Goal: Task Accomplishment & Management: Manage account settings

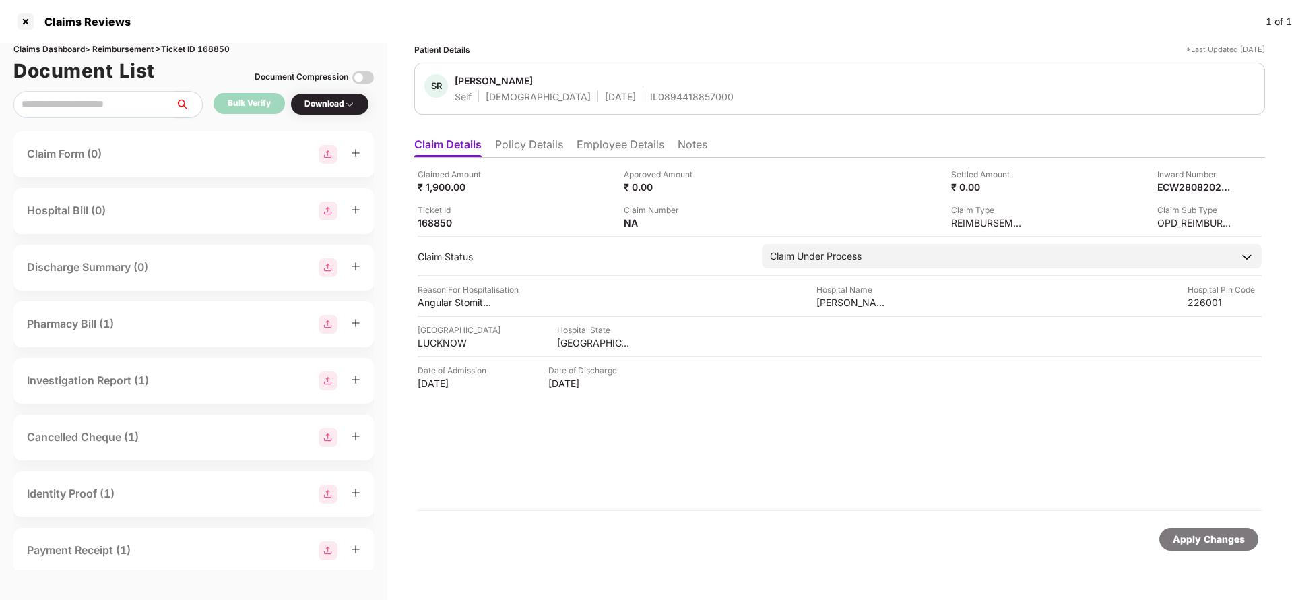
click at [542, 163] on div "Claimed Amount ₹ 1,900.00 Approved Amount ₹ 0.00 Settled Amount ₹ 0.00 Inward N…" at bounding box center [839, 334] width 851 height 353
click at [524, 146] on li "Policy Details" at bounding box center [529, 147] width 68 height 20
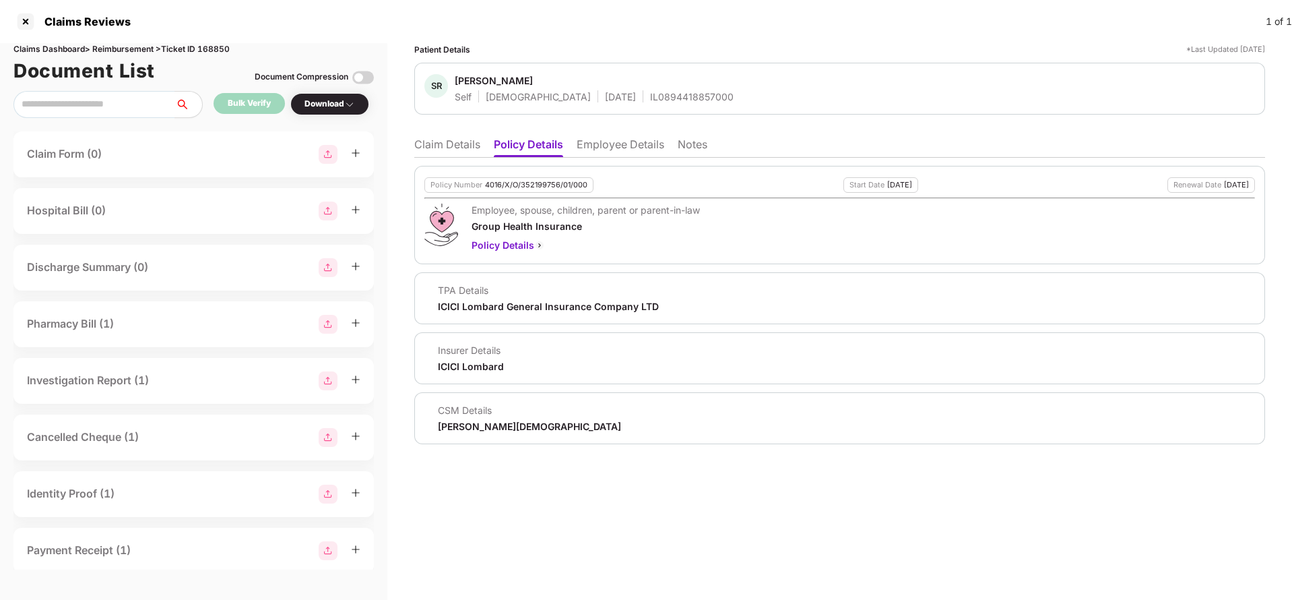
click at [537, 187] on div "4016/X/O/352199756/01/000" at bounding box center [536, 185] width 102 height 9
copy div "4016/X/O/352199756/01/000"
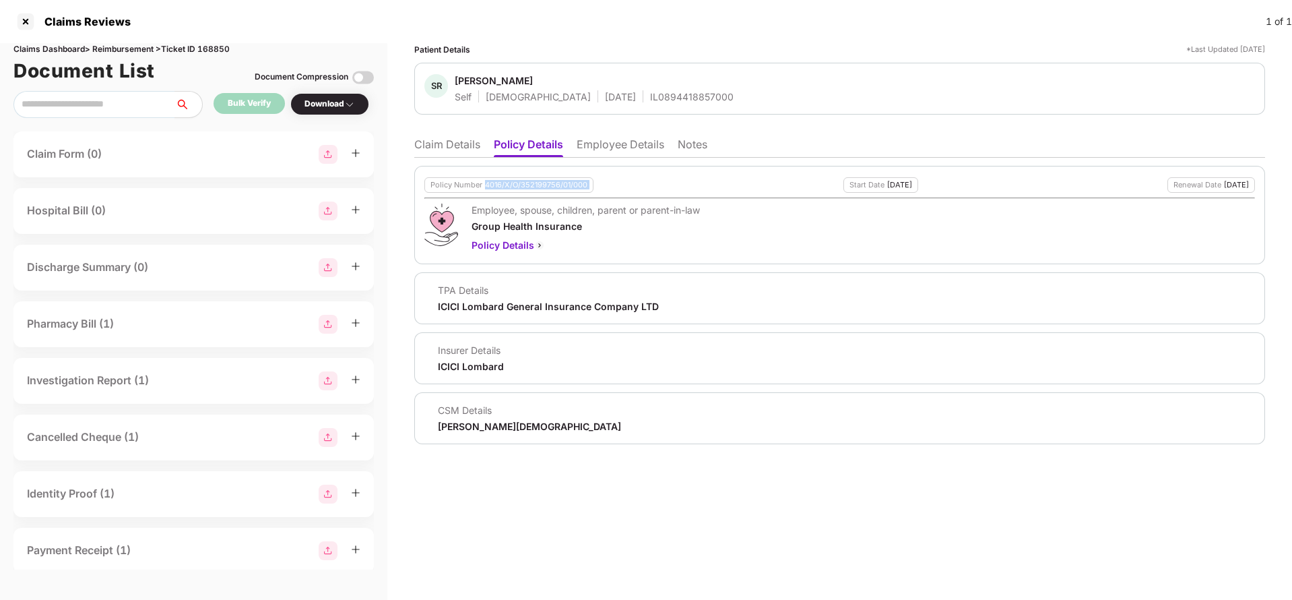
copy div "4016/X/O/352199756/01/000"
click at [451, 146] on li "Claim Details" at bounding box center [447, 147] width 66 height 20
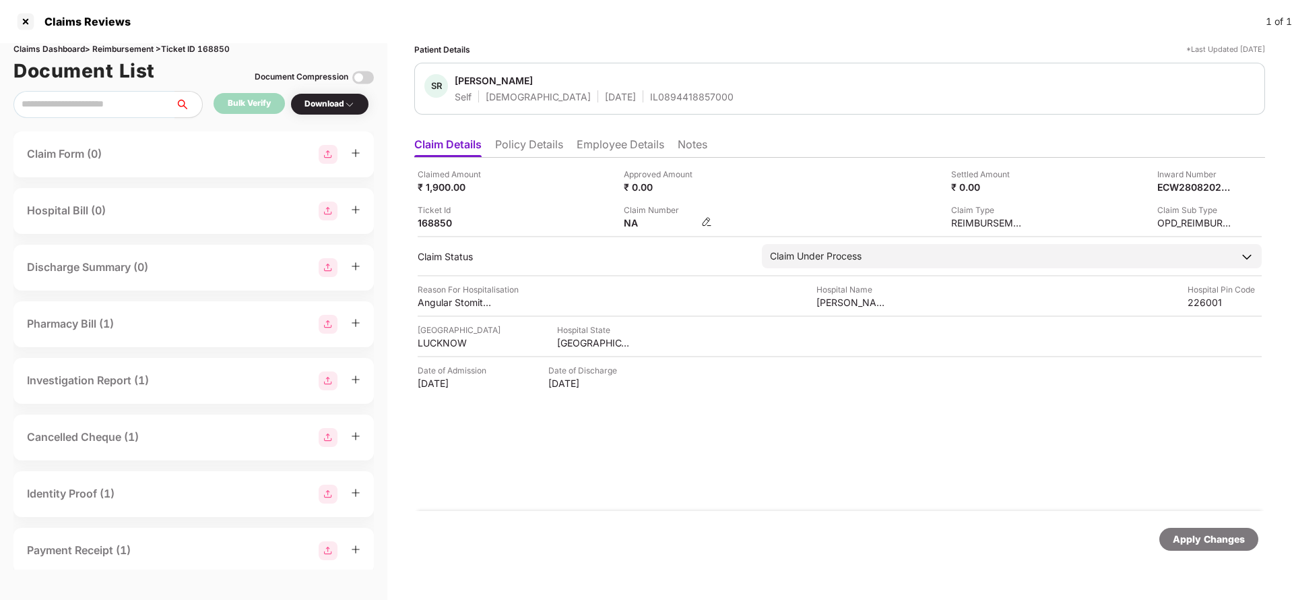
click at [706, 225] on img at bounding box center [706, 221] width 11 height 11
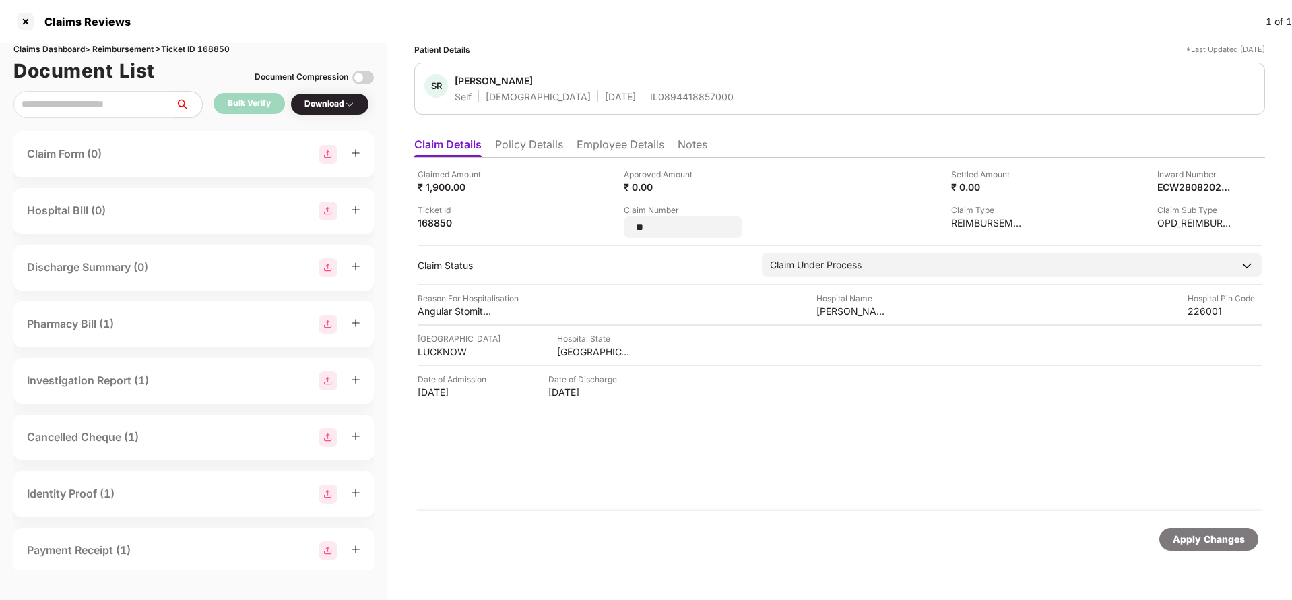
type input "*"
click at [641, 229] on input "**********" at bounding box center [683, 227] width 97 height 14
type input "**********"
click at [1195, 542] on div "Apply Changes" at bounding box center [1209, 539] width 72 height 15
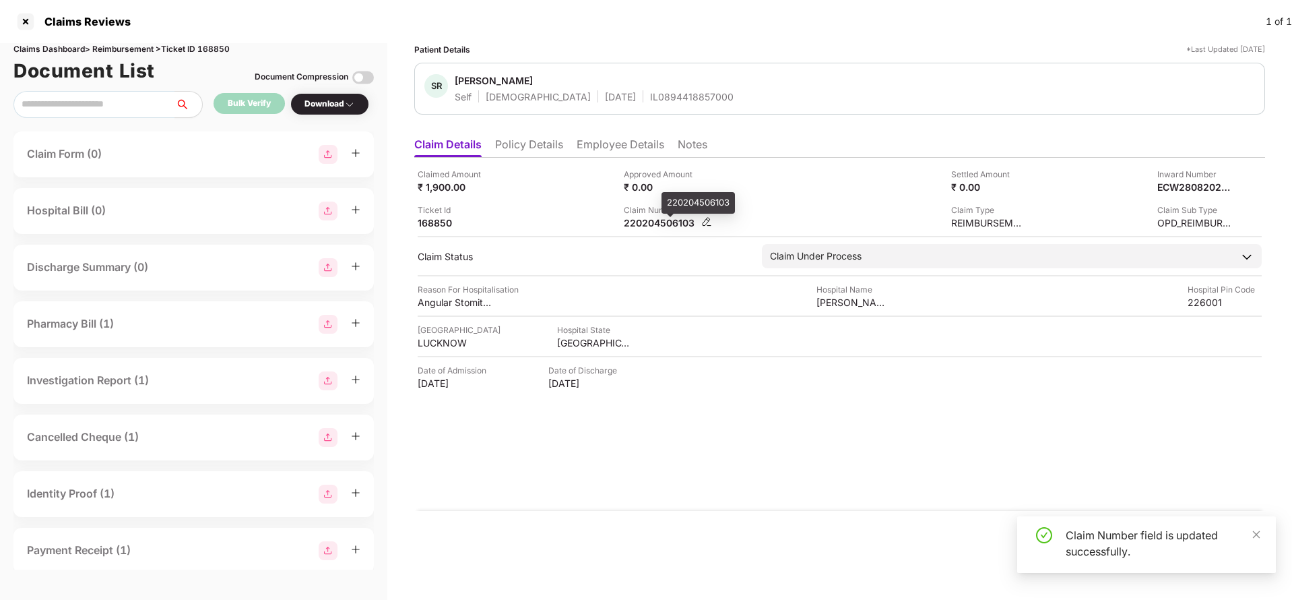
click at [668, 221] on div "220204506103" at bounding box center [661, 222] width 74 height 13
copy div "220204506103"
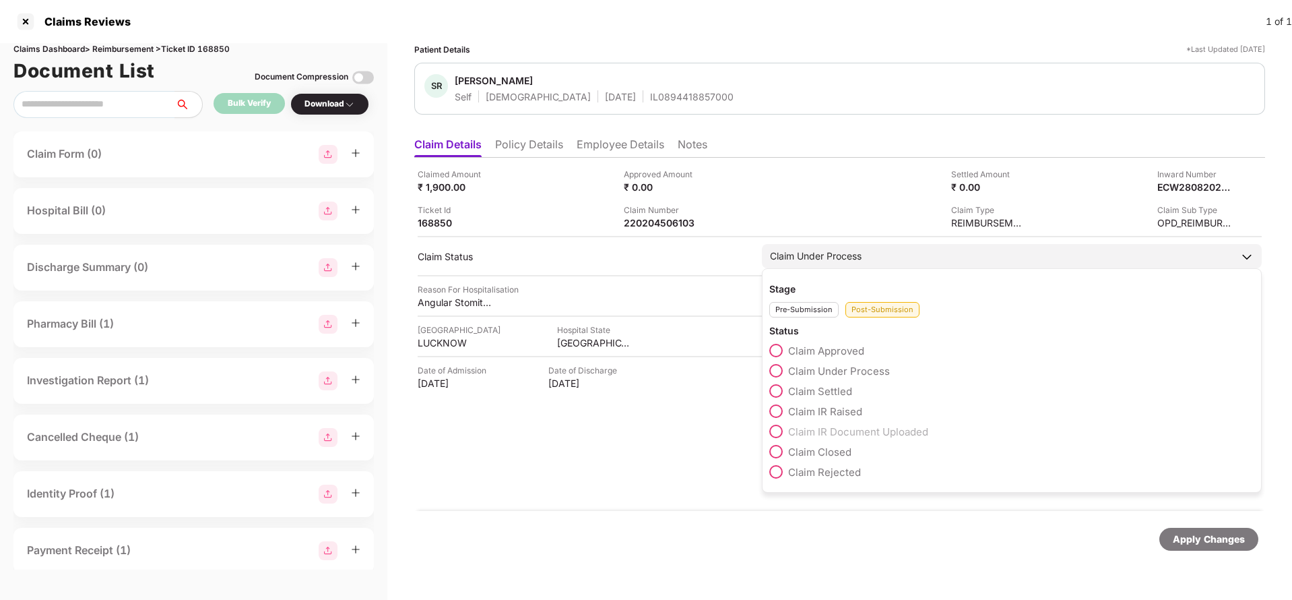
click at [828, 390] on span "Claim Settled" at bounding box center [820, 391] width 64 height 13
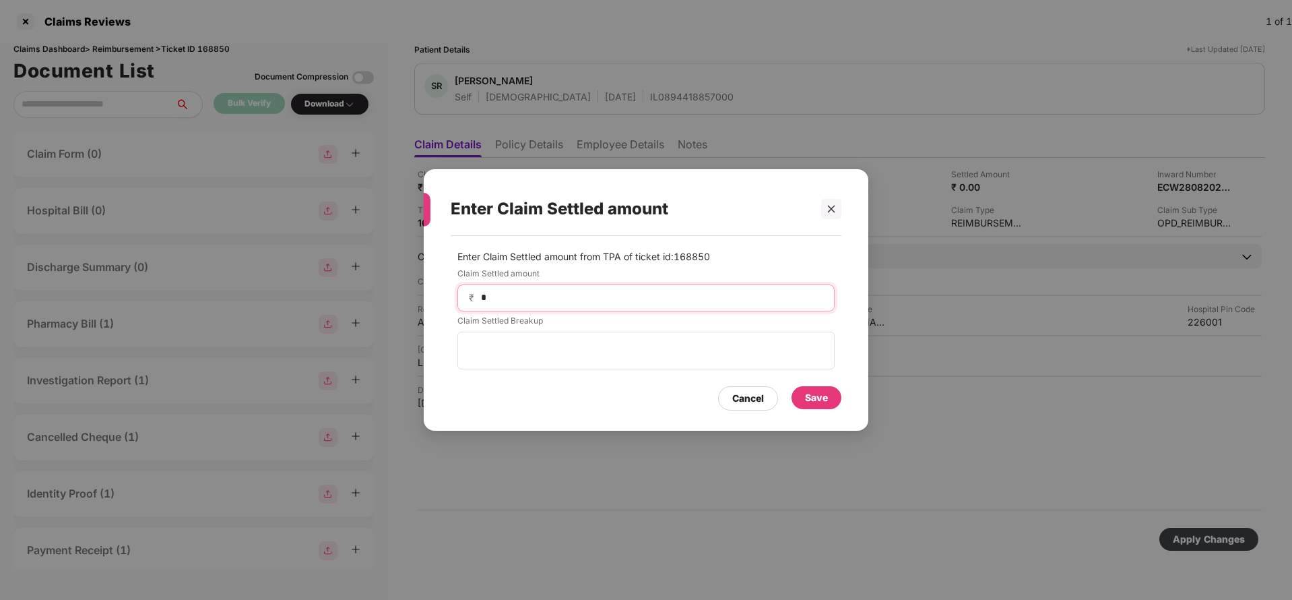
click at [557, 298] on input "*" at bounding box center [652, 297] width 344 height 14
type input "***"
click at [817, 396] on div "Save" at bounding box center [816, 397] width 23 height 15
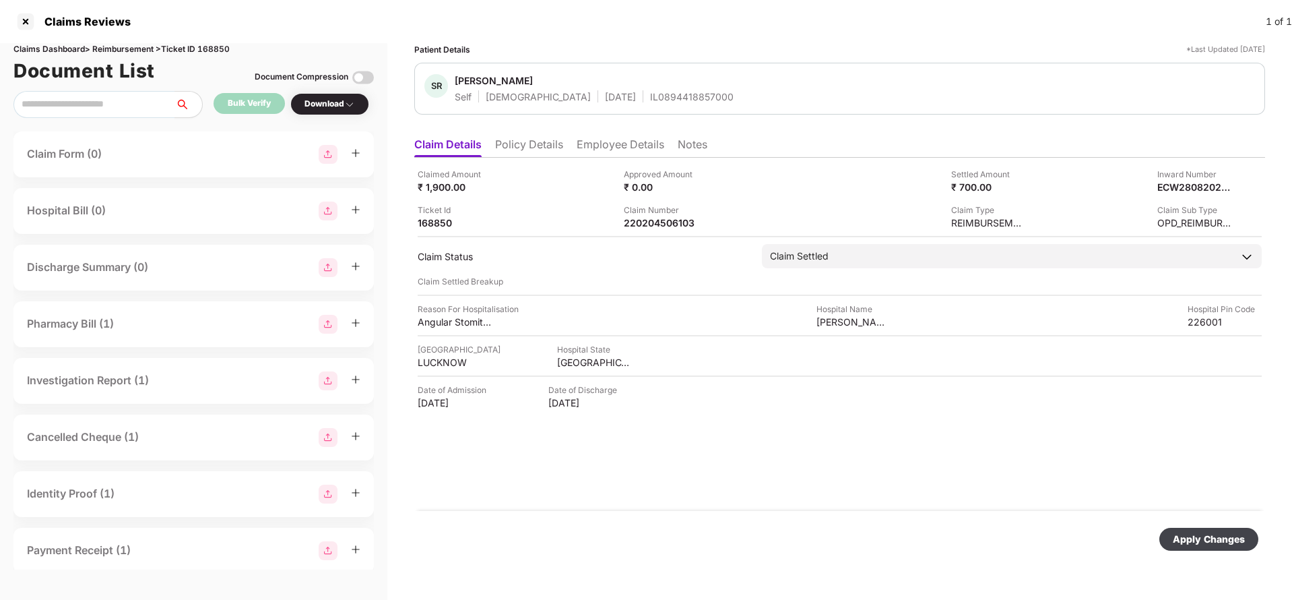
click at [1187, 534] on div "Apply Changes" at bounding box center [1209, 539] width 72 height 15
click at [666, 229] on div "Claimed Amount ₹ 1,900.00 Approved Amount ₹ 0.00 Settled Amount ₹ 700.00 Inward…" at bounding box center [839, 334] width 851 height 353
click at [660, 224] on div "220204506103" at bounding box center [661, 222] width 74 height 13
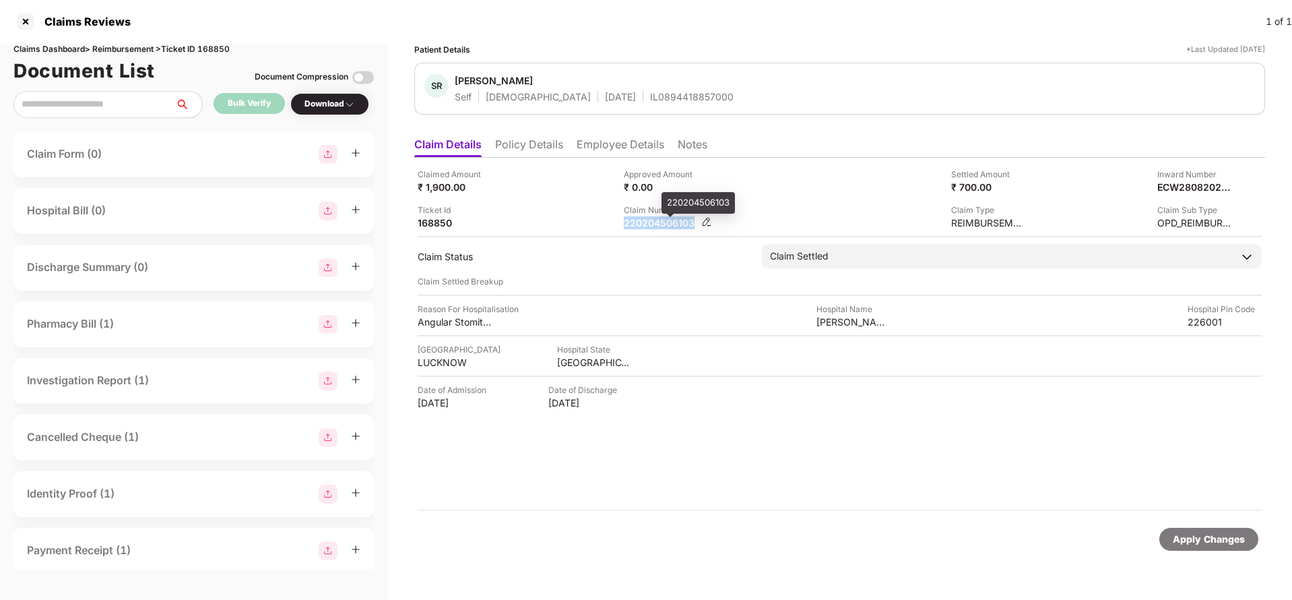
copy div "220204506103"
click at [651, 102] on div "IL0894418857000" at bounding box center [692, 96] width 84 height 13
copy div "IL0894418857000"
click at [1204, 537] on div "Apply Changes" at bounding box center [1209, 539] width 72 height 15
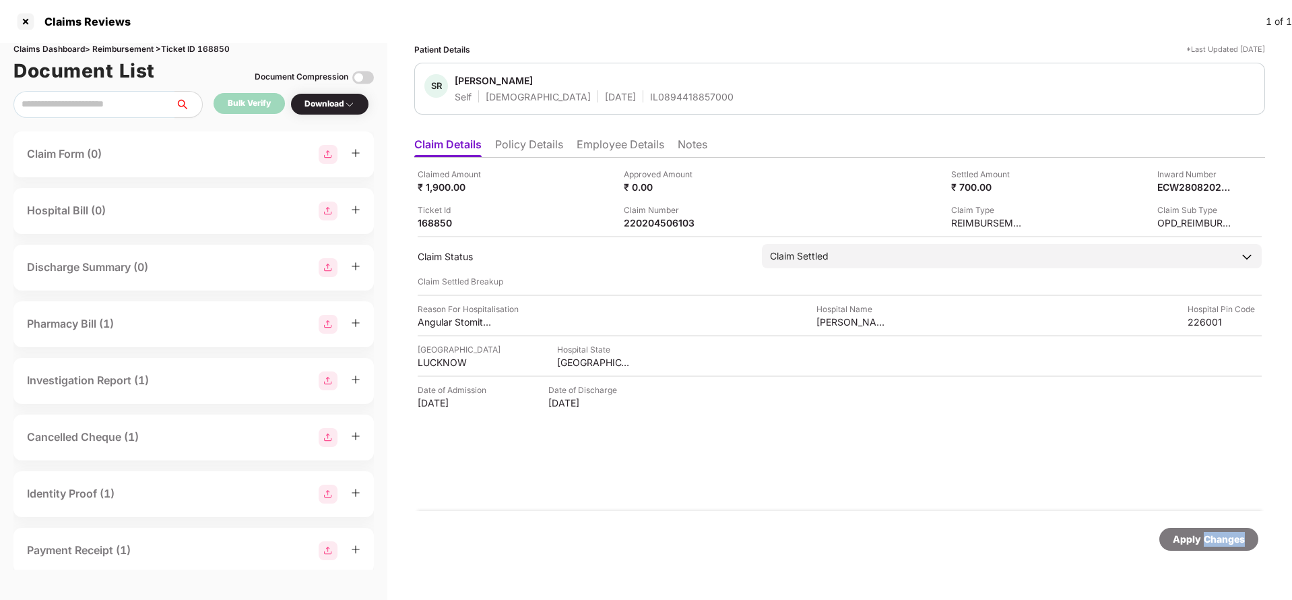
click at [1204, 537] on div "Apply Changes" at bounding box center [1209, 539] width 72 height 15
click at [212, 52] on div "Claims Dashboard > Reimbursement > Ticket ID 168850" at bounding box center [193, 49] width 361 height 13
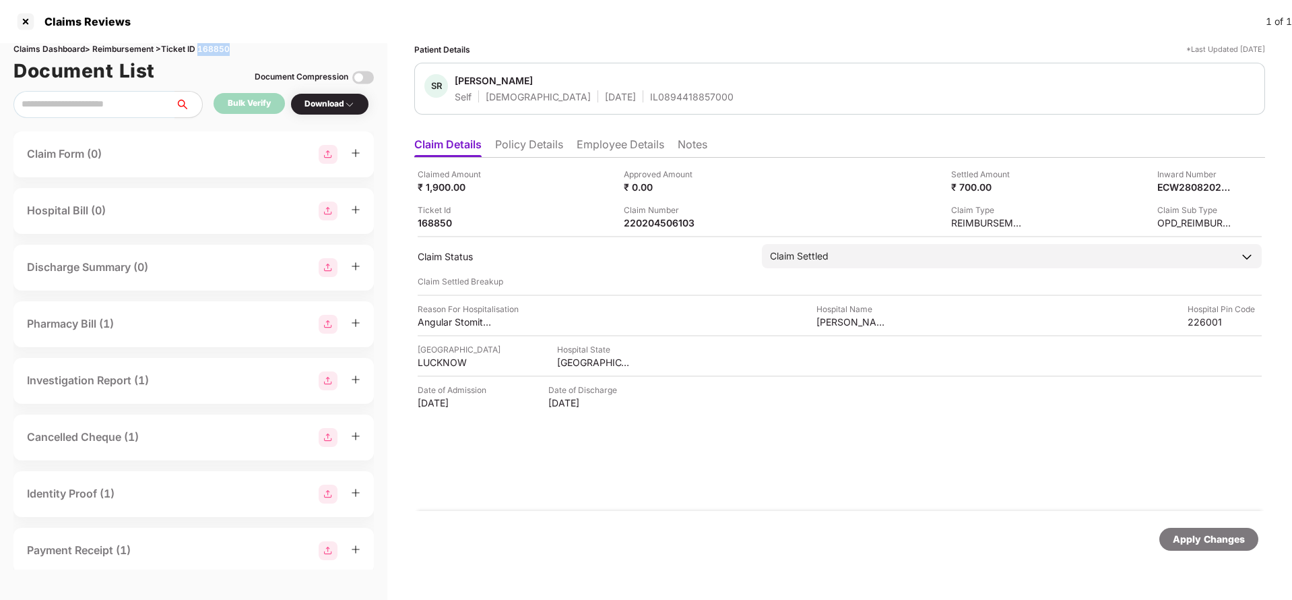
copy div "168850"
click at [1220, 544] on div "Apply Changes" at bounding box center [1209, 539] width 72 height 15
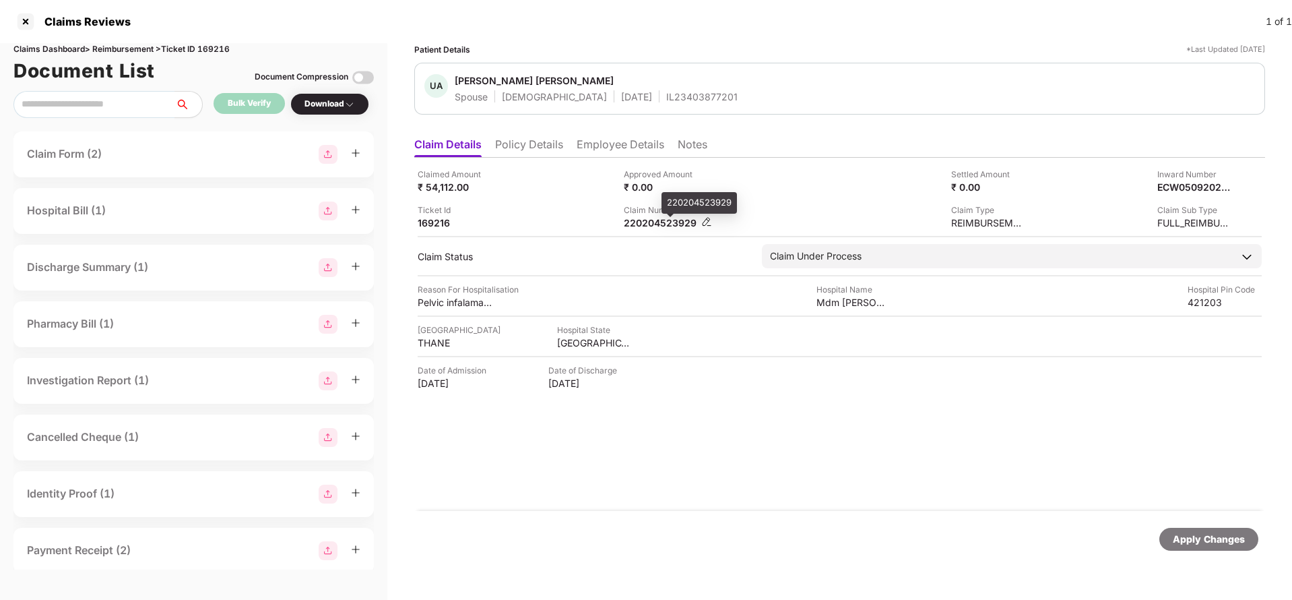
click at [645, 222] on div "220204523929" at bounding box center [661, 222] width 74 height 13
copy div "220204523929"
click at [224, 49] on div "Claims Dashboard > Reimbursement > Ticket ID 169216" at bounding box center [193, 49] width 361 height 13
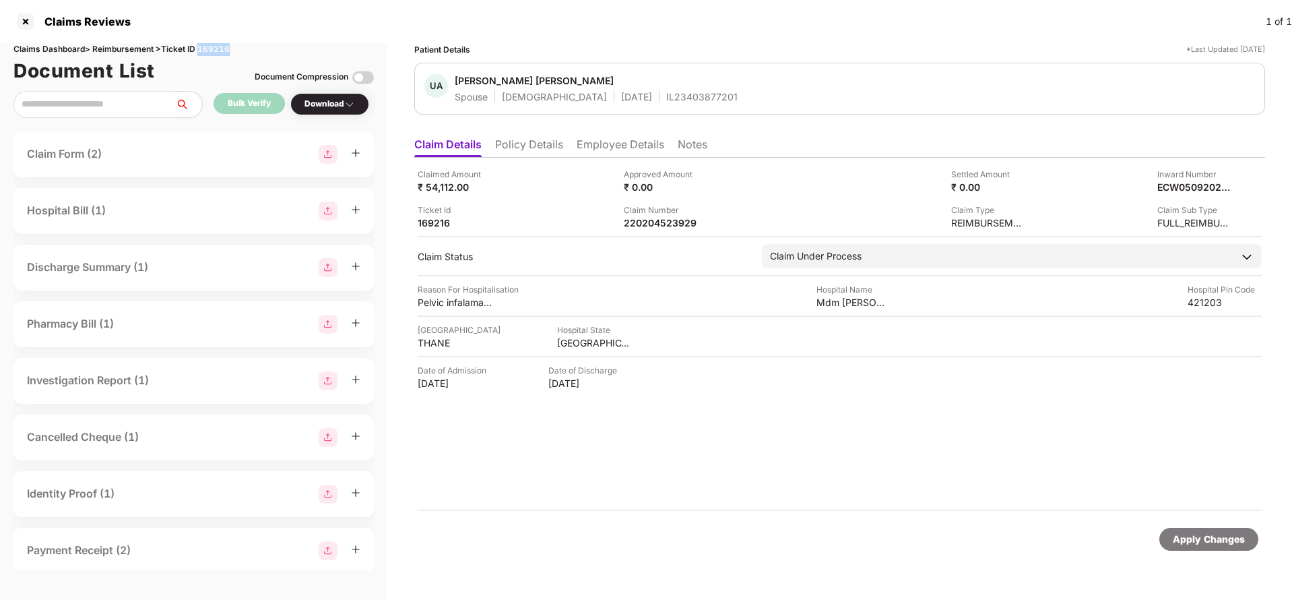
copy div "169216"
click at [532, 144] on li "Policy Details" at bounding box center [529, 147] width 68 height 20
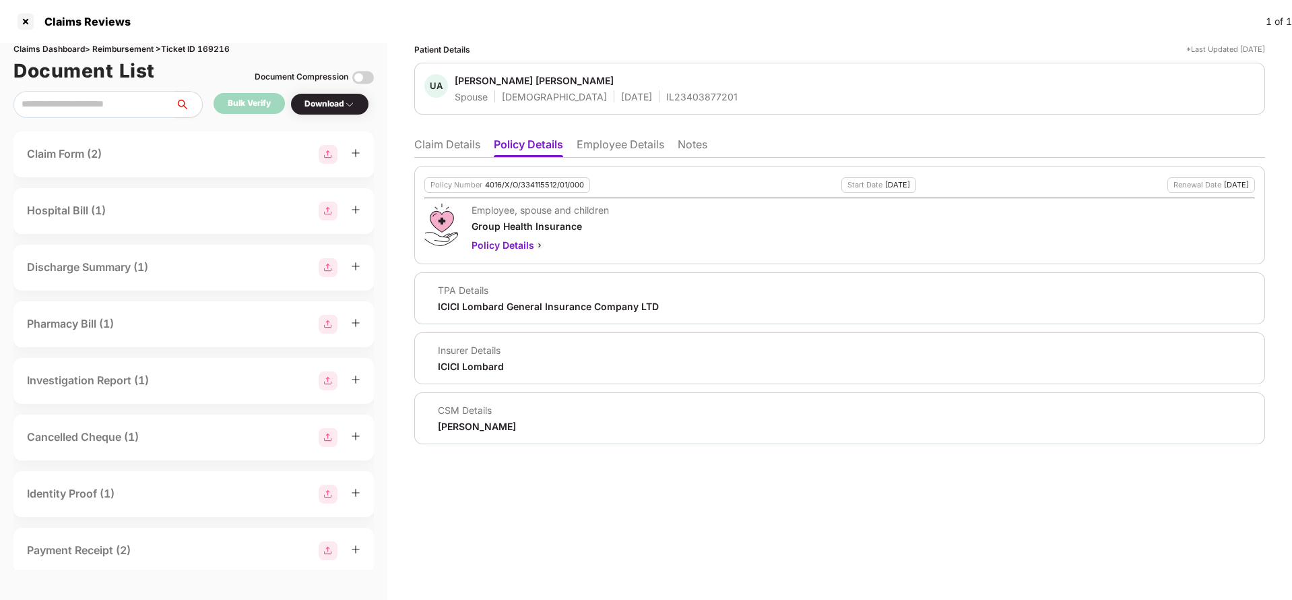
click at [582, 142] on li "Employee Details" at bounding box center [621, 147] width 88 height 20
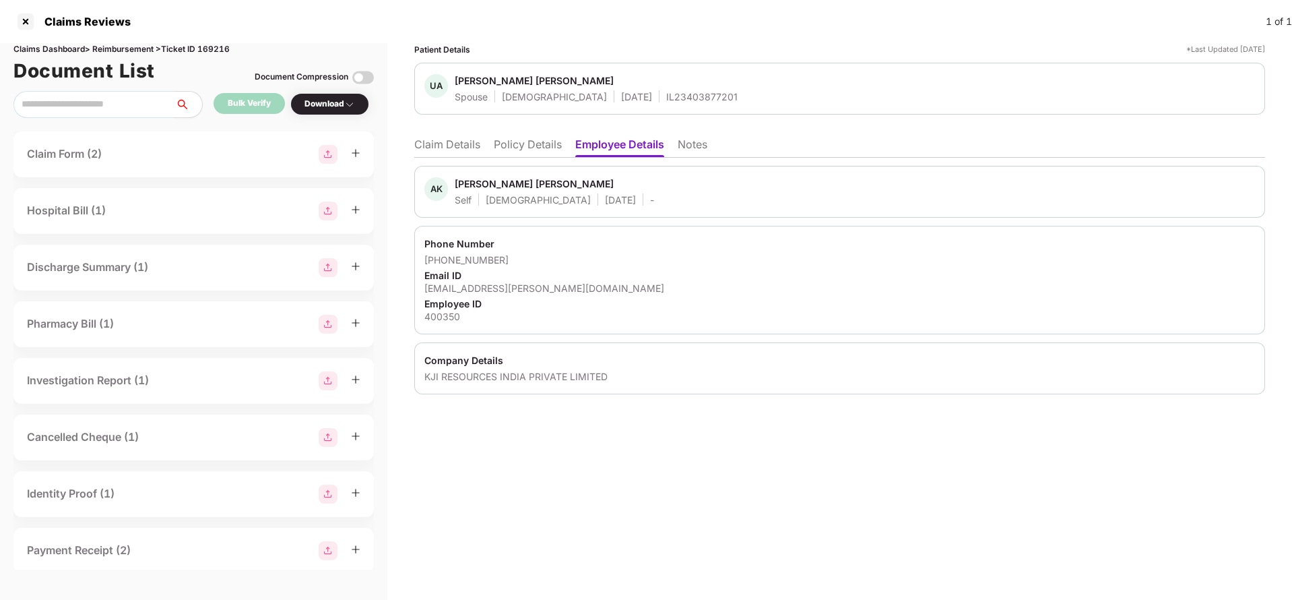
click at [453, 148] on li "Claim Details" at bounding box center [447, 147] width 66 height 20
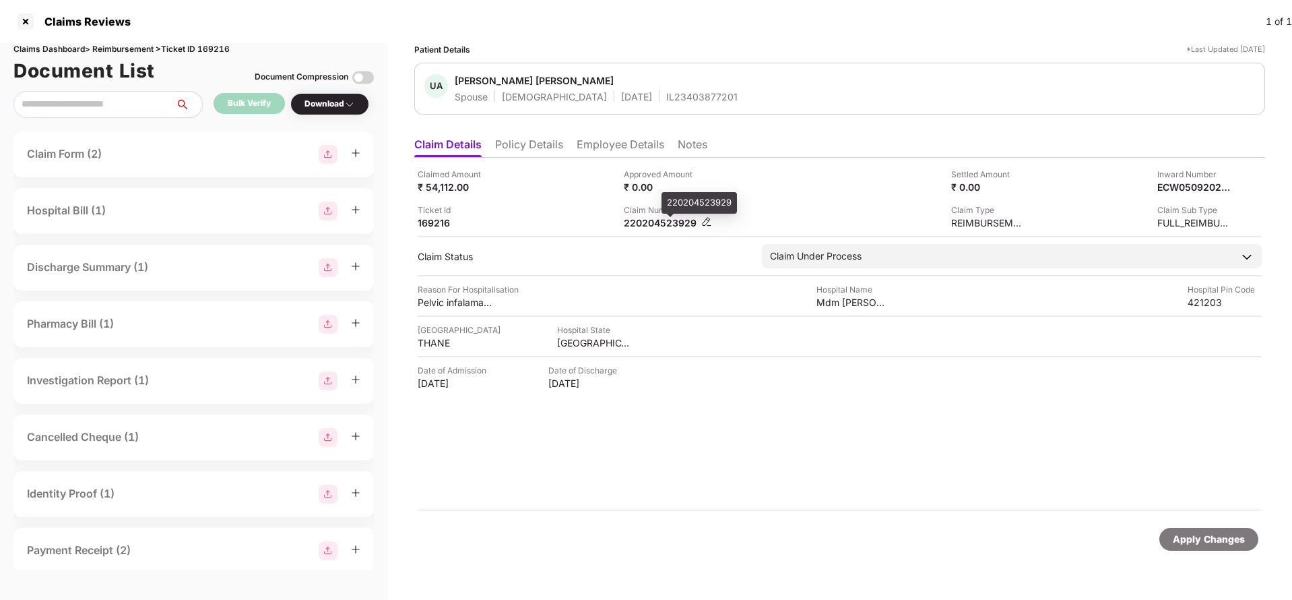
click at [669, 222] on div "220204523929" at bounding box center [661, 222] width 74 height 13
copy div "220204523929"
click at [666, 97] on div "IL23403877201" at bounding box center [701, 96] width 71 height 13
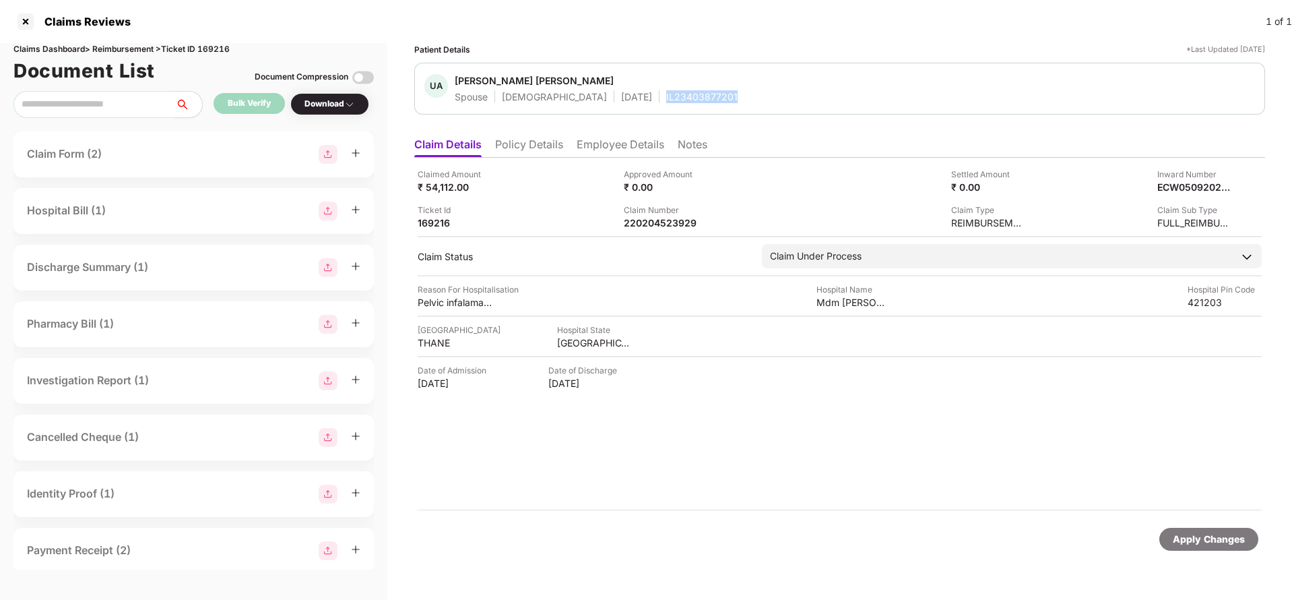
click at [666, 97] on div "IL23403877201" at bounding box center [701, 96] width 71 height 13
copy div "IL23403877201"
click at [1222, 537] on div "Apply Changes" at bounding box center [1209, 539] width 72 height 15
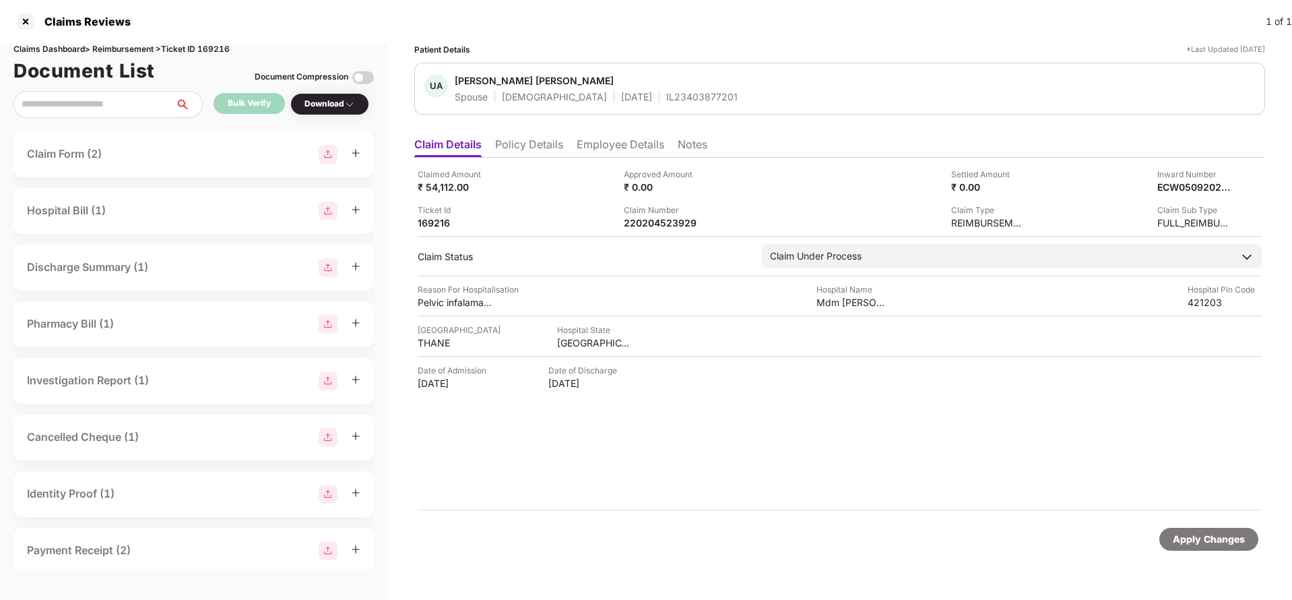
click at [220, 56] on div "Document List Document Compression" at bounding box center [193, 71] width 361 height 30
click at [210, 47] on div "Claims Dashboard > Reimbursement > Ticket ID 169216" at bounding box center [193, 49] width 361 height 13
copy div "169216"
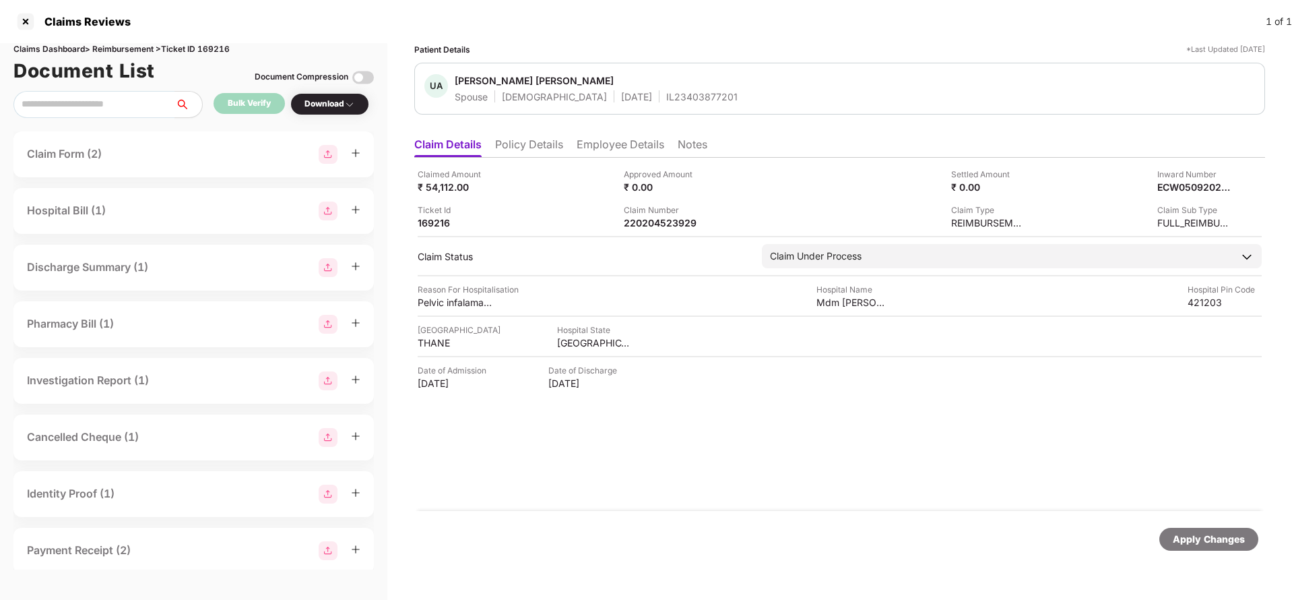
click at [1185, 536] on div "Apply Changes" at bounding box center [1209, 539] width 72 height 15
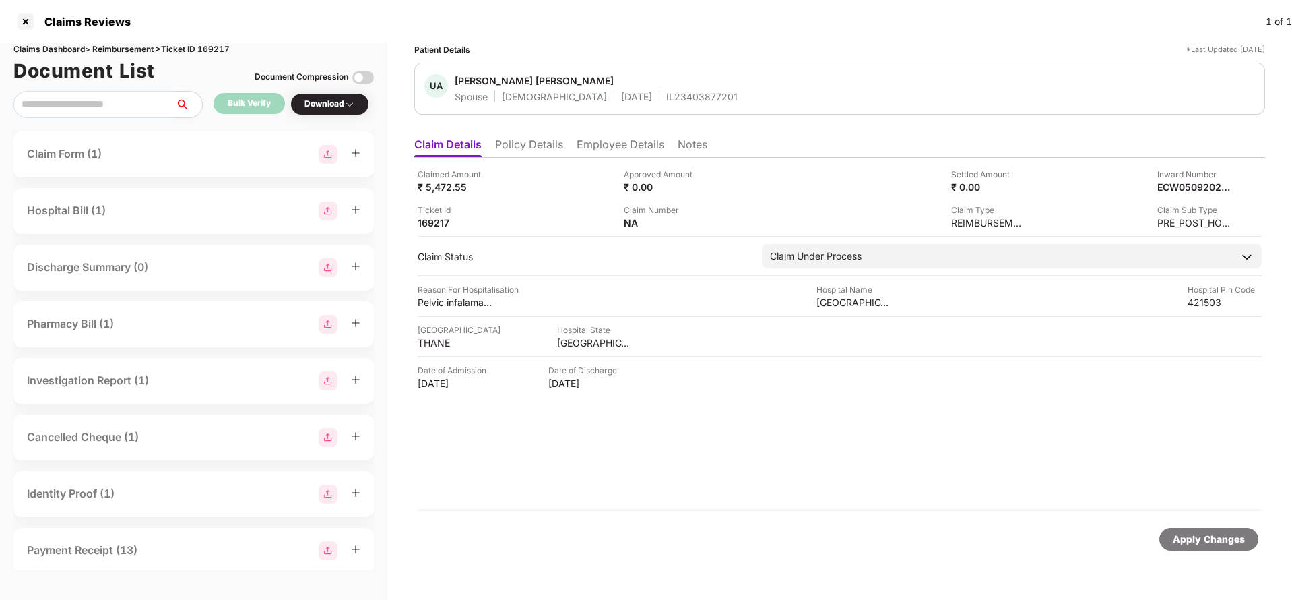
click at [1178, 540] on div "Apply Changes" at bounding box center [1209, 539] width 72 height 15
click at [214, 58] on div "Document List Document Compression" at bounding box center [193, 71] width 361 height 30
click at [217, 46] on div "Claims Dashboard > Reimbursement > Ticket ID 169217" at bounding box center [193, 49] width 361 height 13
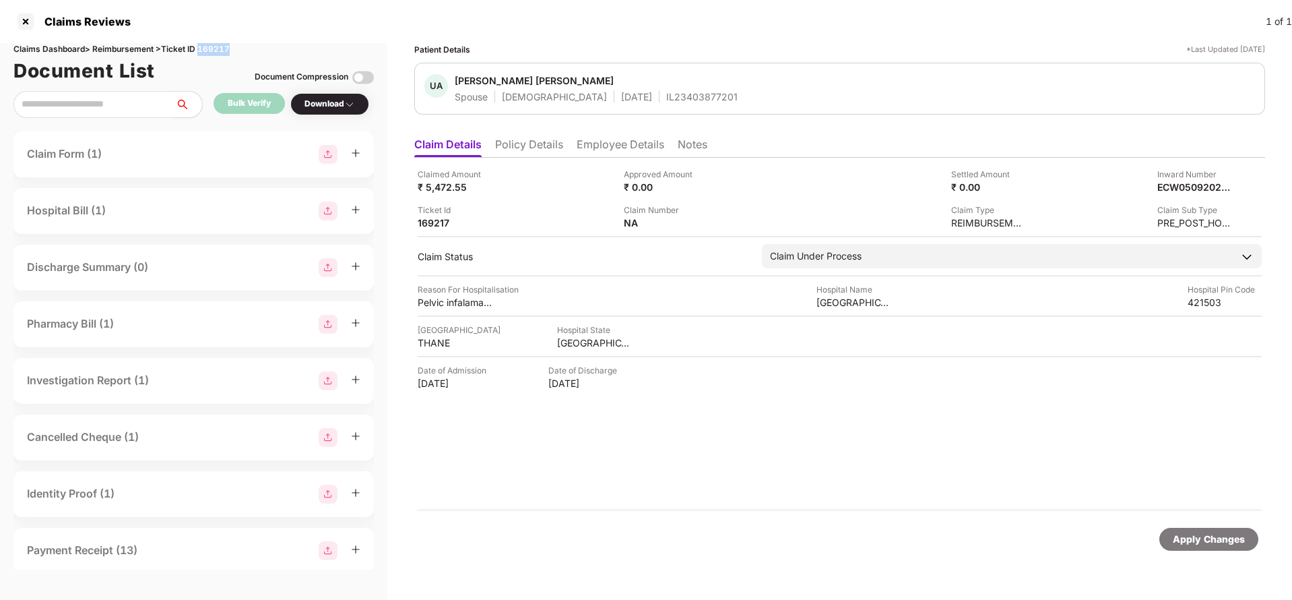
click at [217, 46] on div "Claims Dashboard > Reimbursement > Ticket ID 169217" at bounding box center [193, 49] width 361 height 13
copy div "169217"
click at [1178, 534] on div "Apply Changes" at bounding box center [1209, 539] width 72 height 15
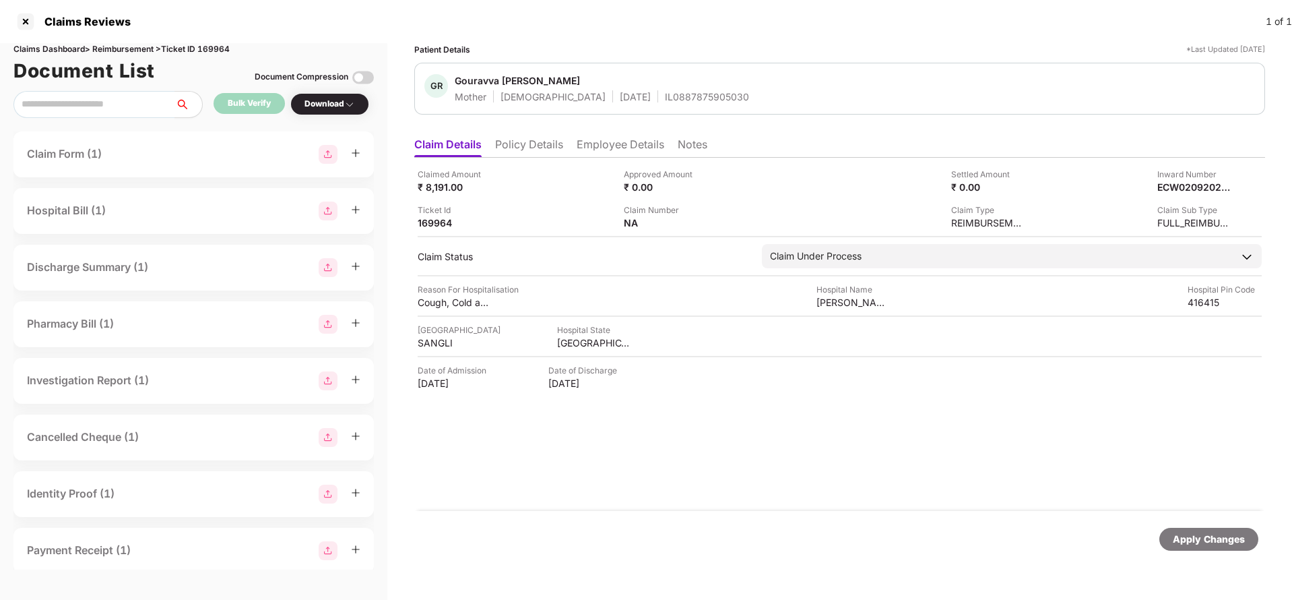
click at [1198, 548] on div "Apply Changes" at bounding box center [1209, 539] width 99 height 23
click at [214, 51] on div "Claims Dashboard > Reimbursement > Ticket ID 169964" at bounding box center [193, 49] width 361 height 13
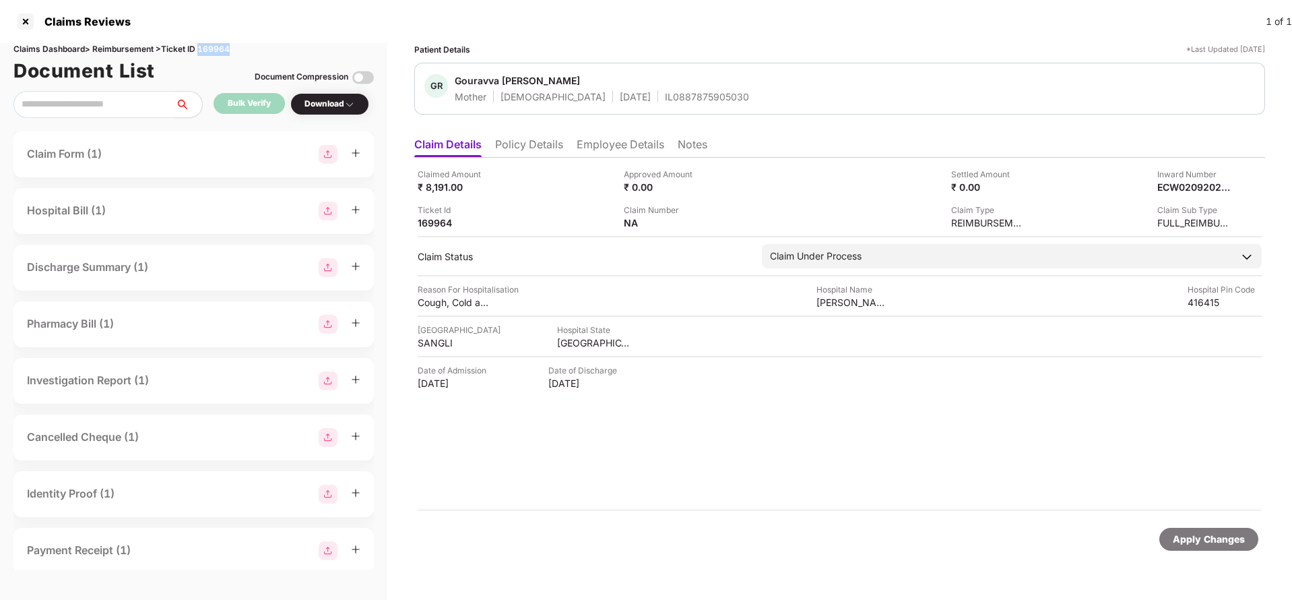
copy div "169964"
click at [1188, 539] on div "Apply Changes" at bounding box center [1209, 539] width 72 height 15
click at [529, 140] on li "Policy Details" at bounding box center [529, 147] width 68 height 20
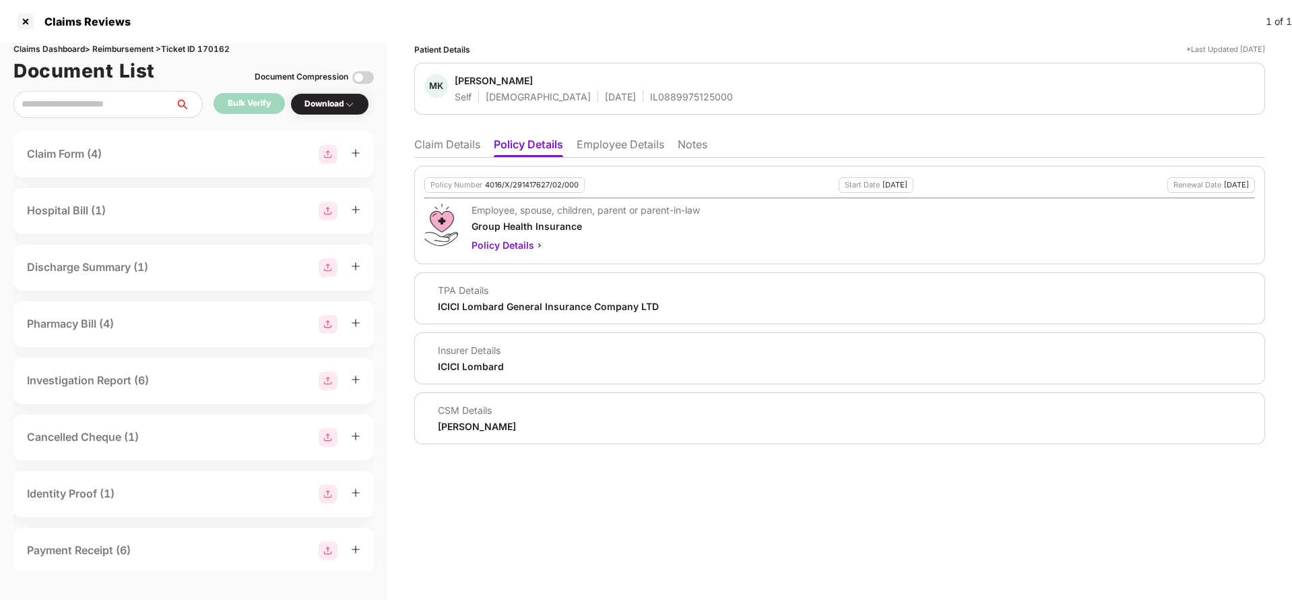
click at [534, 190] on div "Policy Number 4016/X/291417627/02/000" at bounding box center [505, 184] width 160 height 15
copy div "4016/X/291417627/02/000"
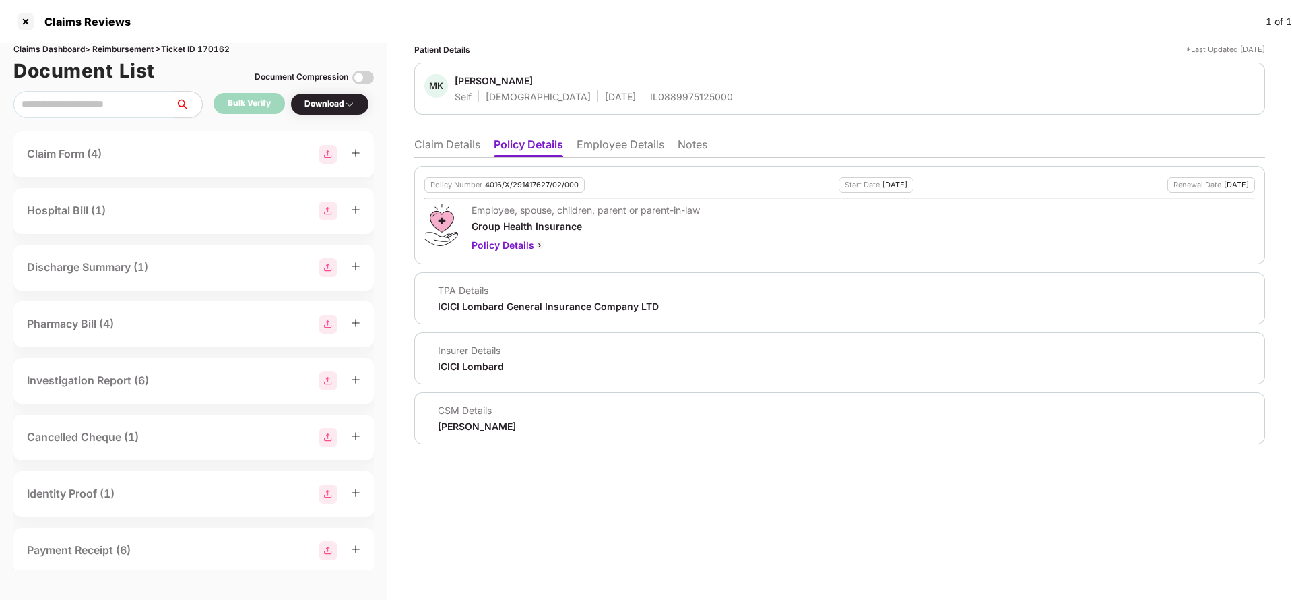
click at [650, 96] on div "IL0889975125000" at bounding box center [691, 96] width 83 height 13
click at [458, 149] on li "Claim Details" at bounding box center [447, 147] width 66 height 20
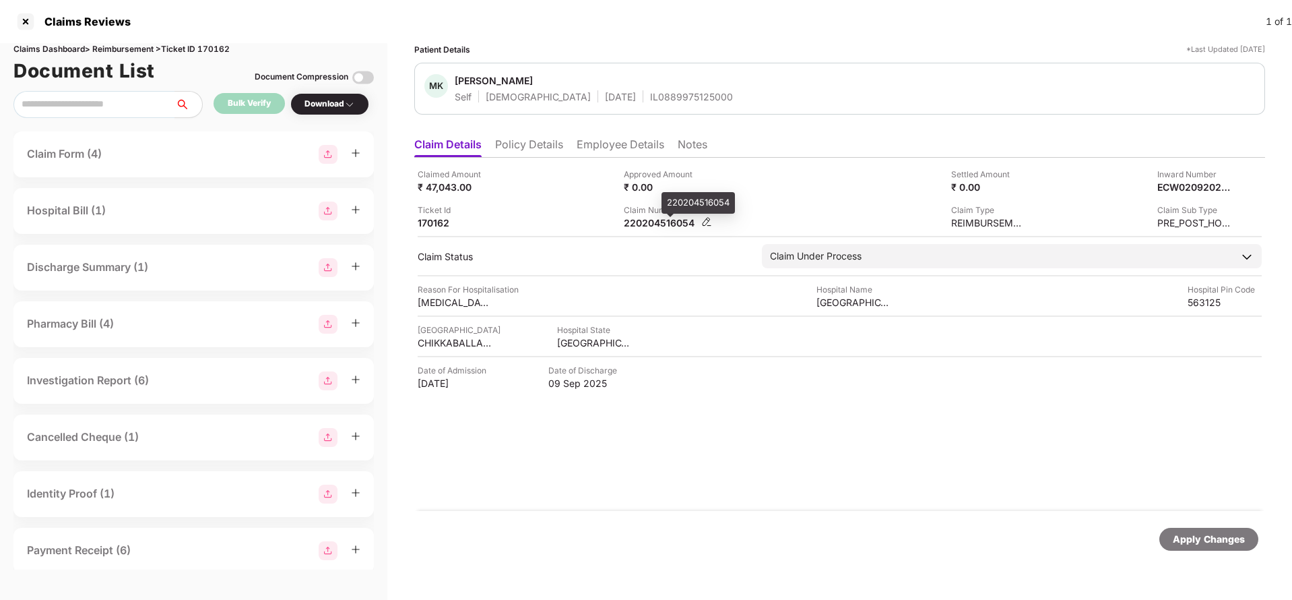
click at [664, 221] on div "220204516054" at bounding box center [661, 222] width 74 height 13
copy div "220204516054"
click at [650, 101] on div "IL0889975125000" at bounding box center [691, 96] width 83 height 13
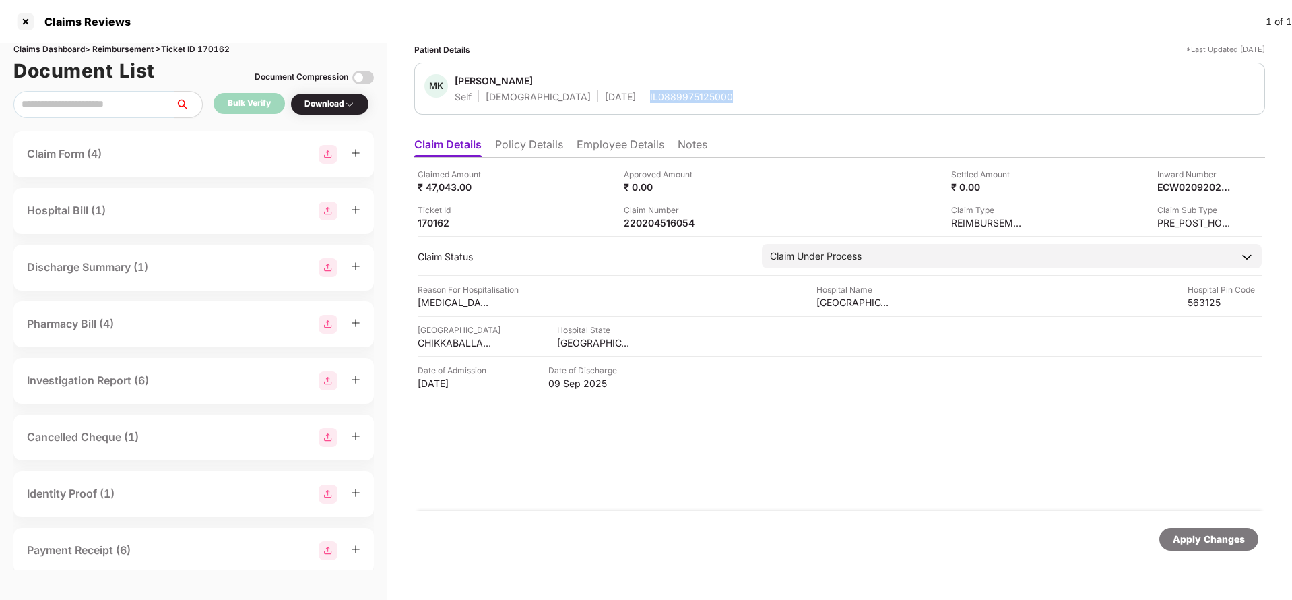
click at [650, 101] on div "IL0889975125000" at bounding box center [691, 96] width 83 height 13
copy div "IL0889975125000"
click at [1191, 540] on div "Apply Changes" at bounding box center [1209, 539] width 72 height 15
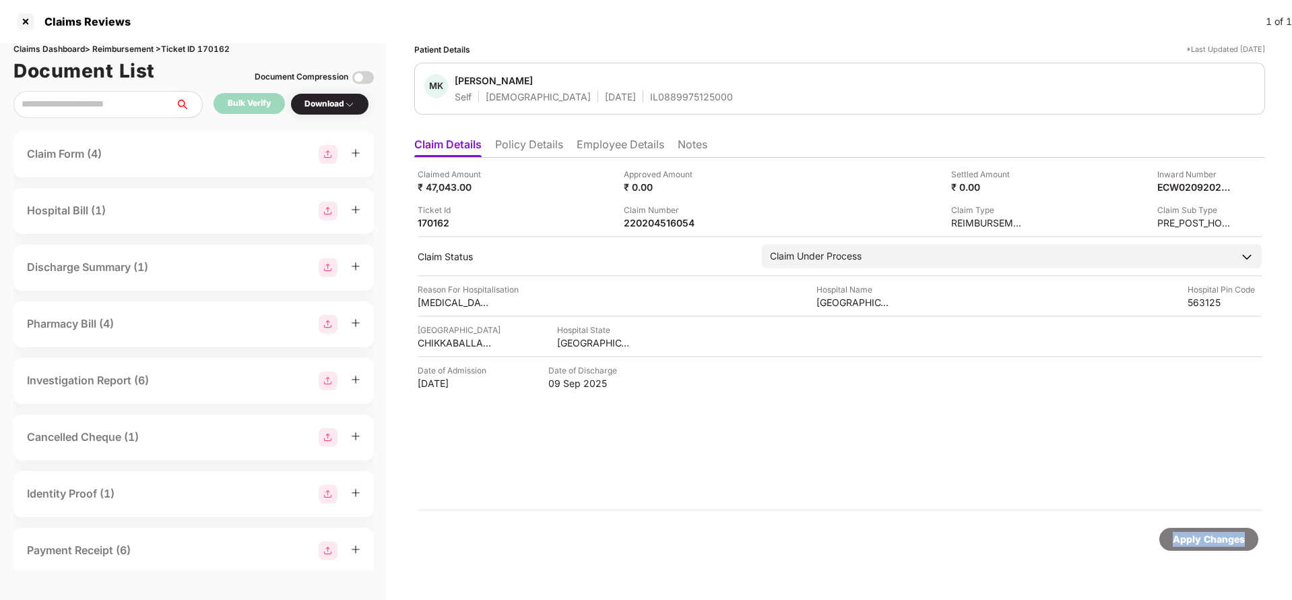
click at [1191, 540] on div "Apply Changes" at bounding box center [1209, 539] width 72 height 15
click at [216, 56] on div "Document List Document Compression" at bounding box center [193, 71] width 361 height 30
click at [210, 44] on div "Claims Dashboard > Reimbursement > Ticket ID 170162" at bounding box center [193, 49] width 361 height 13
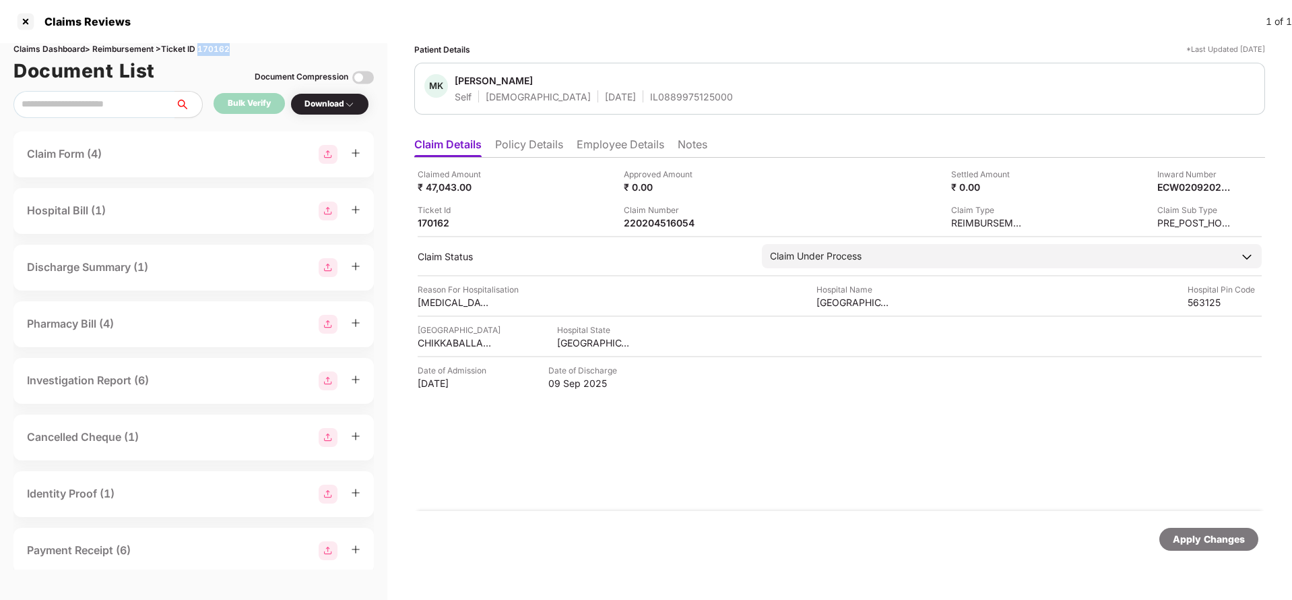
copy div "170162"
click at [1191, 547] on div "Apply Changes" at bounding box center [1209, 539] width 99 height 23
click at [537, 141] on li "Policy Details" at bounding box center [529, 147] width 68 height 20
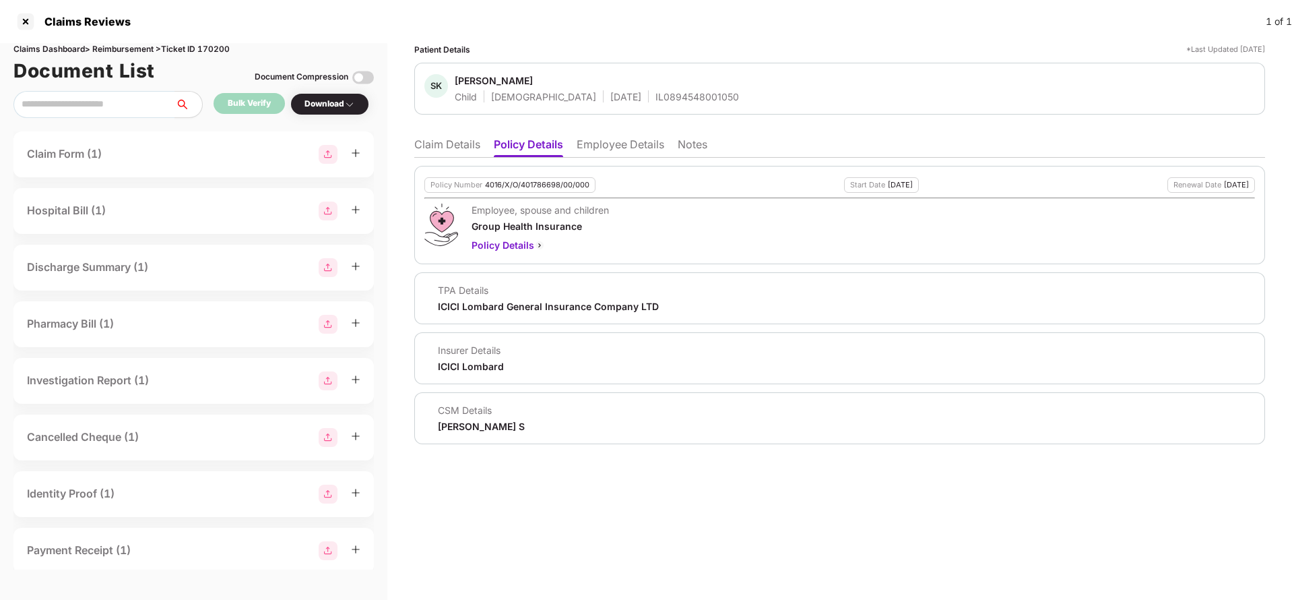
click at [545, 189] on div "Policy Number 4016/X/O/401786698/00/000" at bounding box center [510, 184] width 171 height 15
copy div "4016/X/O/401786698/00/000"
click at [439, 148] on li "Claim Details" at bounding box center [447, 147] width 66 height 20
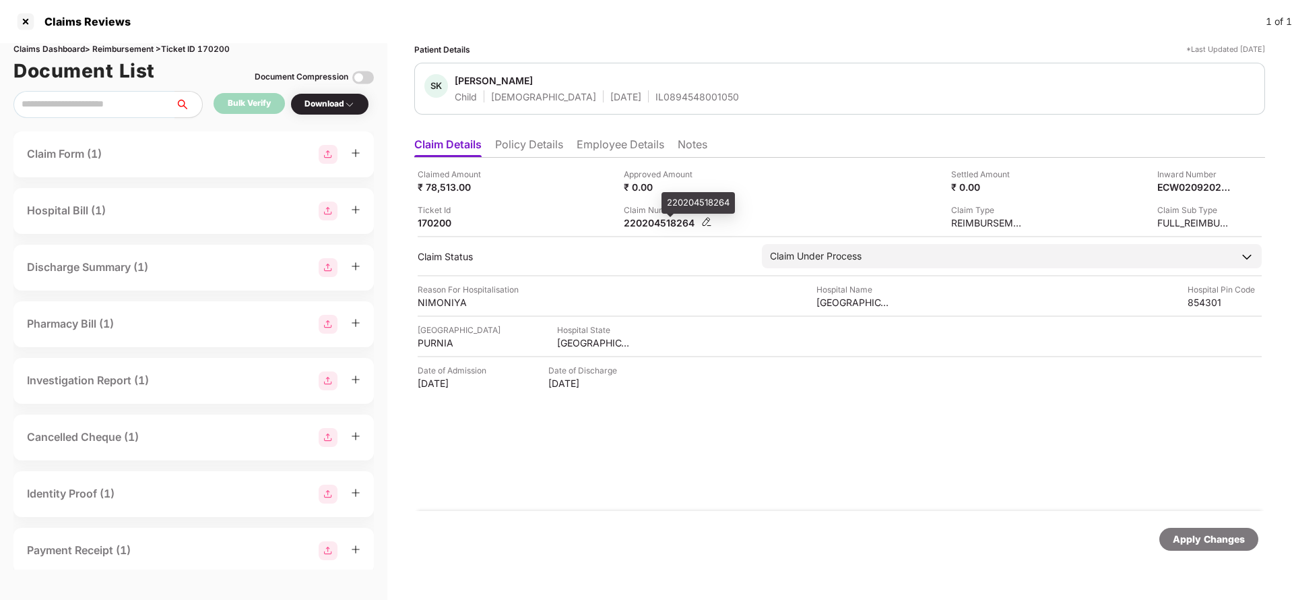
click at [675, 224] on div "220204518264" at bounding box center [661, 222] width 74 height 13
copy div "220204518264"
click at [1191, 536] on div "Apply Changes" at bounding box center [1209, 539] width 72 height 15
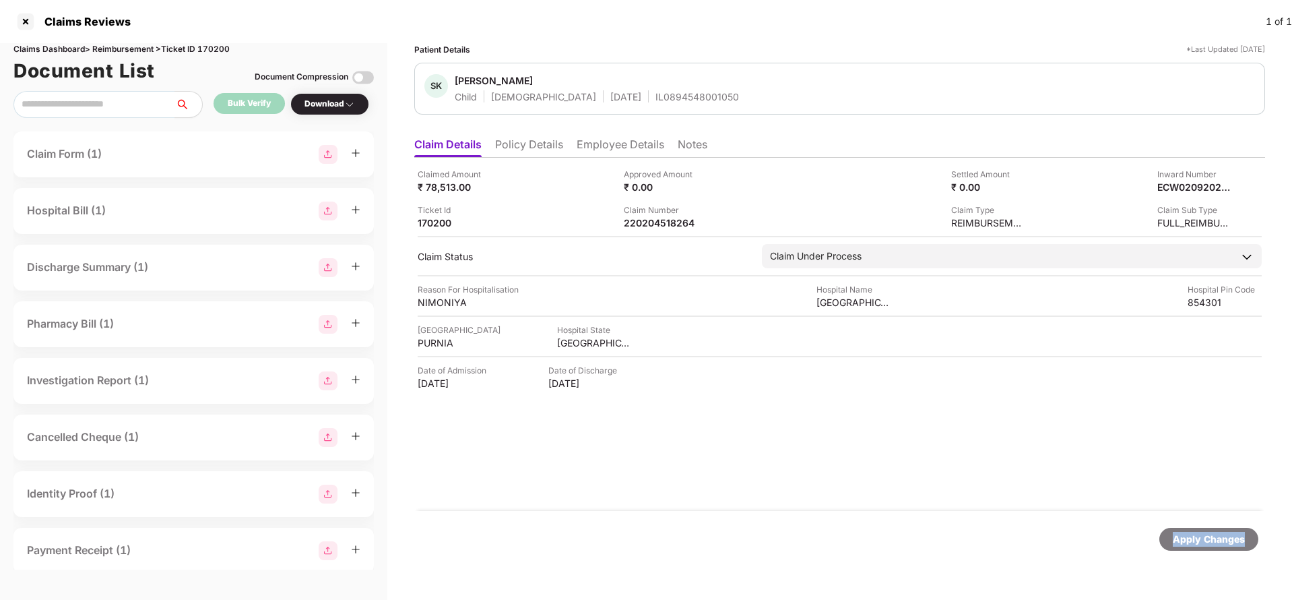
click at [1191, 536] on div "Apply Changes" at bounding box center [1209, 539] width 72 height 15
click at [226, 46] on div "Claims Dashboard > Reimbursement > Ticket ID 170200" at bounding box center [193, 49] width 361 height 13
copy div "170200"
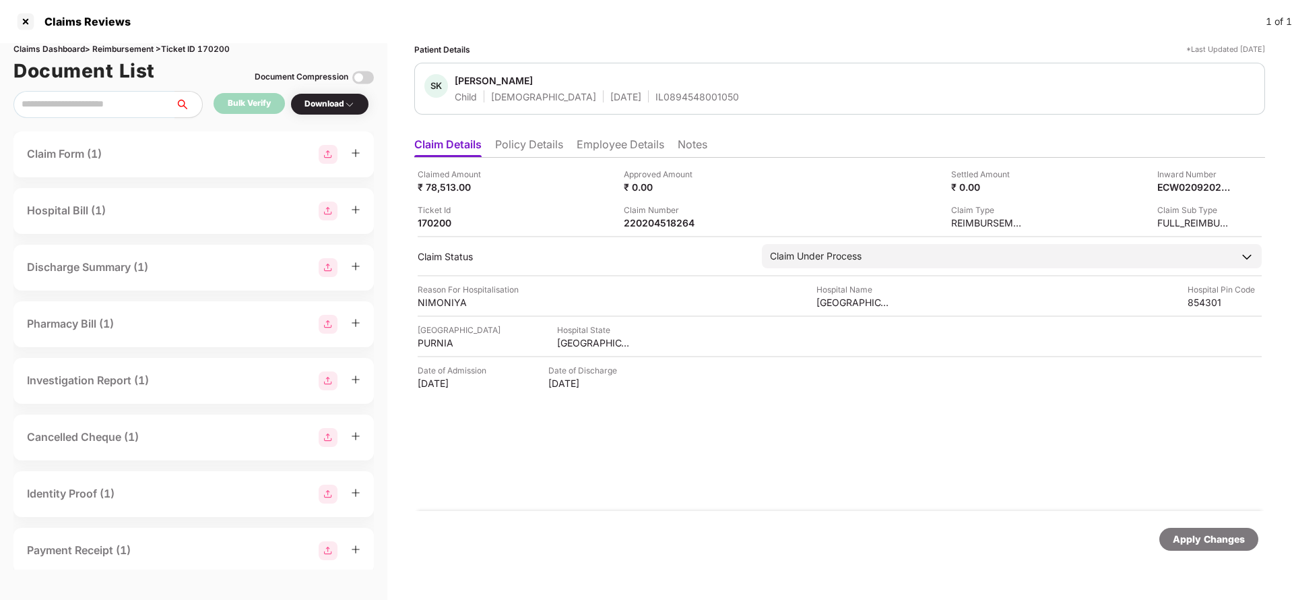
click at [1195, 534] on div "Apply Changes" at bounding box center [1209, 539] width 72 height 15
click at [536, 142] on li "Policy Details" at bounding box center [529, 147] width 68 height 20
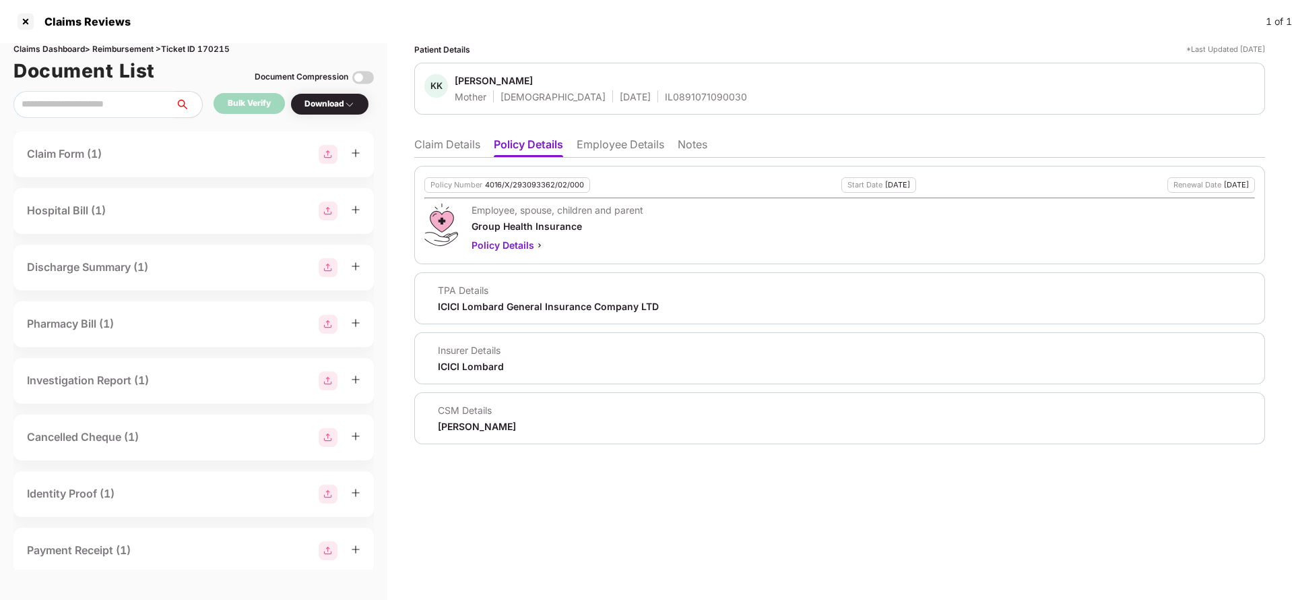
click at [540, 183] on div "4016/X/293093362/02/000" at bounding box center [534, 185] width 99 height 9
copy div "4016/X/293093362/02/000"
click at [461, 144] on li "Claim Details" at bounding box center [447, 147] width 66 height 20
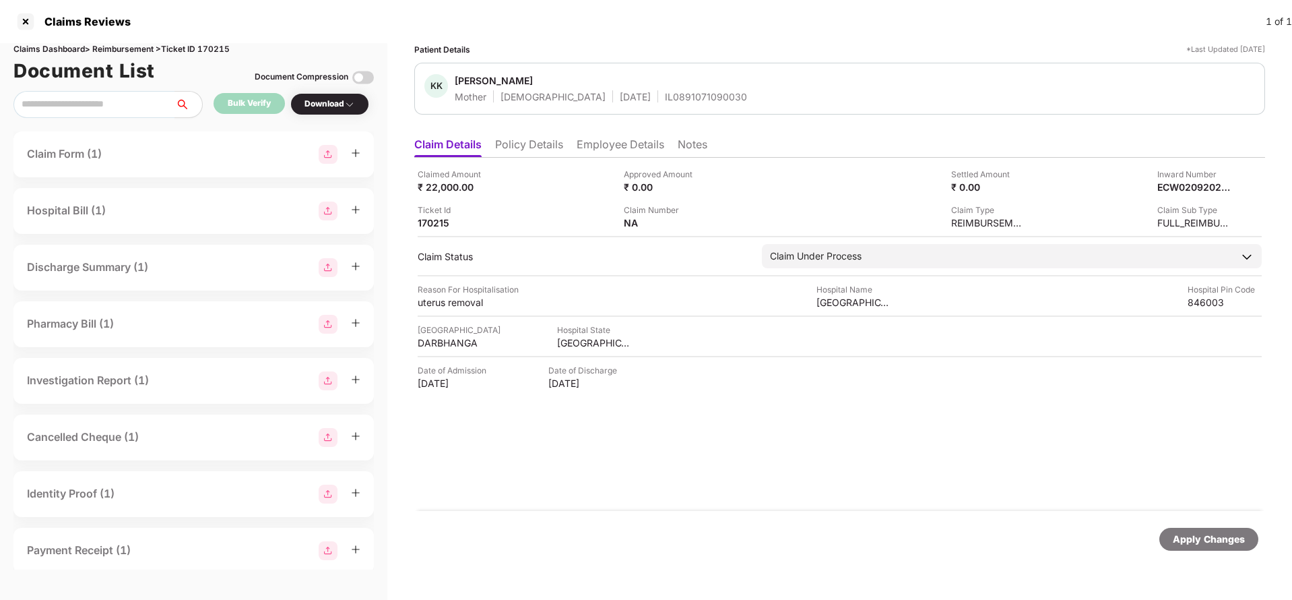
click at [665, 95] on div "IL0891071090030" at bounding box center [706, 96] width 82 height 13
copy div "IL0891071090030"
click at [700, 220] on div "NA" at bounding box center [668, 222] width 88 height 13
click at [709, 224] on img at bounding box center [706, 221] width 11 height 11
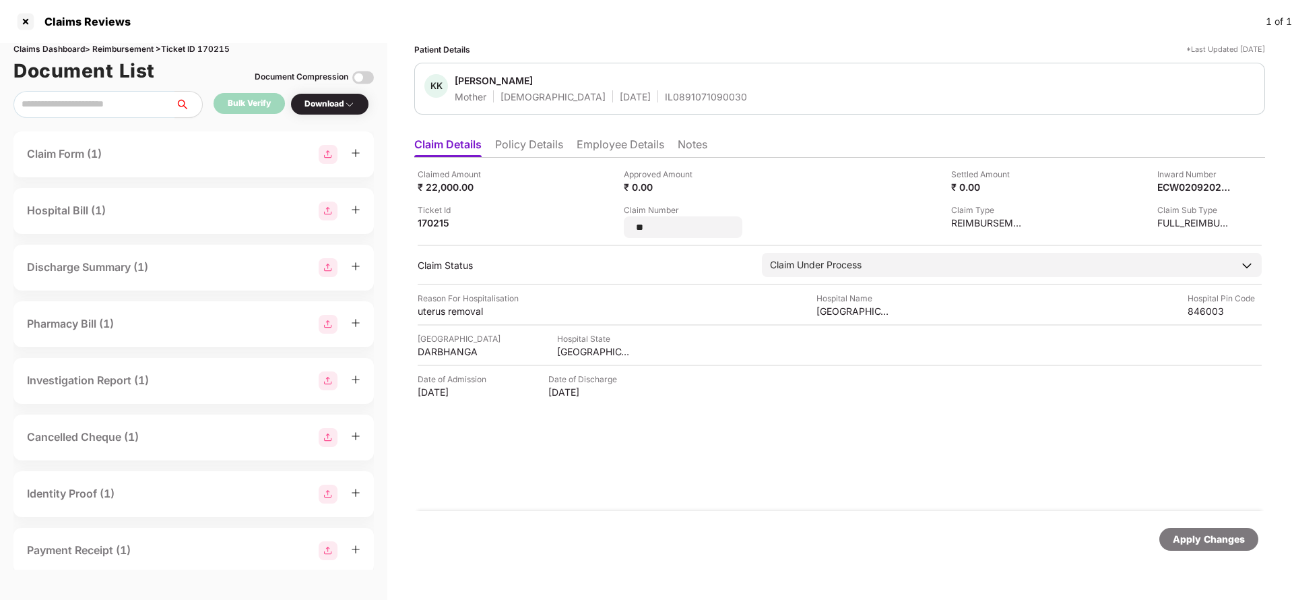
type input "*"
type input "**********"
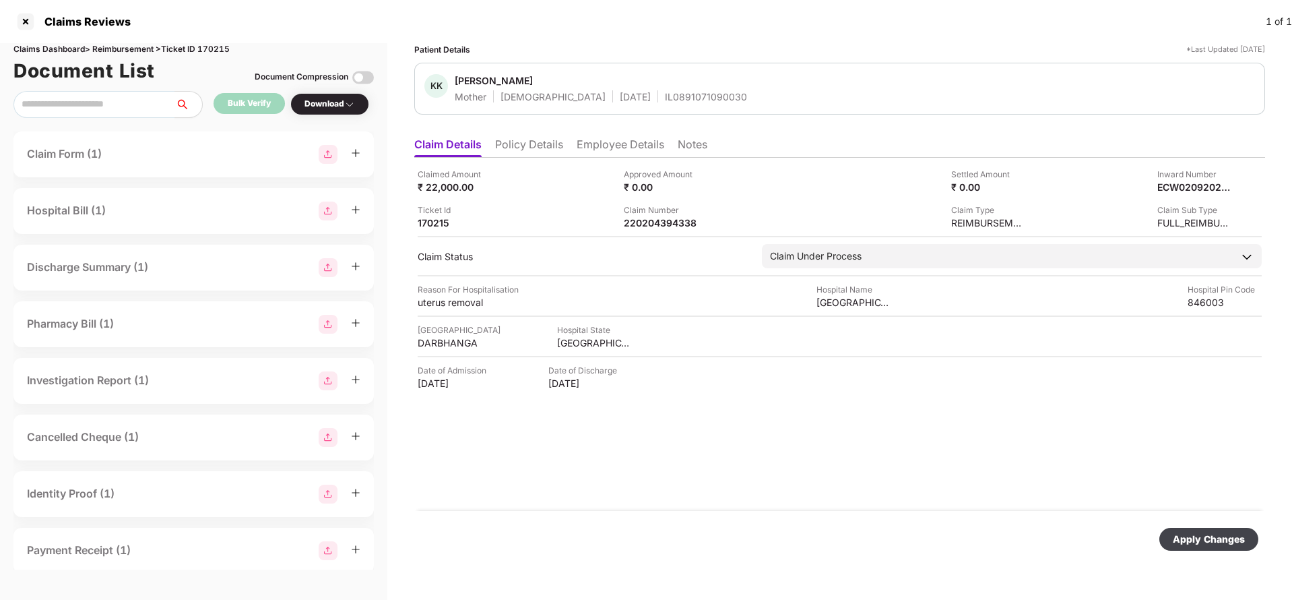
click at [1188, 538] on div "Apply Changes" at bounding box center [1209, 539] width 72 height 15
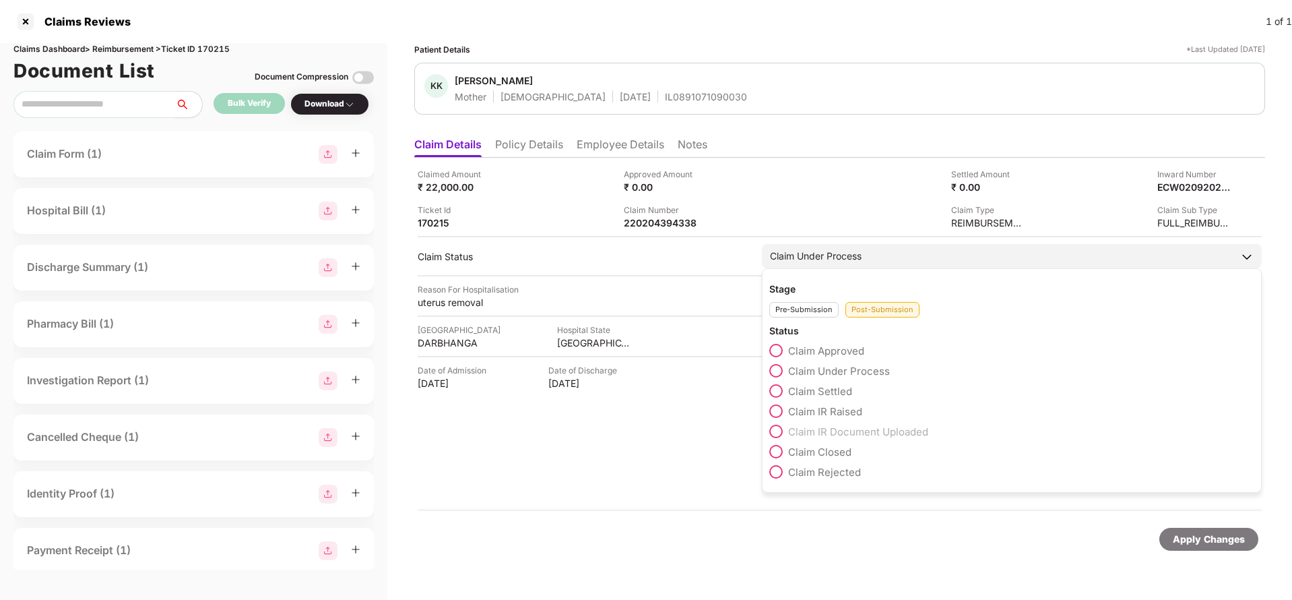
click at [811, 394] on span "Claim Settled" at bounding box center [820, 391] width 64 height 13
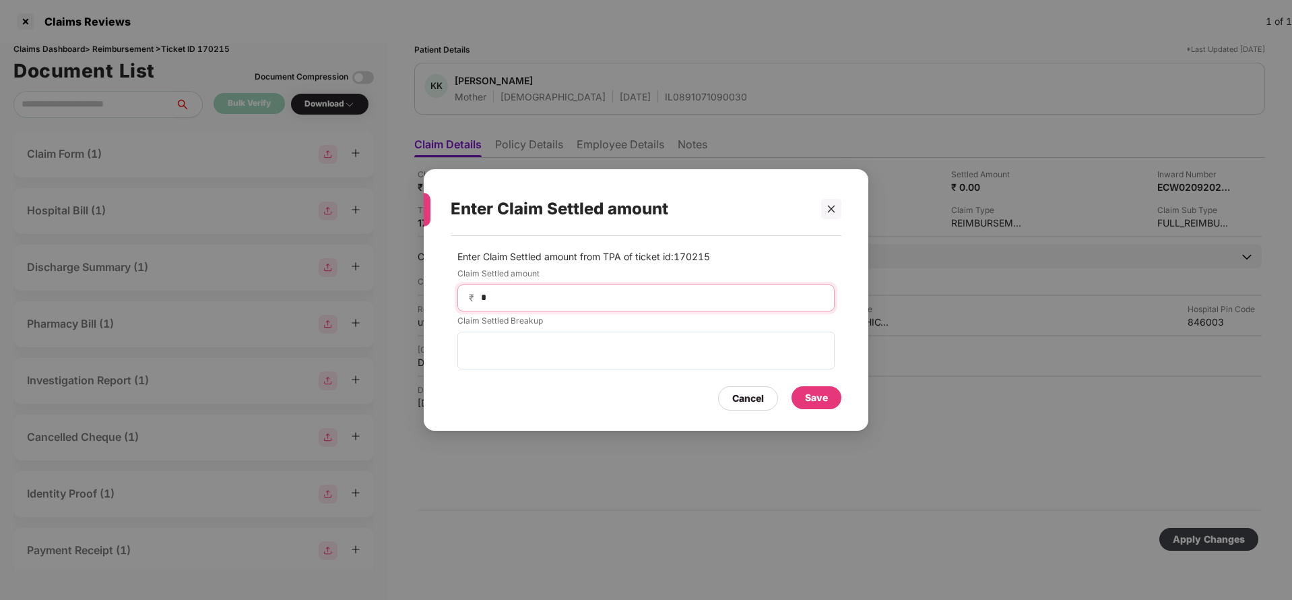
click at [549, 297] on input "*" at bounding box center [652, 297] width 344 height 14
type input "*****"
click at [827, 393] on div "Save" at bounding box center [816, 397] width 23 height 15
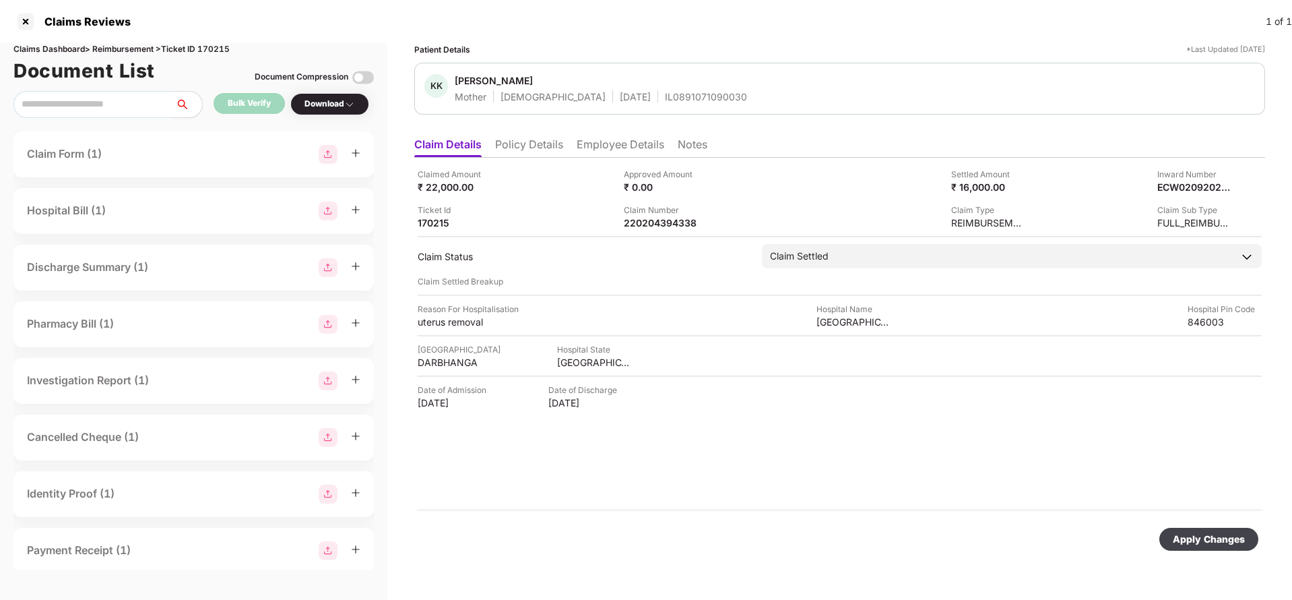
click at [1212, 538] on div "Apply Changes" at bounding box center [1209, 539] width 72 height 15
click at [648, 222] on div "220204394338" at bounding box center [661, 222] width 74 height 13
copy div "220204394338"
click at [665, 92] on div "IL0891071090030" at bounding box center [706, 96] width 82 height 13
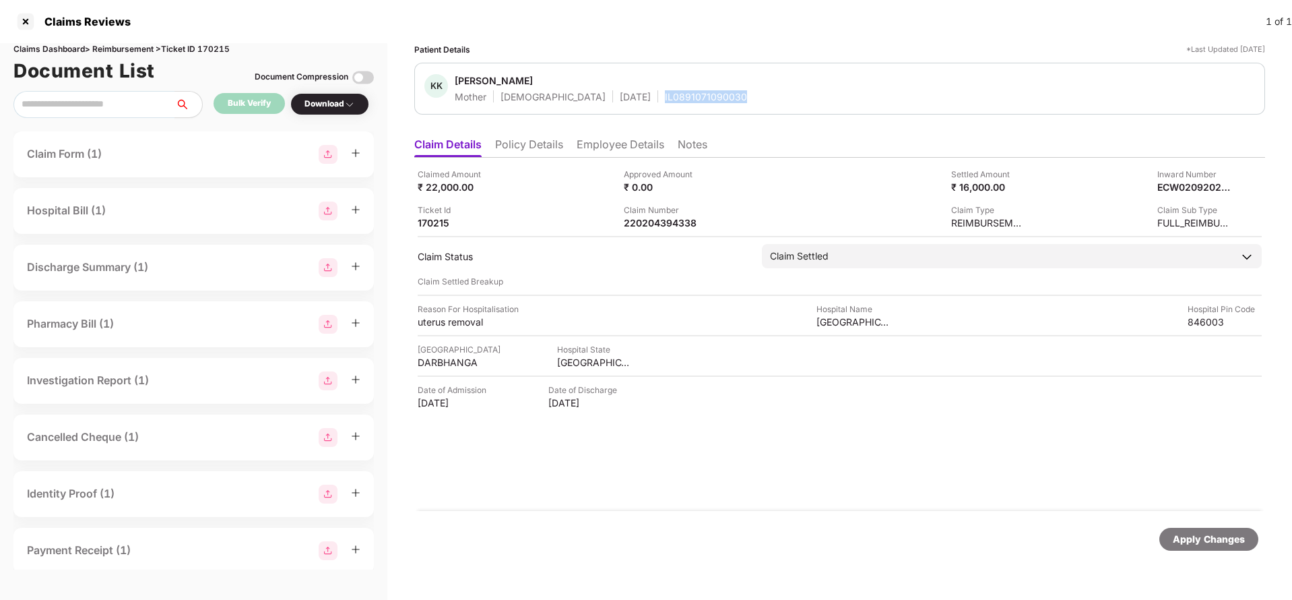
click at [665, 92] on div "IL0891071090030" at bounding box center [706, 96] width 82 height 13
copy div "IL0891071090030"
click at [1215, 545] on div "Apply Changes" at bounding box center [1209, 539] width 72 height 15
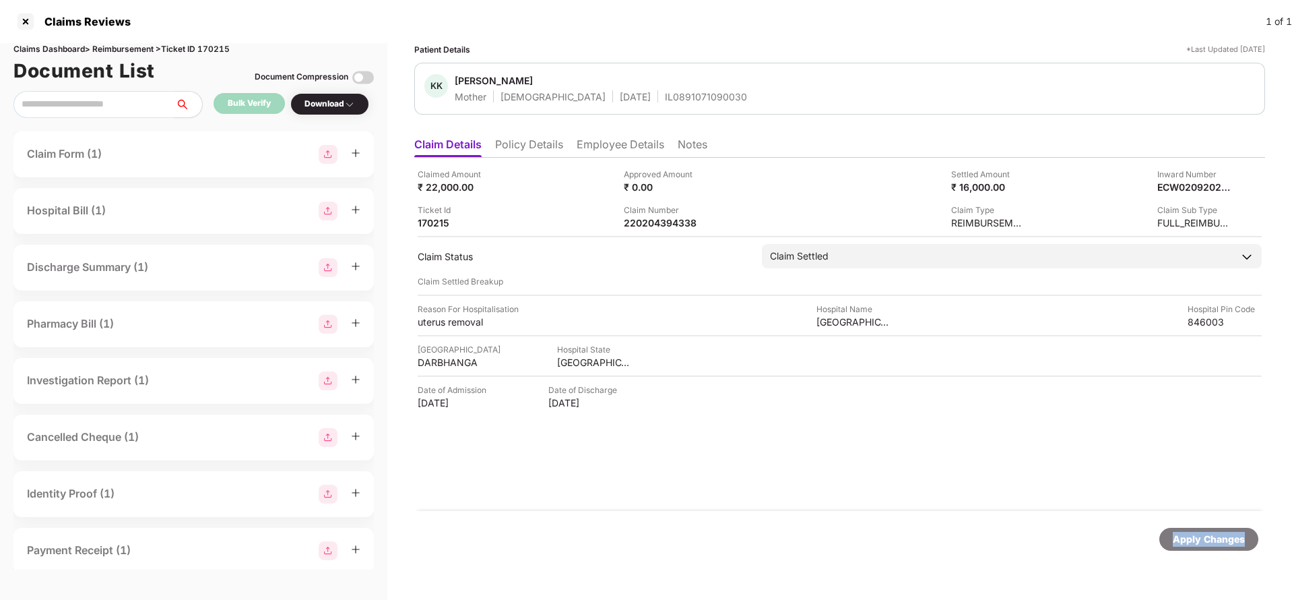
click at [1215, 545] on div "Apply Changes" at bounding box center [1209, 539] width 72 height 15
click at [216, 45] on div "Claims Dashboard > Reimbursement > Ticket ID 170215" at bounding box center [193, 49] width 361 height 13
copy div "170215"
click at [1189, 533] on div "Apply Changes" at bounding box center [1209, 539] width 72 height 15
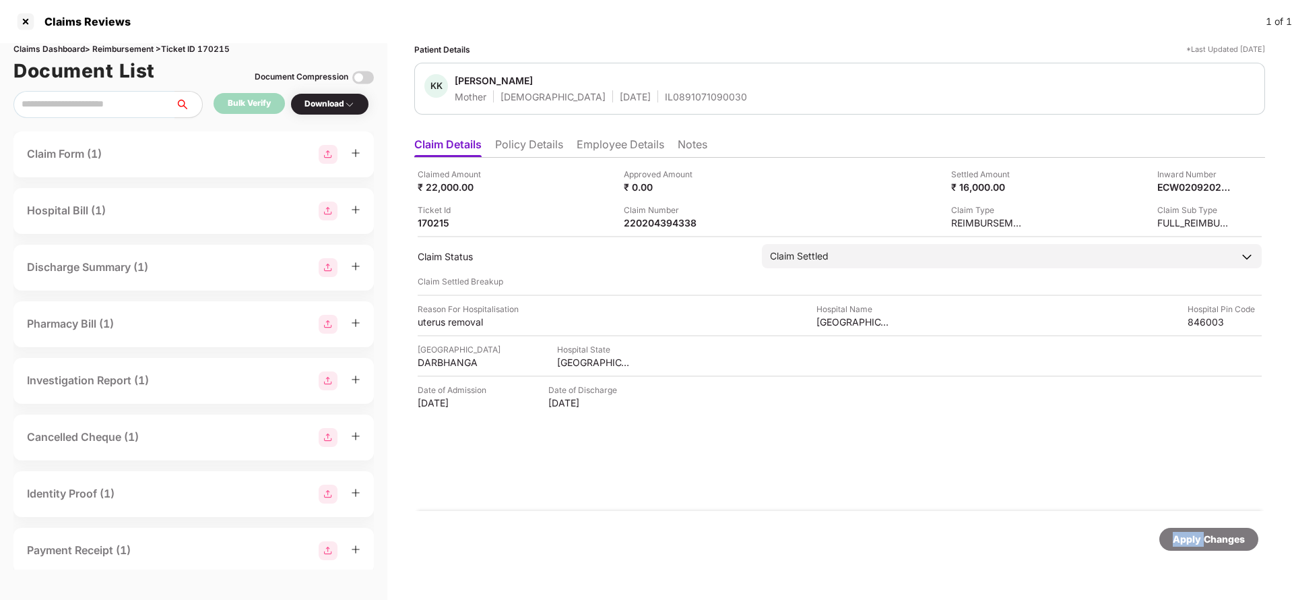
click at [1189, 533] on div "Apply Changes" at bounding box center [1209, 539] width 72 height 15
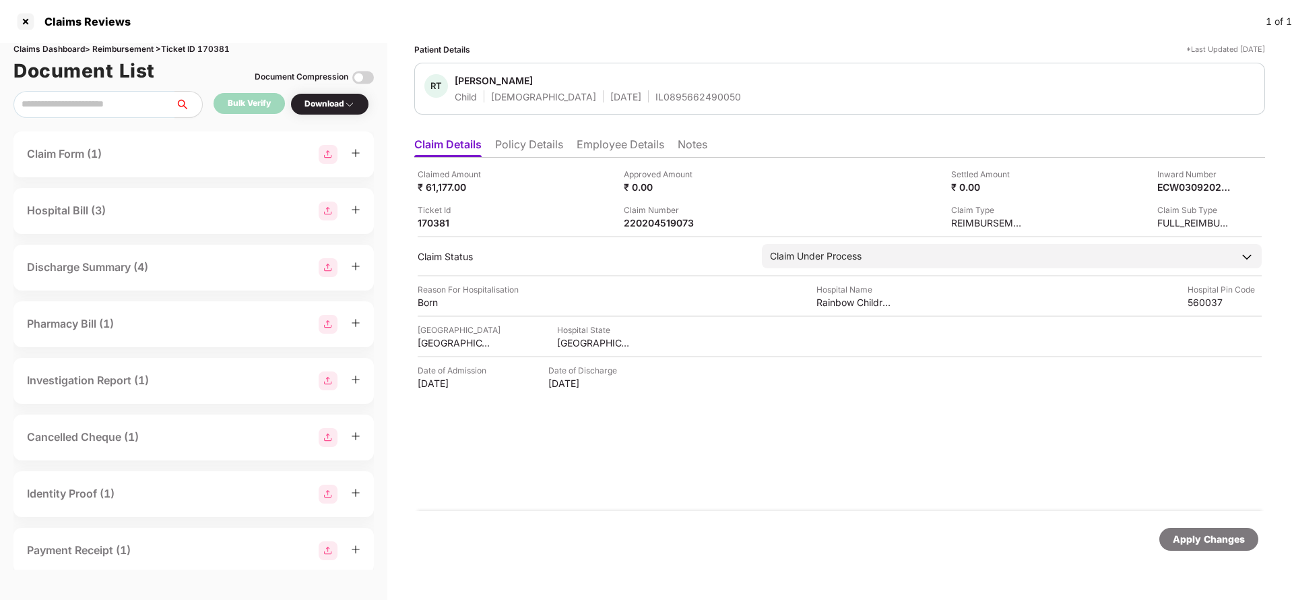
click at [512, 154] on li "Policy Details" at bounding box center [529, 147] width 68 height 20
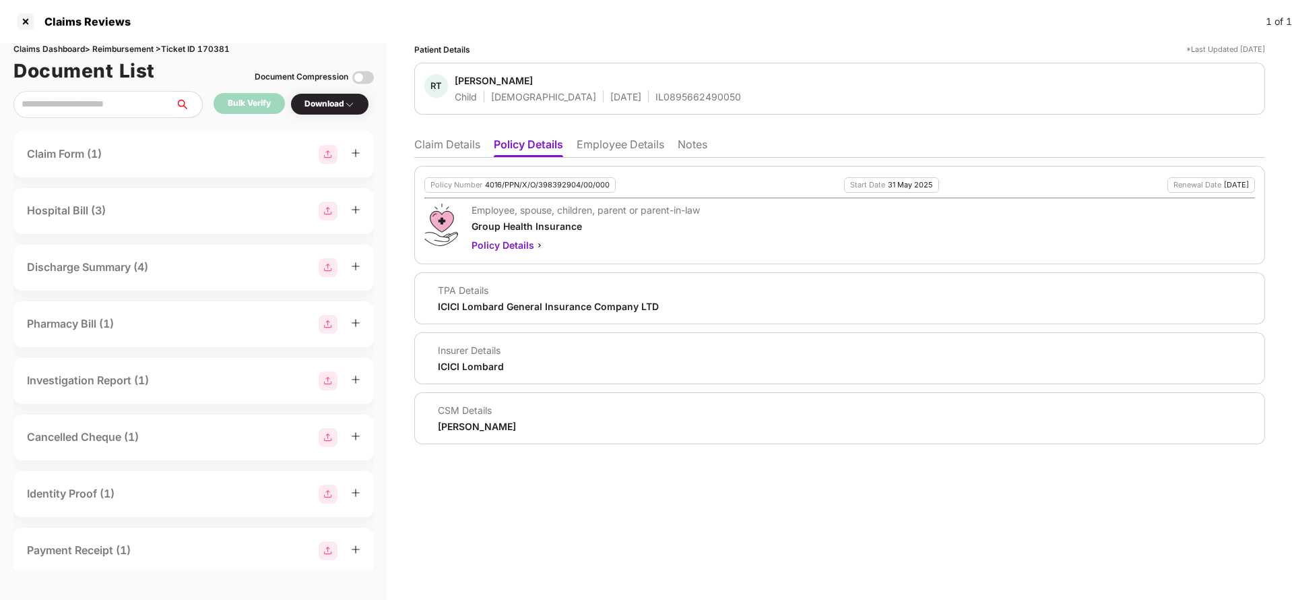
click at [554, 183] on div "4016/PPN/X/O/398392904/00/000" at bounding box center [547, 185] width 125 height 9
copy div "4016/PPN/X/O/398392904/00/000"
click at [453, 142] on li "Claim Details" at bounding box center [447, 147] width 66 height 20
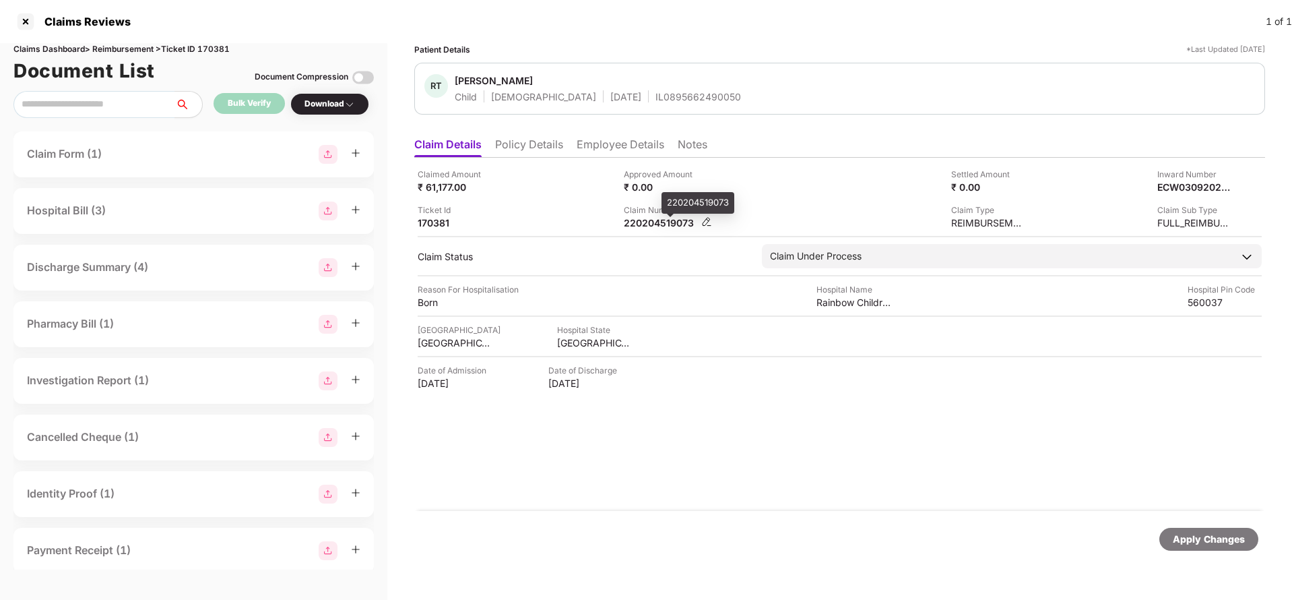
click at [678, 228] on div "220204519073" at bounding box center [661, 222] width 74 height 13
copy div "220204519073"
click at [665, 92] on div "IL0895662490050" at bounding box center [699, 96] width 86 height 13
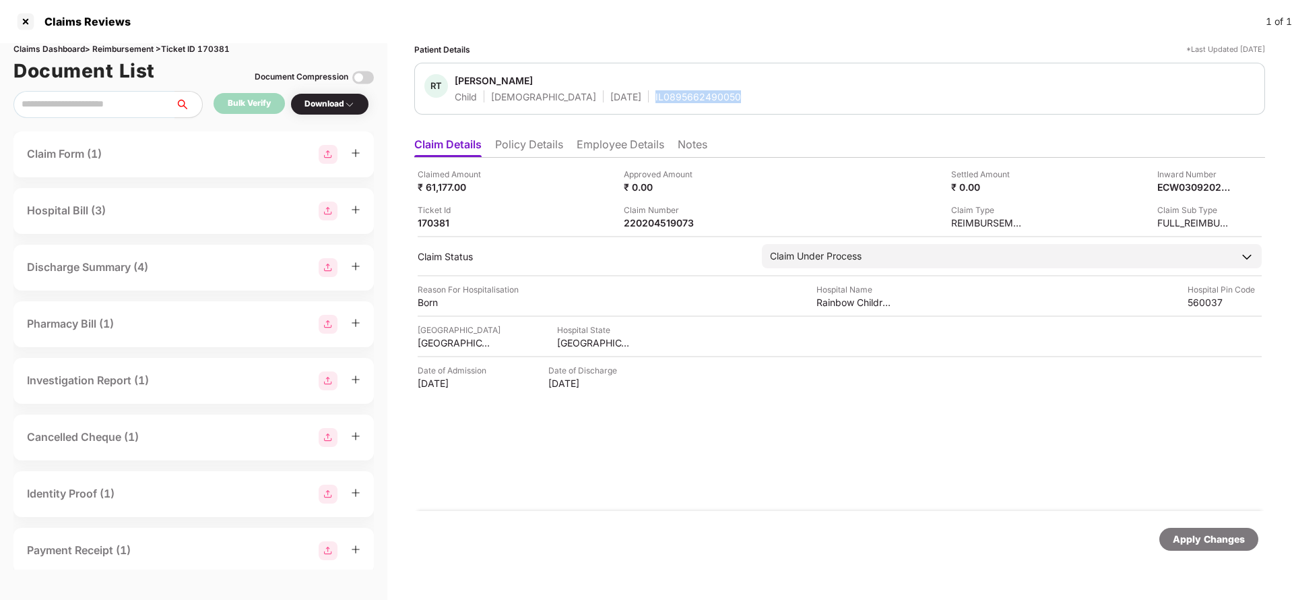
click at [665, 92] on div "IL0895662490050" at bounding box center [699, 96] width 86 height 13
copy div "IL0895662490050"
click at [602, 150] on li "Employee Details" at bounding box center [621, 147] width 88 height 20
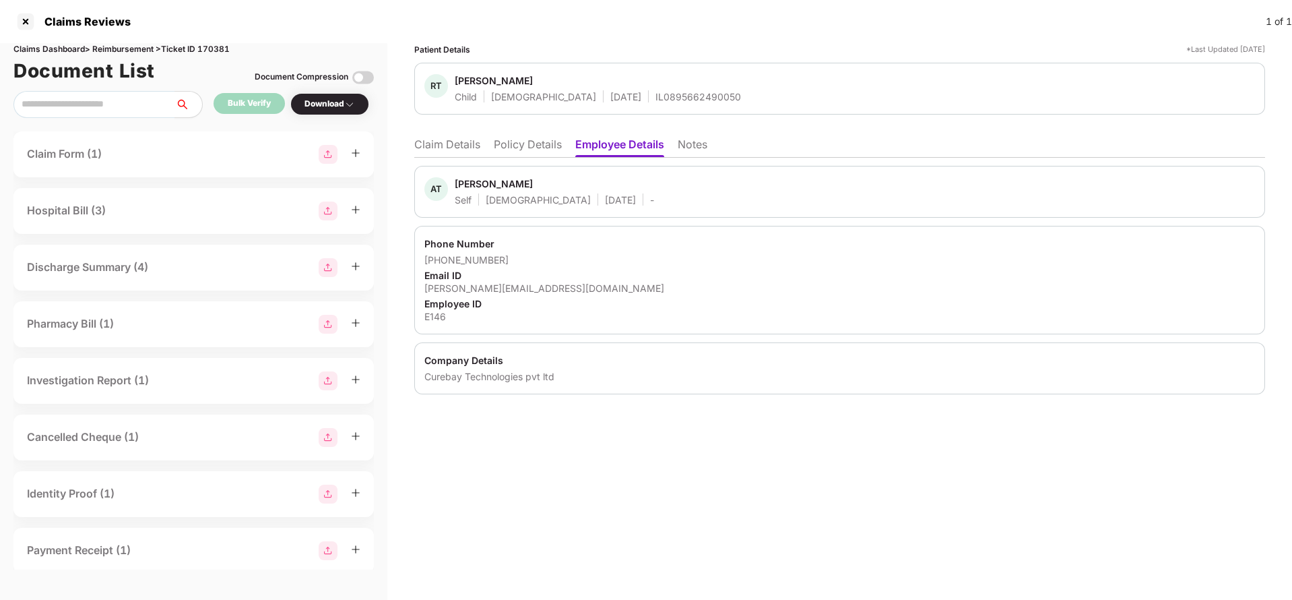
click at [436, 140] on li "Claim Details" at bounding box center [447, 147] width 66 height 20
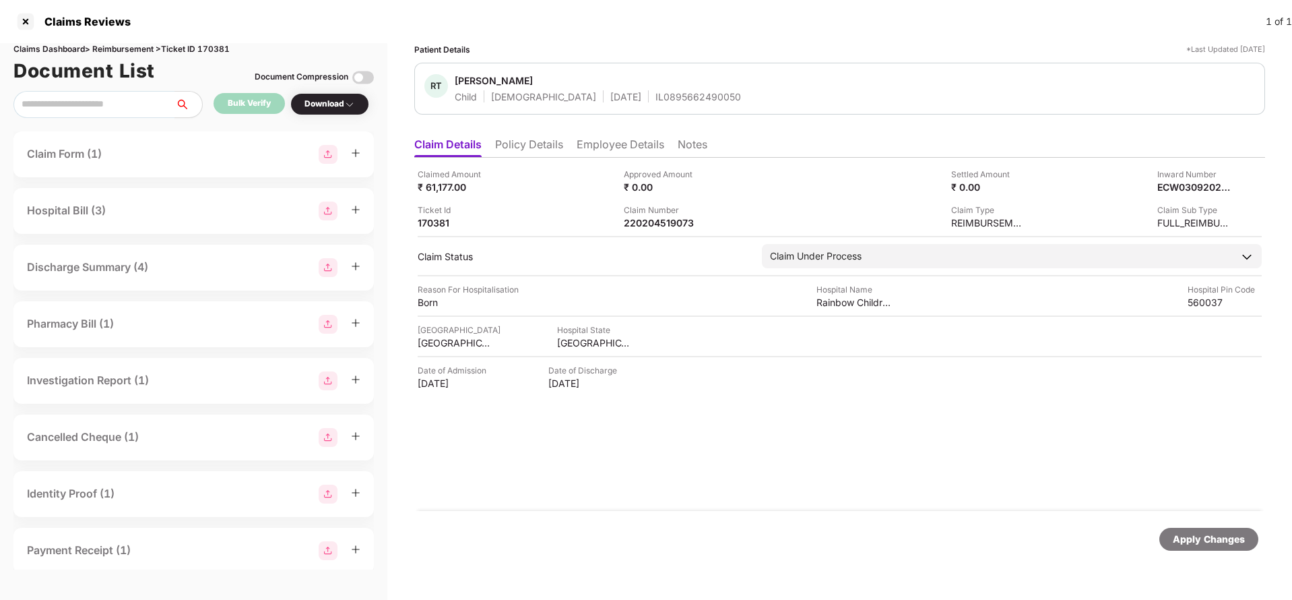
click at [1209, 535] on div "Apply Changes" at bounding box center [1209, 539] width 72 height 15
click at [212, 44] on div "Claims Dashboard > Reimbursement > Ticket ID 170381" at bounding box center [193, 49] width 361 height 13
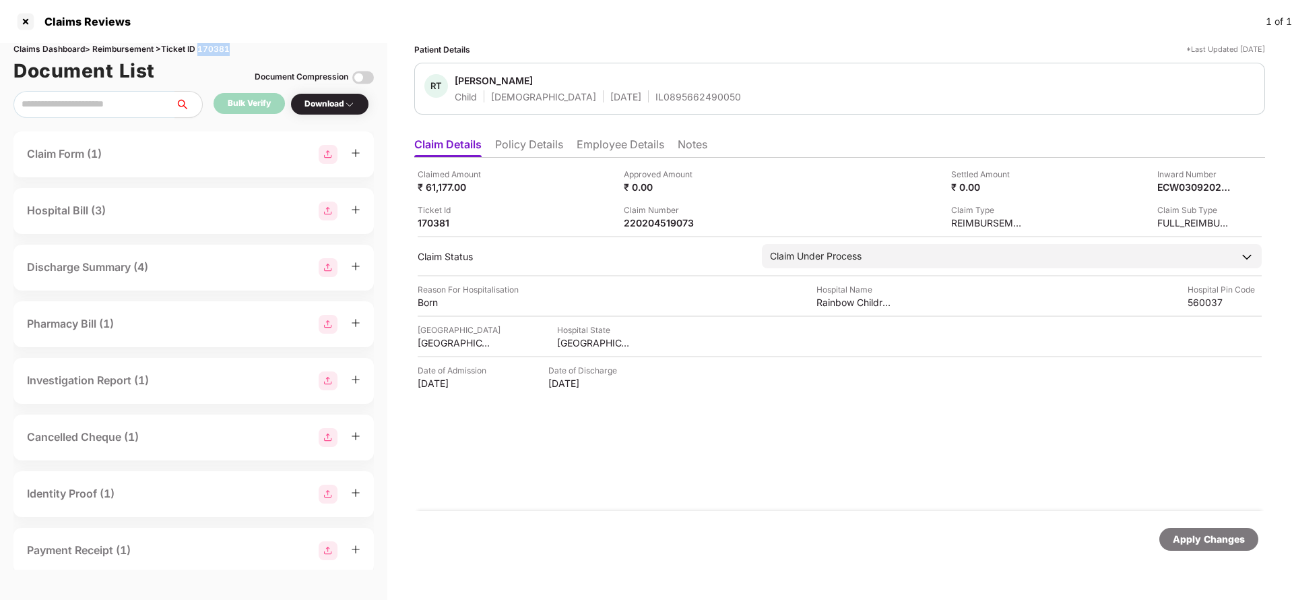
copy div "170381"
click at [1201, 532] on div "Apply Changes" at bounding box center [1209, 539] width 72 height 15
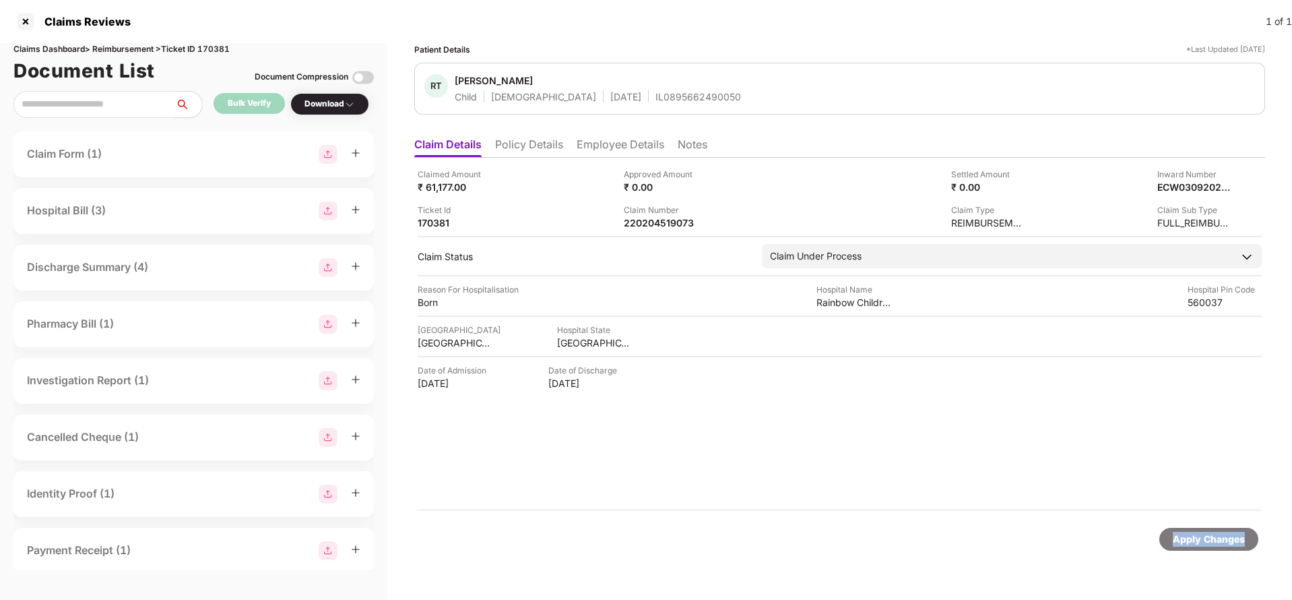
click at [1201, 532] on div "Apply Changes" at bounding box center [1209, 539] width 72 height 15
click at [216, 42] on div "Claims Reviews 1 of 1" at bounding box center [646, 21] width 1292 height 43
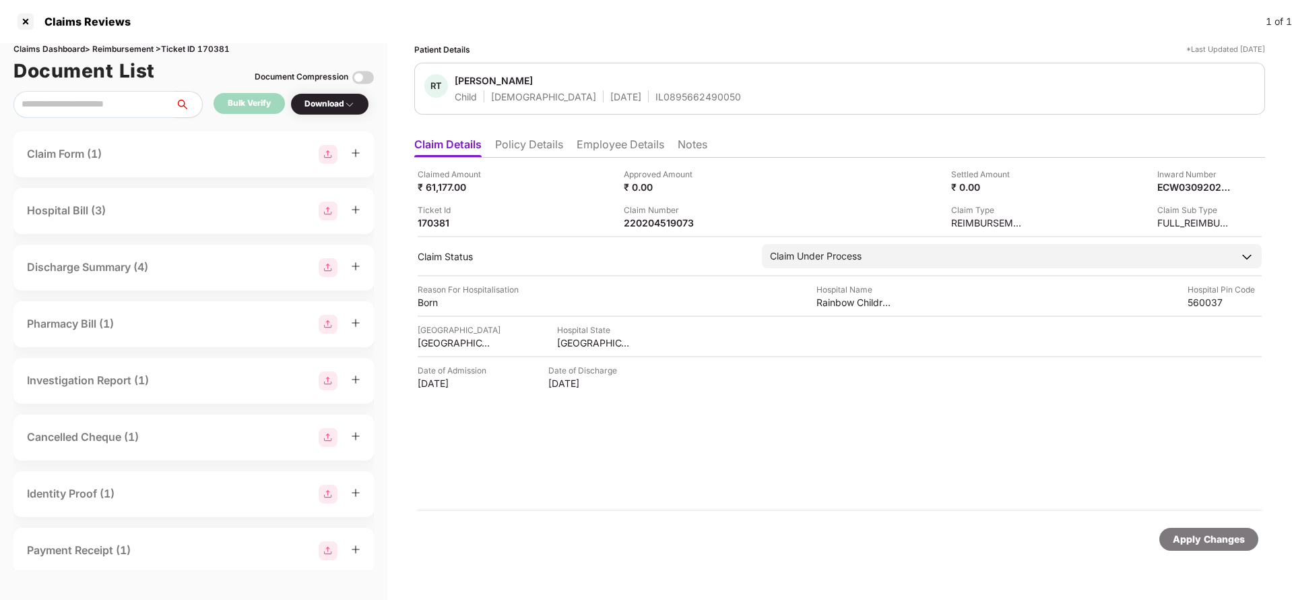
click at [216, 42] on div "Claims Reviews 1 of 1" at bounding box center [646, 21] width 1292 height 43
click at [218, 50] on div "Claims Dashboard > Reimbursement > Ticket ID 170381" at bounding box center [193, 49] width 361 height 13
copy div "170381"
click at [1239, 536] on div "Apply Changes" at bounding box center [1209, 539] width 72 height 15
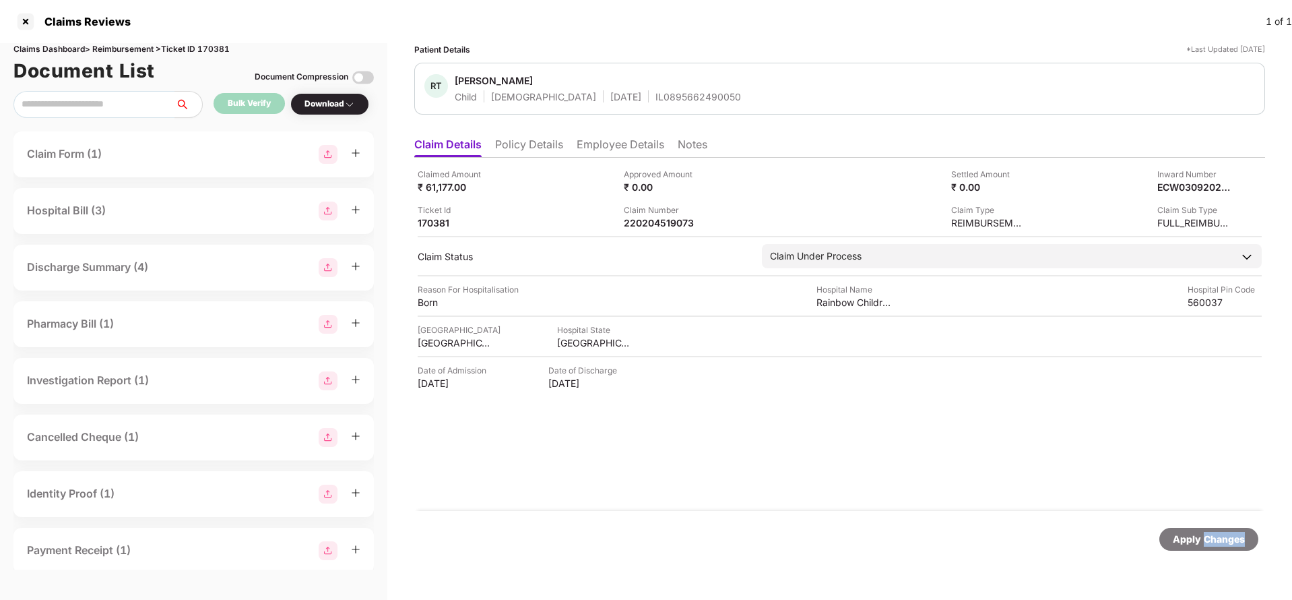
click at [1239, 536] on div "Apply Changes" at bounding box center [1209, 539] width 72 height 15
click at [519, 158] on div "Claimed Amount ₹ 5,613.00 Approved Amount ₹ 0.00 Settled Amount ₹ 0.00 Inward N…" at bounding box center [839, 334] width 851 height 353
click at [538, 148] on li "Policy Details" at bounding box center [529, 147] width 68 height 20
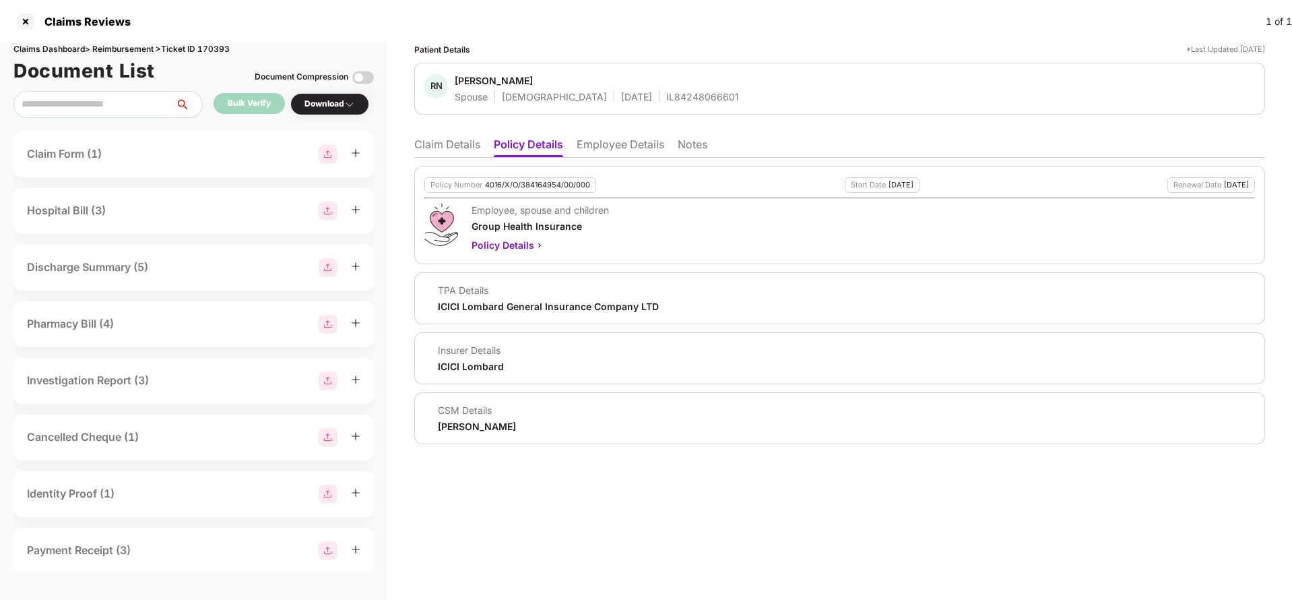
click at [528, 185] on div "4016/X/O/384164954/00/000" at bounding box center [537, 185] width 105 height 9
copy div "4016/X/O/384164954/00/000"
click at [449, 150] on li "Claim Details" at bounding box center [447, 147] width 66 height 20
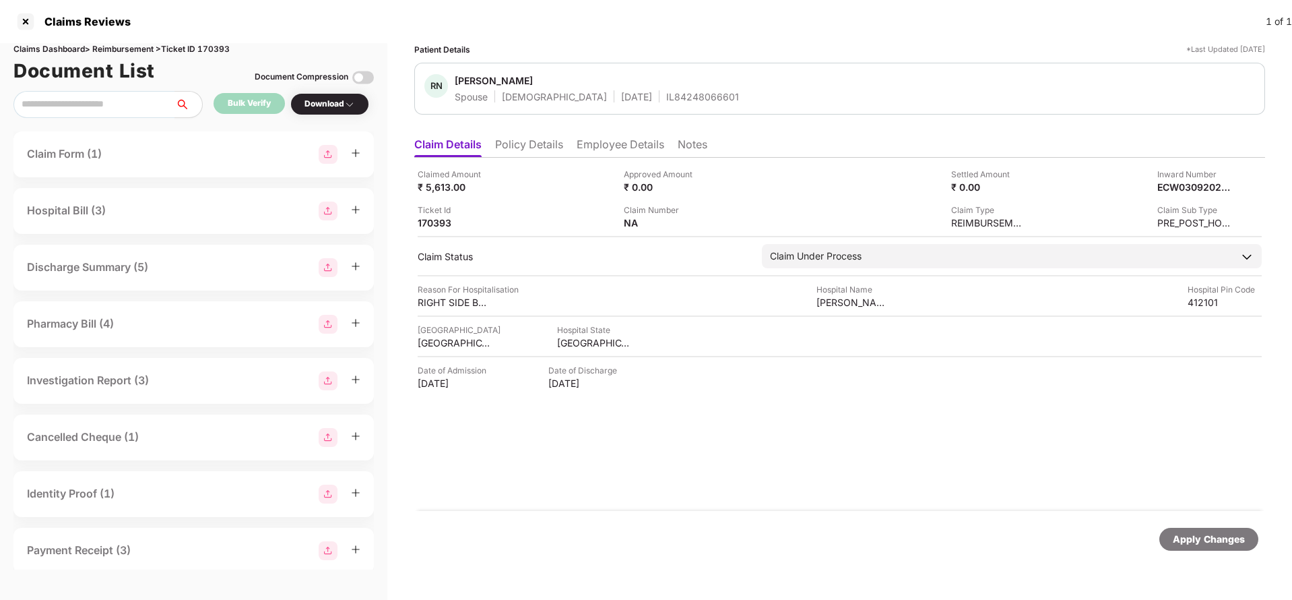
click at [666, 101] on div "IL84248066601" at bounding box center [702, 96] width 73 height 13
copy div "IL84248066601"
click at [1193, 538] on div "Apply Changes" at bounding box center [1209, 539] width 72 height 15
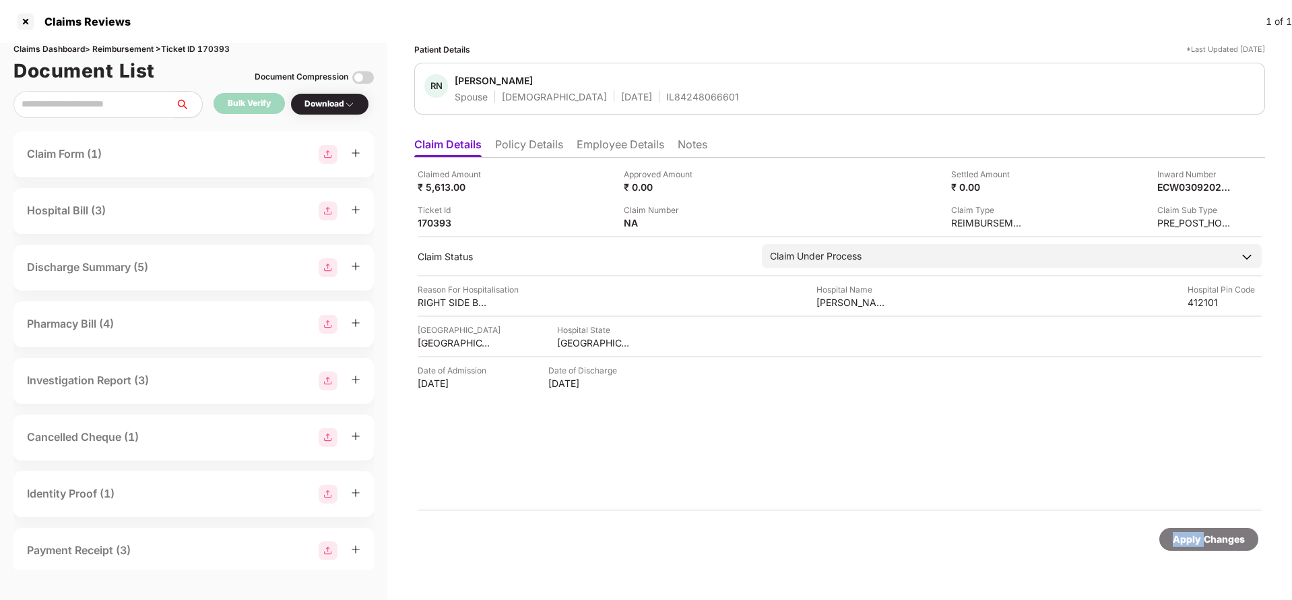
click at [1193, 538] on div "Apply Changes" at bounding box center [1209, 539] width 72 height 15
click at [220, 49] on div "Claims Dashboard > Reimbursement > Ticket ID 170393" at bounding box center [193, 49] width 361 height 13
copy div "170393"
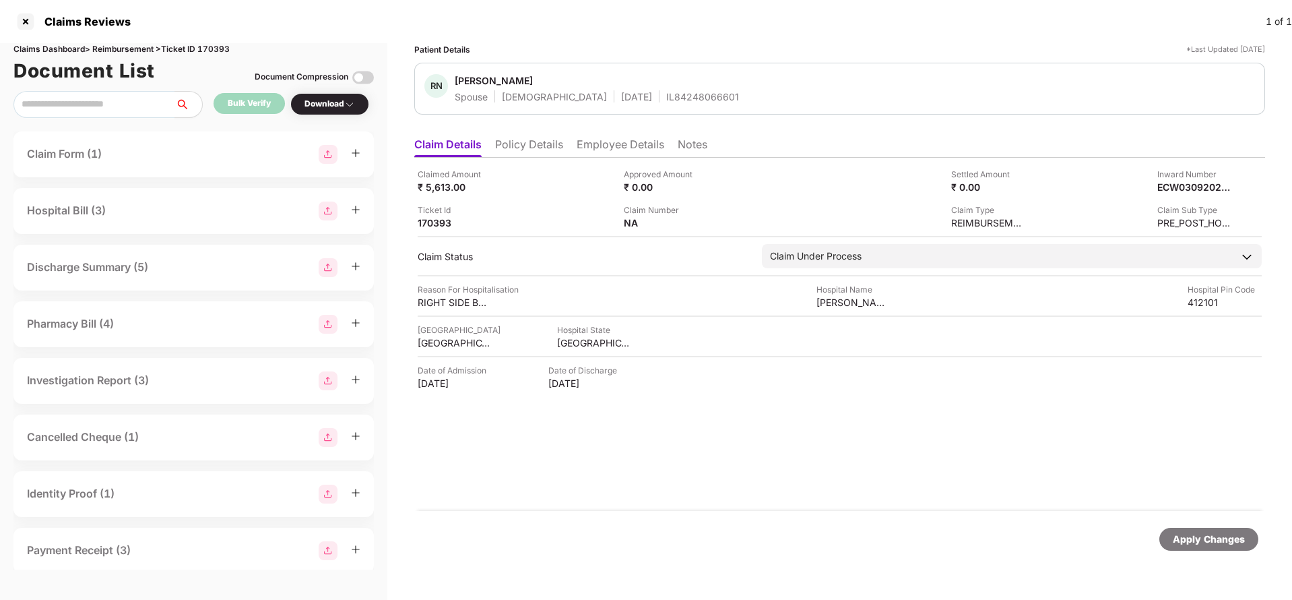
click at [1176, 532] on div "Apply Changes" at bounding box center [1209, 539] width 72 height 15
click at [527, 149] on li "Policy Details" at bounding box center [529, 147] width 68 height 20
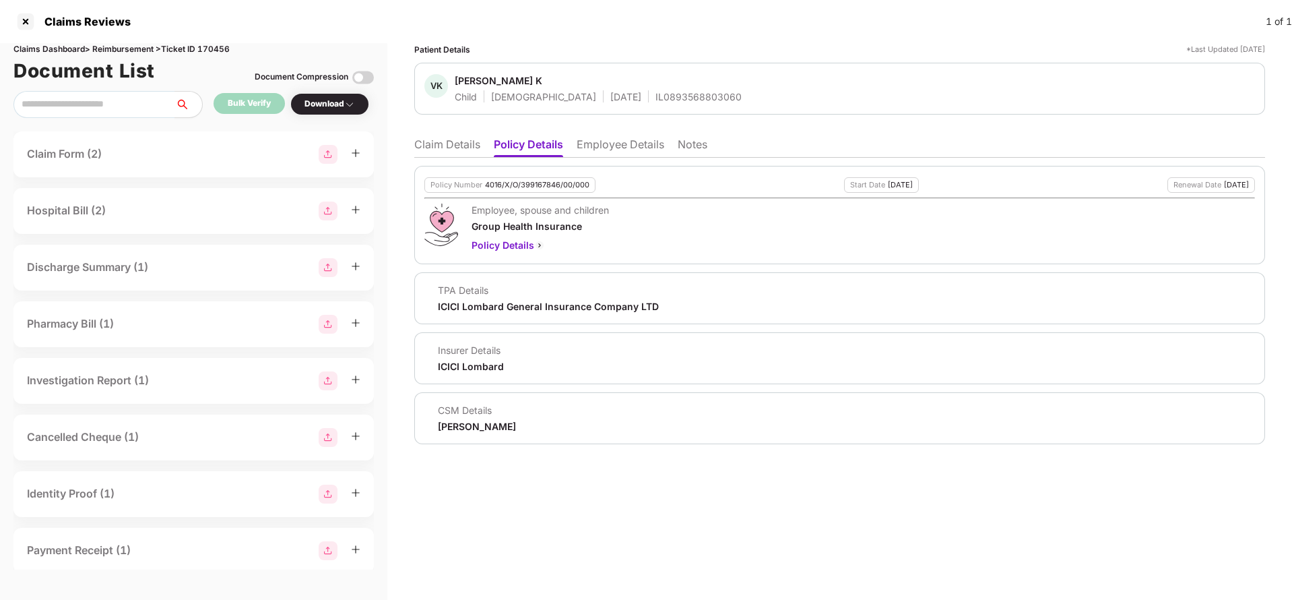
click at [515, 179] on div "Policy Number 4016/X/O/399167846/00/000" at bounding box center [510, 184] width 171 height 15
copy div "4016/X/O/399167846/00/000"
click at [447, 145] on li "Claim Details" at bounding box center [447, 147] width 66 height 20
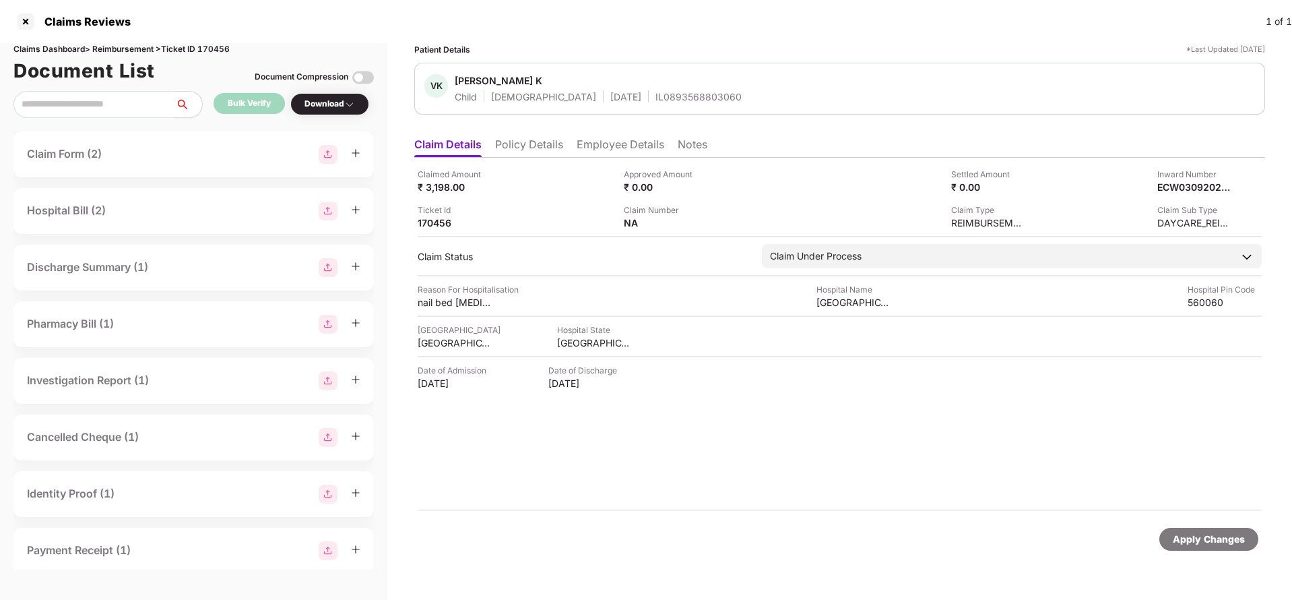
click at [659, 88] on span "Vidur K" at bounding box center [598, 82] width 287 height 16
click at [656, 94] on div "IL0893568803060" at bounding box center [699, 96] width 86 height 13
copy div "IL0893568803060"
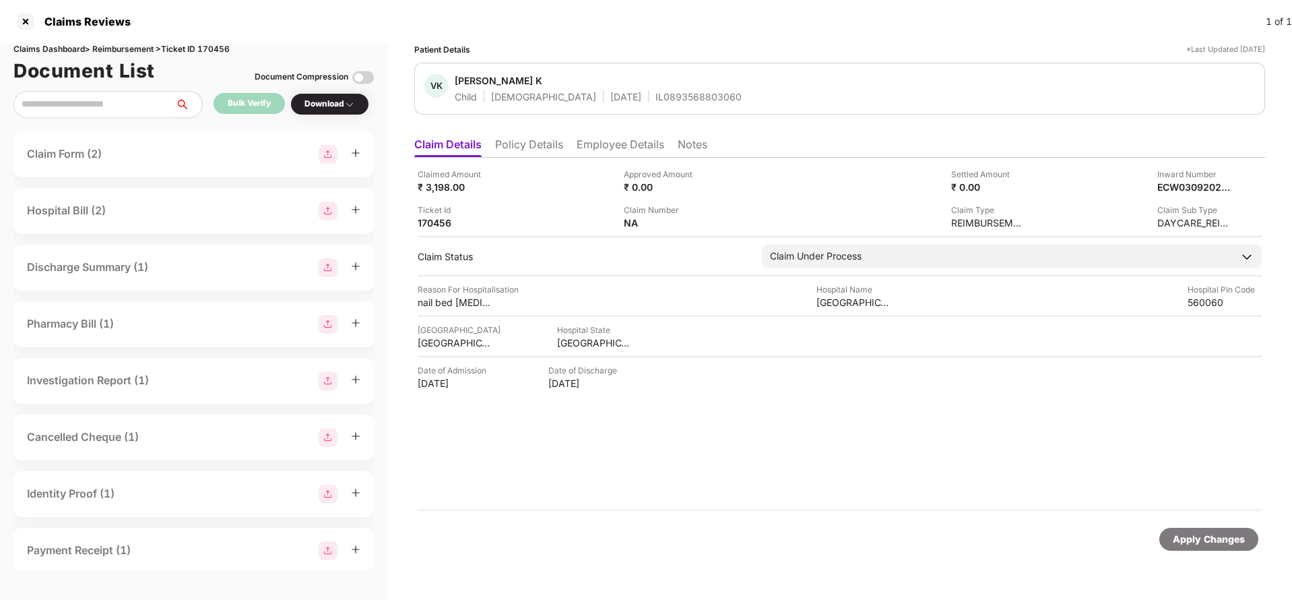
click at [1191, 532] on div "Apply Changes" at bounding box center [1209, 539] width 72 height 15
click at [223, 44] on div "Claims Dashboard > Reimbursement > Ticket ID 170456" at bounding box center [193, 49] width 361 height 13
copy div "170456"
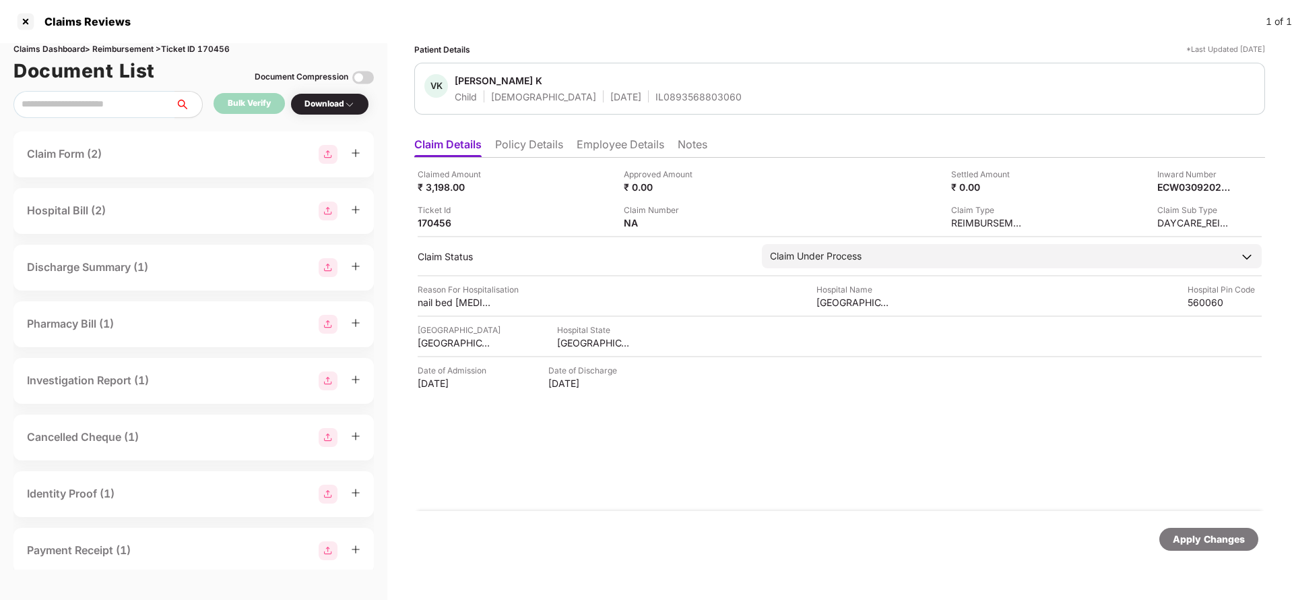
click at [1195, 542] on div "Apply Changes" at bounding box center [1209, 539] width 72 height 15
click at [557, 153] on li "Policy Details" at bounding box center [529, 147] width 68 height 20
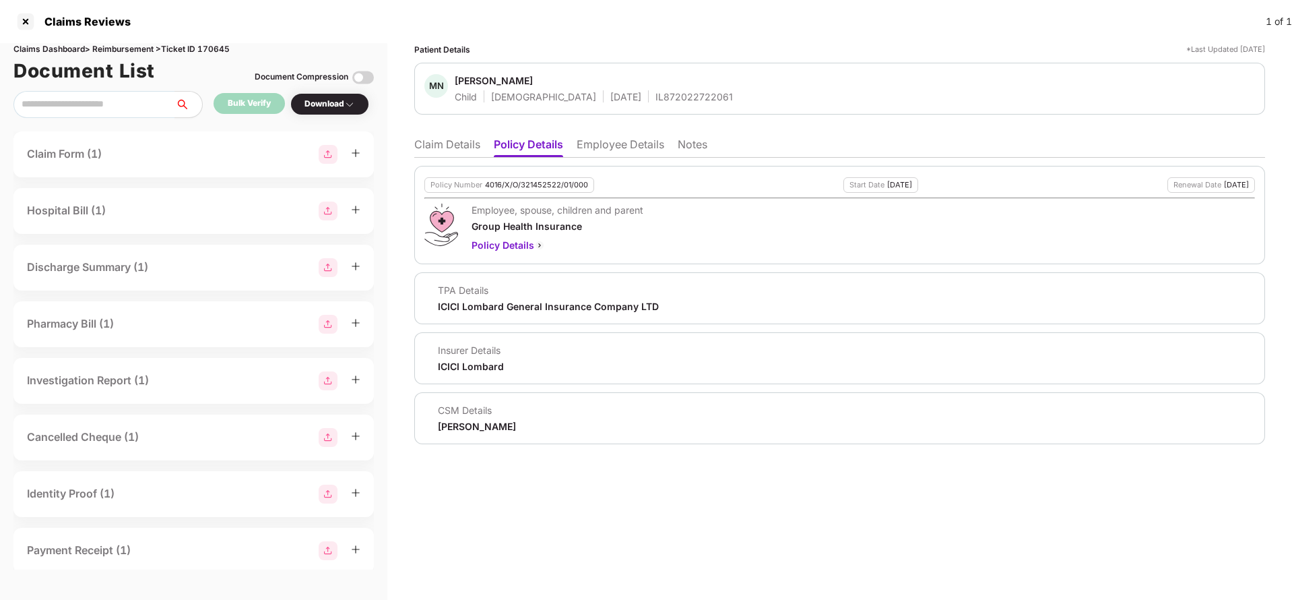
click at [542, 181] on div "4016/X/O/321452522/01/000" at bounding box center [536, 185] width 103 height 9
copy div "4016/X/O/321452522/01/000"
click at [429, 148] on li "Claim Details" at bounding box center [447, 147] width 66 height 20
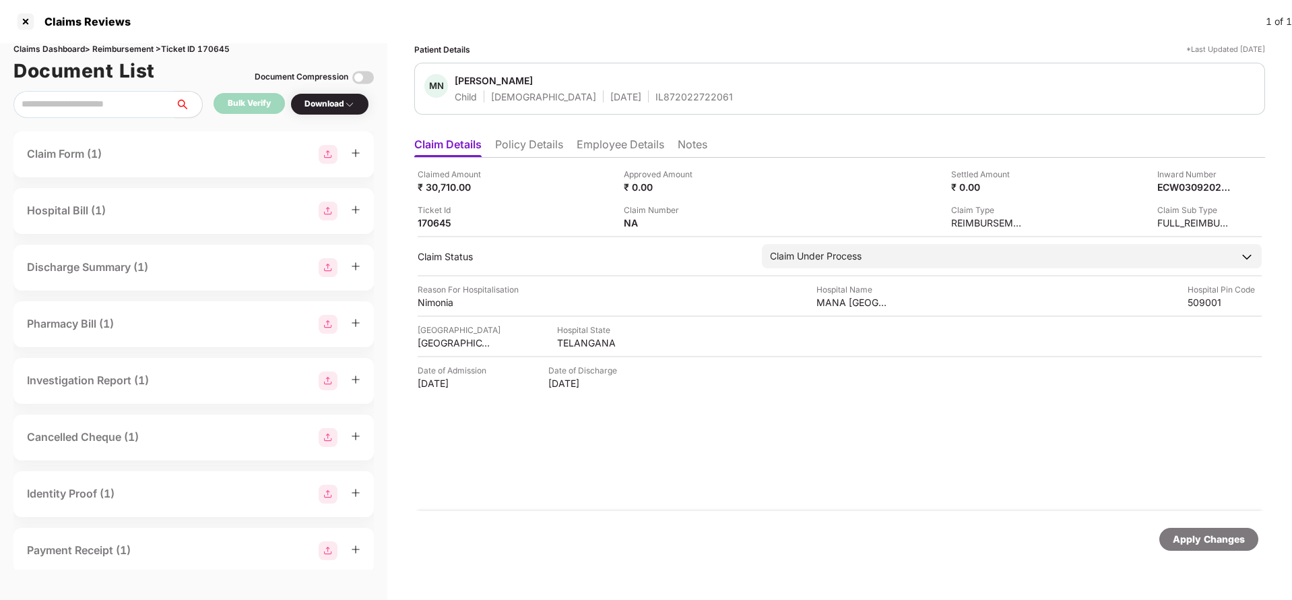
click at [656, 94] on div "IL872022722061" at bounding box center [694, 96] width 77 height 13
copy div "IL872022722061"
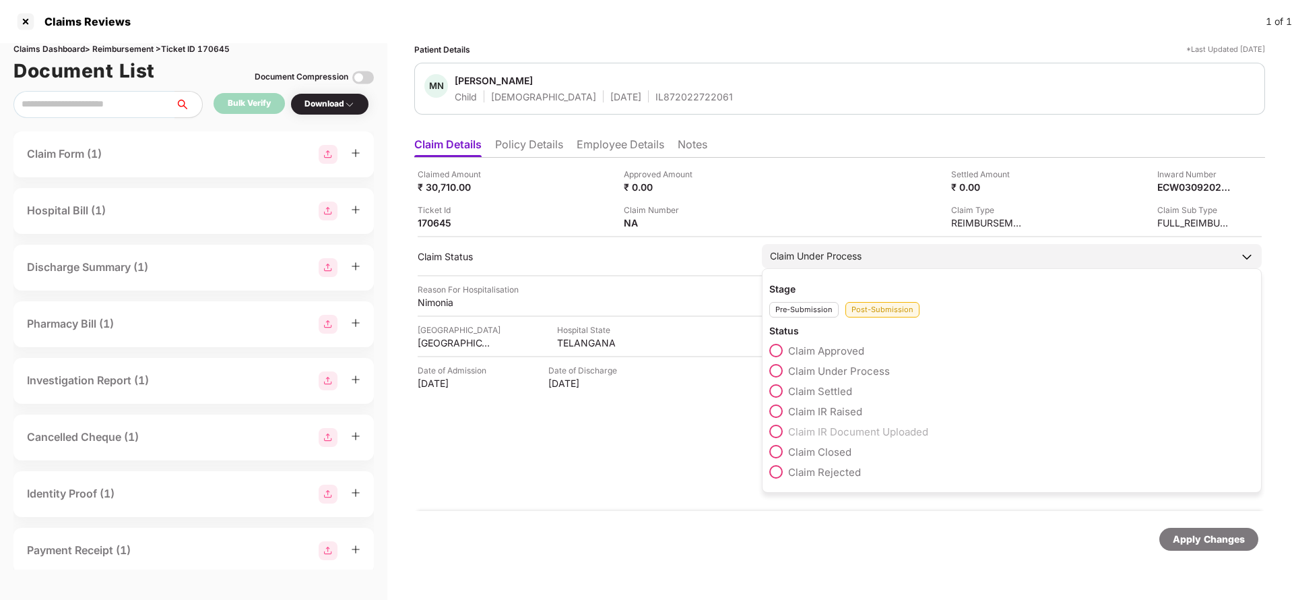
click at [815, 347] on span "Claim Approved" at bounding box center [826, 350] width 76 height 13
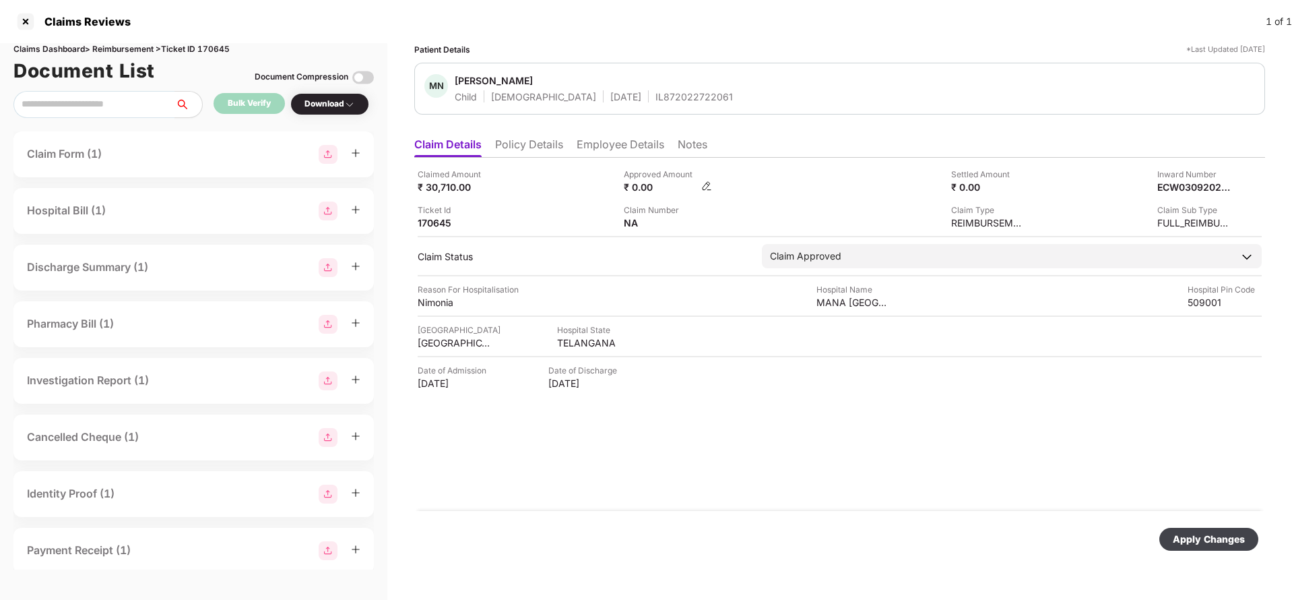
click at [703, 189] on img at bounding box center [706, 186] width 11 height 11
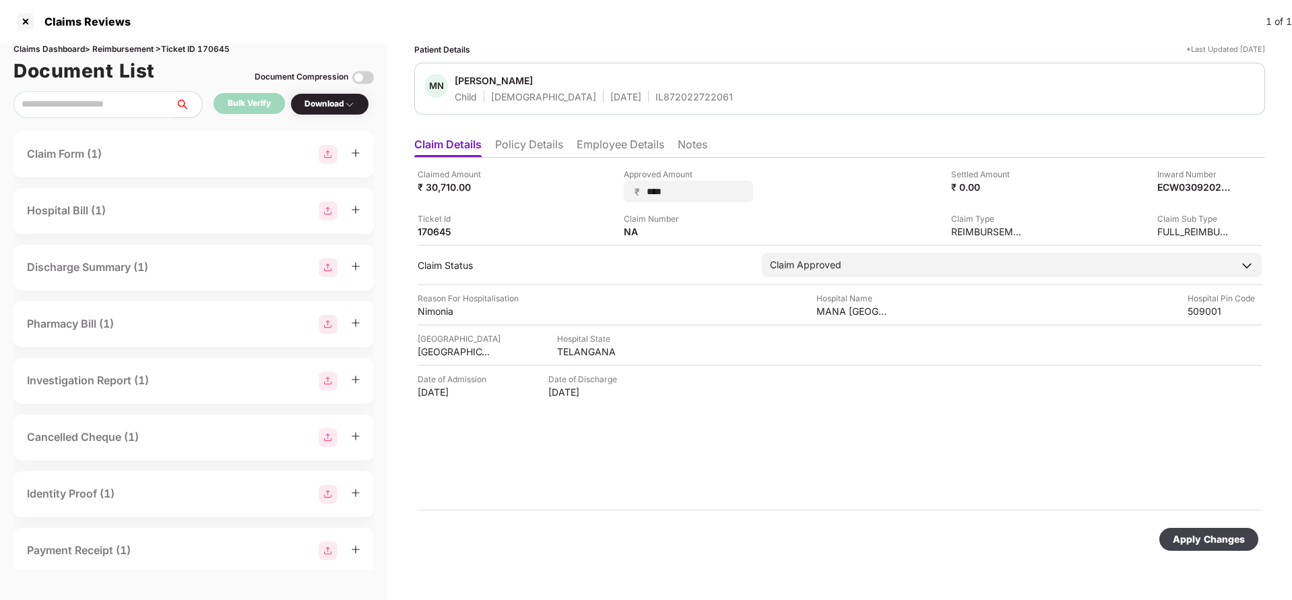
type input "*****"
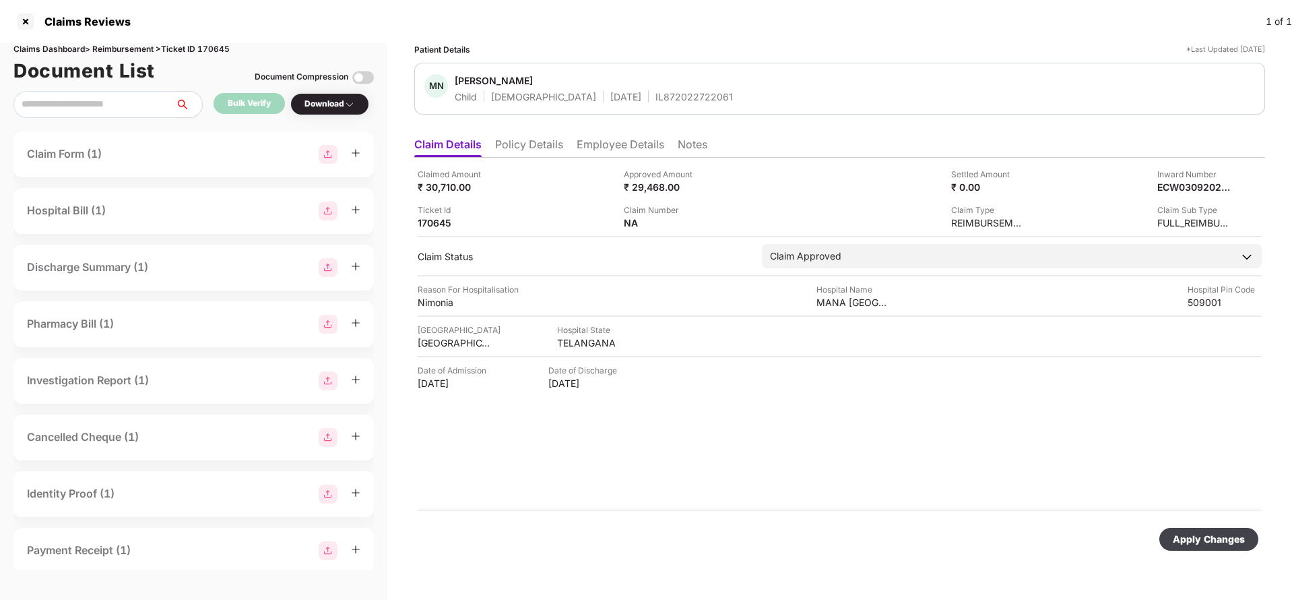
click at [1218, 548] on div "Apply Changes" at bounding box center [1209, 539] width 99 height 23
click at [709, 225] on img at bounding box center [706, 221] width 11 height 11
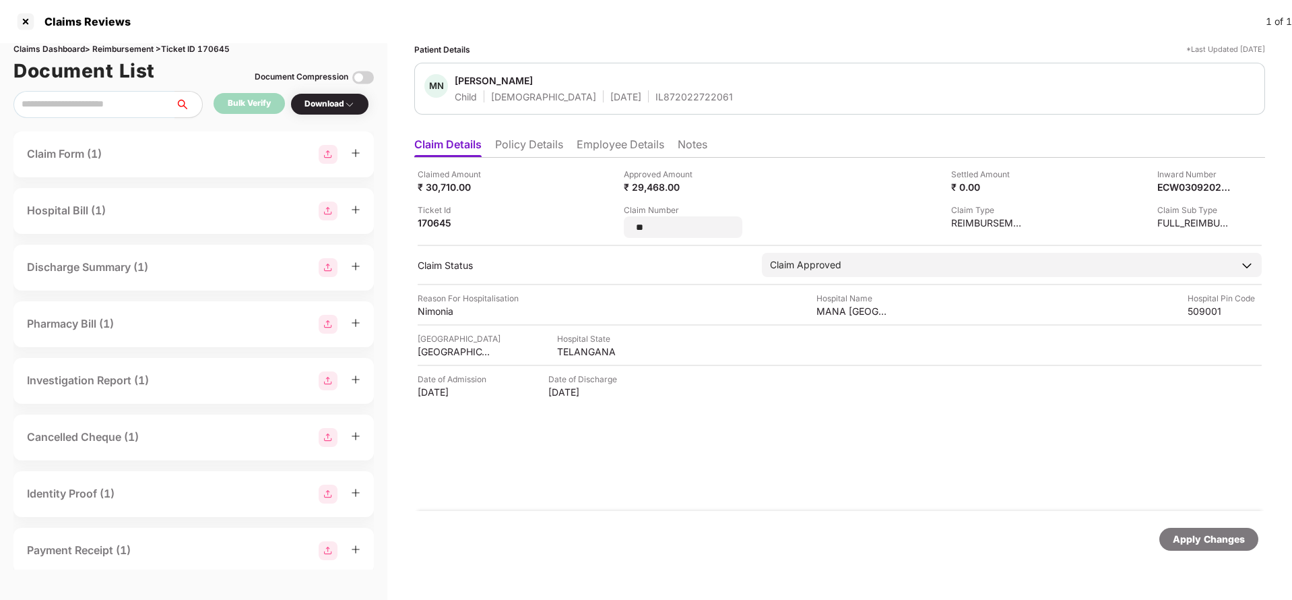
type input "*"
type input "**********"
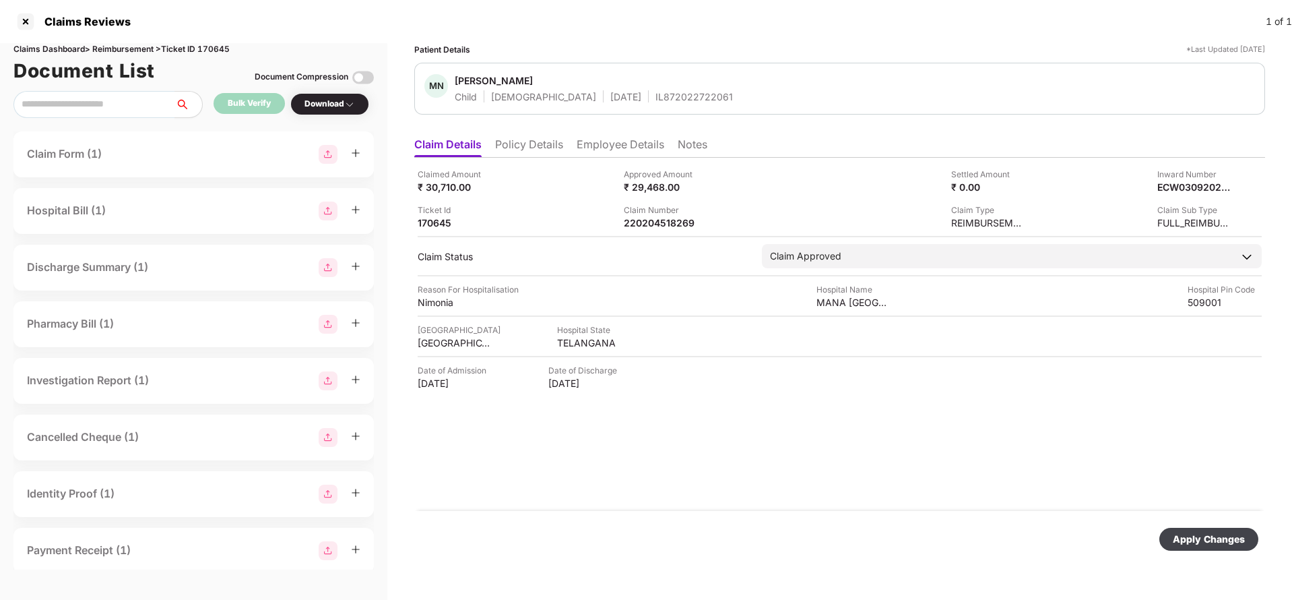
click at [1214, 545] on div "Apply Changes" at bounding box center [1209, 539] width 72 height 15
click at [650, 224] on div "220204518269" at bounding box center [661, 222] width 74 height 13
copy div "220204518269"
click at [1201, 538] on div "Apply Changes" at bounding box center [1209, 539] width 72 height 15
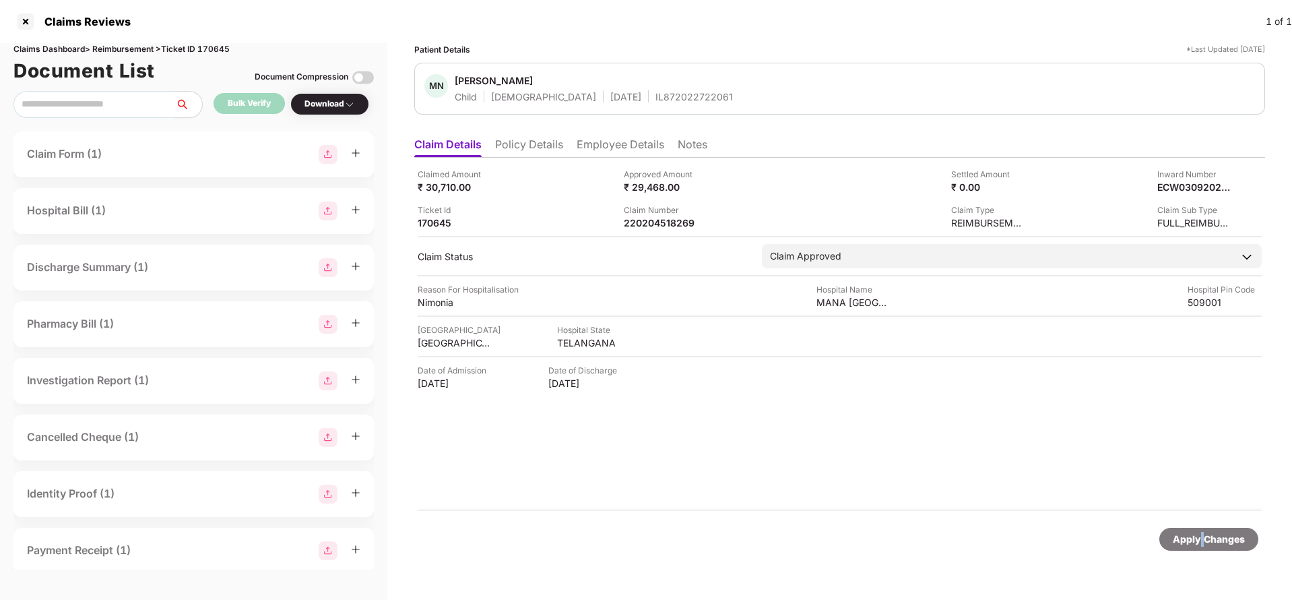
click at [1201, 538] on div "Apply Changes" at bounding box center [1209, 539] width 72 height 15
click at [220, 46] on div "Claims Dashboard > Reimbursement > Ticket ID 170645" at bounding box center [193, 49] width 361 height 13
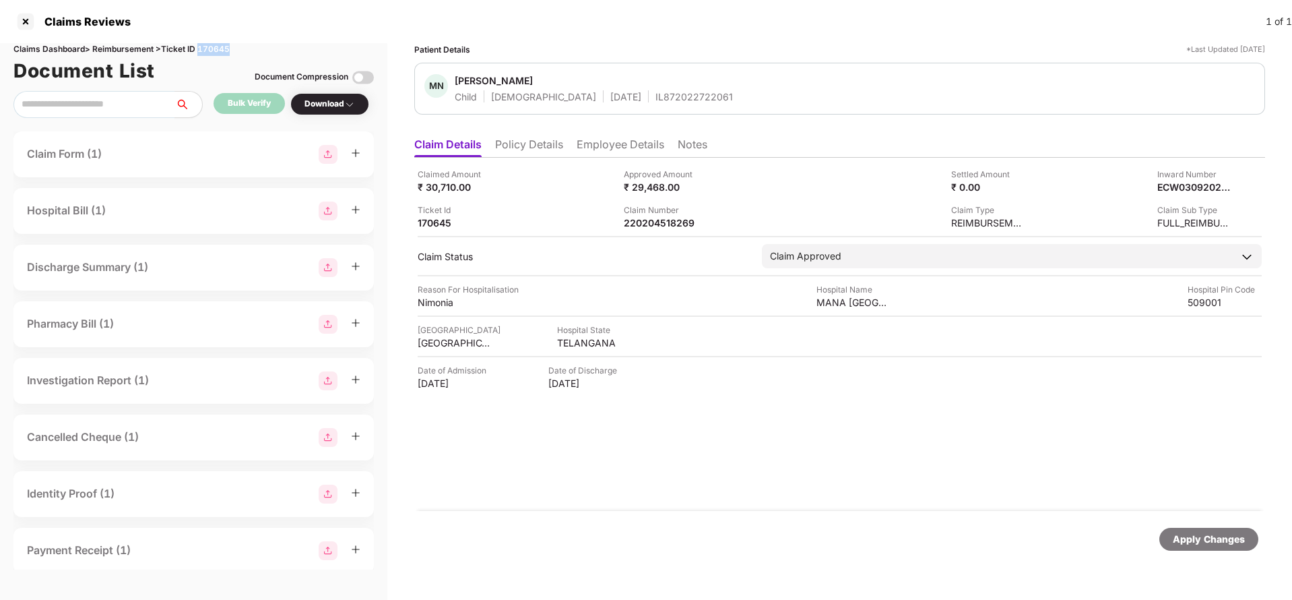
click at [220, 46] on div "Claims Dashboard > Reimbursement > Ticket ID 170645" at bounding box center [193, 49] width 361 height 13
copy div "170645"
click at [1203, 538] on div "Apply Changes" at bounding box center [1209, 539] width 72 height 15
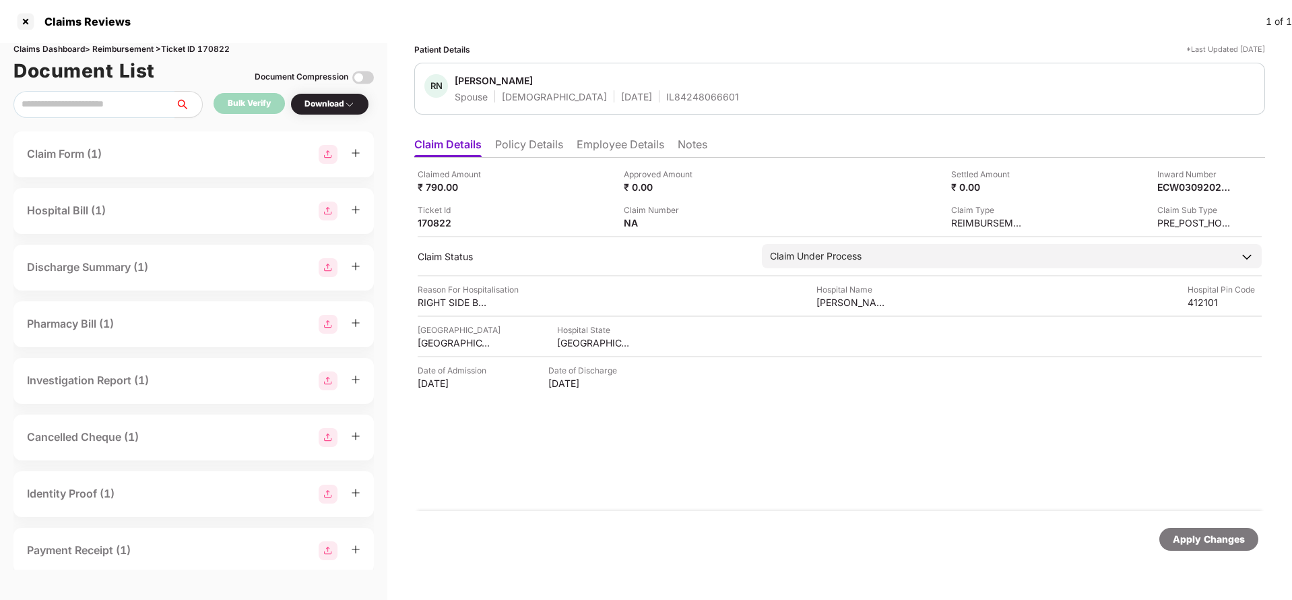
click at [511, 133] on ul "Claim Details Policy Details Employee Details Notes" at bounding box center [839, 144] width 851 height 27
click at [539, 153] on li "Policy Details" at bounding box center [529, 147] width 68 height 20
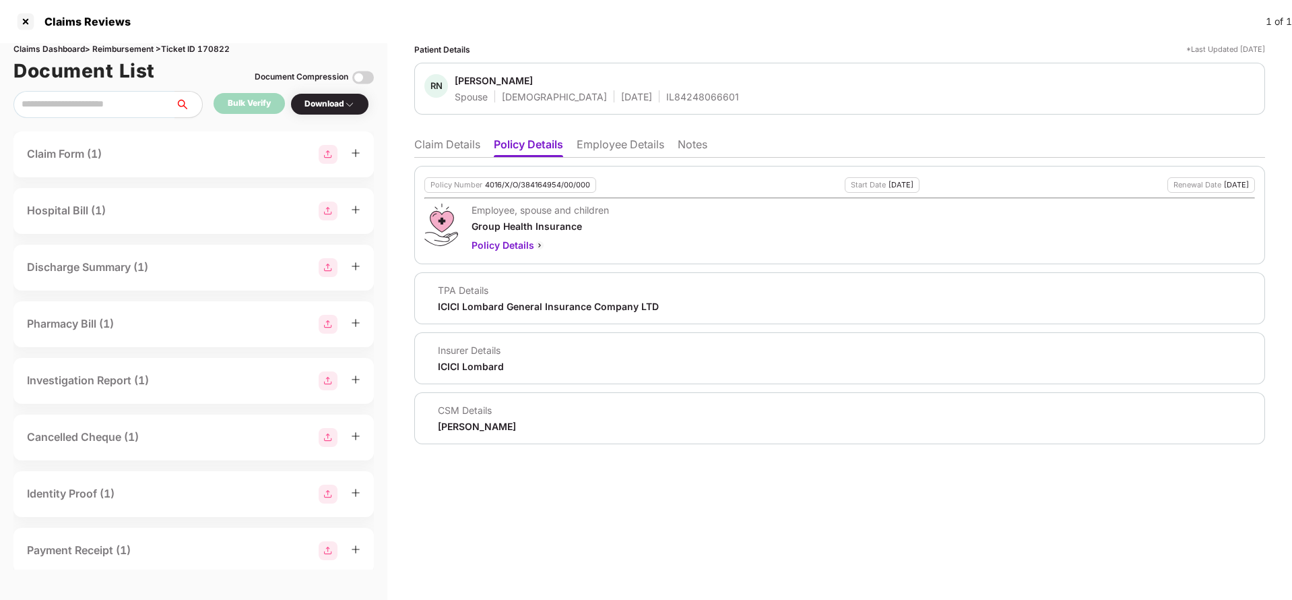
click at [540, 178] on div "Policy Number 4016/X/O/384164954/00/000" at bounding box center [511, 184] width 172 height 15
copy div "4016/X/O/384164954/00/000"
click at [439, 142] on li "Claim Details" at bounding box center [447, 147] width 66 height 20
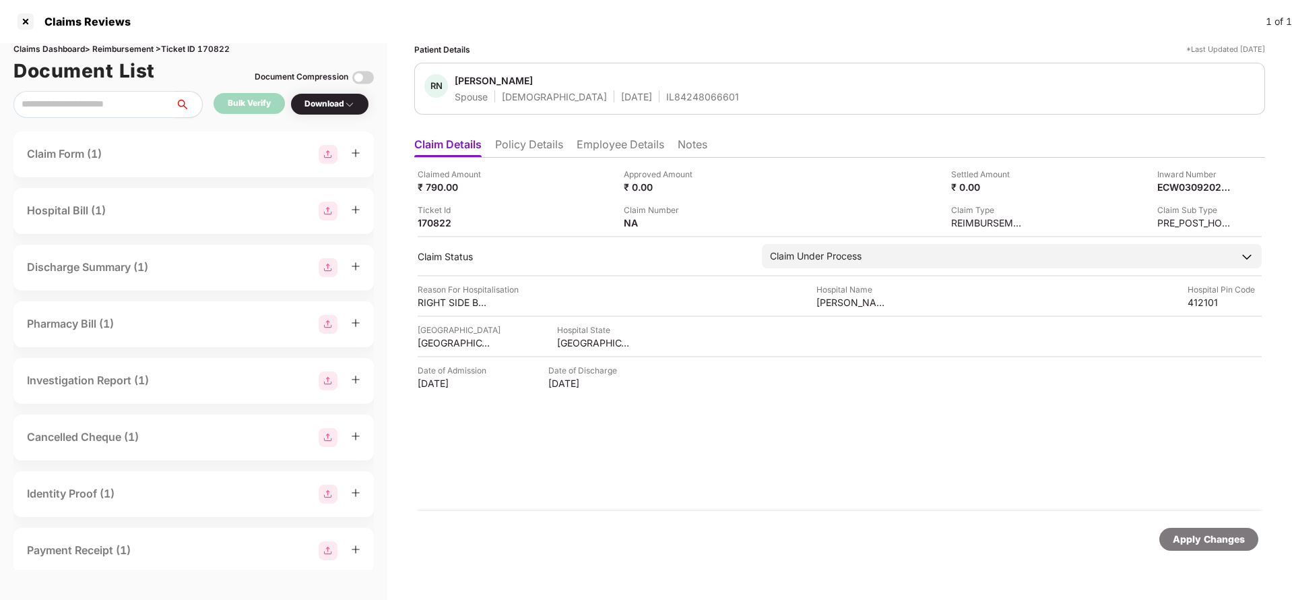
click at [678, 95] on div "IL84248066601" at bounding box center [702, 96] width 73 height 13
copy div "IL84248066601"
click at [702, 222] on img at bounding box center [706, 221] width 11 height 11
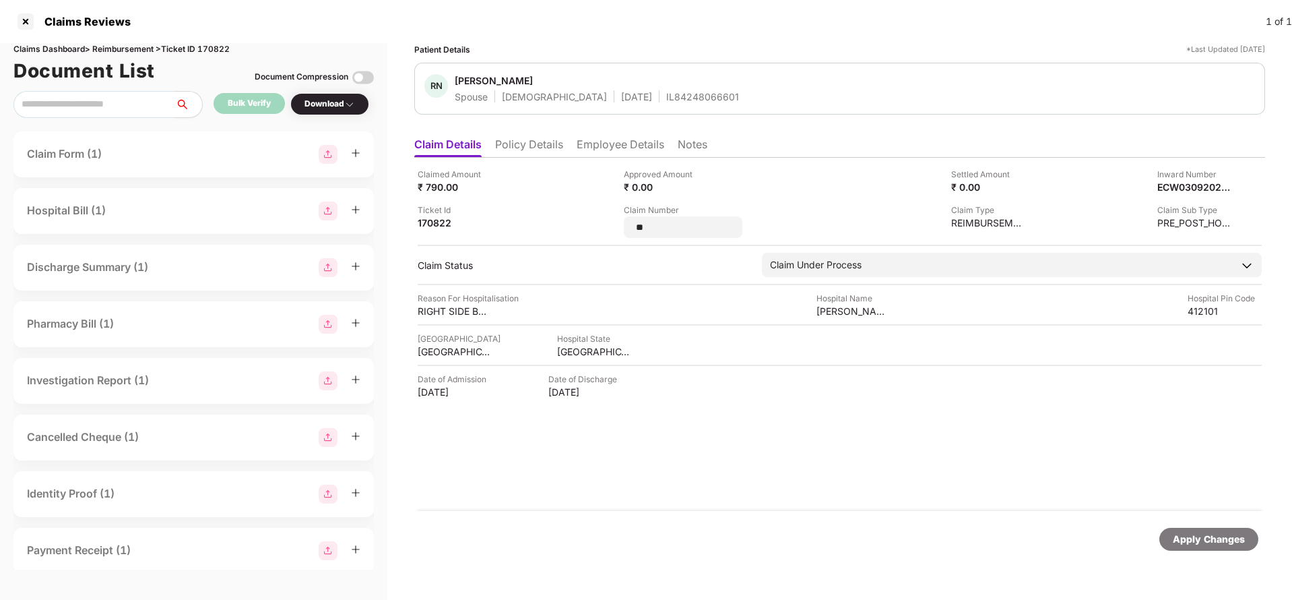
type input "*"
type input "**********"
click at [1214, 541] on div "Apply Changes" at bounding box center [1209, 539] width 72 height 15
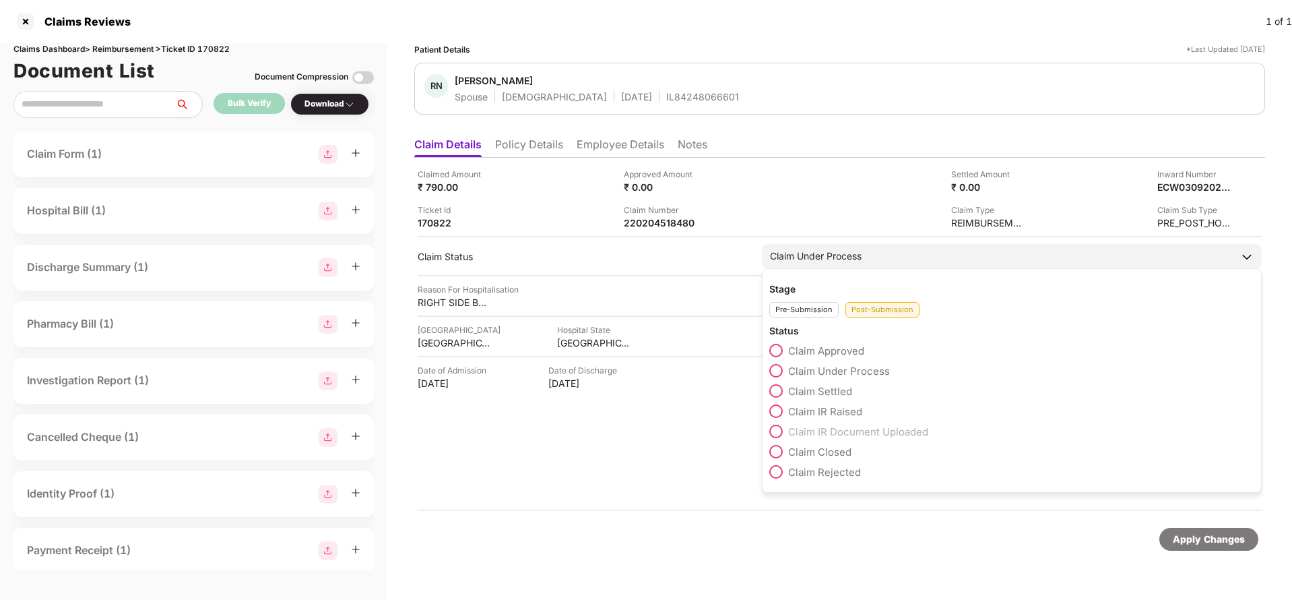
click at [803, 473] on span "Claim Rejected" at bounding box center [824, 472] width 73 height 13
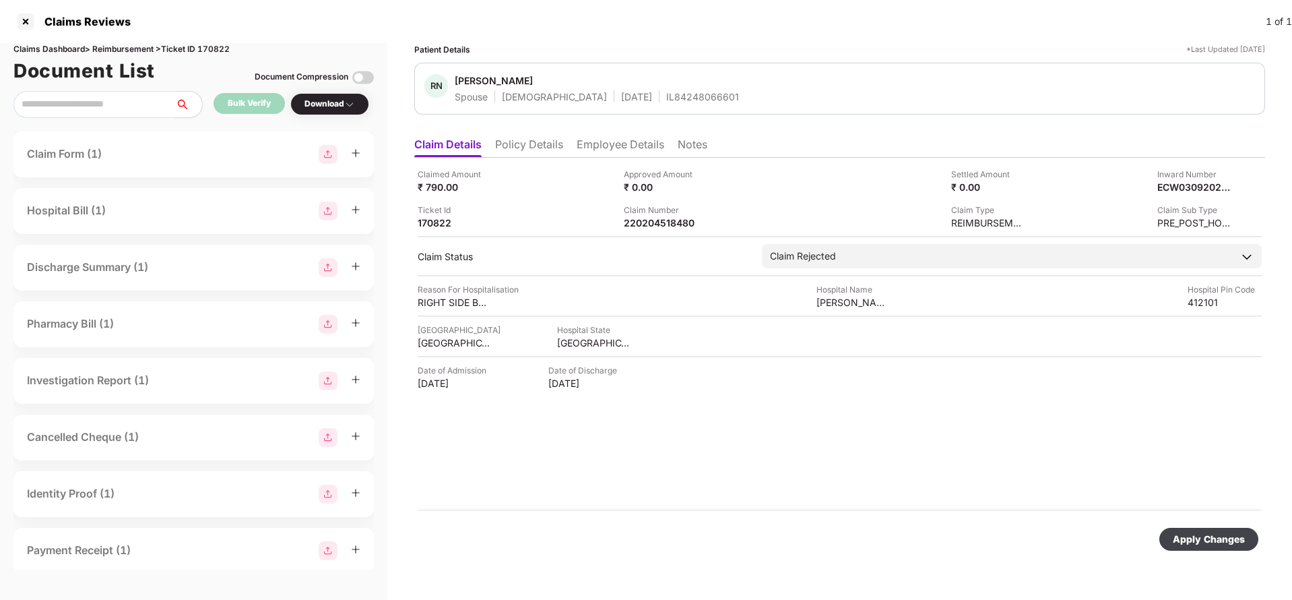
click at [1199, 534] on div "Apply Changes" at bounding box center [1209, 539] width 72 height 15
click at [615, 148] on li "Employee Details" at bounding box center [621, 147] width 88 height 20
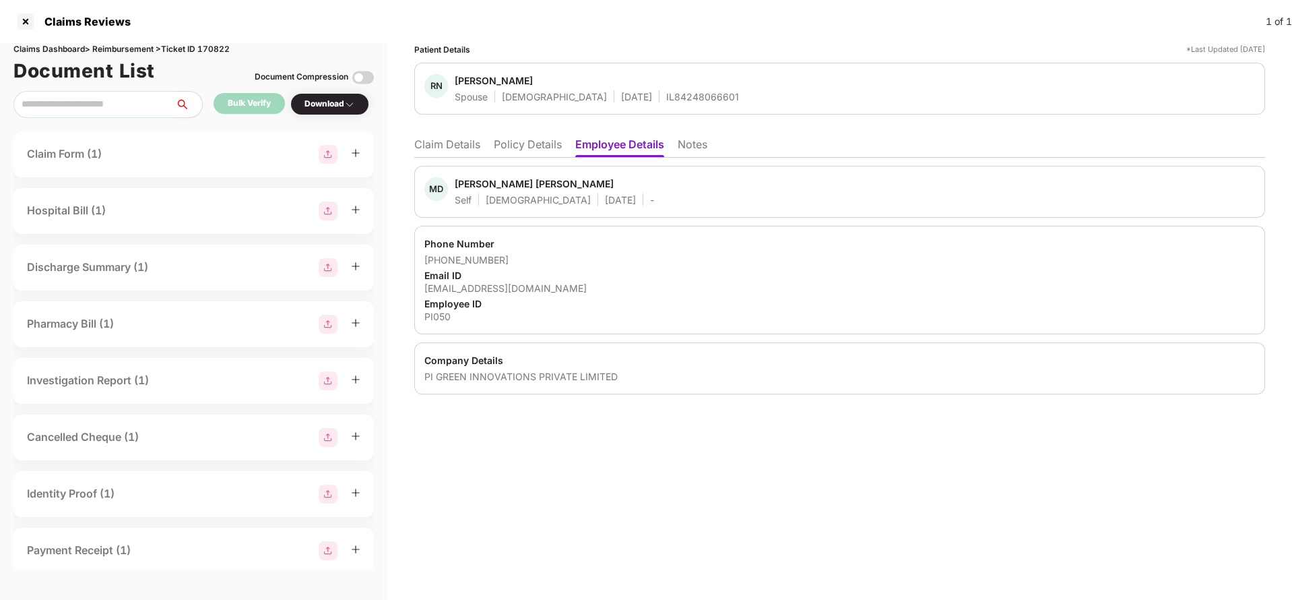
click at [446, 143] on li "Claim Details" at bounding box center [447, 147] width 66 height 20
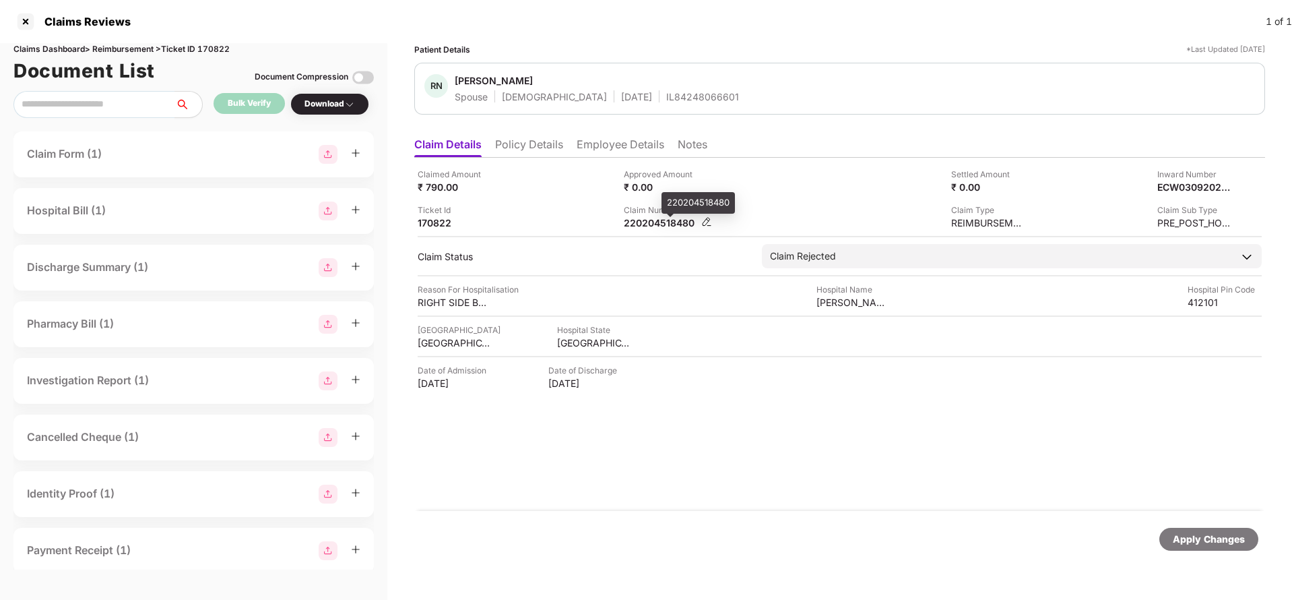
click at [647, 223] on div "220204518480" at bounding box center [661, 222] width 74 height 13
copy div "220204518480"
click at [666, 101] on div "IL84248066601" at bounding box center [702, 96] width 73 height 13
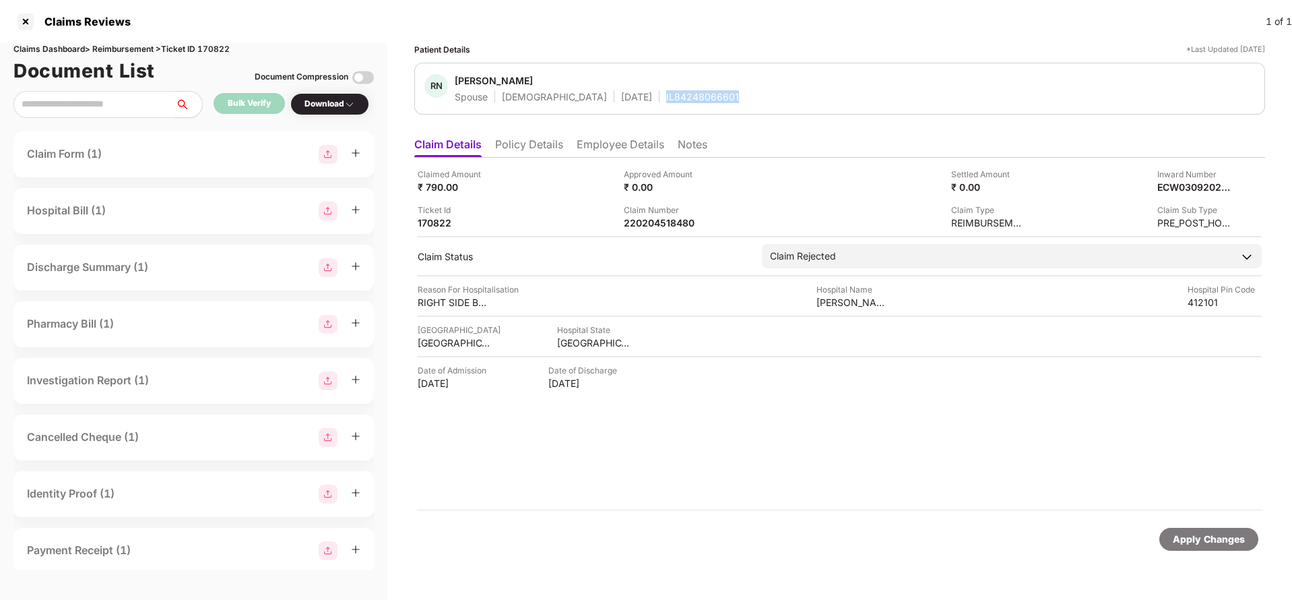
copy div "IL84248066601"
click at [1215, 546] on div "Apply Changes" at bounding box center [1209, 539] width 99 height 23
click at [216, 51] on div "Claims Dashboard > Reimbursement > Ticket ID 170822" at bounding box center [193, 49] width 361 height 13
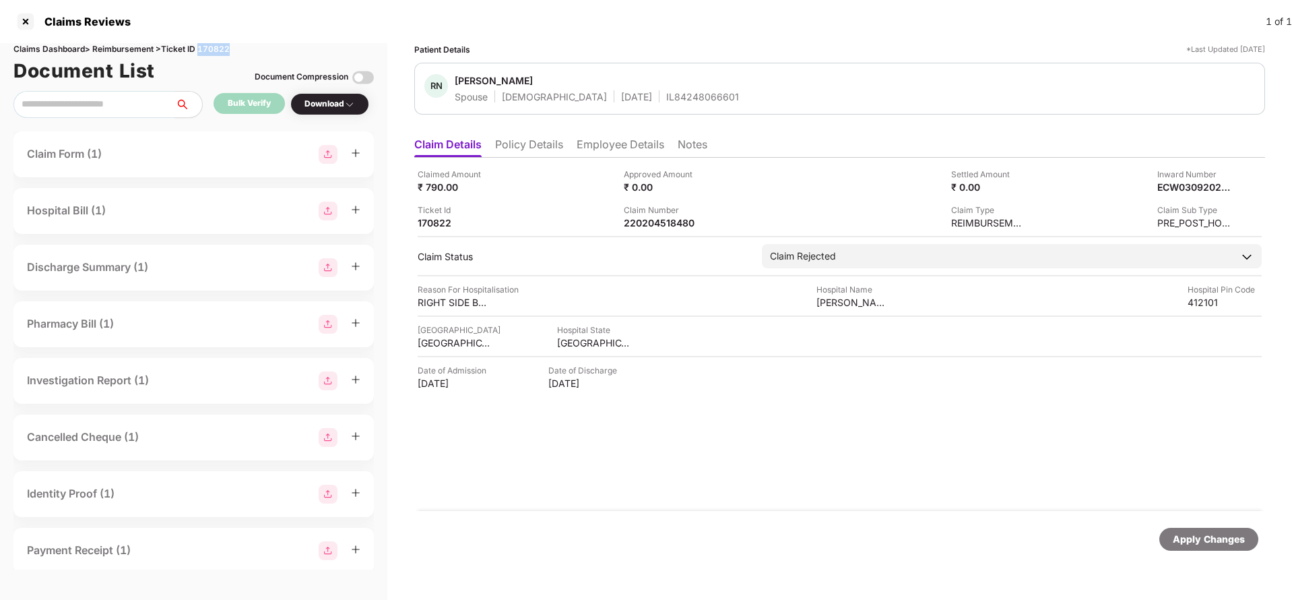
click at [216, 51] on div "Claims Dashboard > Reimbursement > Ticket ID 170822" at bounding box center [193, 49] width 361 height 13
copy div "170822"
click at [1196, 532] on div "Apply Changes" at bounding box center [1209, 539] width 72 height 15
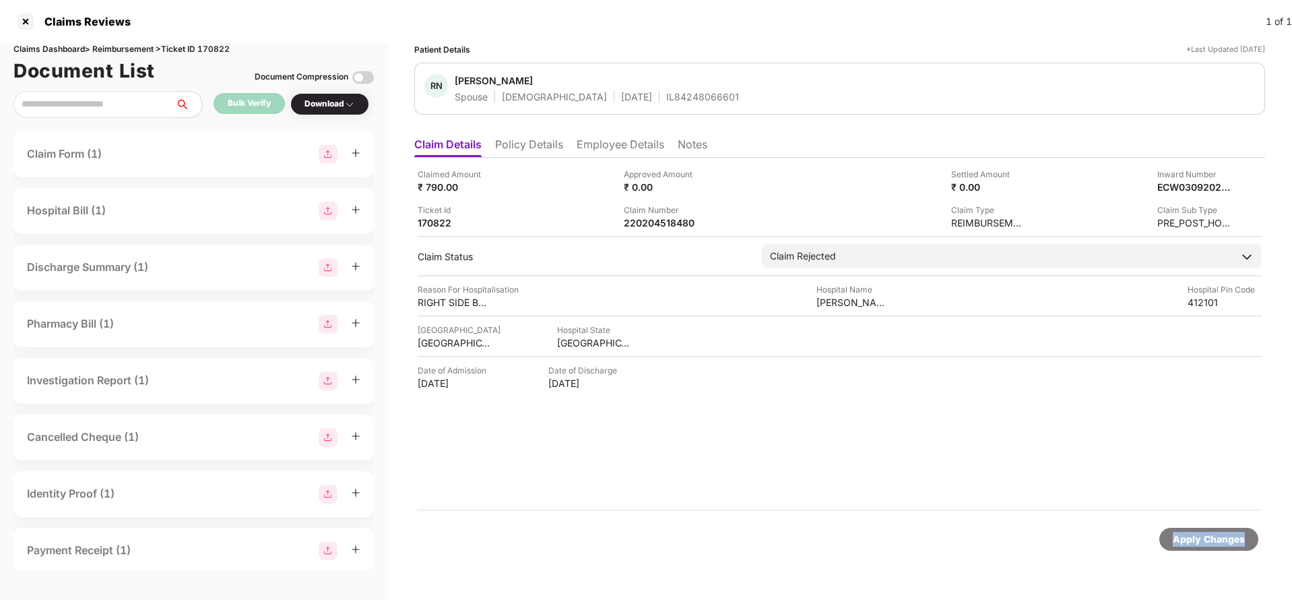
click at [1196, 532] on div "Apply Changes" at bounding box center [1209, 539] width 72 height 15
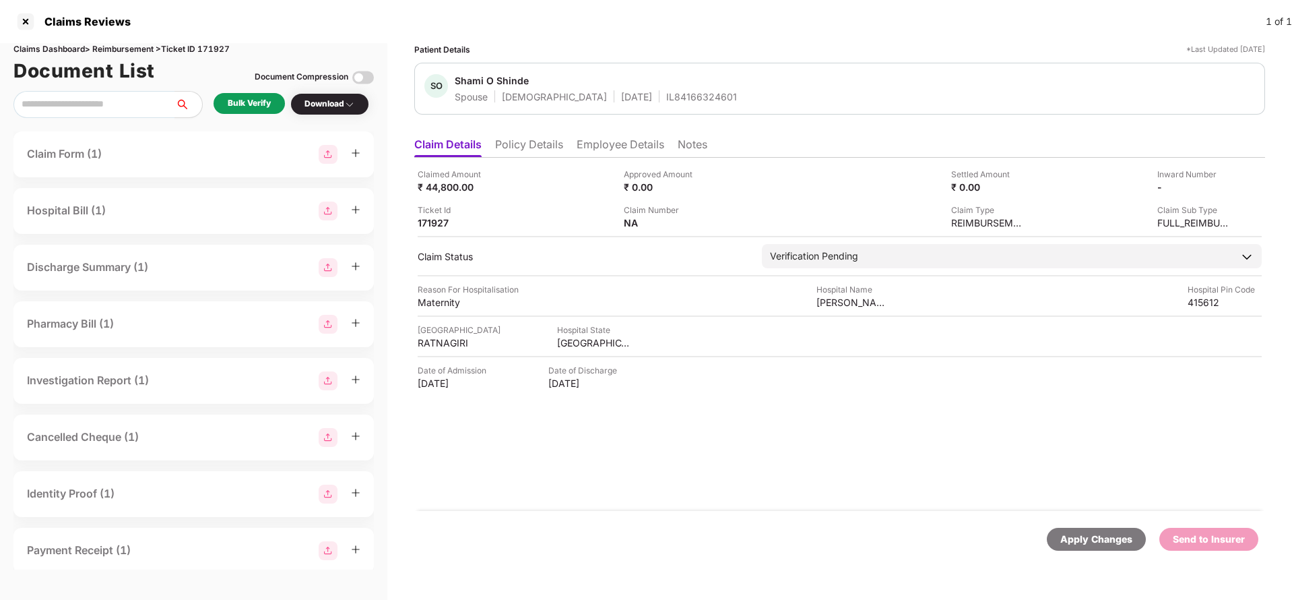
click at [532, 149] on li "Policy Details" at bounding box center [529, 147] width 68 height 20
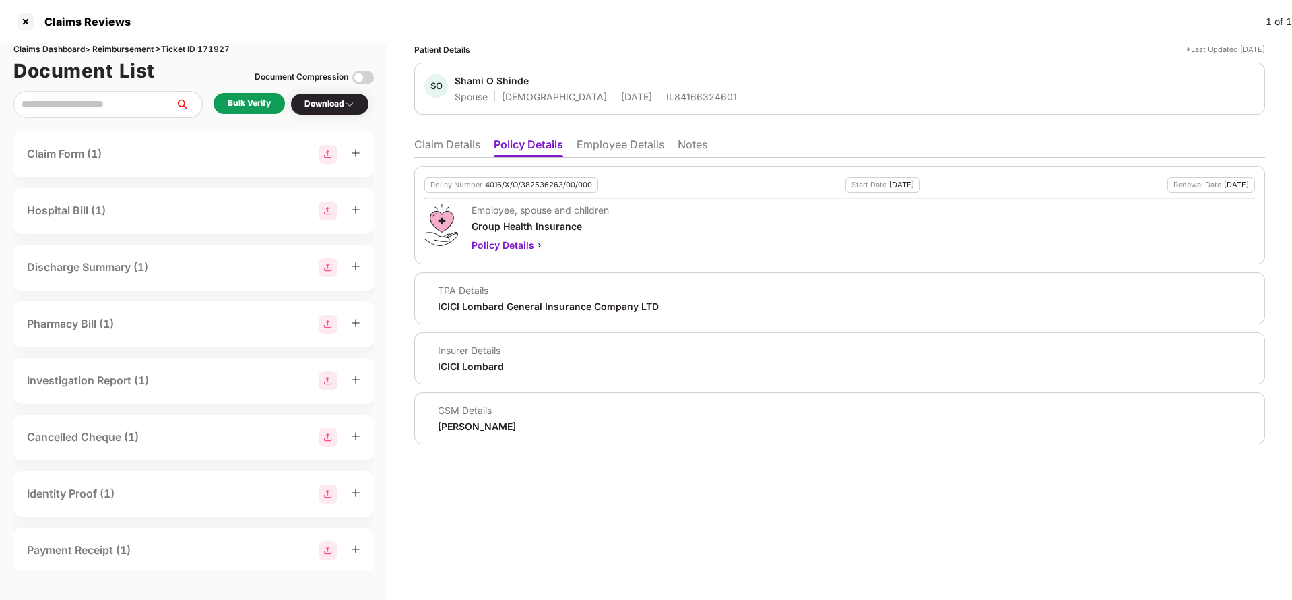
click at [520, 186] on div "4016/X/O/382536263/00/000" at bounding box center [538, 185] width 107 height 9
copy div "4016/X/O/382536263/00/000"
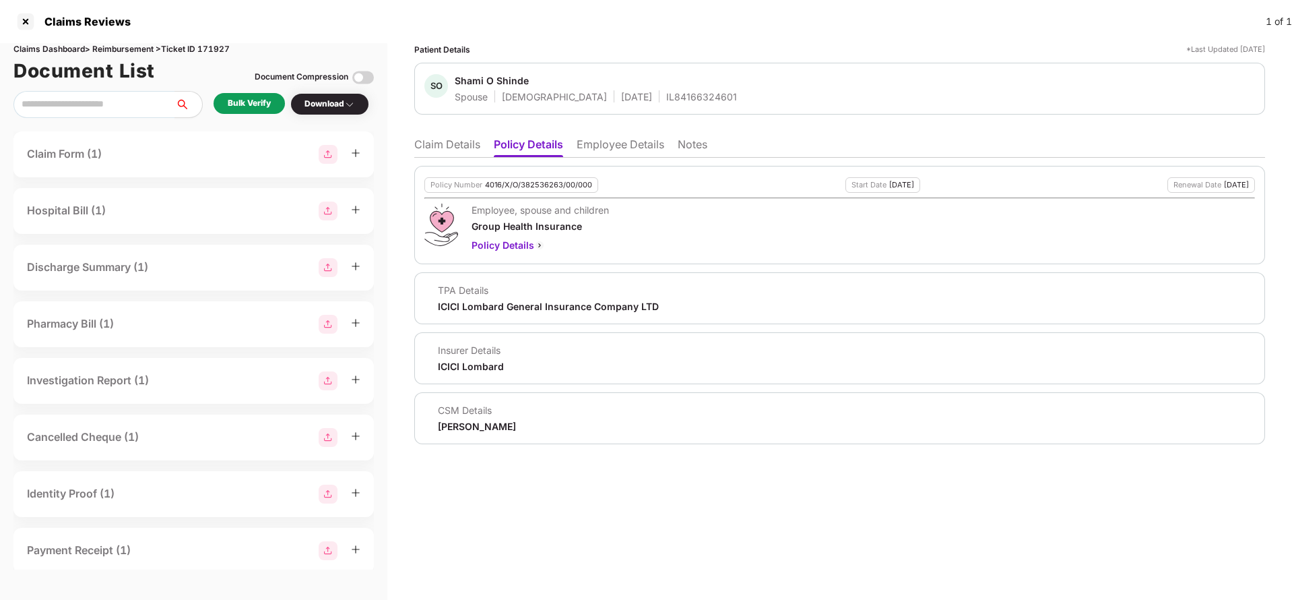
click at [436, 150] on li "Claim Details" at bounding box center [447, 147] width 66 height 20
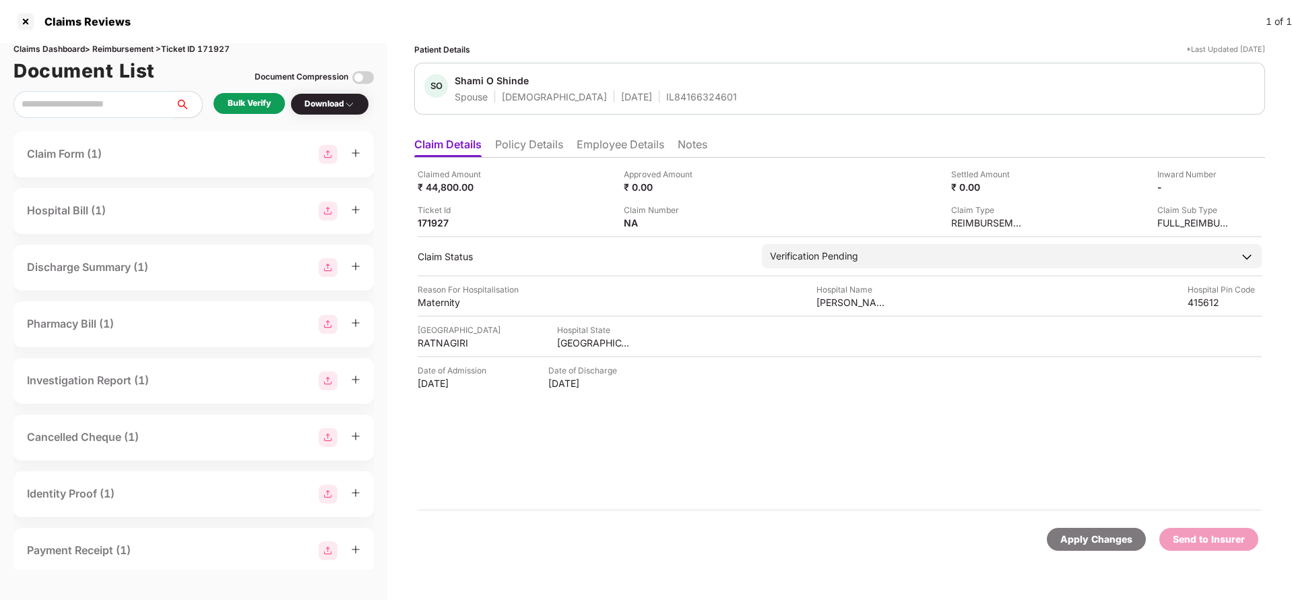
click at [525, 149] on li "Policy Details" at bounding box center [529, 147] width 68 height 20
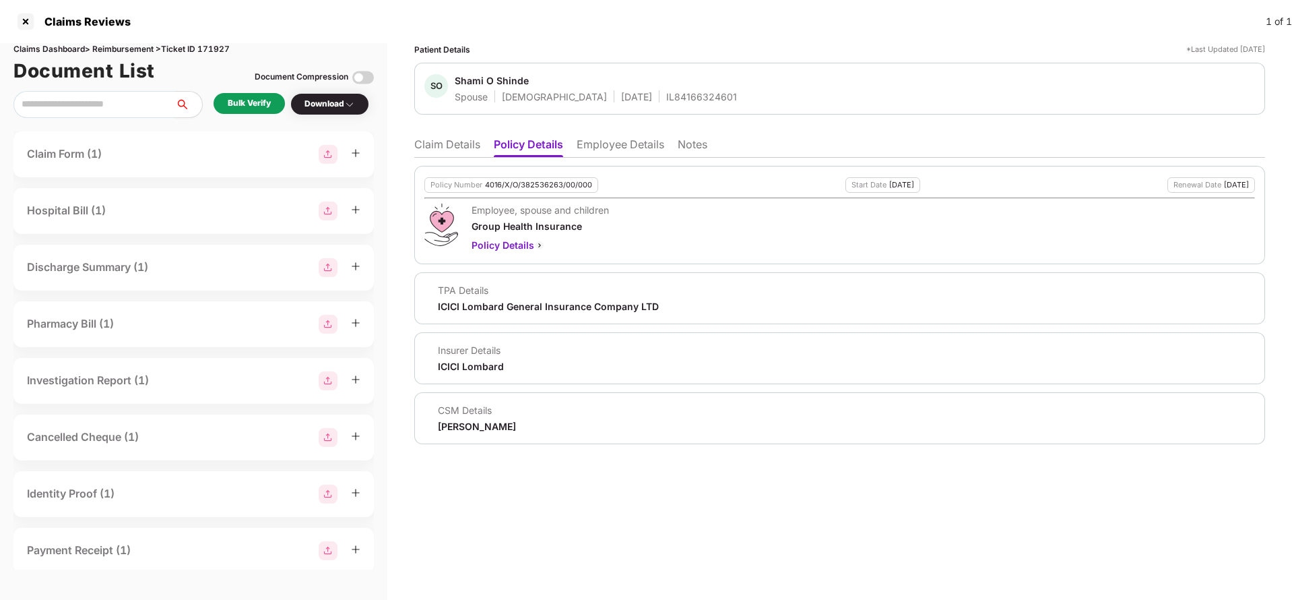
click at [529, 188] on div "4016/X/O/382536263/00/000" at bounding box center [538, 185] width 107 height 9
copy div "4016/X/O/382536263/00/000"
click at [435, 148] on li "Claim Details" at bounding box center [447, 147] width 66 height 20
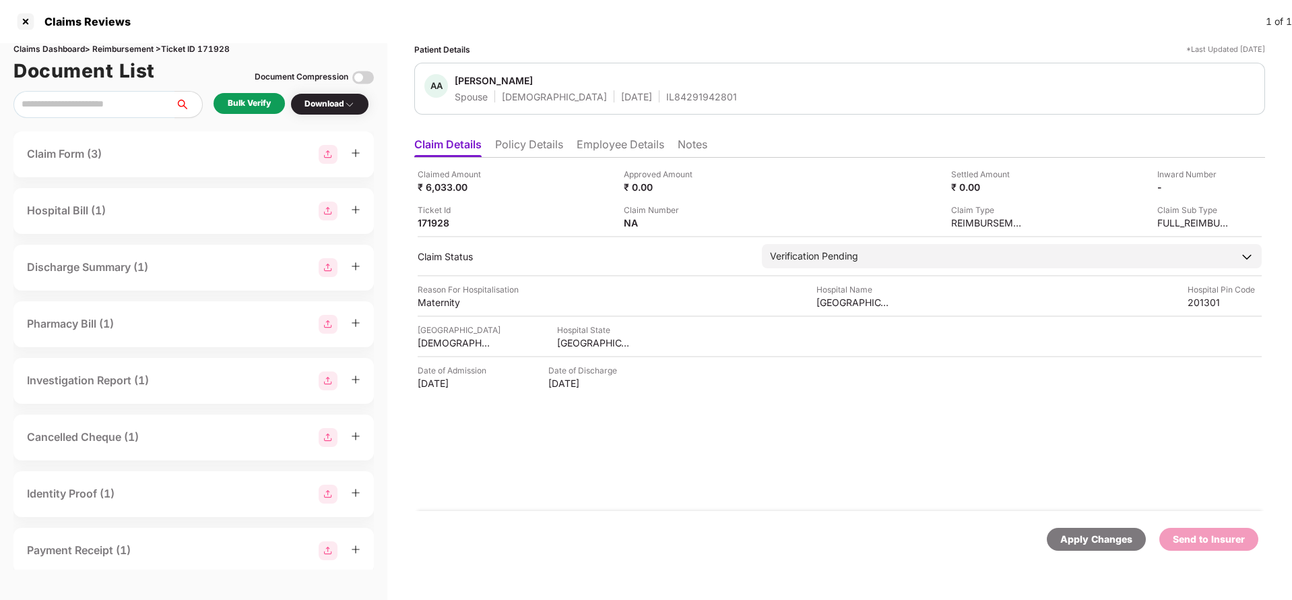
click at [503, 149] on li "Policy Details" at bounding box center [529, 147] width 68 height 20
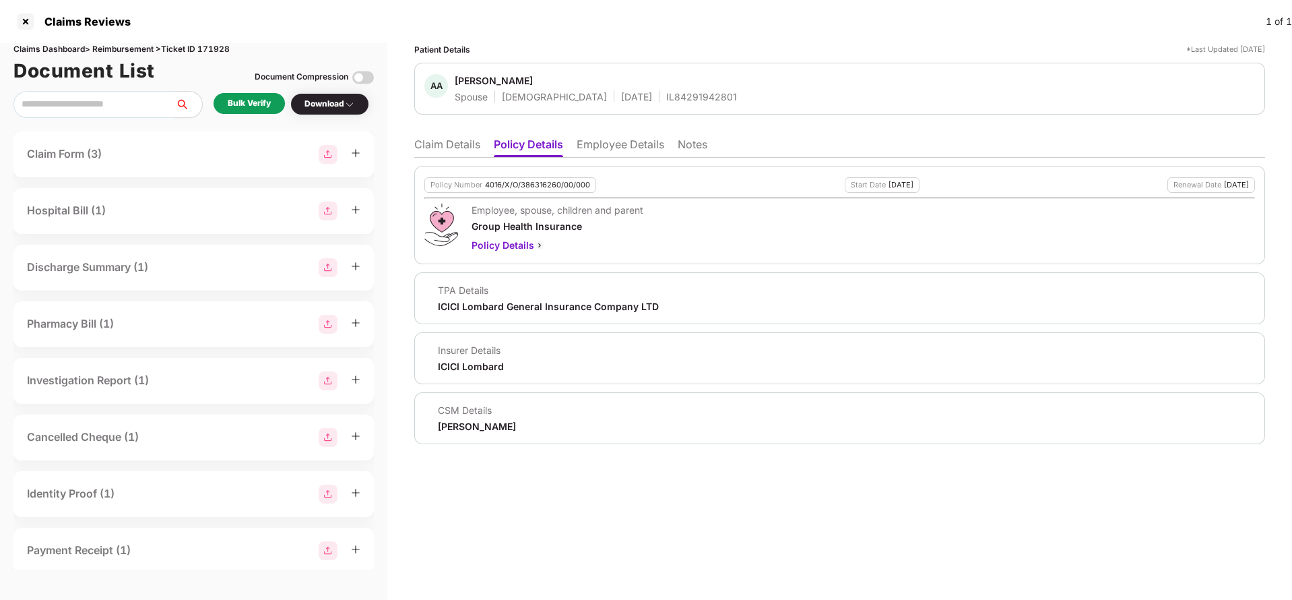
click at [526, 181] on div "4016/X/O/386316260/00/000" at bounding box center [537, 185] width 105 height 9
copy div "4016/X/O/386316260/00/000"
click at [666, 92] on div "IL84291942801" at bounding box center [701, 96] width 71 height 13
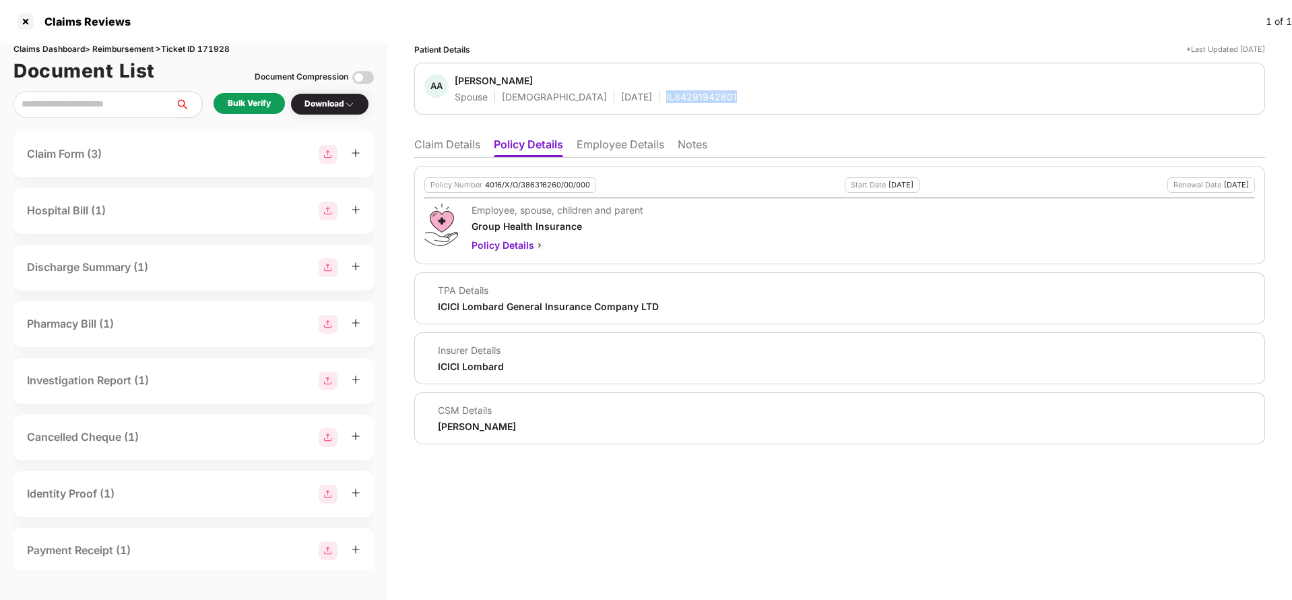
click at [666, 92] on div "IL84291942801" at bounding box center [701, 96] width 71 height 13
copy div "IL84291942801"
click at [586, 139] on li "Employee Details" at bounding box center [621, 147] width 88 height 20
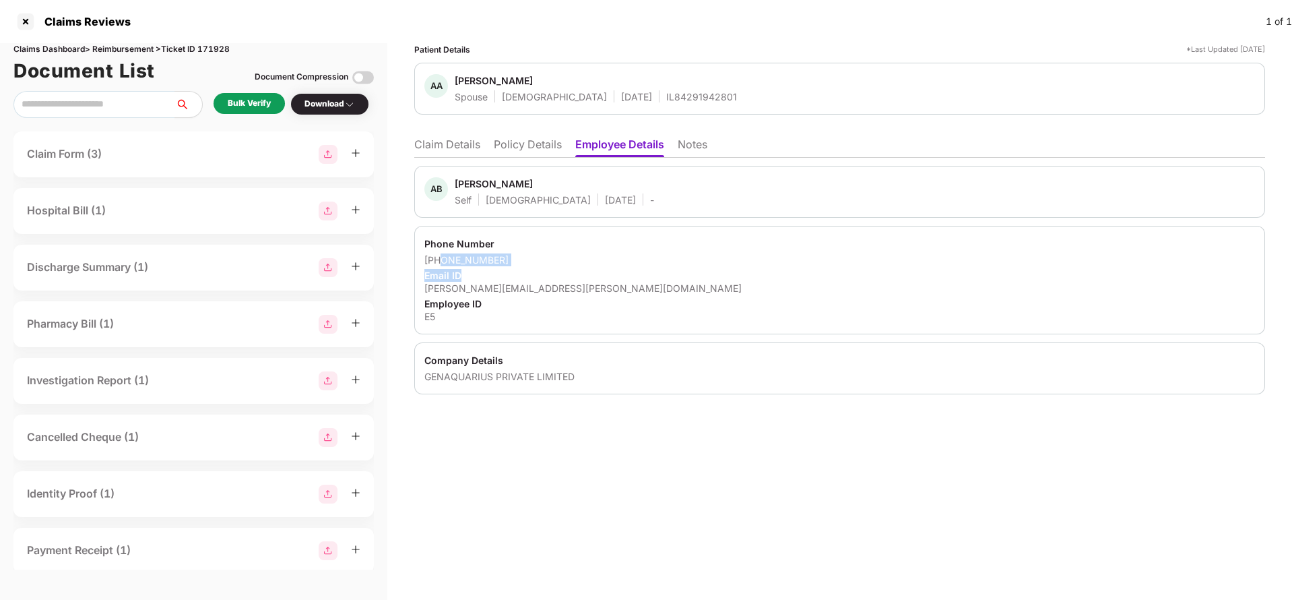
drag, startPoint x: 443, startPoint y: 261, endPoint x: 545, endPoint y: 270, distance: 102.8
click at [545, 270] on div "Phone Number +919044531880 Email ID akhil.bhatia@genaquarius.com Employee ID E5" at bounding box center [839, 280] width 851 height 108
click at [545, 270] on div "Email ID" at bounding box center [840, 275] width 831 height 13
drag, startPoint x: 439, startPoint y: 260, endPoint x: 486, endPoint y: 261, distance: 46.5
click at [486, 261] on div "+919044531880" at bounding box center [840, 259] width 831 height 13
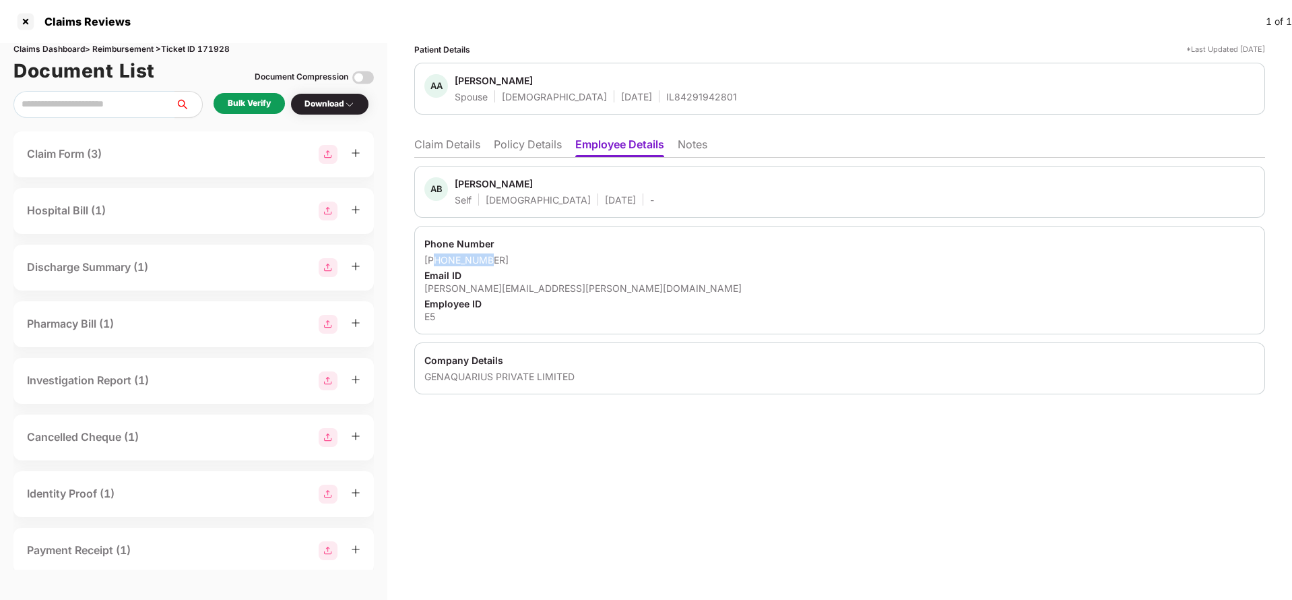
click at [486, 261] on div "+919044531880" at bounding box center [840, 259] width 831 height 13
drag, startPoint x: 440, startPoint y: 258, endPoint x: 505, endPoint y: 259, distance: 64.7
click at [505, 259] on div "+919044531880" at bounding box center [840, 259] width 831 height 13
copy div "9044531880"
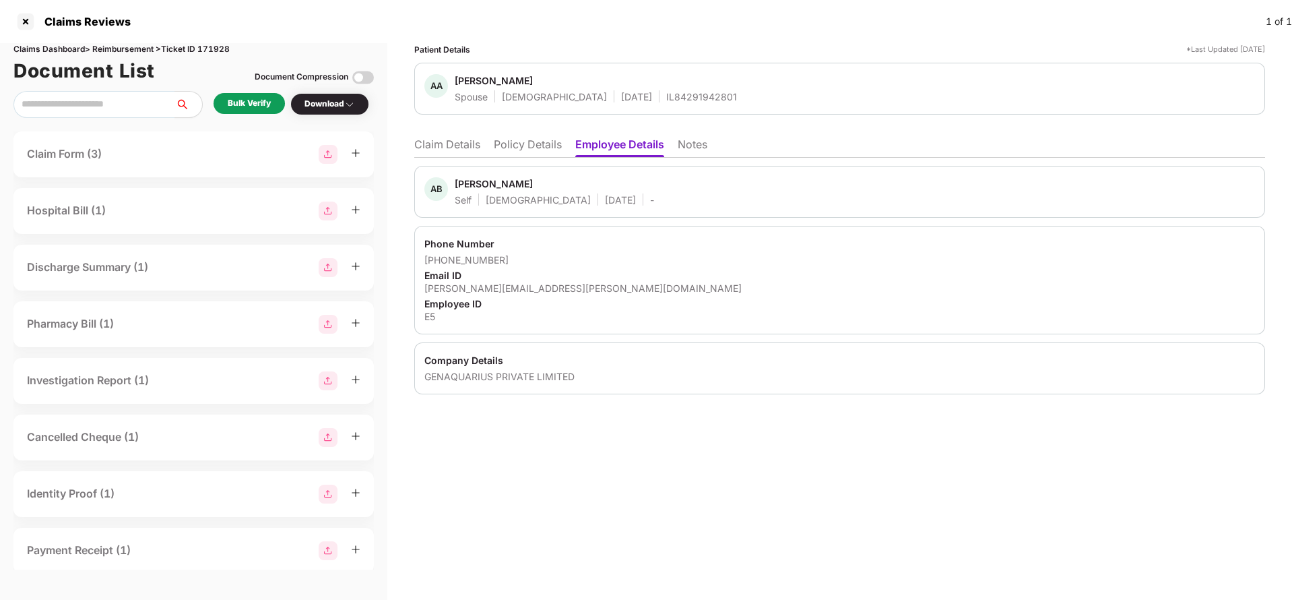
click at [467, 287] on div "akhil.bhatia@genaquarius.com" at bounding box center [840, 288] width 831 height 13
copy div "akhil.bhatia@genaquarius.com"
click at [433, 150] on li "Claim Details" at bounding box center [447, 147] width 66 height 20
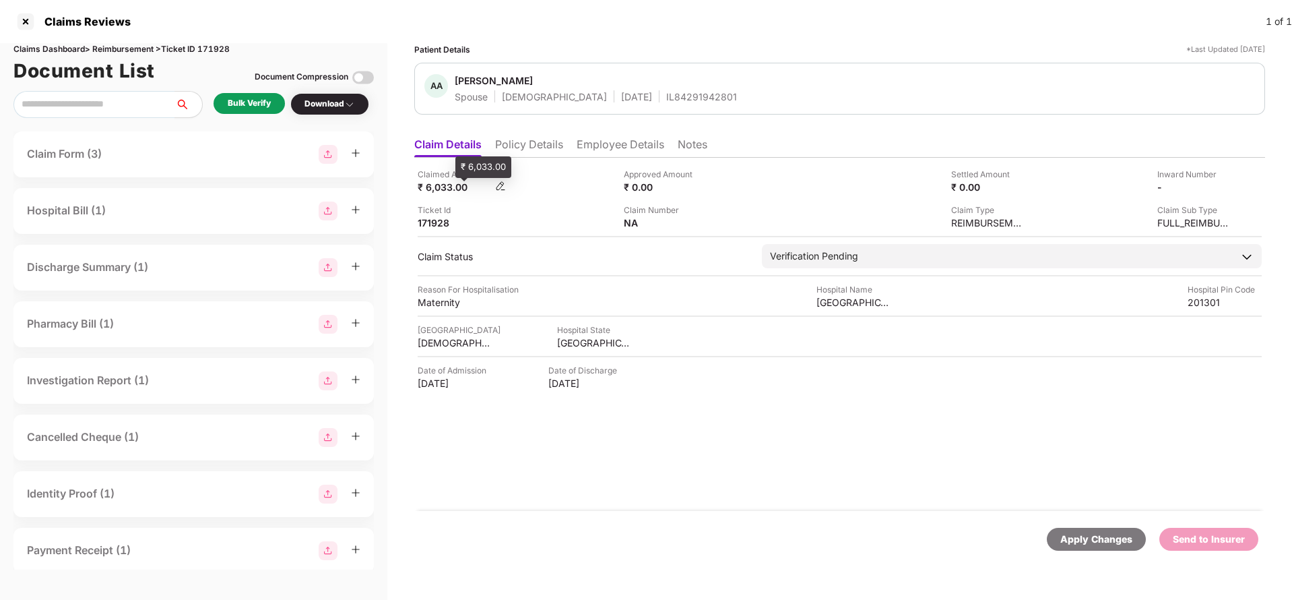
click at [437, 186] on div "₹ 6,033.00" at bounding box center [455, 187] width 74 height 13
copy div "6,033"
click at [841, 298] on div "Motherhood Hospital" at bounding box center [854, 302] width 74 height 13
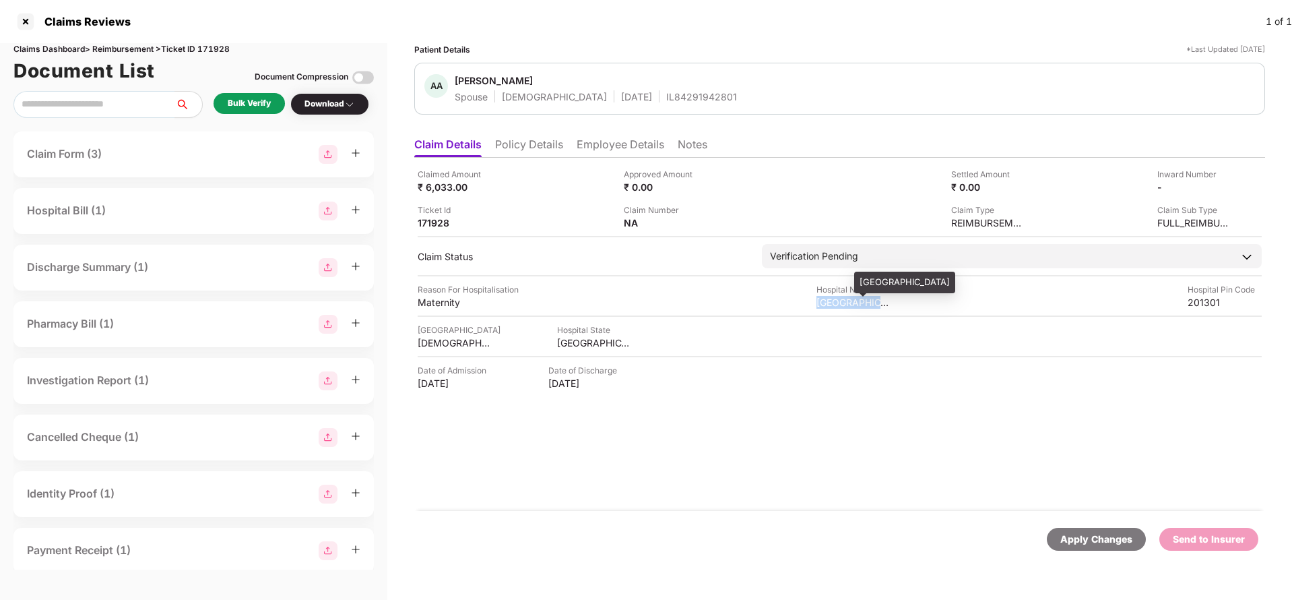
click at [841, 298] on div "Motherhood Hospital" at bounding box center [854, 302] width 74 height 13
copy div "Motherhood Hospital"
click at [235, 104] on div "Bulk Verify" at bounding box center [249, 103] width 43 height 13
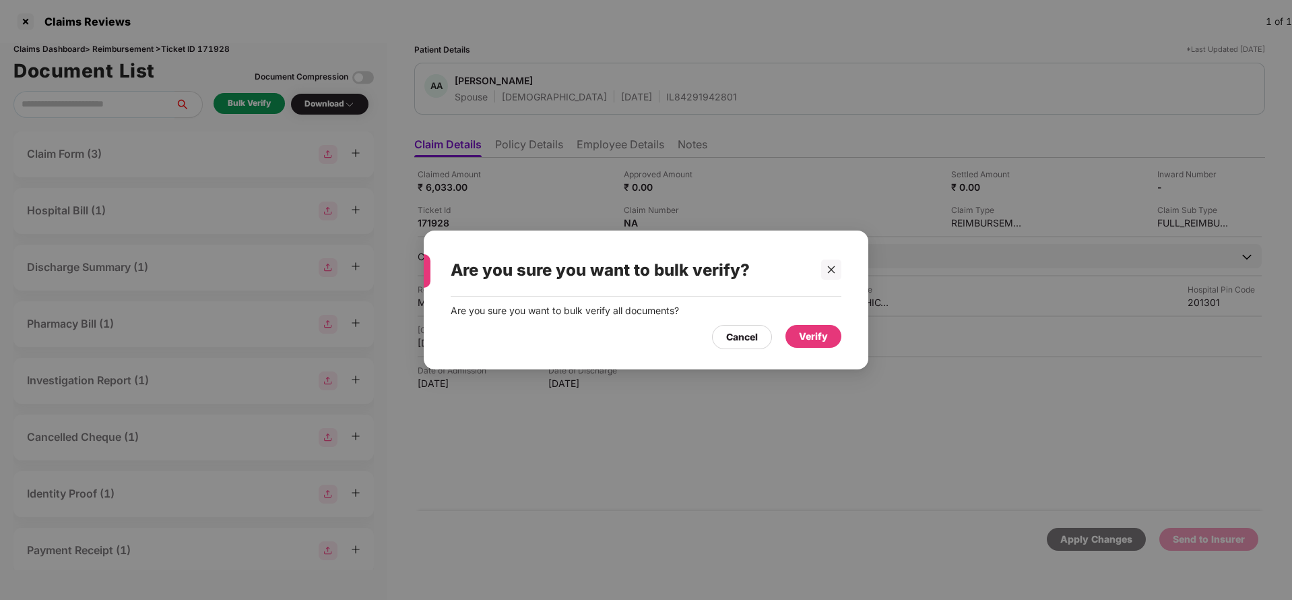
click at [801, 331] on div "Verify" at bounding box center [813, 336] width 29 height 15
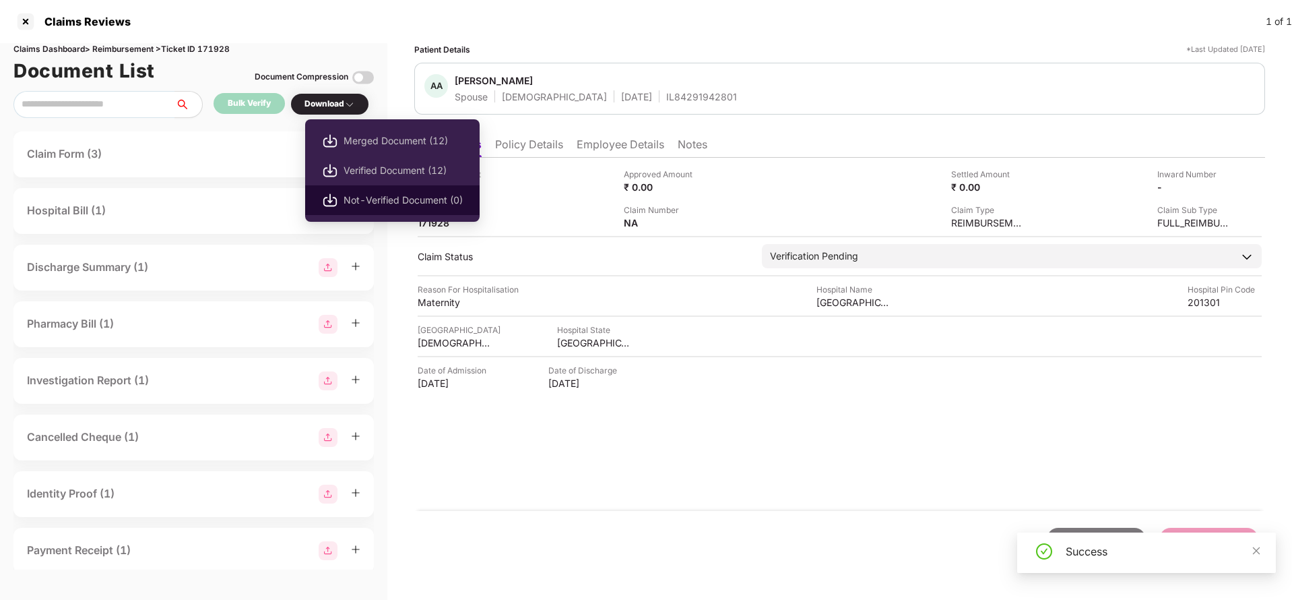
click at [410, 193] on span "Not-Verified Document (0)" at bounding box center [403, 200] width 119 height 15
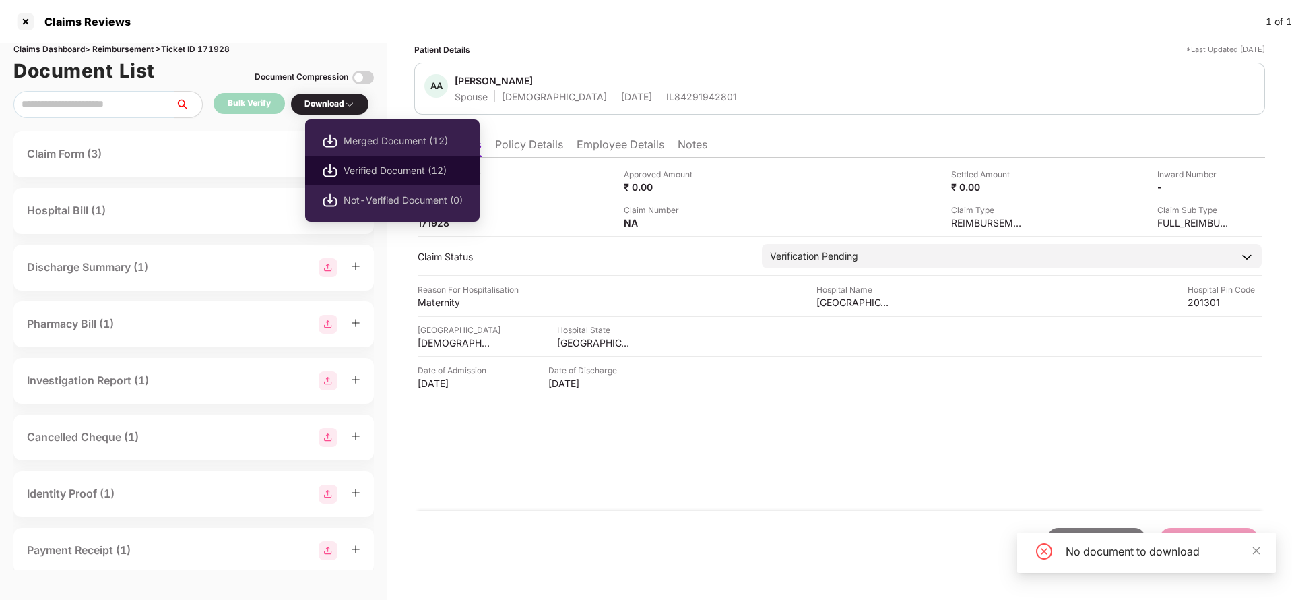
click at [389, 172] on span "Verified Document (12)" at bounding box center [403, 170] width 119 height 15
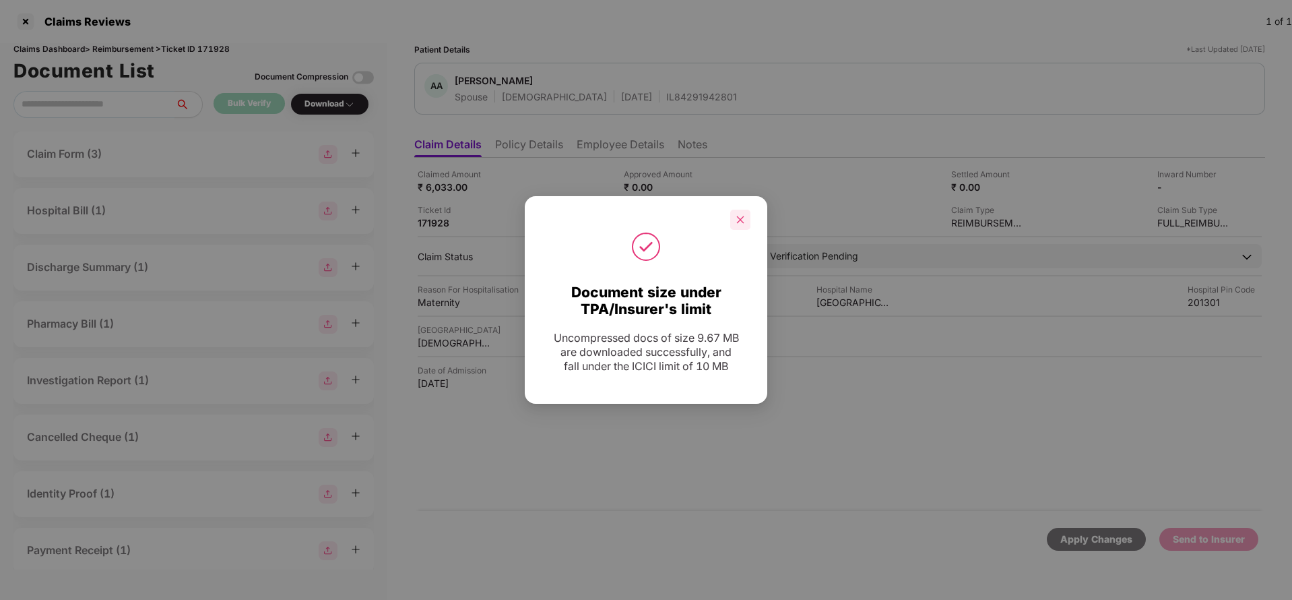
click at [743, 222] on icon "close" at bounding box center [740, 219] width 9 height 9
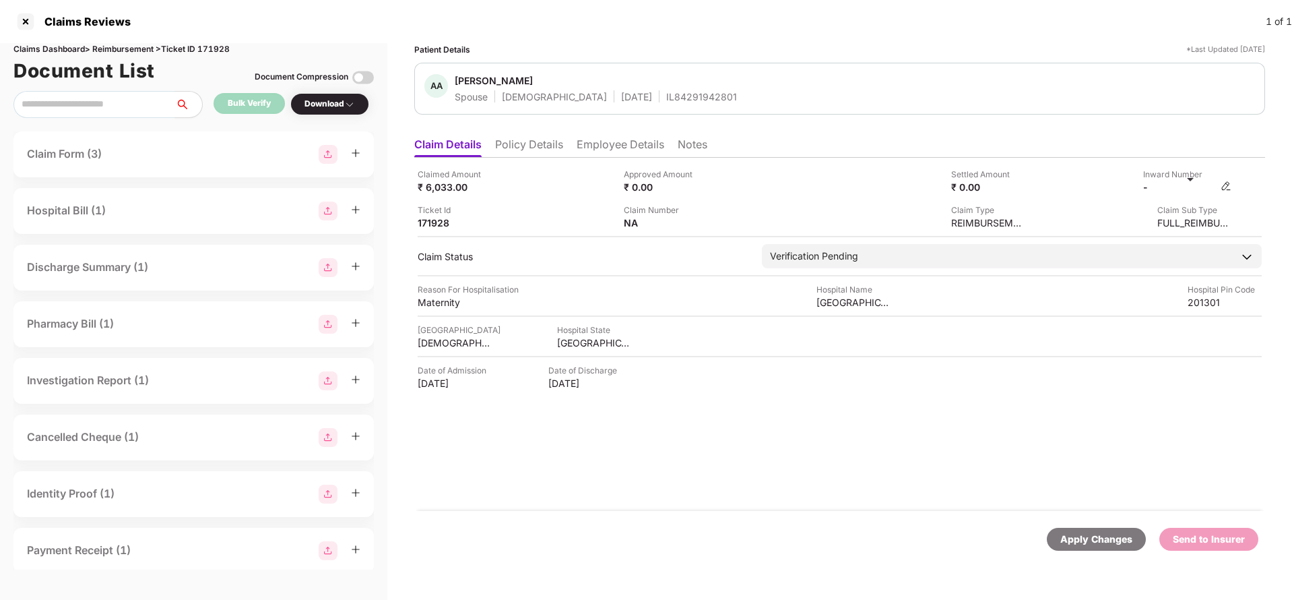
click at [1228, 187] on img at bounding box center [1226, 186] width 11 height 11
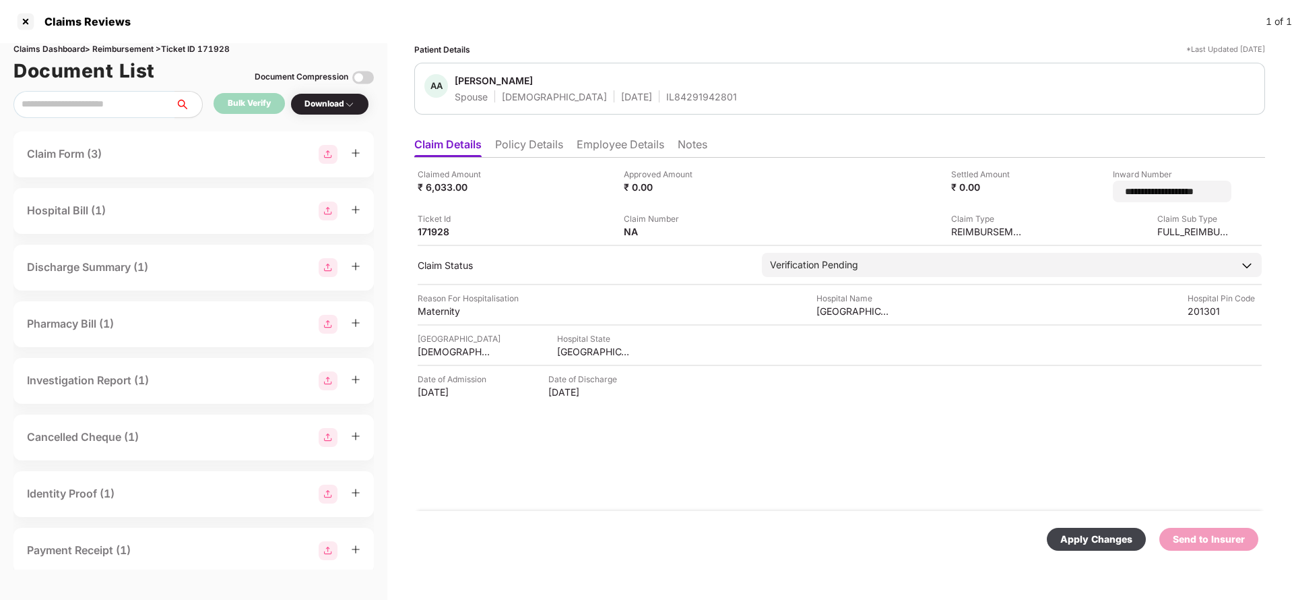
type input "**********"
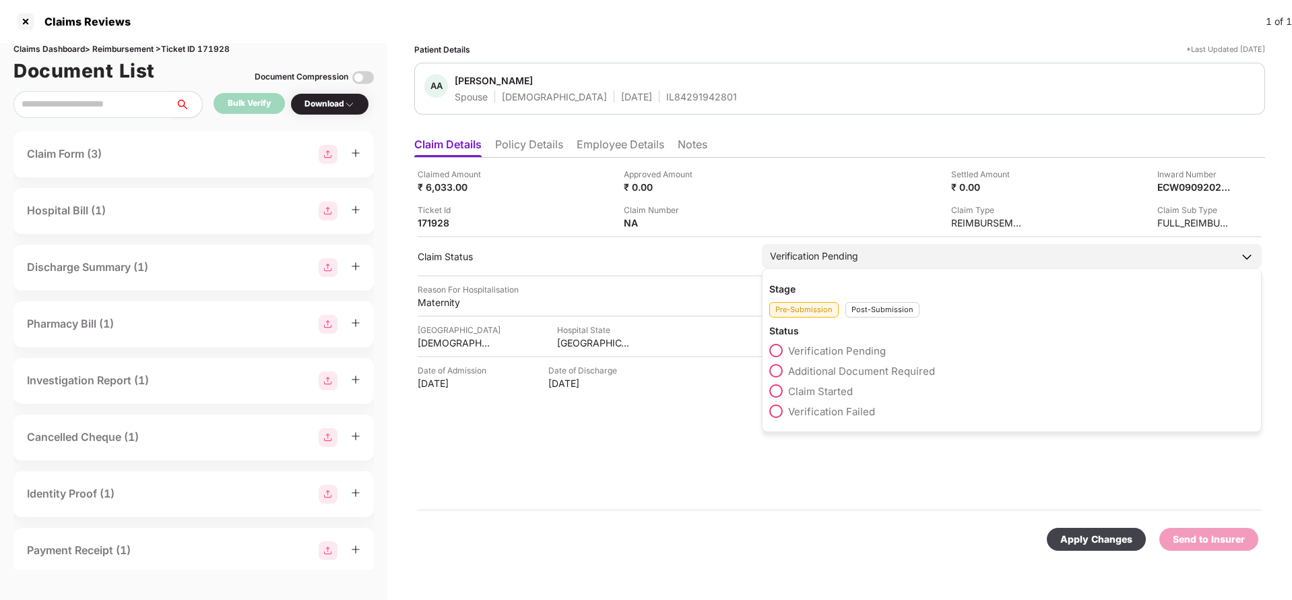
click at [913, 268] on div "Verification Pending Stage Pre-Submission Post-Submission Status Verification P…" at bounding box center [1012, 256] width 500 height 24
click at [886, 318] on div "Stage Pre-Submission Post-Submission Status Verification Pending Additional Doc…" at bounding box center [1012, 350] width 500 height 164
click at [878, 313] on div "Post-Submission" at bounding box center [883, 309] width 74 height 15
click at [854, 371] on span "Claim Under Process" at bounding box center [839, 371] width 102 height 13
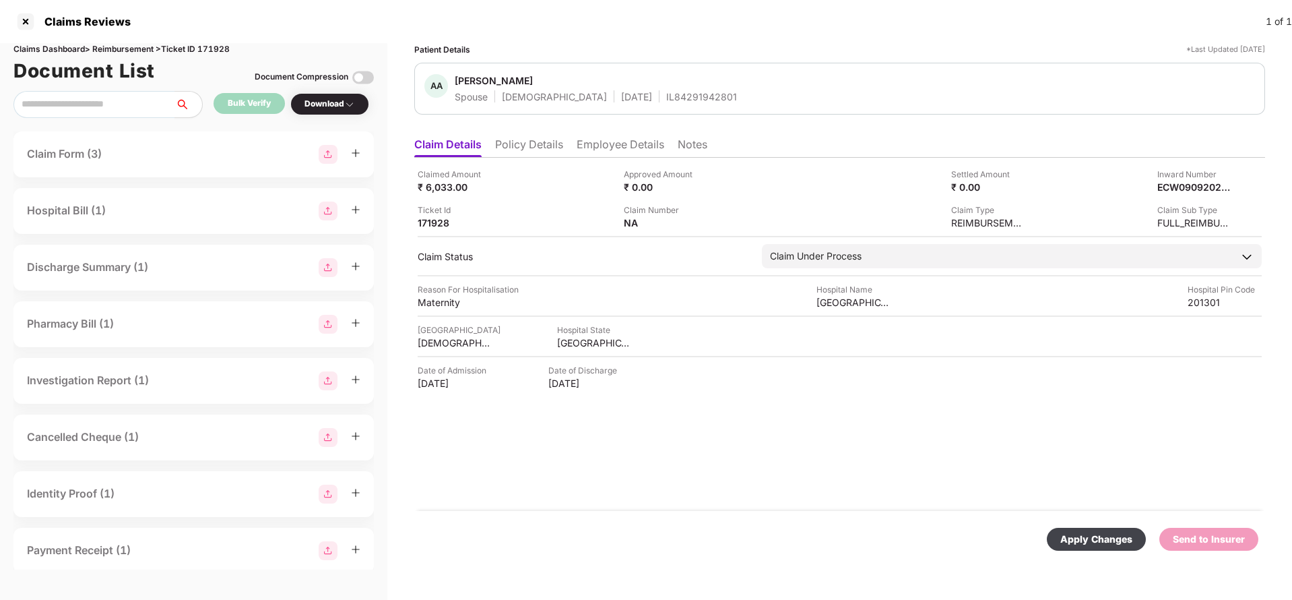
click at [1113, 549] on div "Apply Changes" at bounding box center [1096, 539] width 99 height 23
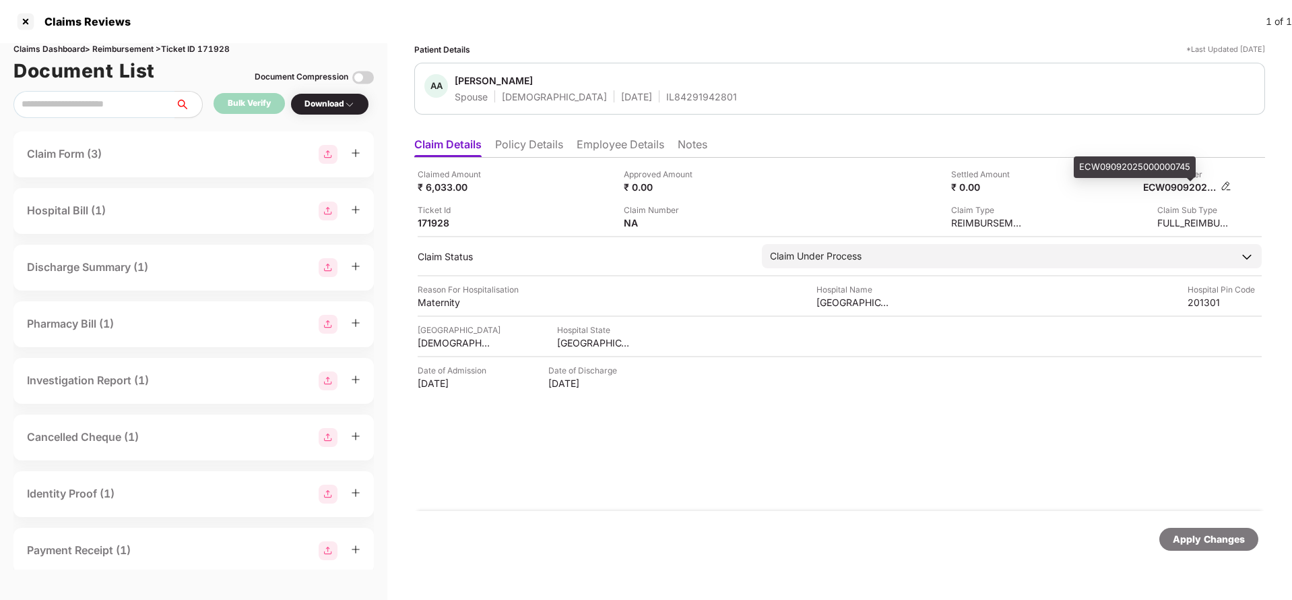
click at [1160, 188] on div "ECW09092025000000745" at bounding box center [1180, 187] width 74 height 13
copy div "ECW09092025000000745"
click at [666, 102] on div "IL84291942801" at bounding box center [701, 96] width 71 height 13
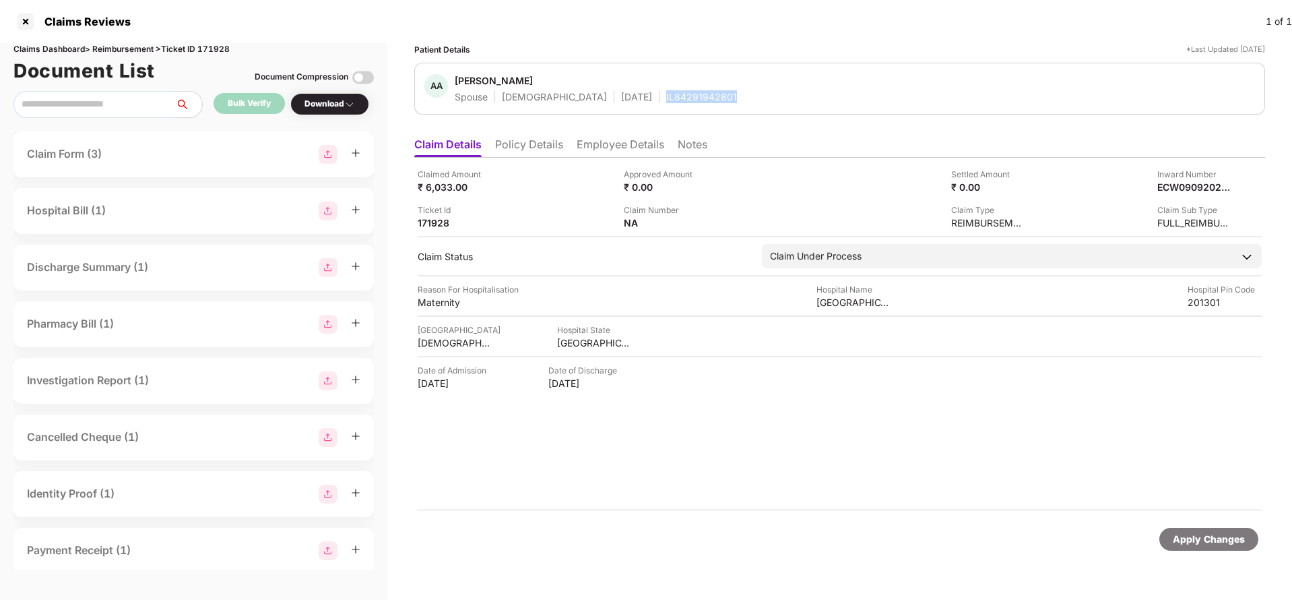
click at [666, 102] on div "IL84291942801" at bounding box center [701, 96] width 71 height 13
copy div "IL84291942801"
click at [1198, 540] on div "Apply Changes" at bounding box center [1209, 539] width 72 height 15
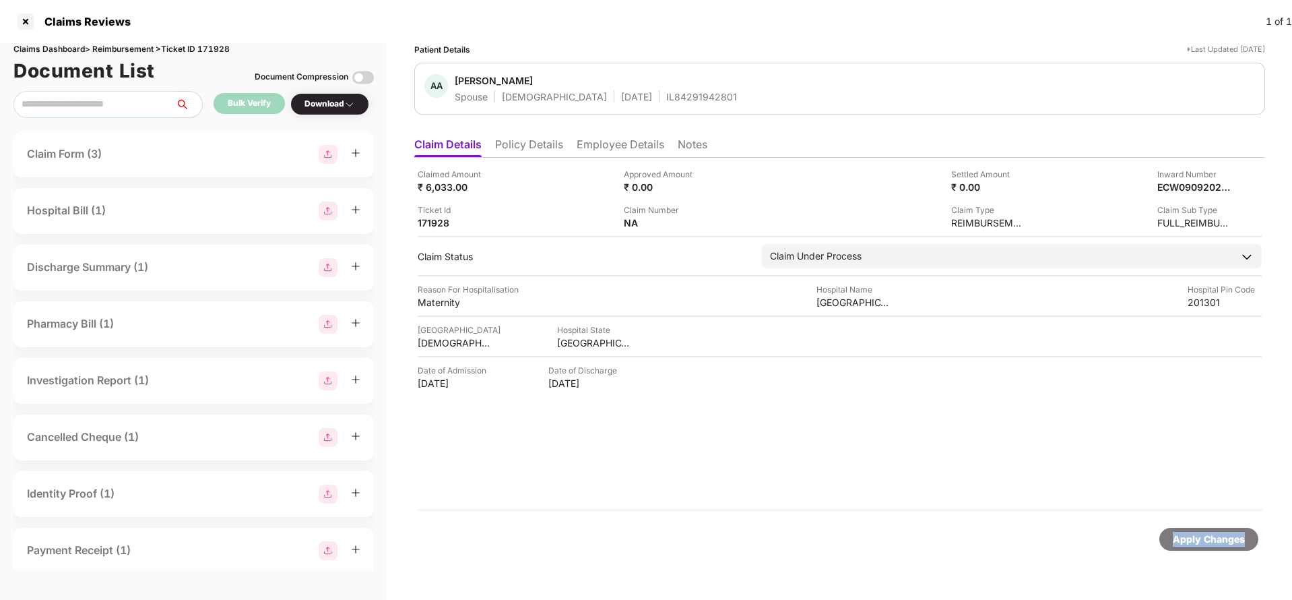
click at [1198, 540] on div "Apply Changes" at bounding box center [1209, 539] width 72 height 15
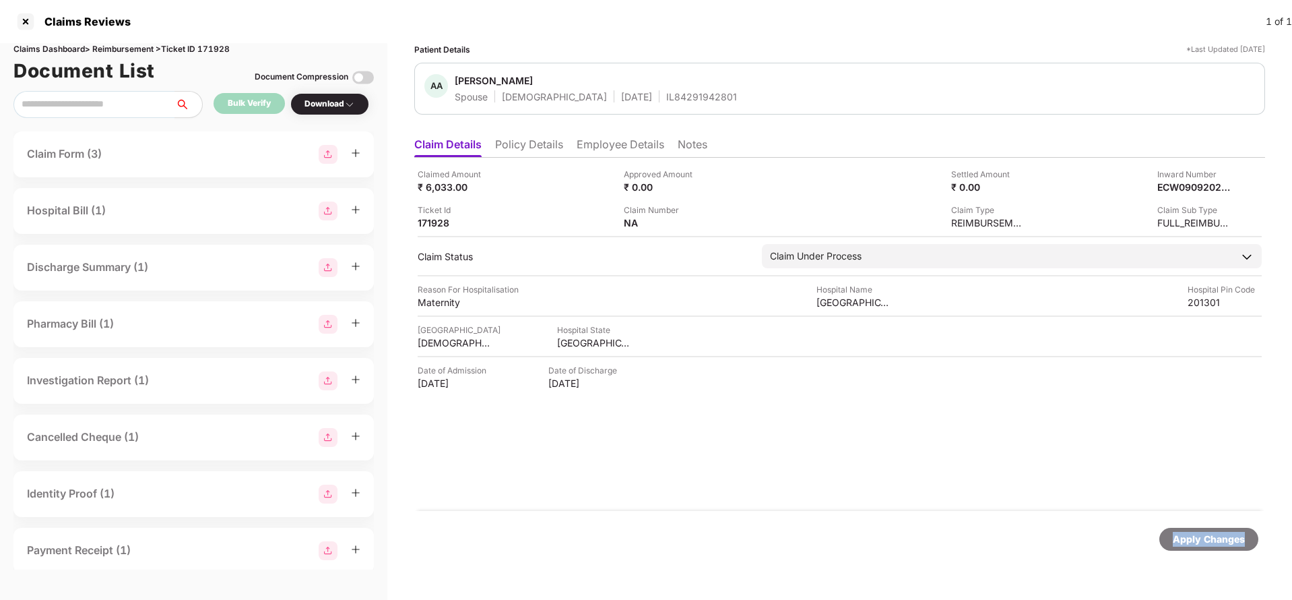
click at [1198, 540] on div "Apply Changes" at bounding box center [1209, 539] width 72 height 15
click at [211, 53] on div "Claims Dashboard > Reimbursement > Ticket ID 171928" at bounding box center [193, 49] width 361 height 13
click at [1201, 542] on div "Apply Changes" at bounding box center [1209, 539] width 72 height 15
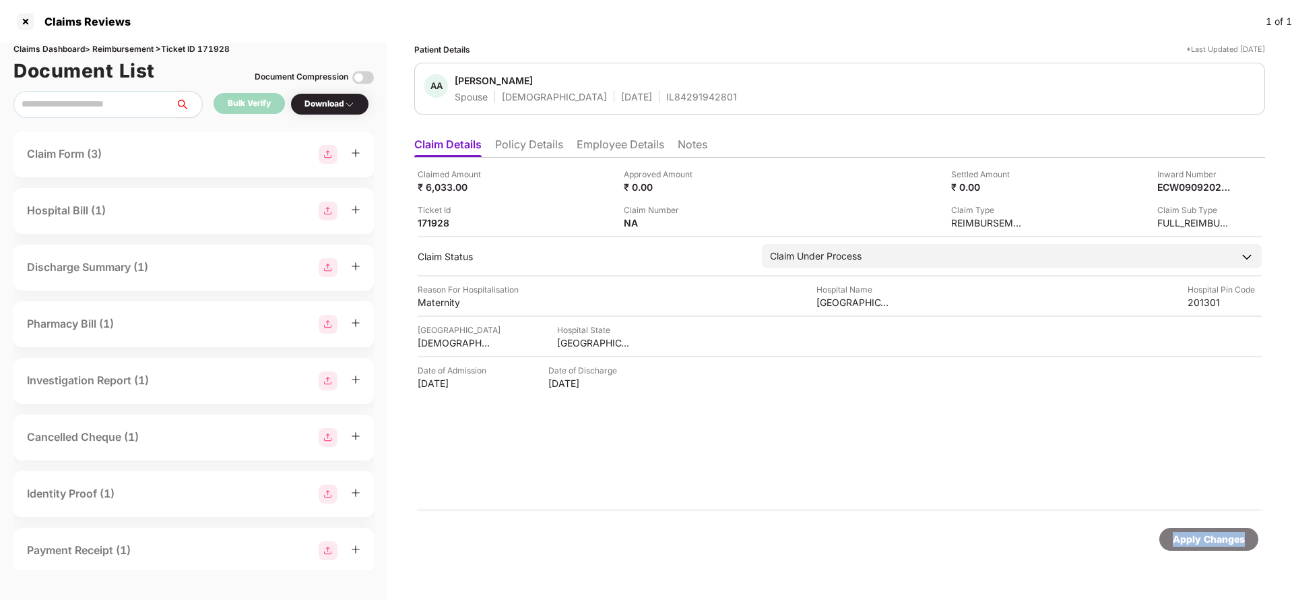
click at [1201, 542] on div "Apply Changes" at bounding box center [1209, 539] width 72 height 15
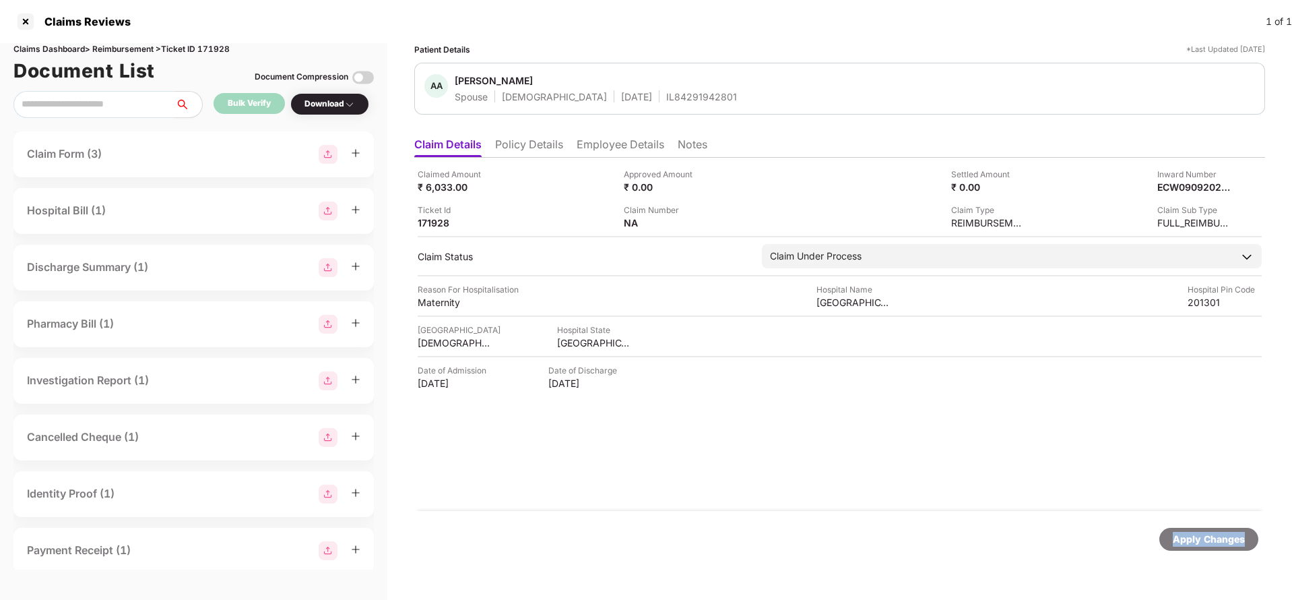
click at [1201, 542] on div "Apply Changes" at bounding box center [1209, 539] width 72 height 15
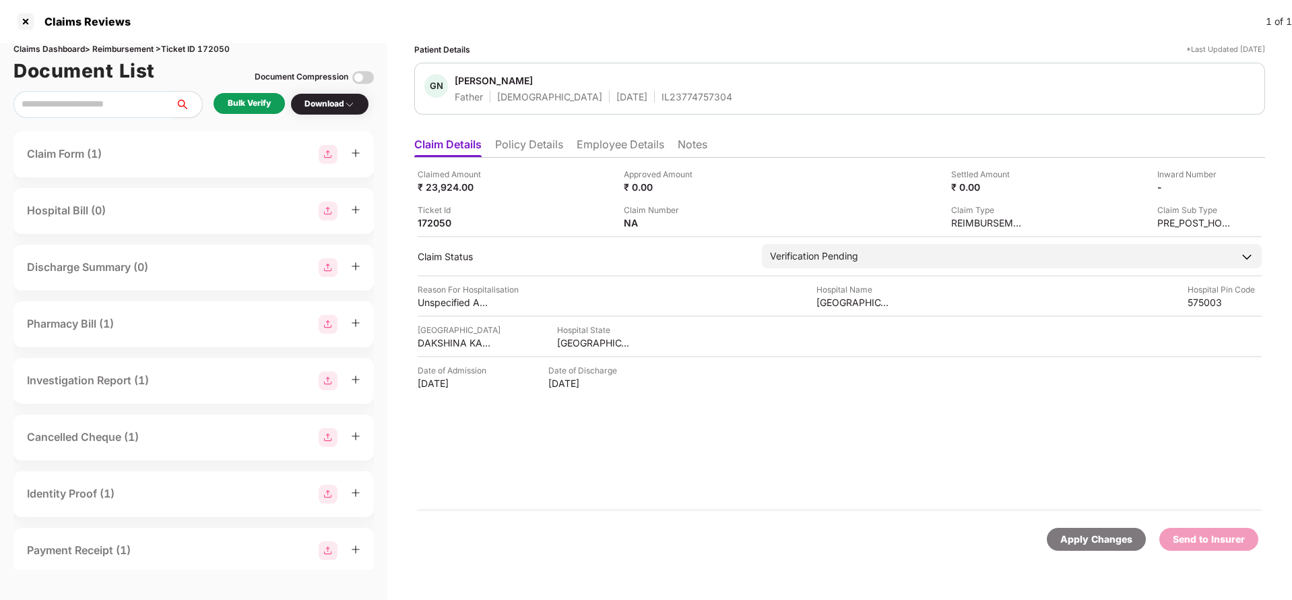
click at [529, 139] on li "Policy Details" at bounding box center [529, 147] width 68 height 20
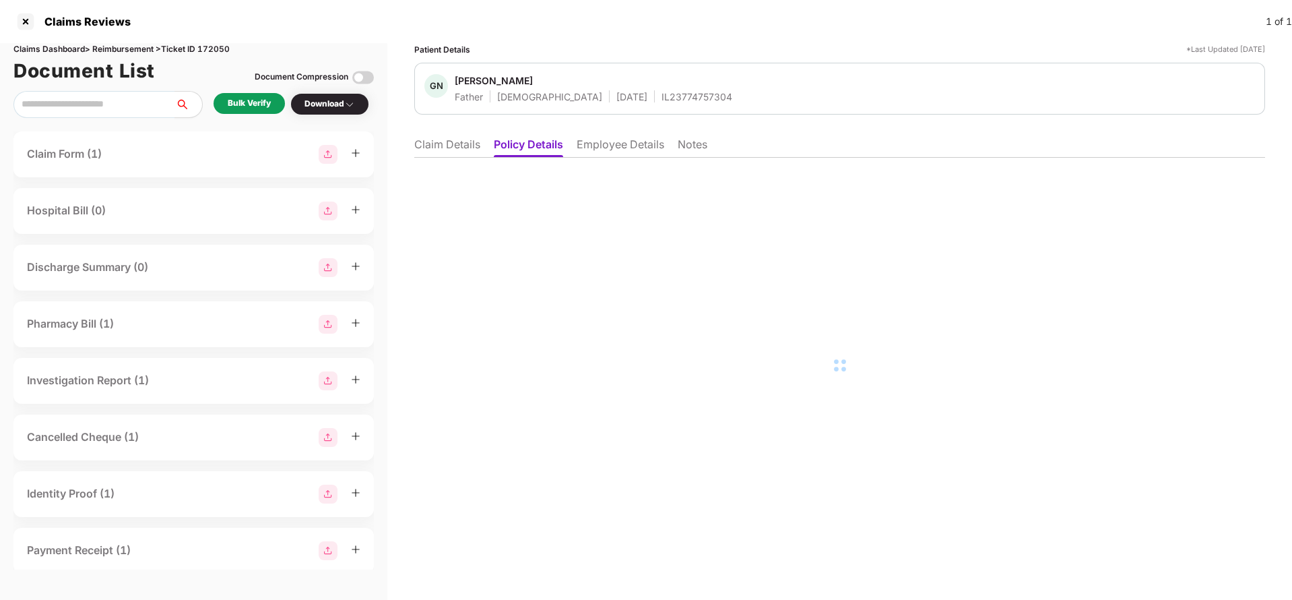
click at [613, 153] on li "Employee Details" at bounding box center [621, 147] width 88 height 20
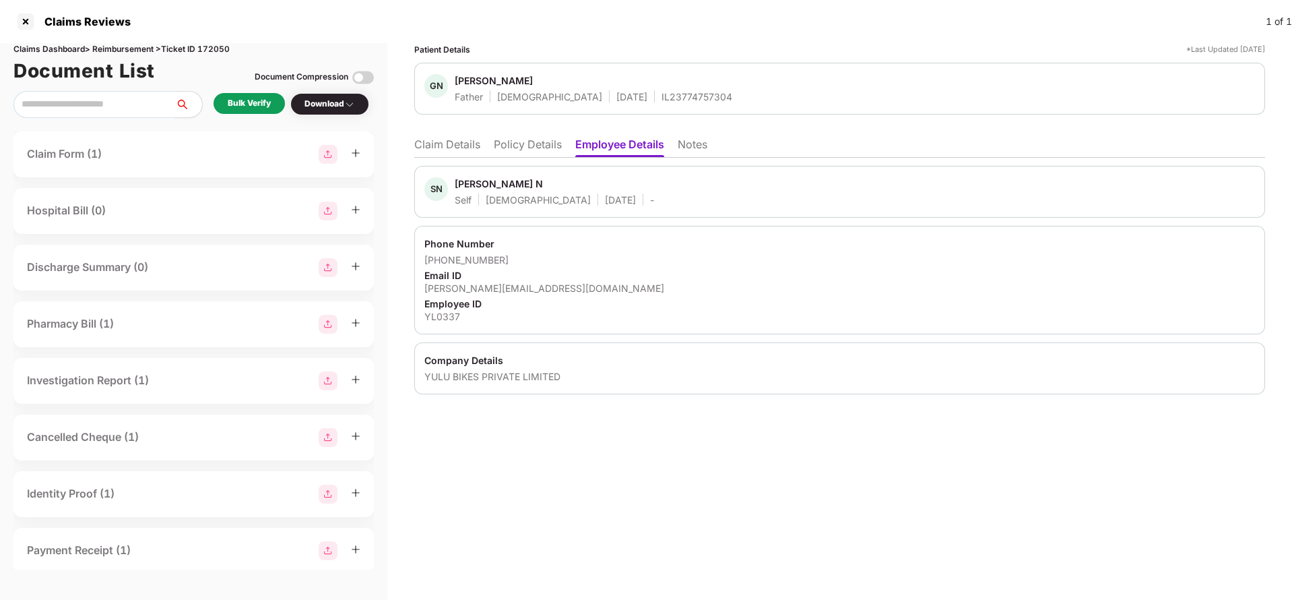
click at [442, 135] on ul "Claim Details Policy Details Employee Details Notes" at bounding box center [839, 144] width 851 height 27
click at [460, 153] on li "Claim Details" at bounding box center [447, 147] width 66 height 20
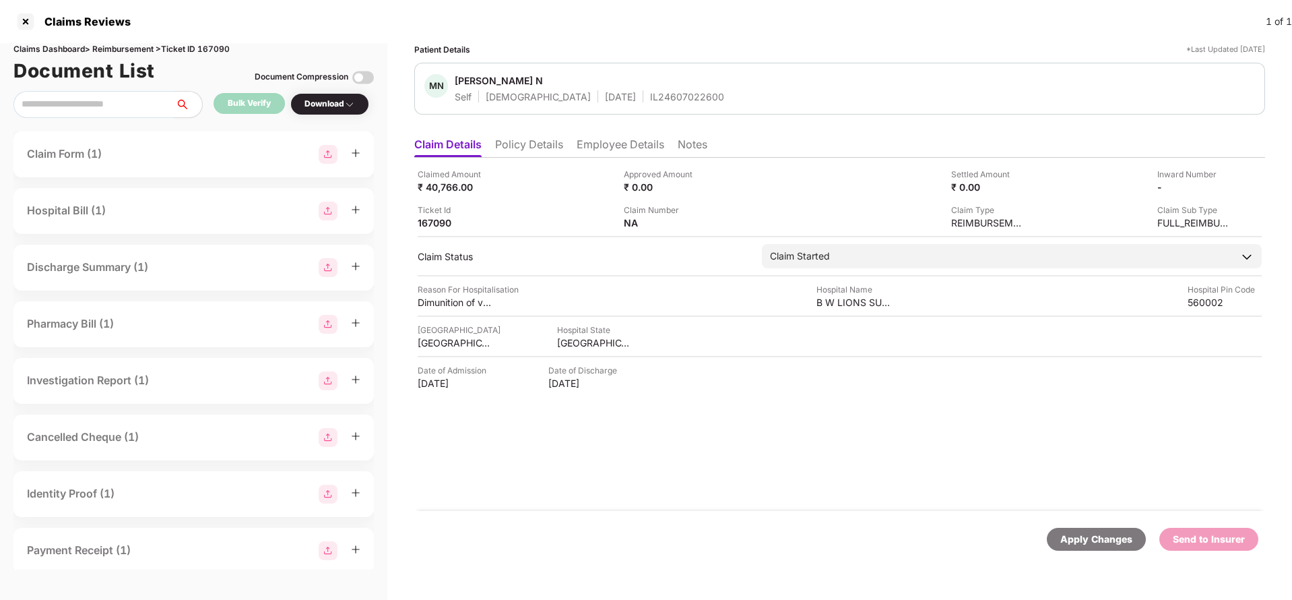
click at [529, 140] on li "Policy Details" at bounding box center [529, 147] width 68 height 20
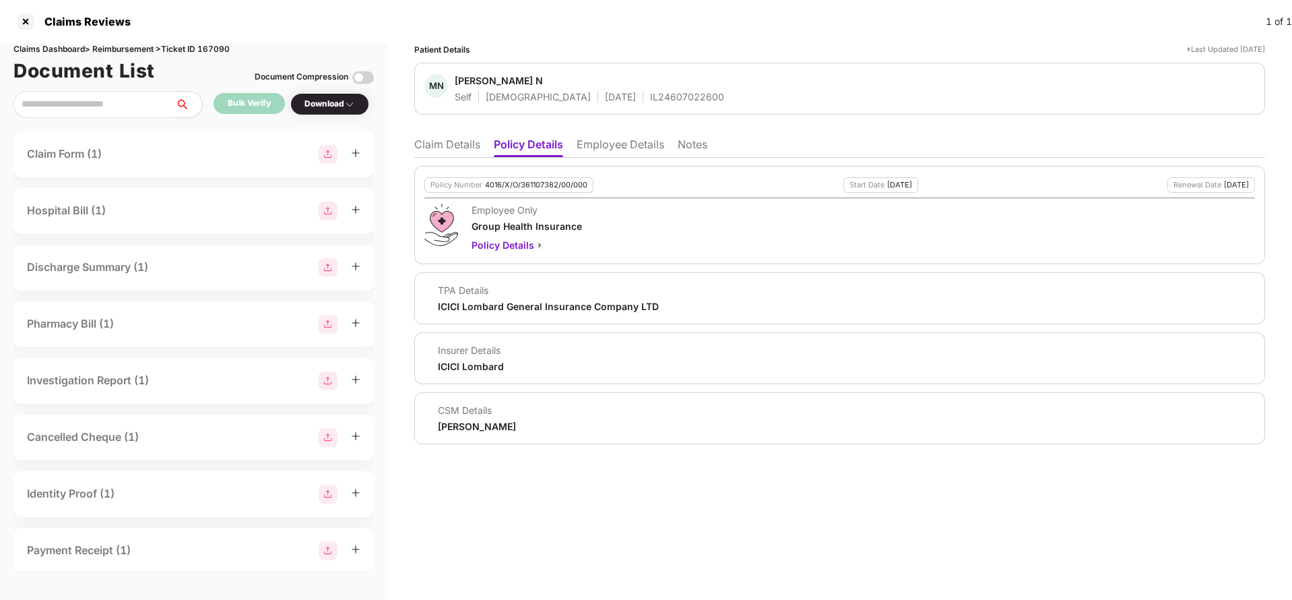
click at [554, 182] on div "4016/X/O/361107382/00/000" at bounding box center [536, 185] width 102 height 9
copy div "4016/X/O/361107382/00/000"
click at [650, 101] on div "IL24607022600" at bounding box center [687, 96] width 74 height 13
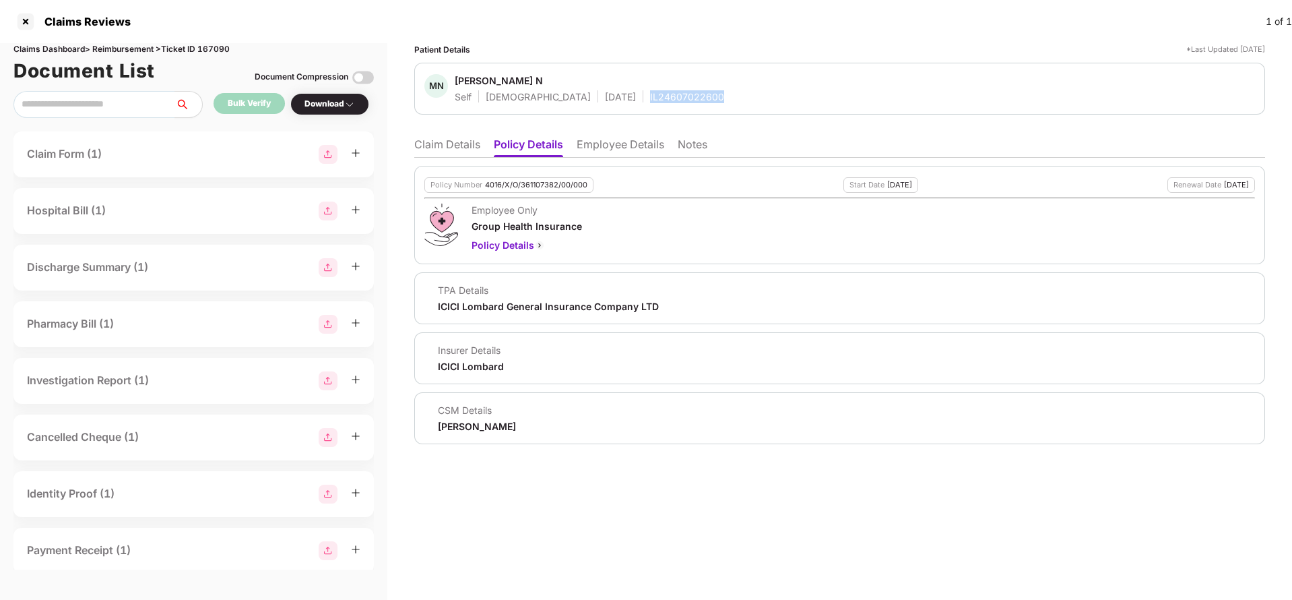
click at [650, 101] on div "IL24607022600" at bounding box center [687, 96] width 74 height 13
copy div "IL24607022600"
click at [590, 150] on li "Employee Details" at bounding box center [621, 147] width 88 height 20
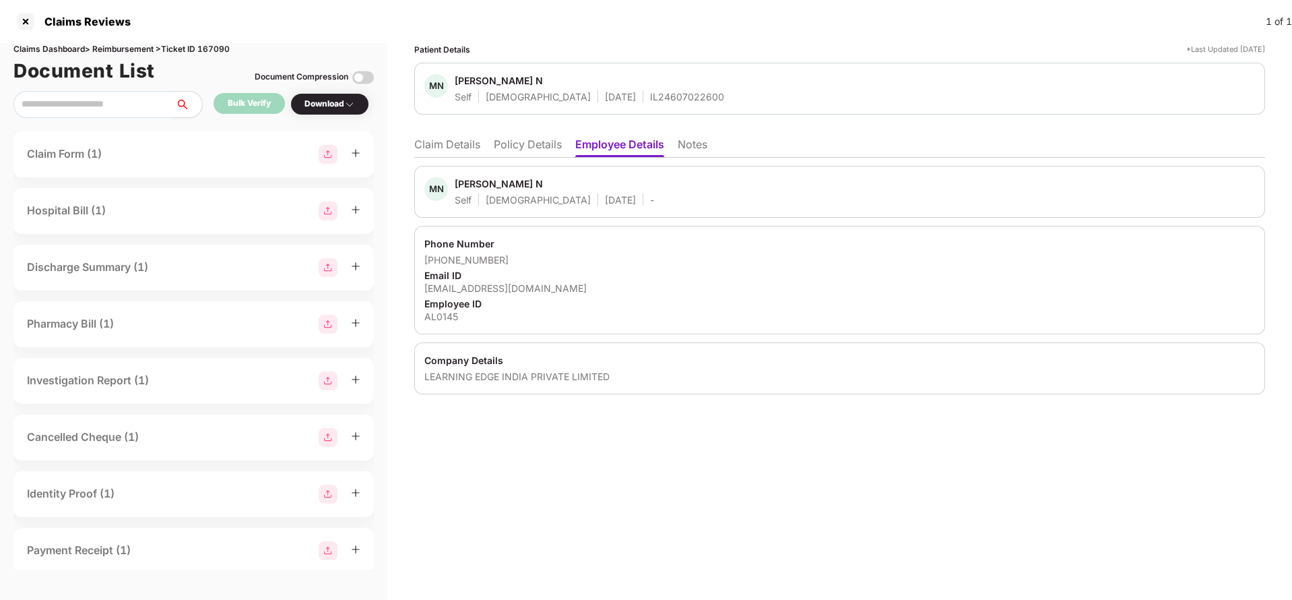
click at [449, 286] on div "manjutarak864@gmail.com" at bounding box center [840, 288] width 831 height 13
copy div "manjutarak864@gmail.com"
click at [433, 137] on li "Claim Details" at bounding box center [447, 147] width 66 height 20
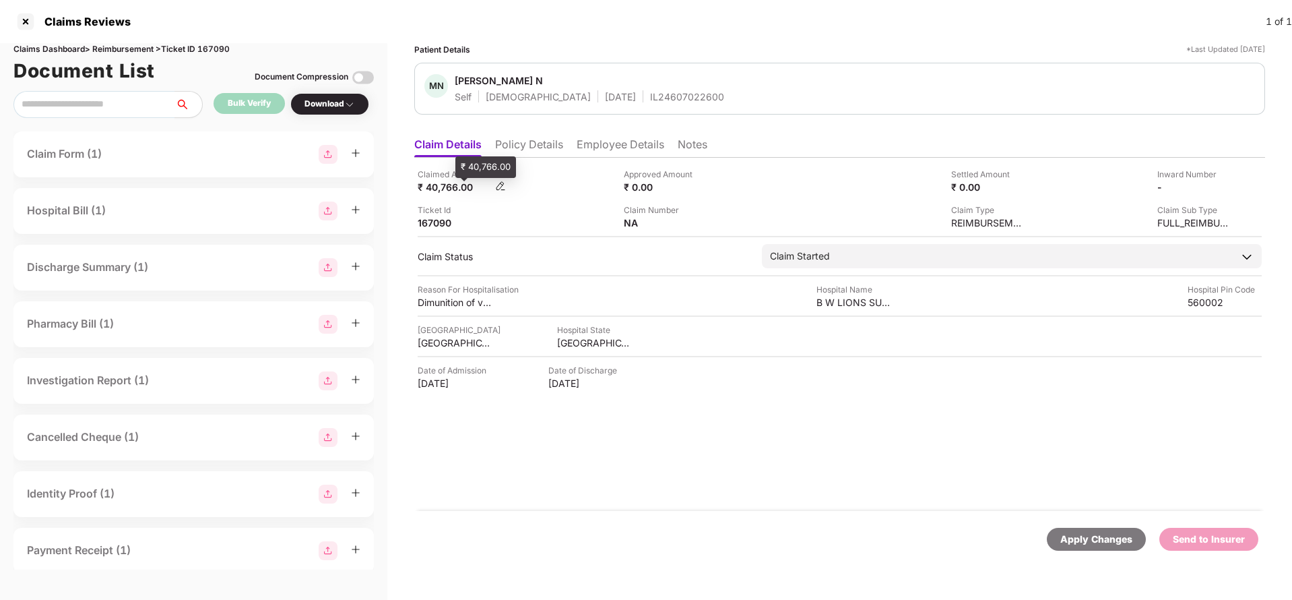
click at [447, 183] on div "₹ 40,766.00" at bounding box center [455, 187] width 74 height 13
copy div "40,766"
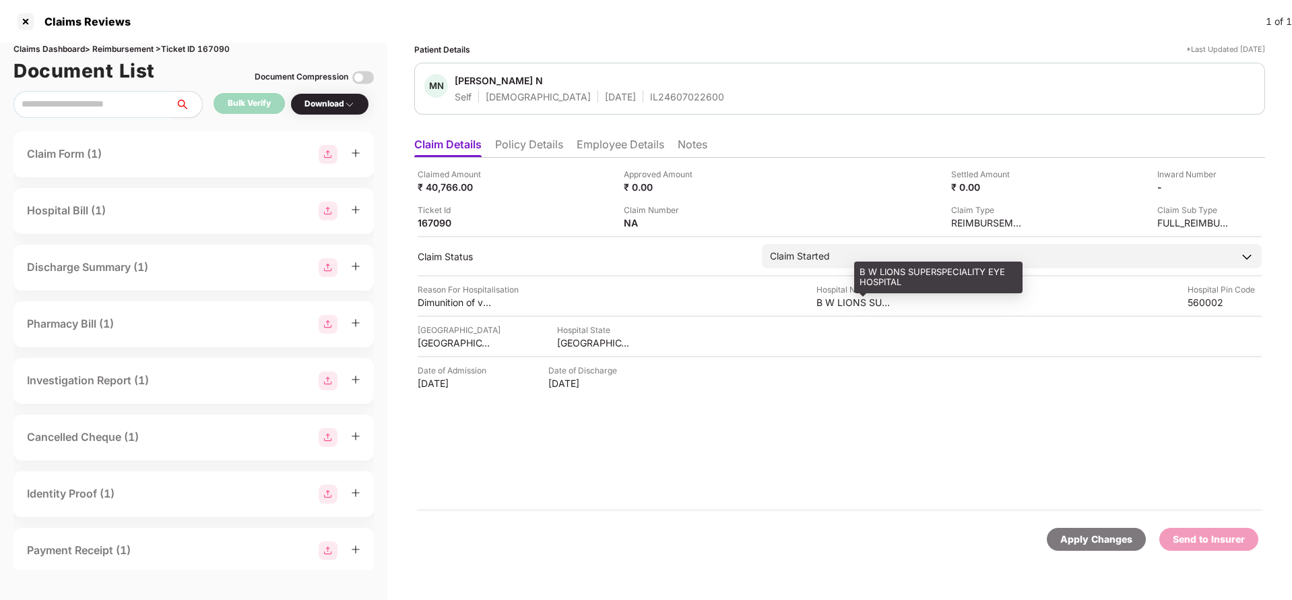
click at [837, 304] on div "B W LIONS SUPERSPECIALITY EYE HOSPITAL" at bounding box center [854, 302] width 74 height 13
copy div "B W LIONS SUPERSPECIALITY EYE HOSPITAL"
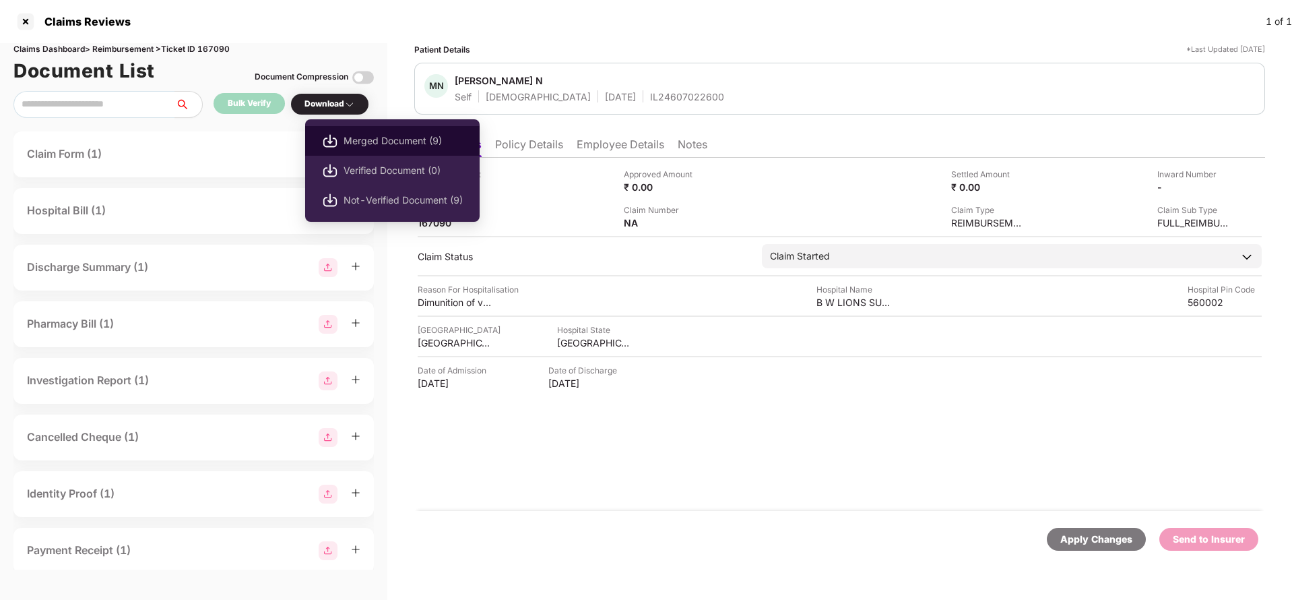
click at [377, 137] on span "Merged Document (9)" at bounding box center [403, 140] width 119 height 15
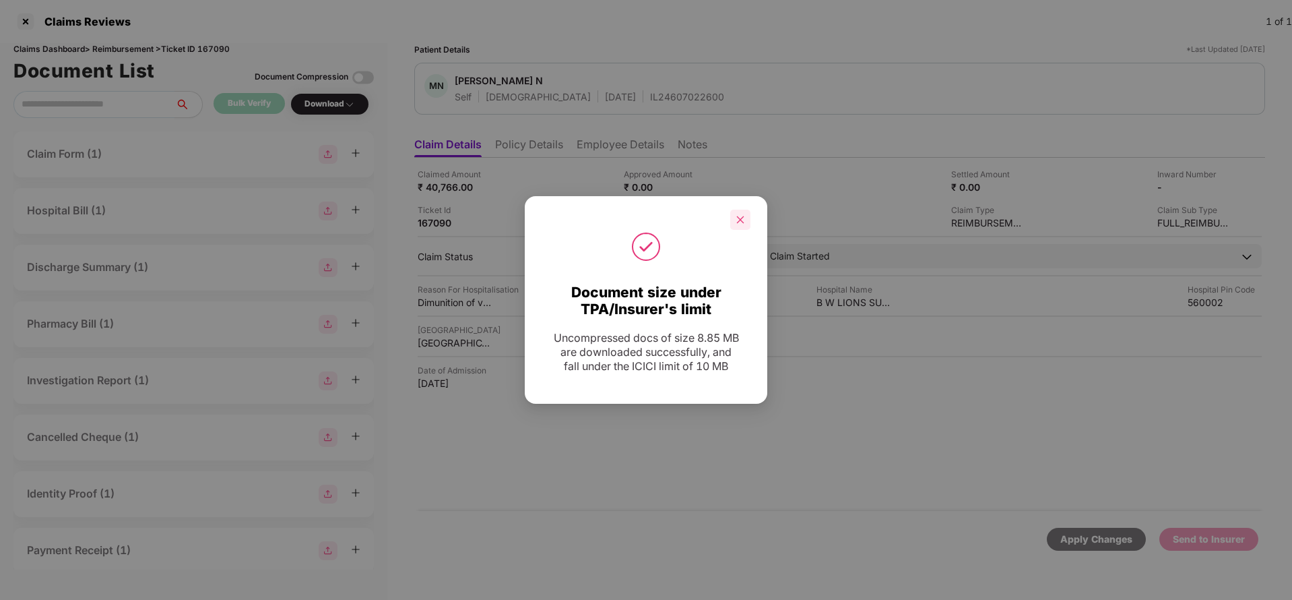
click at [739, 214] on div at bounding box center [740, 220] width 20 height 20
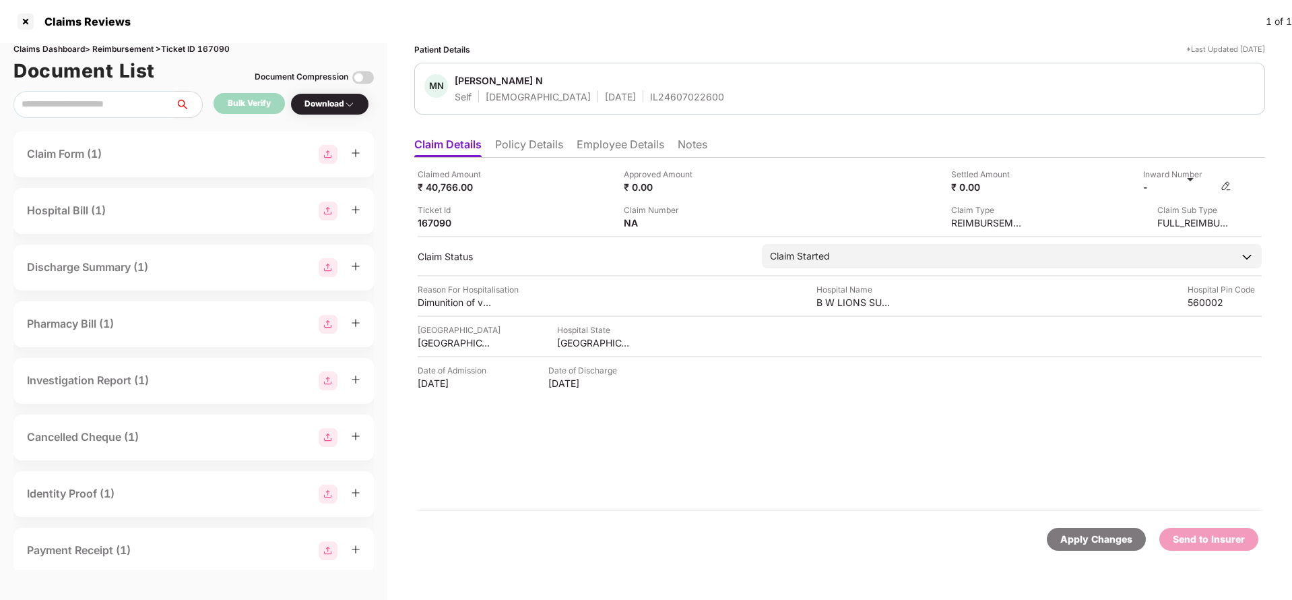
click at [1228, 185] on img at bounding box center [1226, 186] width 11 height 11
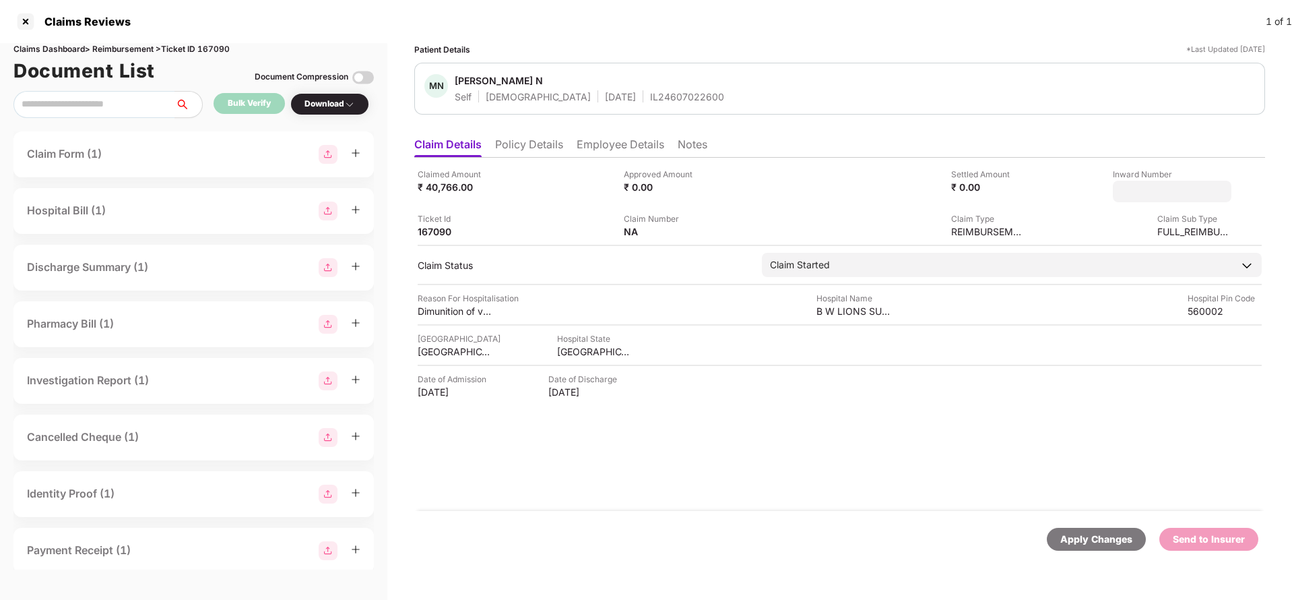
type input "**********"
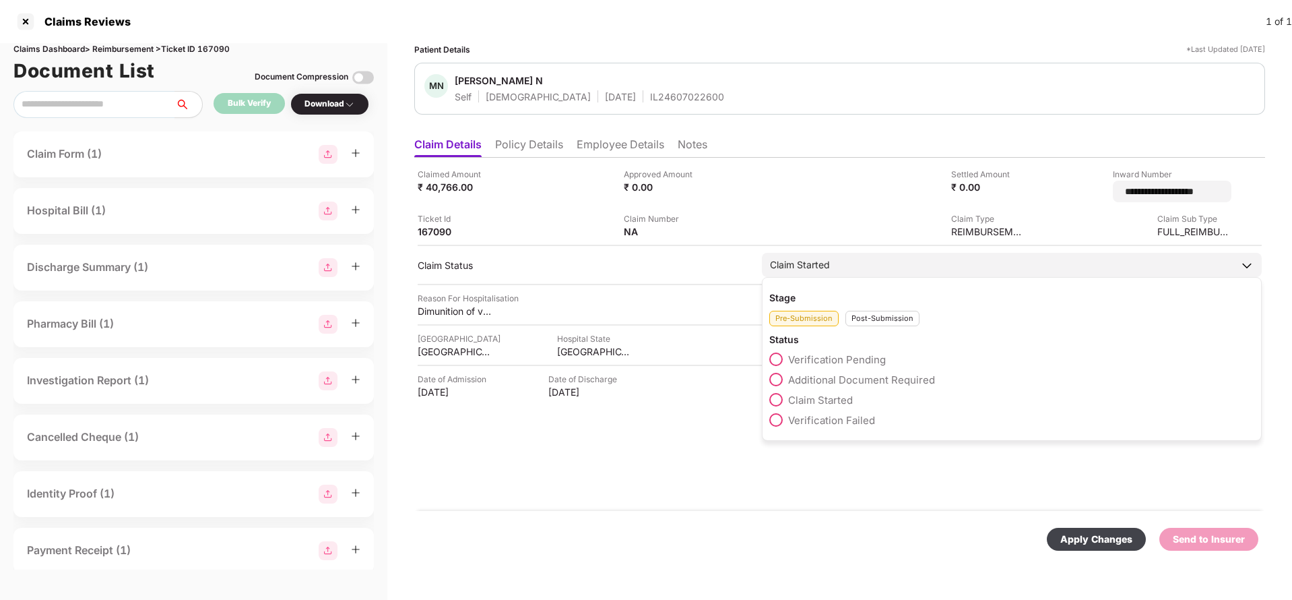
click at [906, 254] on div "Claim Started" at bounding box center [1012, 265] width 500 height 24
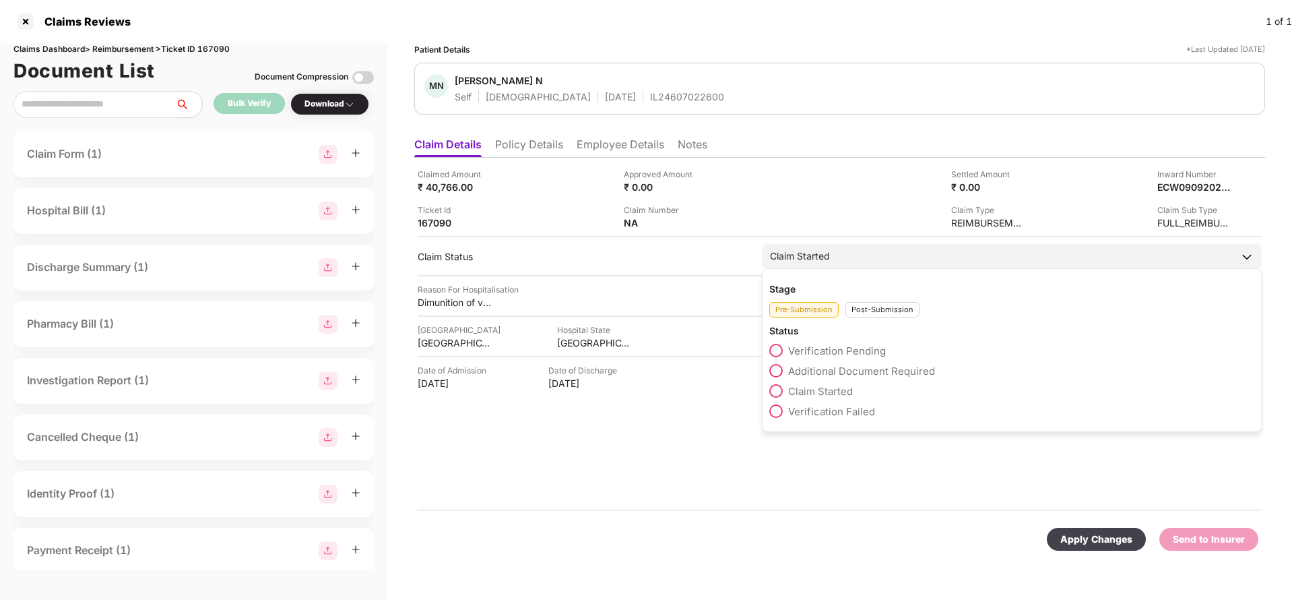
click at [867, 305] on div "Post-Submission" at bounding box center [883, 309] width 74 height 15
click at [830, 363] on div "Claim Approved" at bounding box center [1012, 354] width 485 height 20
click at [822, 370] on span "Claim Under Process" at bounding box center [839, 371] width 102 height 13
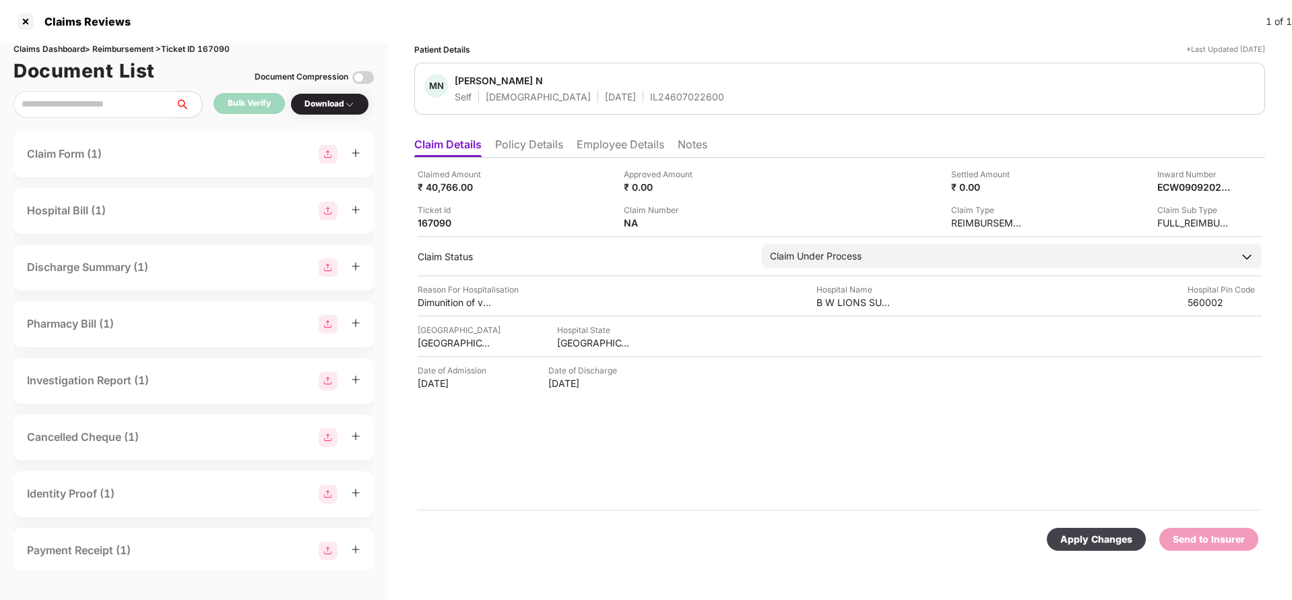
click at [1075, 538] on div "Apply Changes" at bounding box center [1097, 539] width 72 height 15
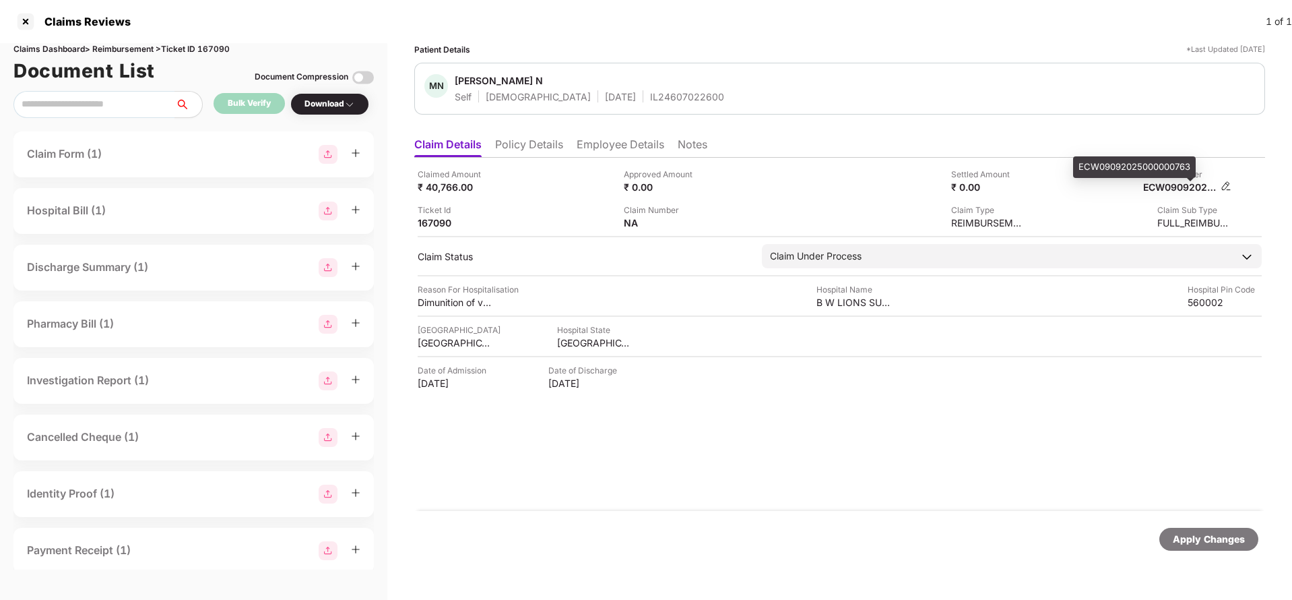
click at [1191, 189] on div "ECW09092025000000763" at bounding box center [1180, 187] width 74 height 13
copy div "ECW09092025000000763"
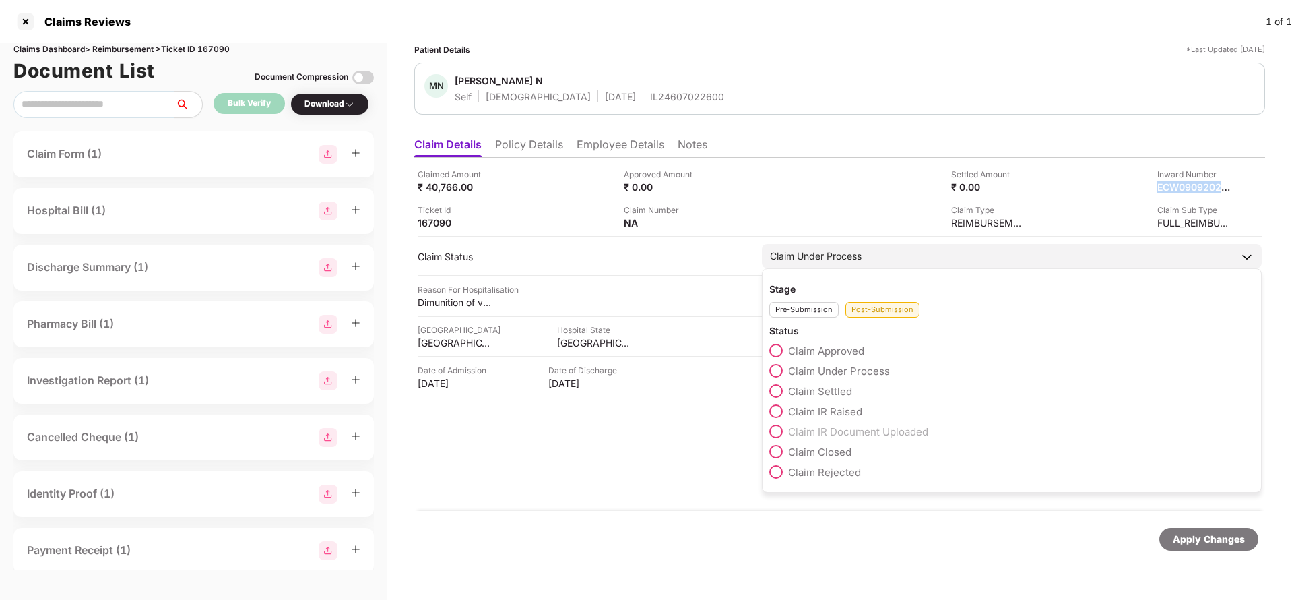
copy div "ECW09092025000000763"
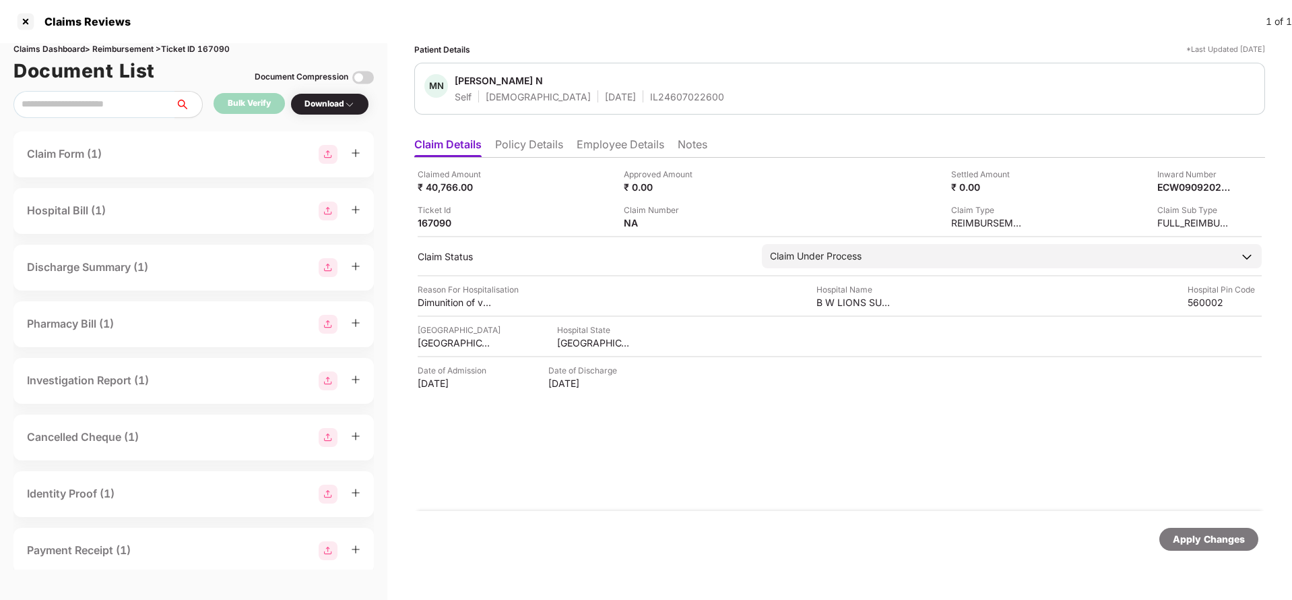
click at [650, 96] on div "IL24607022600" at bounding box center [687, 96] width 74 height 13
copy div "IL24607022600"
click at [1179, 536] on div "Apply Changes" at bounding box center [1209, 539] width 72 height 15
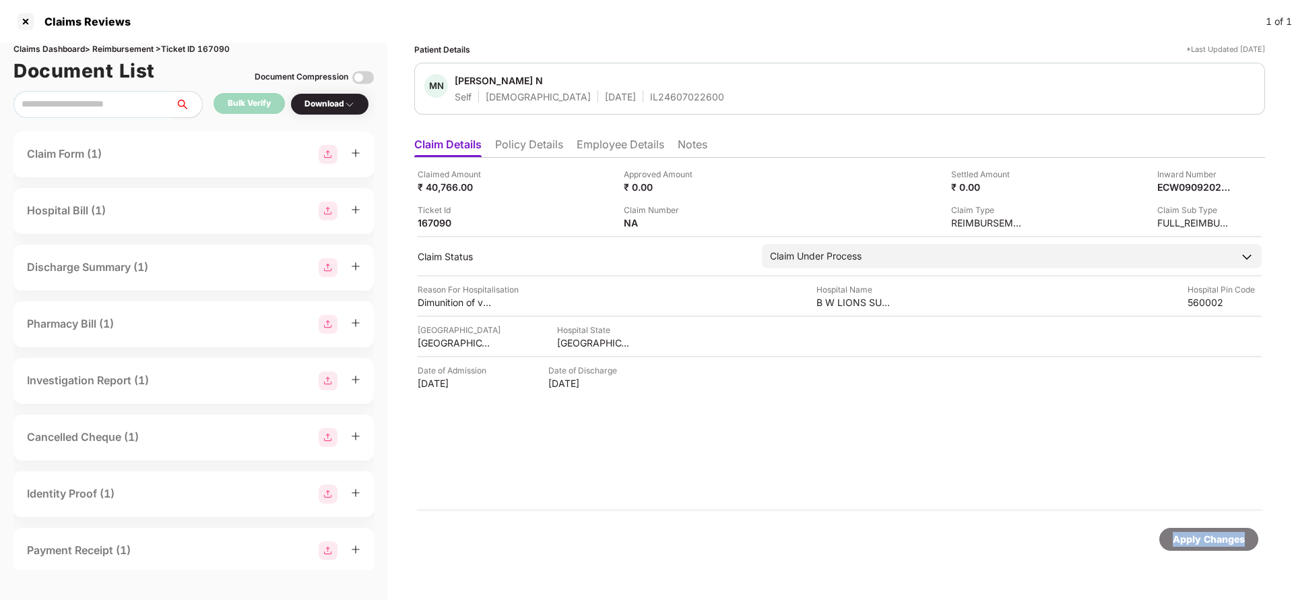
click at [1179, 536] on div "Apply Changes" at bounding box center [1209, 539] width 72 height 15
click at [214, 49] on div "Claims Dashboard > Reimbursement > Ticket ID 167090" at bounding box center [193, 49] width 361 height 13
copy div "167090"
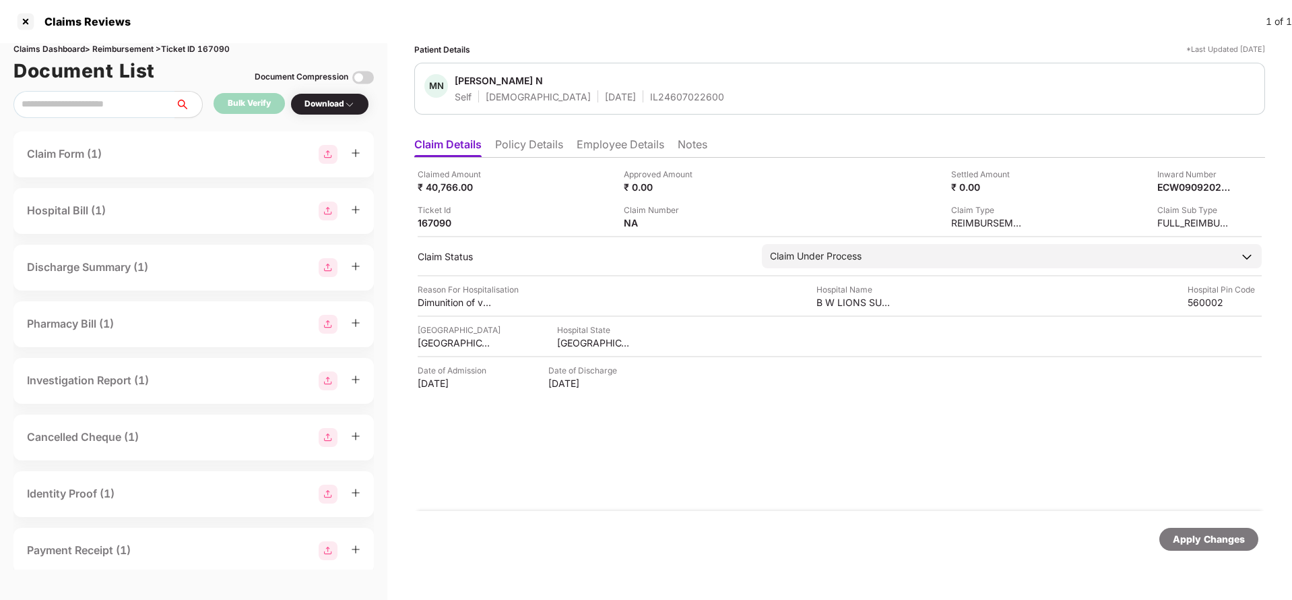
click at [1189, 542] on div "Apply Changes" at bounding box center [1209, 539] width 72 height 15
click at [540, 150] on li "Policy Details" at bounding box center [529, 147] width 68 height 20
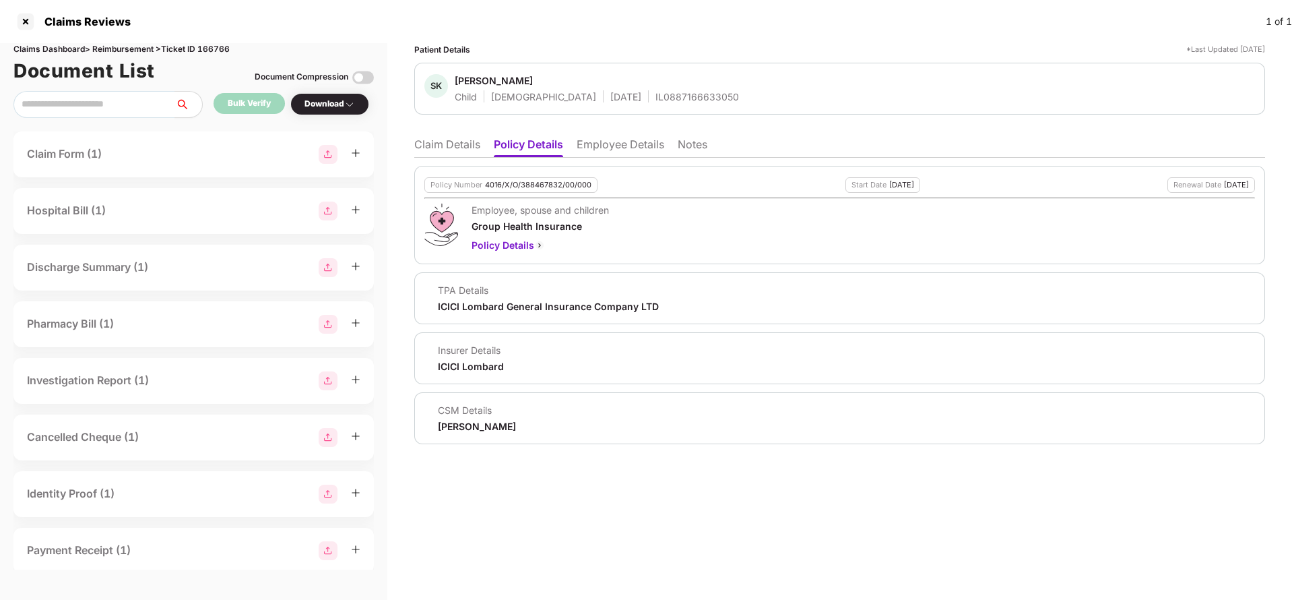
click at [515, 187] on div "4016/X/O/388467832/00/000" at bounding box center [538, 185] width 106 height 9
copy div "4016/X/O/388467832/00/000"
click at [665, 106] on div "SK Shanavi K Child [DEMOGRAPHIC_DATA] [DATE] IL0887166633050" at bounding box center [839, 89] width 851 height 52
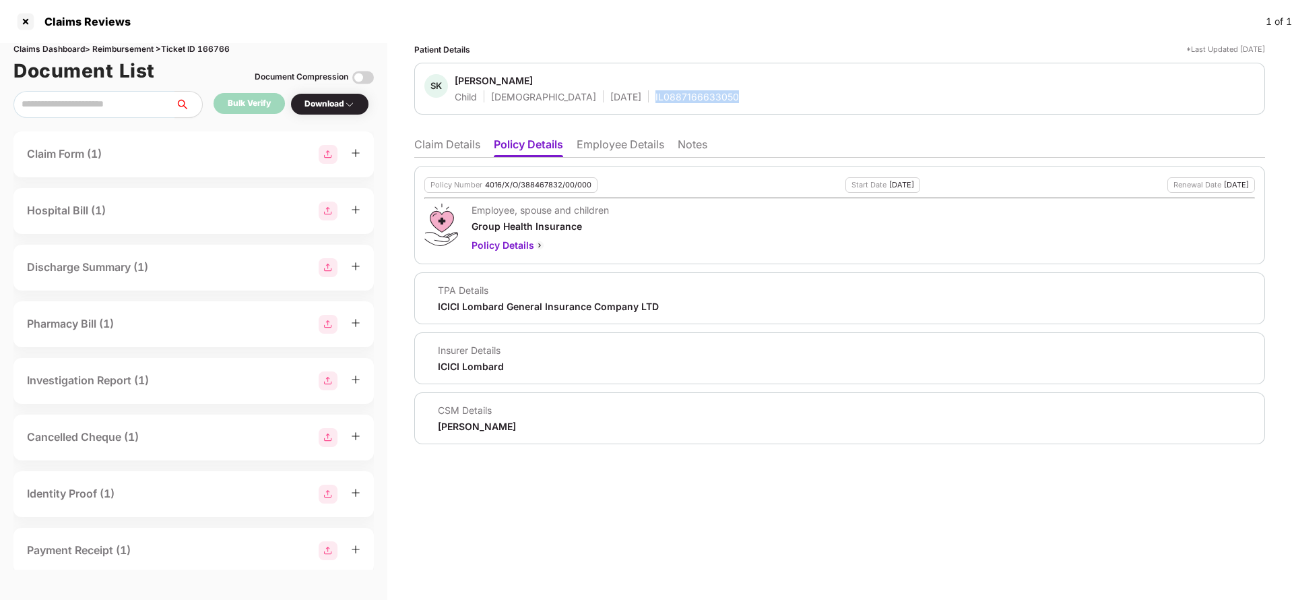
click at [665, 106] on div "SK Shanavi K Child [DEMOGRAPHIC_DATA] [DATE] IL0887166633050" at bounding box center [839, 89] width 851 height 52
copy div "IL0887166633050"
click at [613, 149] on li "Employee Details" at bounding box center [621, 147] width 88 height 20
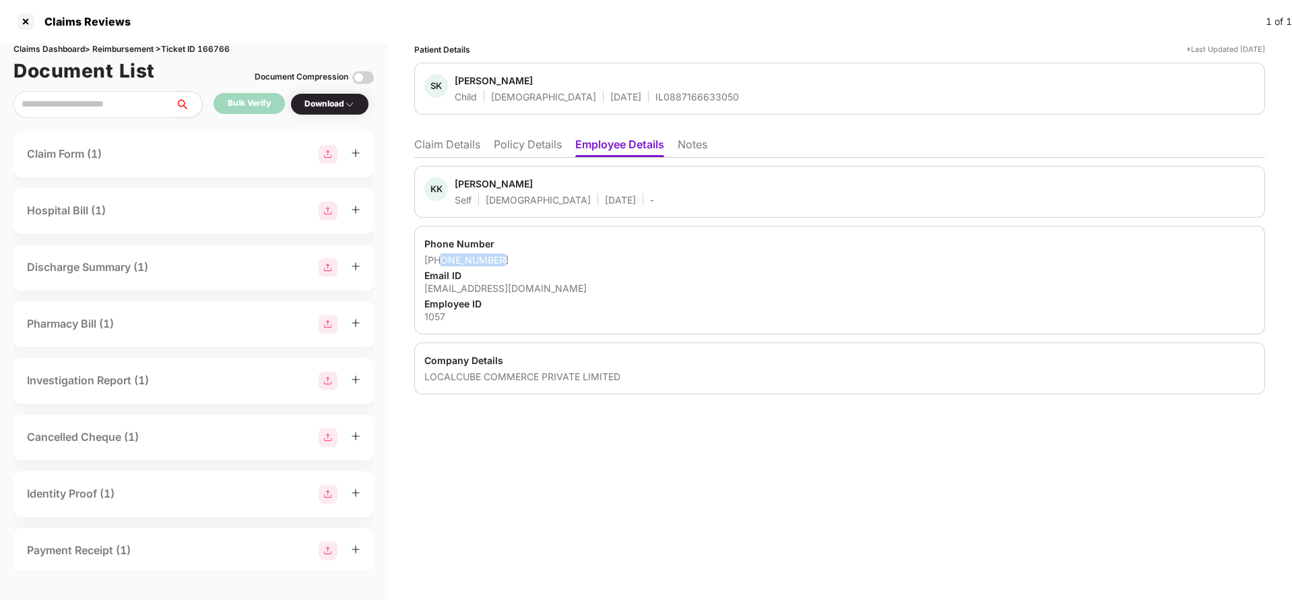
drag, startPoint x: 440, startPoint y: 261, endPoint x: 536, endPoint y: 262, distance: 96.4
click at [536, 262] on div "[PHONE_NUMBER]" at bounding box center [840, 259] width 831 height 13
copy div "9972033424"
click at [507, 291] on div "[EMAIL_ADDRESS][DOMAIN_NAME]" at bounding box center [840, 288] width 831 height 13
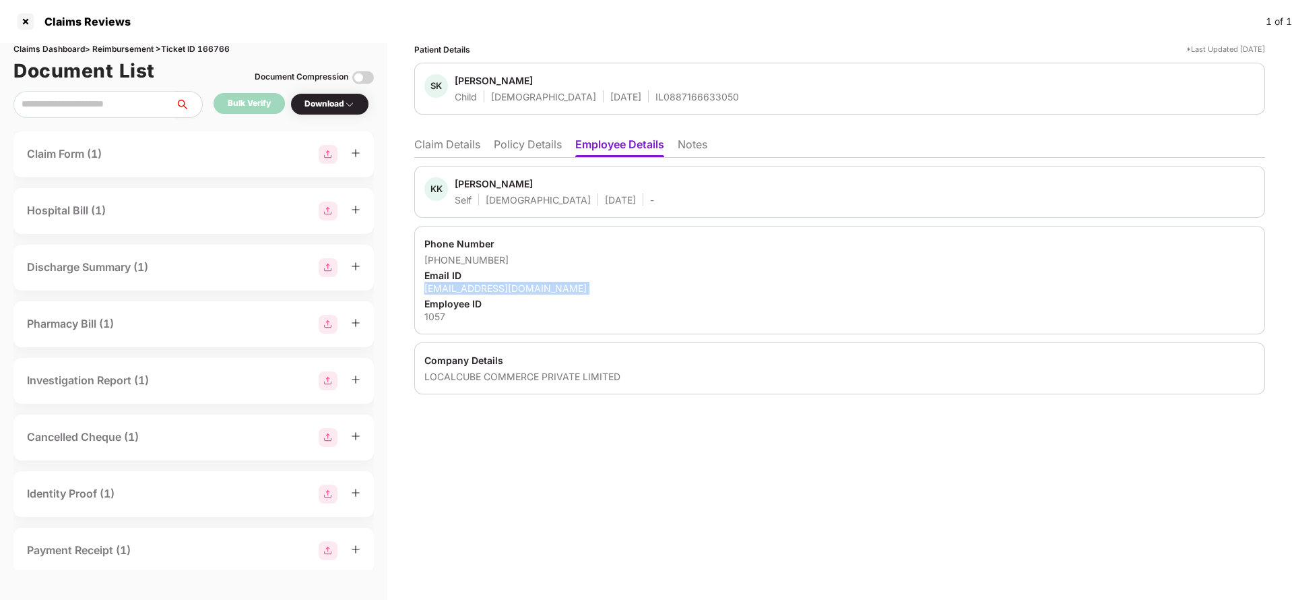
click at [507, 291] on div "[EMAIL_ADDRESS][DOMAIN_NAME]" at bounding box center [840, 288] width 831 height 13
copy div "[EMAIL_ADDRESS][DOMAIN_NAME]"
click at [431, 143] on li "Claim Details" at bounding box center [447, 147] width 66 height 20
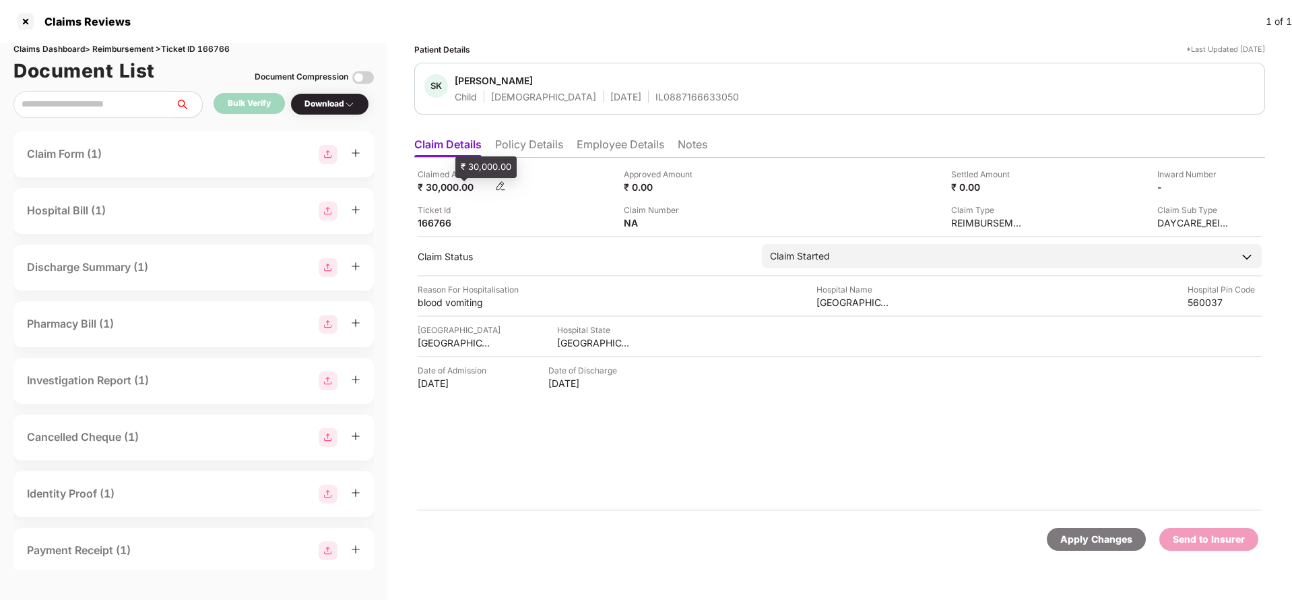
click at [443, 191] on div "₹ 30,000.00" at bounding box center [455, 187] width 74 height 13
copy div "30,000"
click at [841, 298] on div "Rainbow Childrens Hospital" at bounding box center [854, 302] width 74 height 13
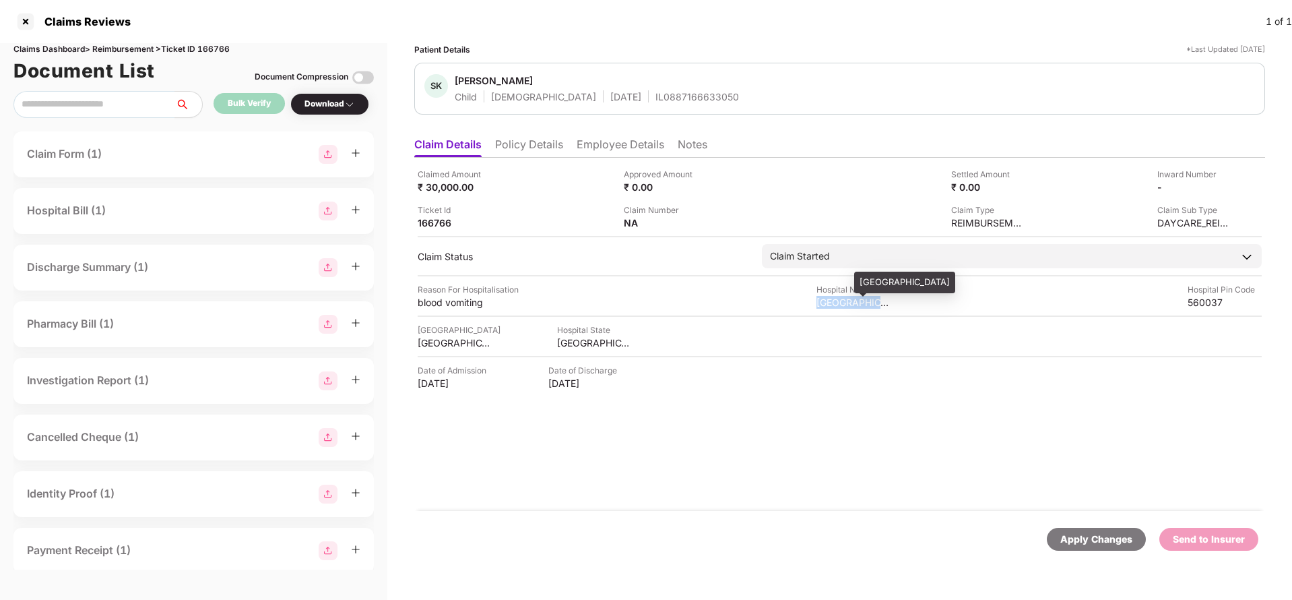
click at [841, 298] on div "Rainbow Childrens Hospital" at bounding box center [854, 302] width 74 height 13
copy div "Rainbow Childrens Hospital"
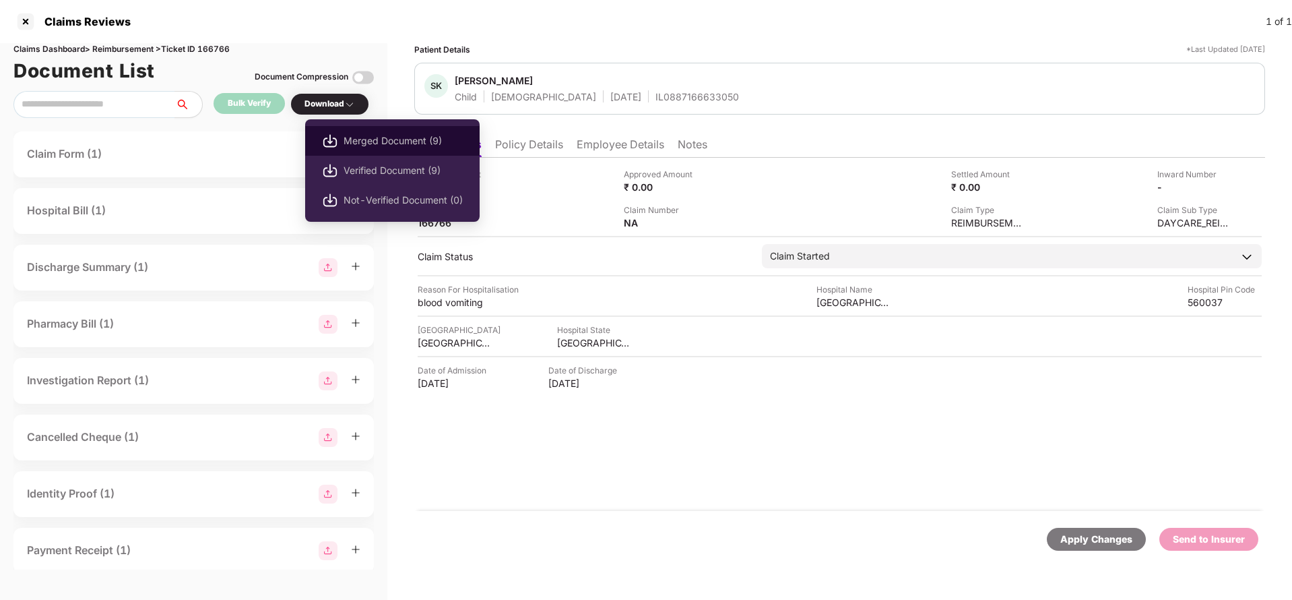
click at [372, 147] on span "Merged Document (9)" at bounding box center [403, 140] width 119 height 15
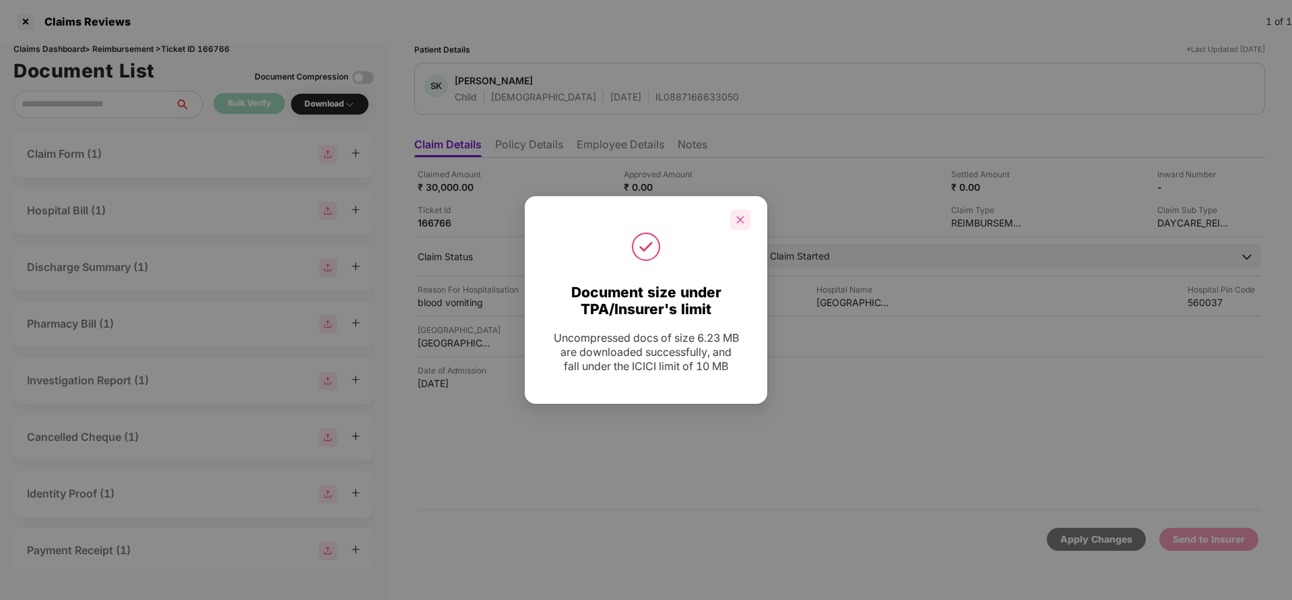
click at [733, 222] on div at bounding box center [740, 220] width 20 height 20
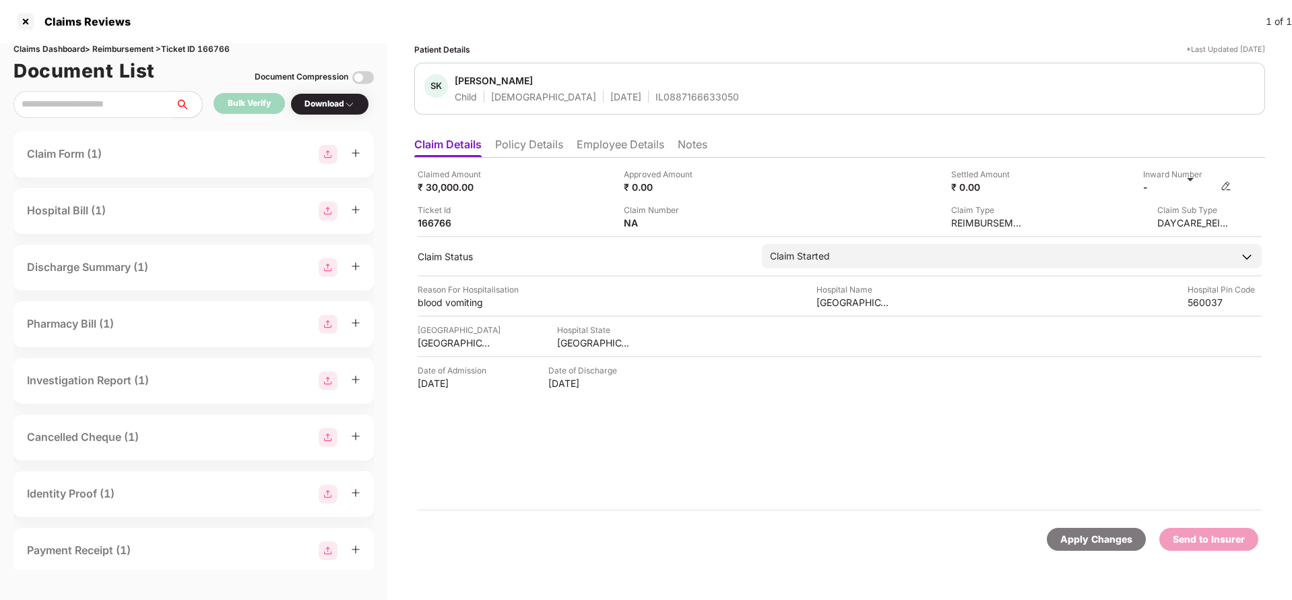
click at [1226, 184] on img at bounding box center [1226, 186] width 11 height 11
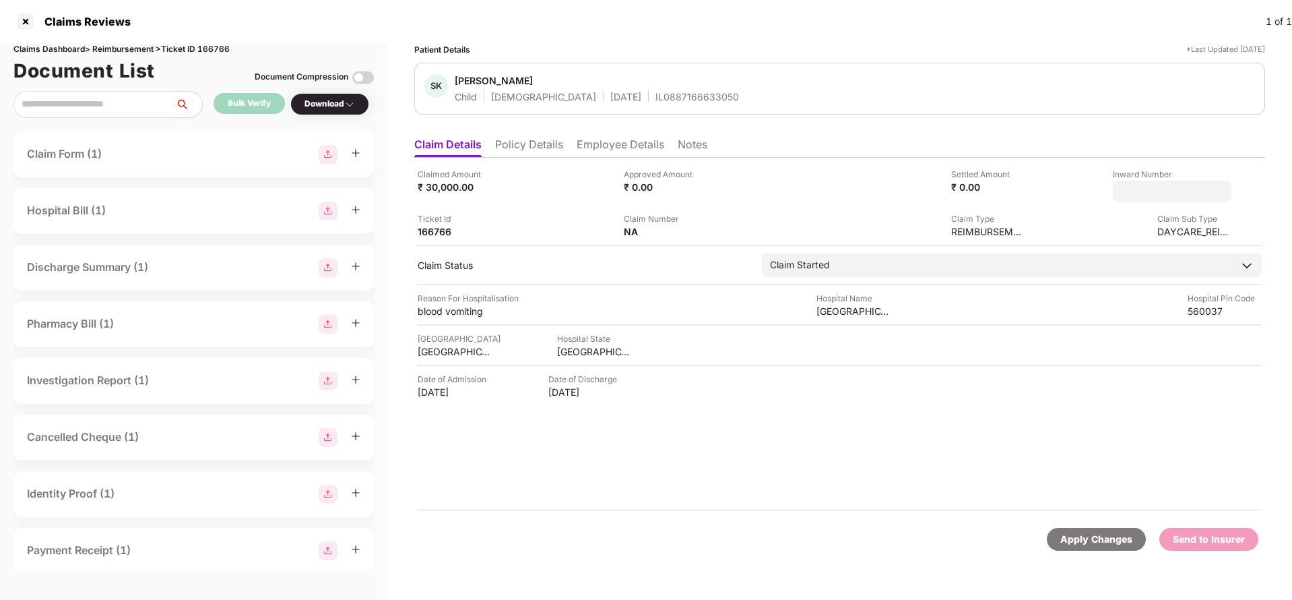
type input "**********"
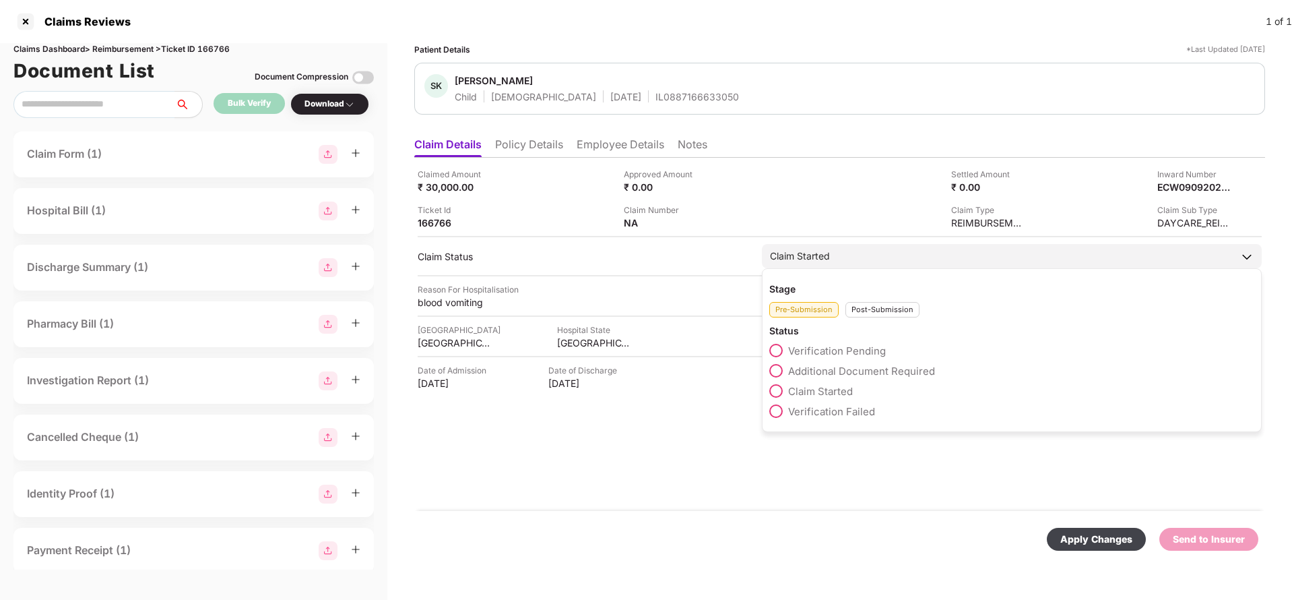
click at [865, 261] on div "Claim Started" at bounding box center [1012, 256] width 500 height 24
click at [871, 309] on div "Post-Submission" at bounding box center [883, 309] width 74 height 15
click at [843, 371] on span "Claim Under Process" at bounding box center [839, 371] width 102 height 13
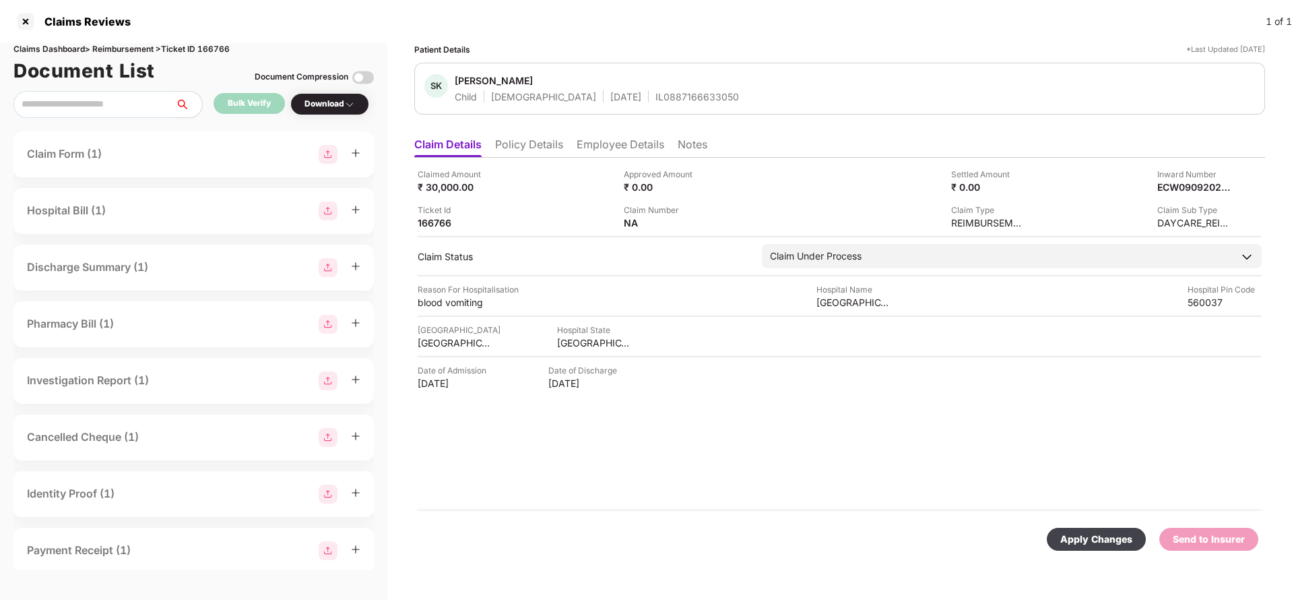
click at [1102, 534] on div "Apply Changes" at bounding box center [1097, 539] width 72 height 15
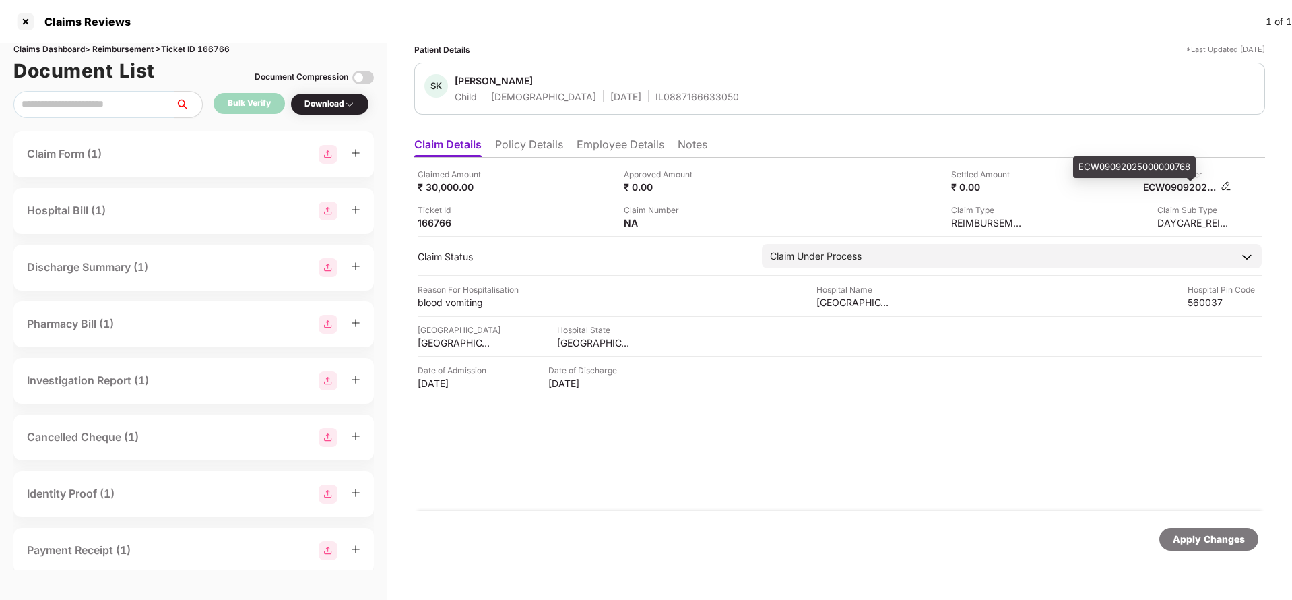
click at [1194, 185] on div "ECW09092025000000768" at bounding box center [1180, 187] width 74 height 13
copy div "ECW09092025000000768"
click at [656, 97] on div "IL0887166633050" at bounding box center [698, 96] width 84 height 13
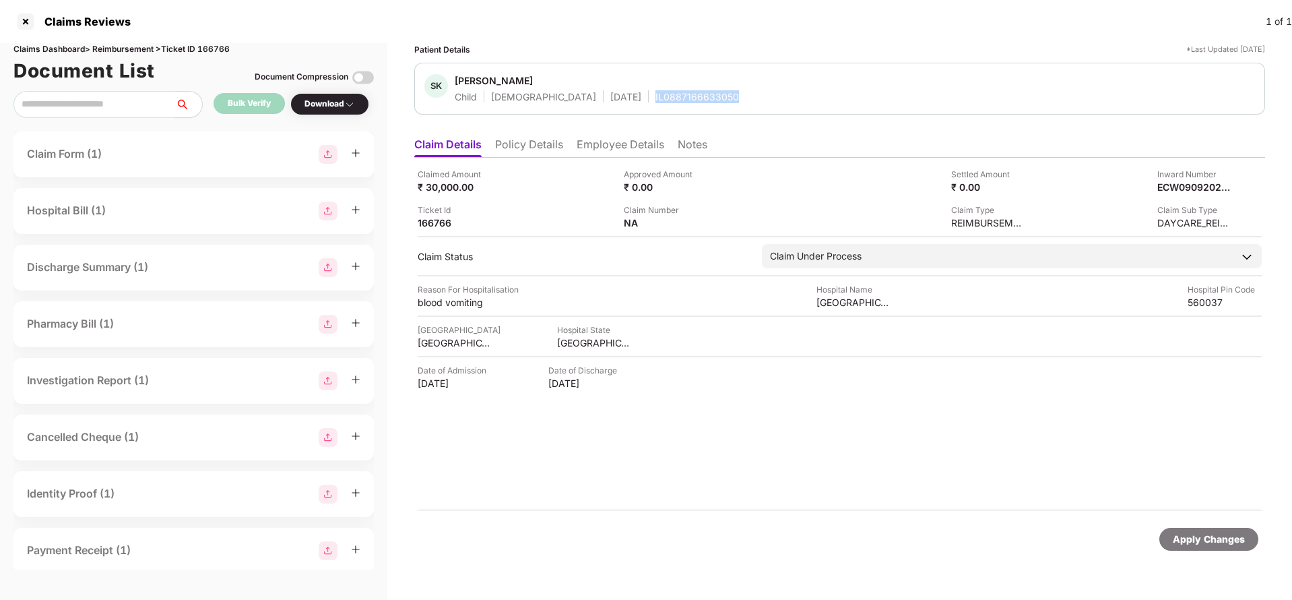
click at [656, 97] on div "IL0887166633050" at bounding box center [698, 96] width 84 height 13
copy div "IL0887166633050"
click at [1190, 550] on div "Apply Changes" at bounding box center [1209, 539] width 99 height 23
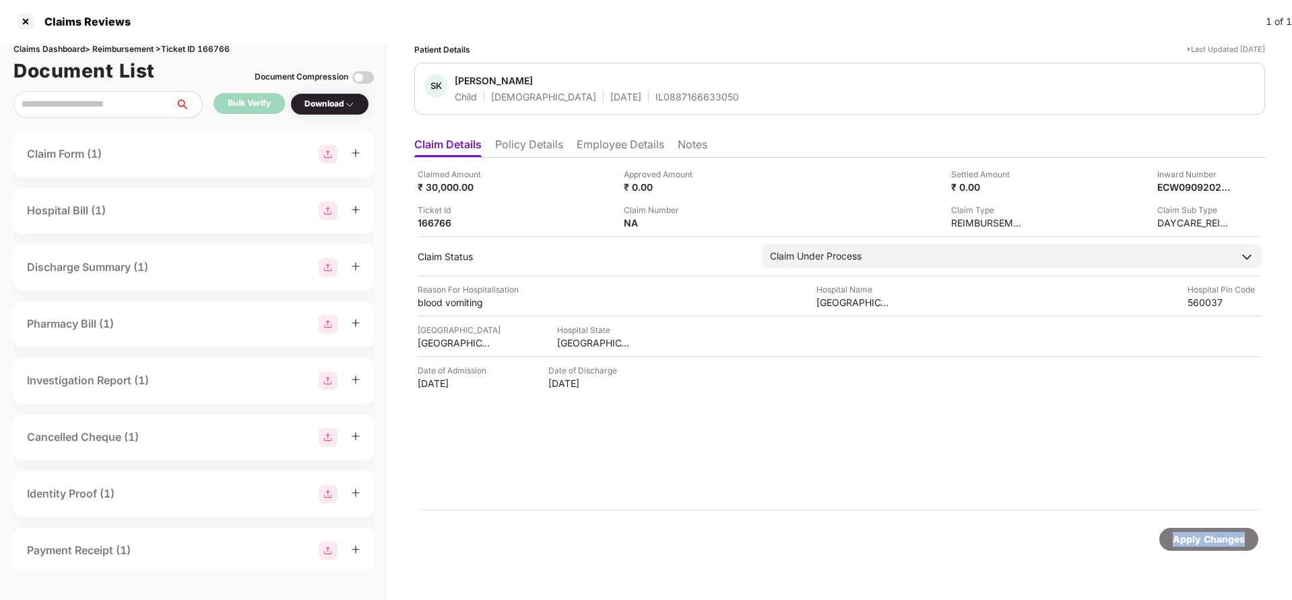
click at [1190, 550] on div "Apply Changes" at bounding box center [1209, 539] width 99 height 23
click at [215, 46] on div "Claims Dashboard > Reimbursement > Ticket ID 166766" at bounding box center [193, 49] width 361 height 13
copy div "166766"
click at [1191, 535] on div "Apply Changes" at bounding box center [1209, 539] width 72 height 15
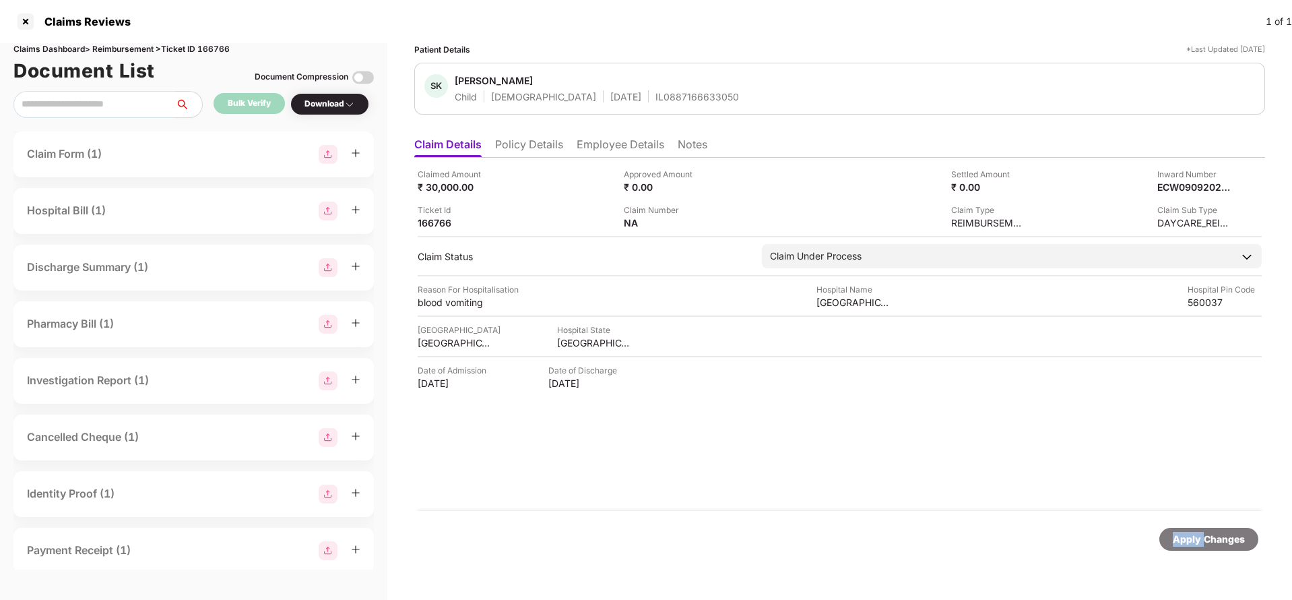
click at [1191, 535] on div "Apply Changes" at bounding box center [1209, 539] width 72 height 15
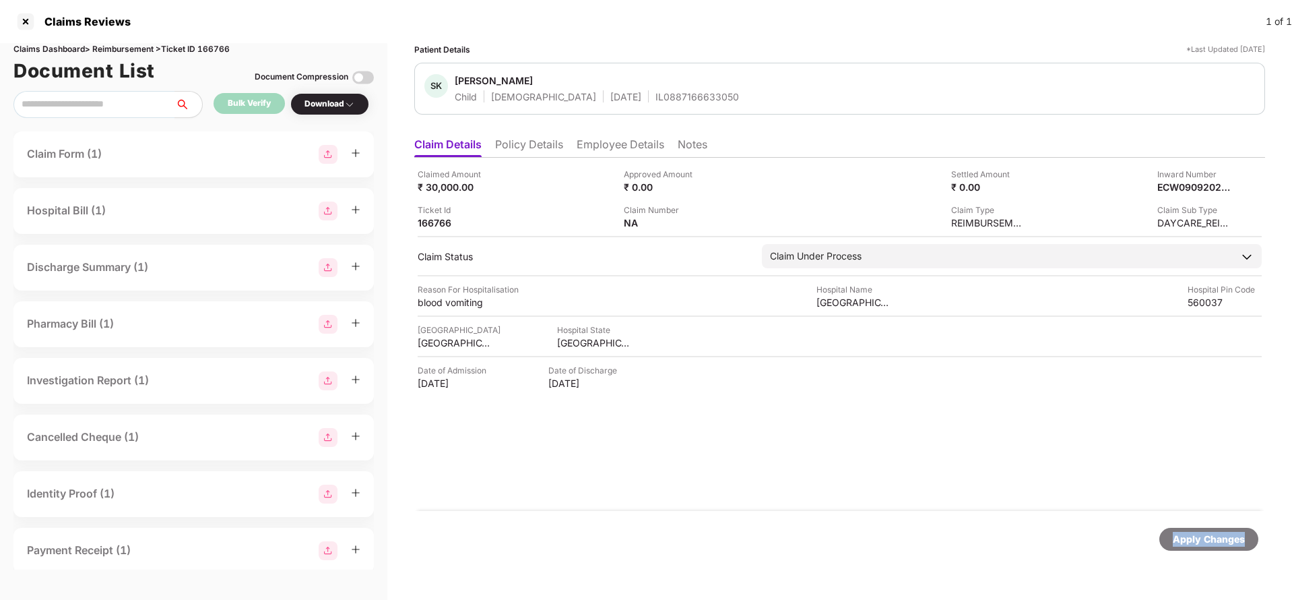
click at [1191, 535] on div "Apply Changes" at bounding box center [1209, 539] width 72 height 15
click at [1186, 538] on div "Apply Changes" at bounding box center [1209, 539] width 72 height 15
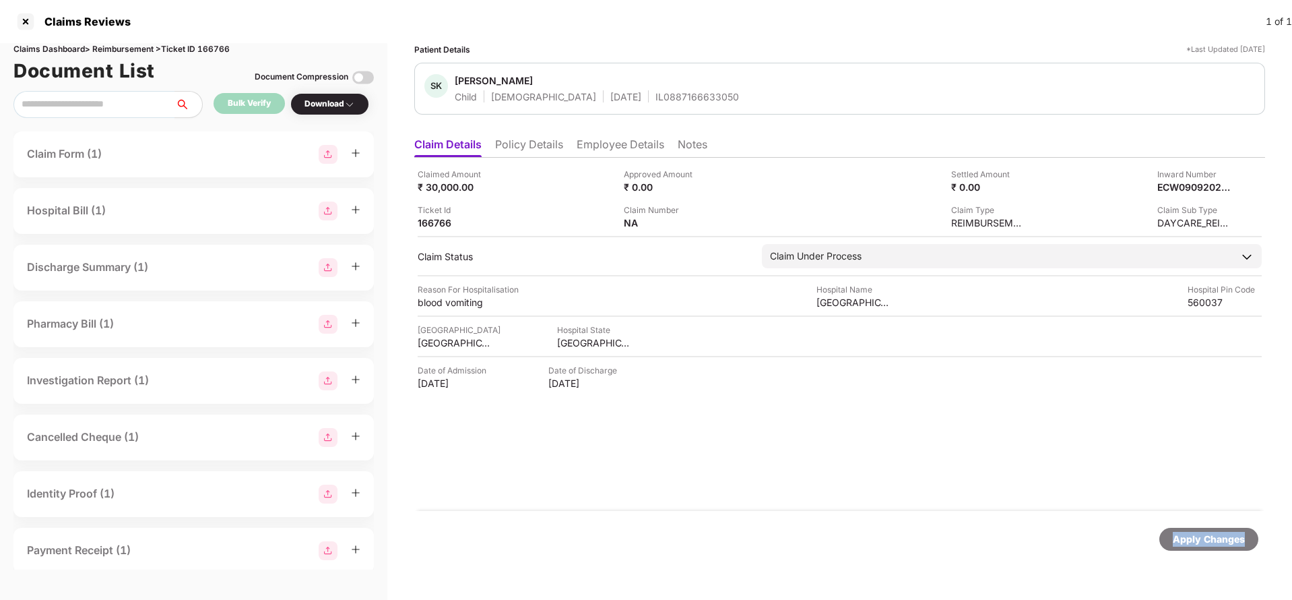
click at [1186, 538] on div "Apply Changes" at bounding box center [1209, 539] width 72 height 15
click at [530, 129] on div "Patient Details *Last Updated [DATE] V [PERSON_NAME] Self [DEMOGRAPHIC_DATA] [D…" at bounding box center [839, 308] width 851 height 530
click at [533, 147] on li "Policy Details" at bounding box center [529, 147] width 68 height 20
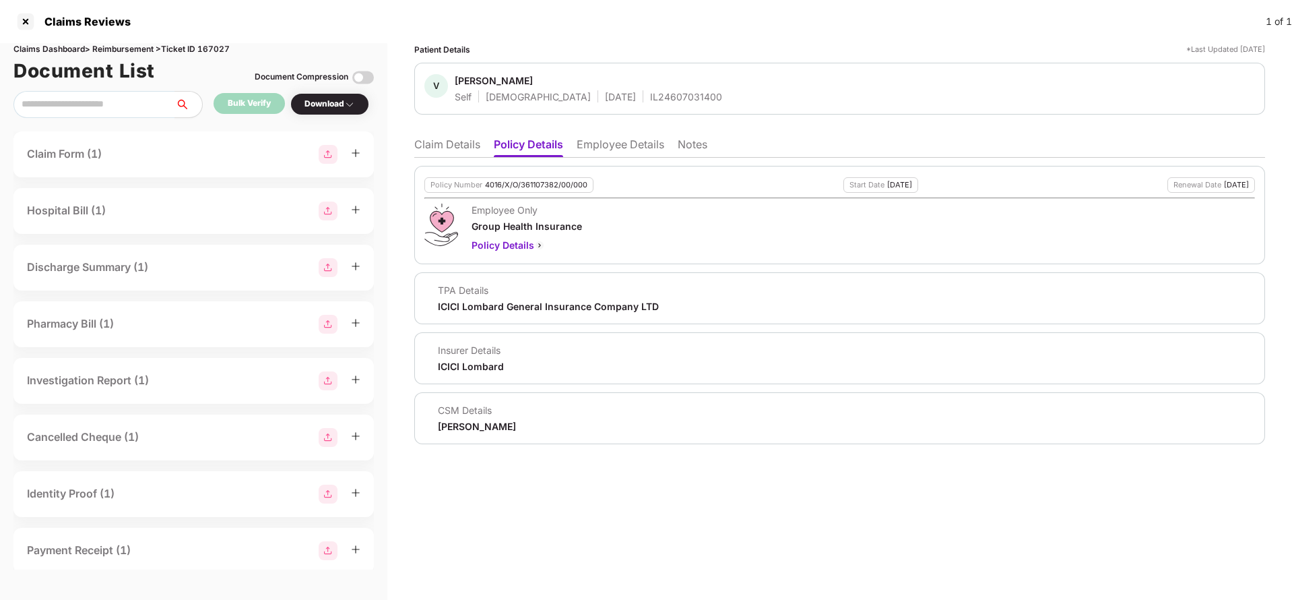
click at [532, 185] on div "4016/X/O/361107382/00/000" at bounding box center [536, 185] width 102 height 9
copy div "4016/X/O/361107382/00/000"
click at [650, 102] on div "IL24607031400" at bounding box center [686, 96] width 72 height 13
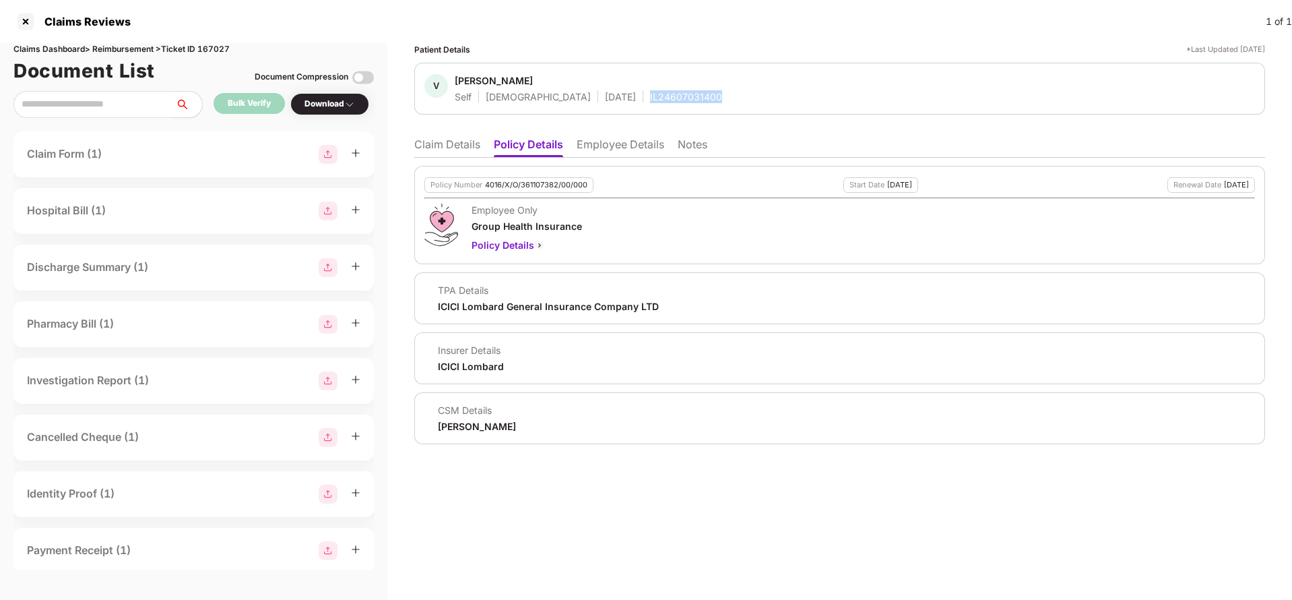
click at [650, 102] on div "IL24607031400" at bounding box center [686, 96] width 72 height 13
copy div "IL24607031400"
click at [613, 146] on li "Employee Details" at bounding box center [621, 147] width 88 height 20
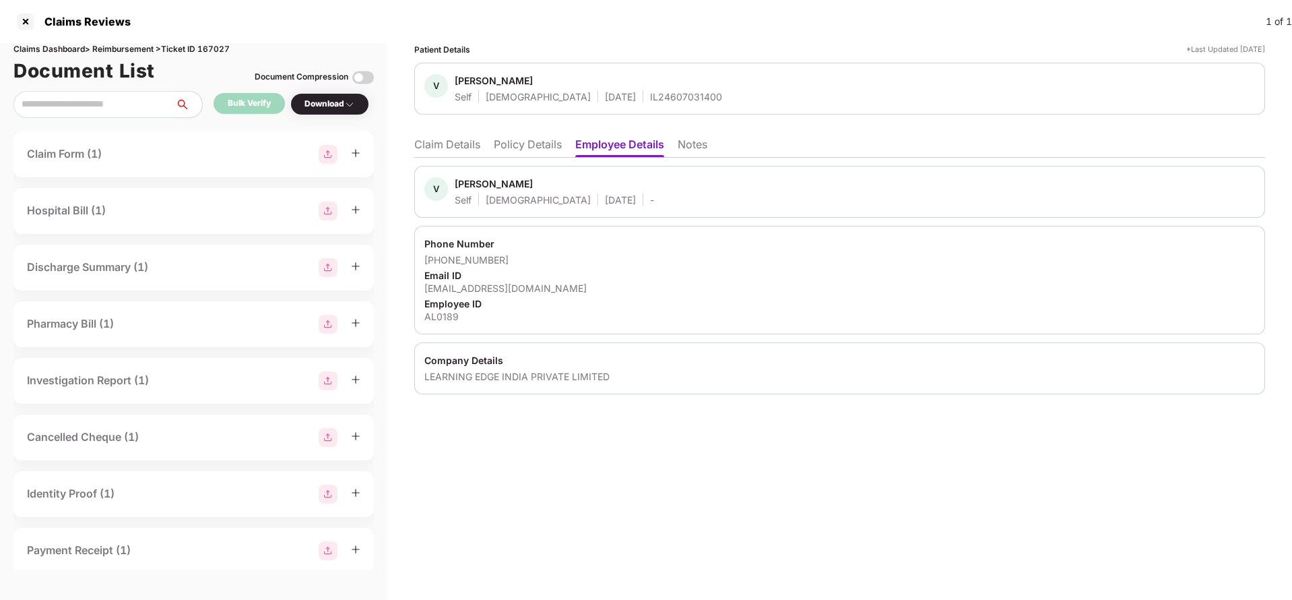
click at [469, 292] on div "maryvimala66152@gmail.com" at bounding box center [840, 288] width 831 height 13
copy div "maryvimala66152@gmail.com"
click at [438, 150] on li "Claim Details" at bounding box center [447, 147] width 66 height 20
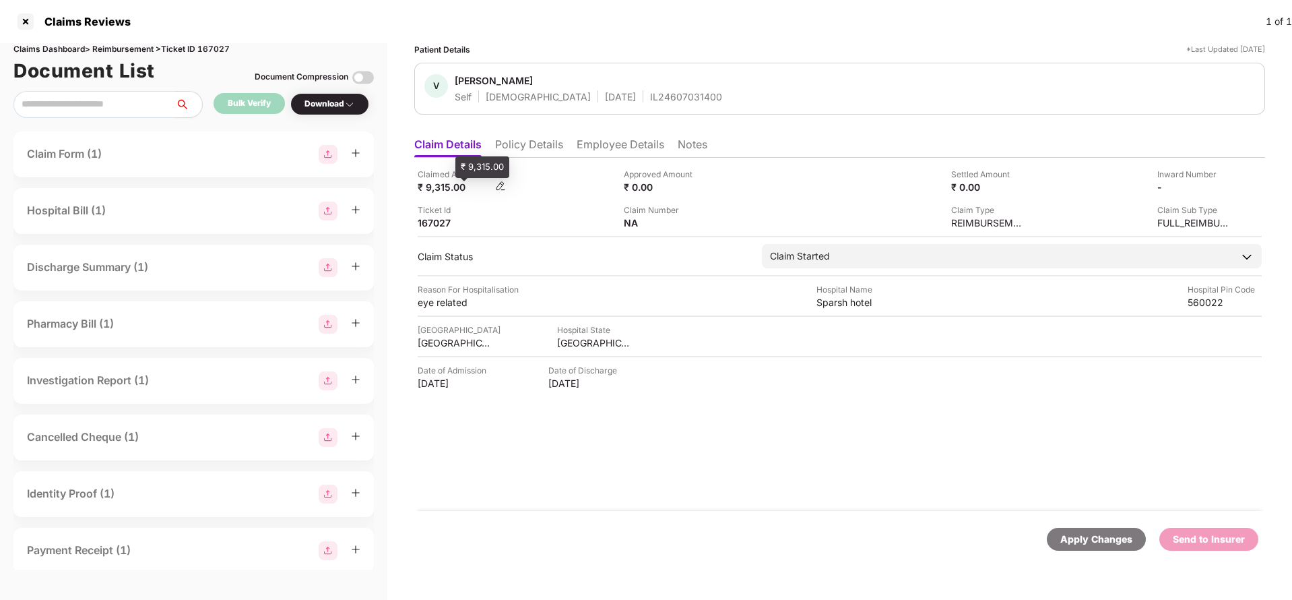
click at [445, 190] on div "₹ 9,315.00" at bounding box center [455, 187] width 74 height 13
copy div "9,315"
click at [823, 299] on div "Sparsh hotel" at bounding box center [854, 302] width 74 height 13
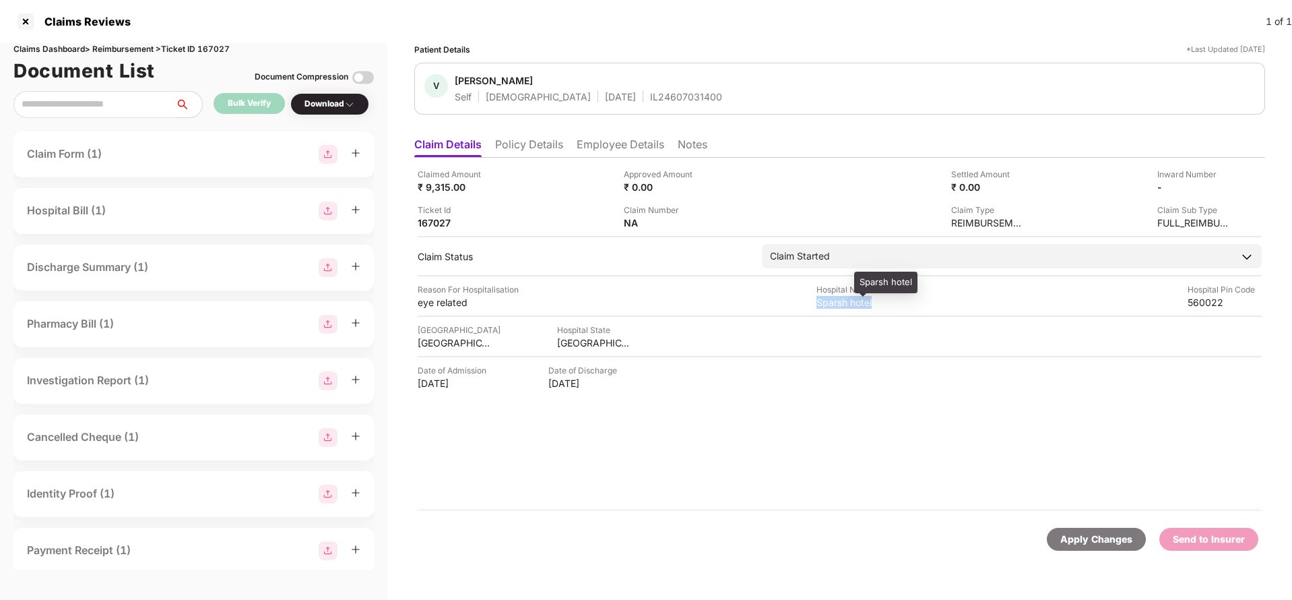
click at [823, 299] on div "Sparsh hotel" at bounding box center [854, 302] width 74 height 13
copy div "Sparsh hotel"
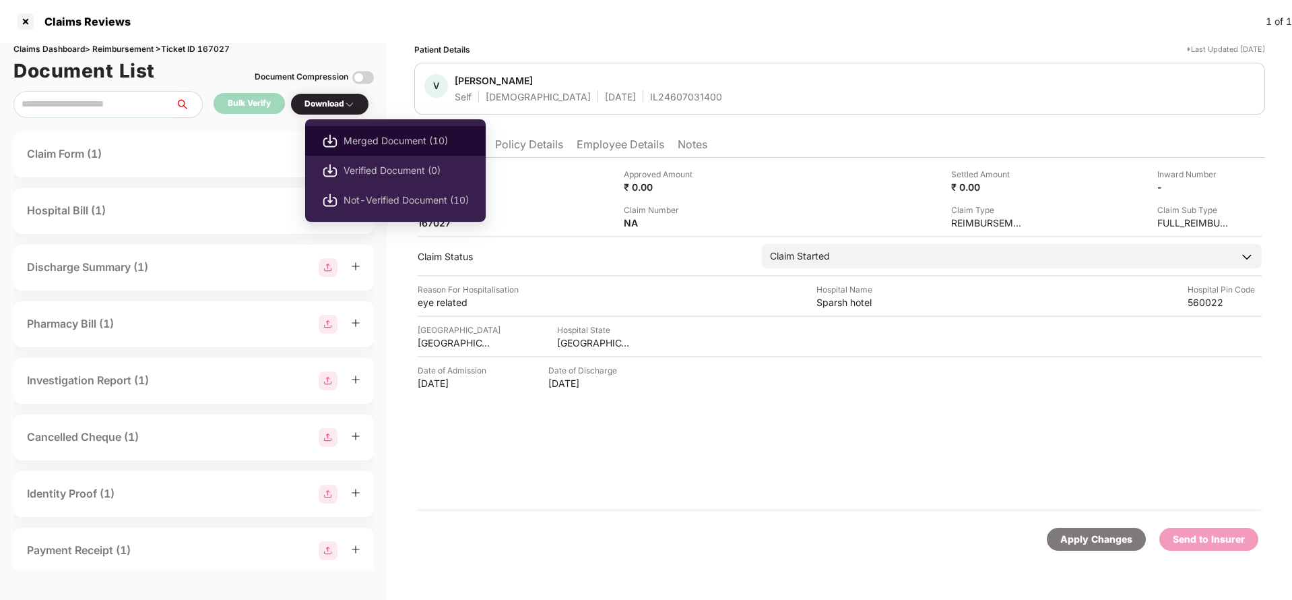
click at [374, 134] on span "Merged Document (10)" at bounding box center [406, 140] width 125 height 15
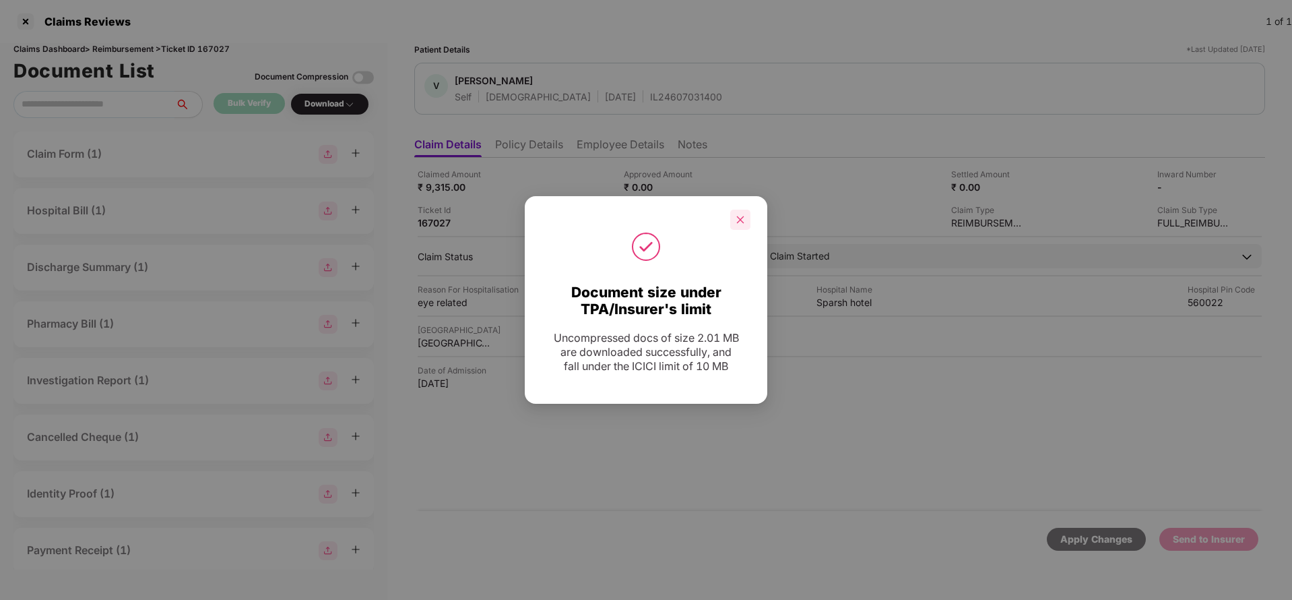
click at [738, 223] on icon "close" at bounding box center [740, 219] width 9 height 9
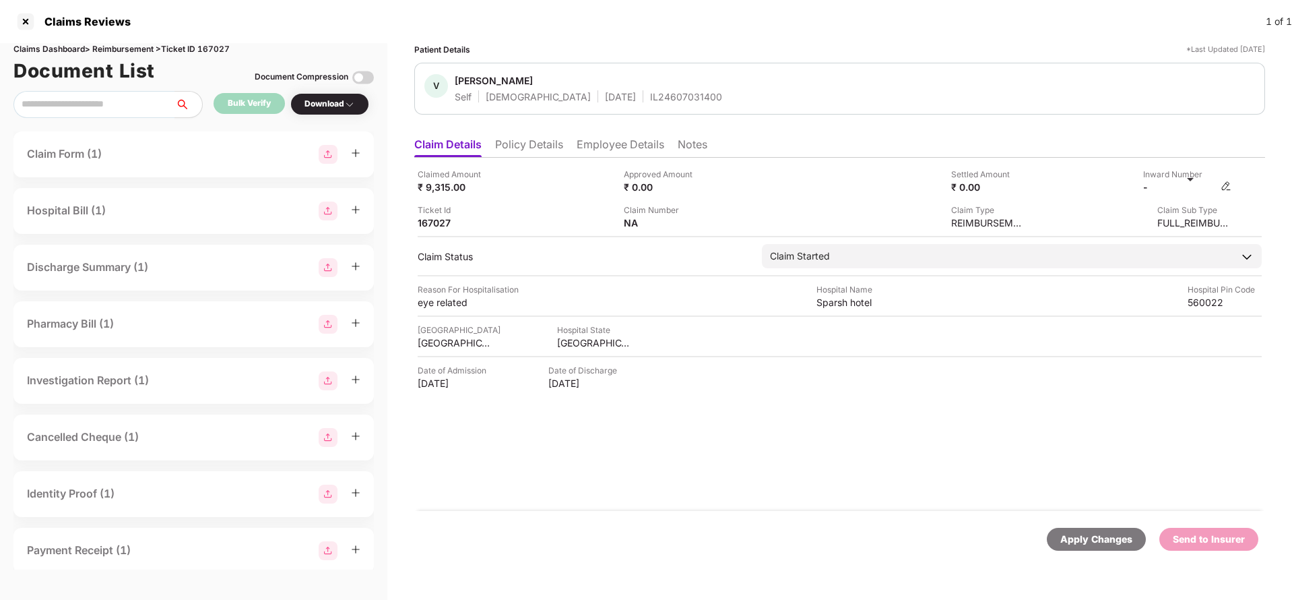
click at [1228, 188] on img at bounding box center [1226, 186] width 11 height 11
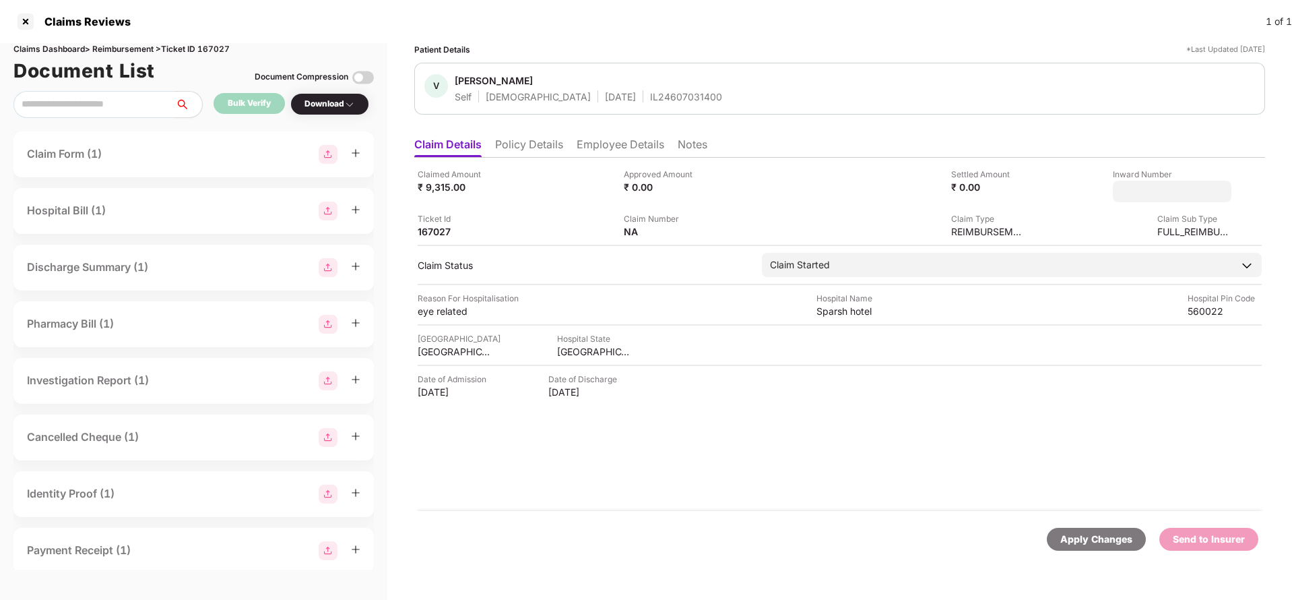
type input "**********"
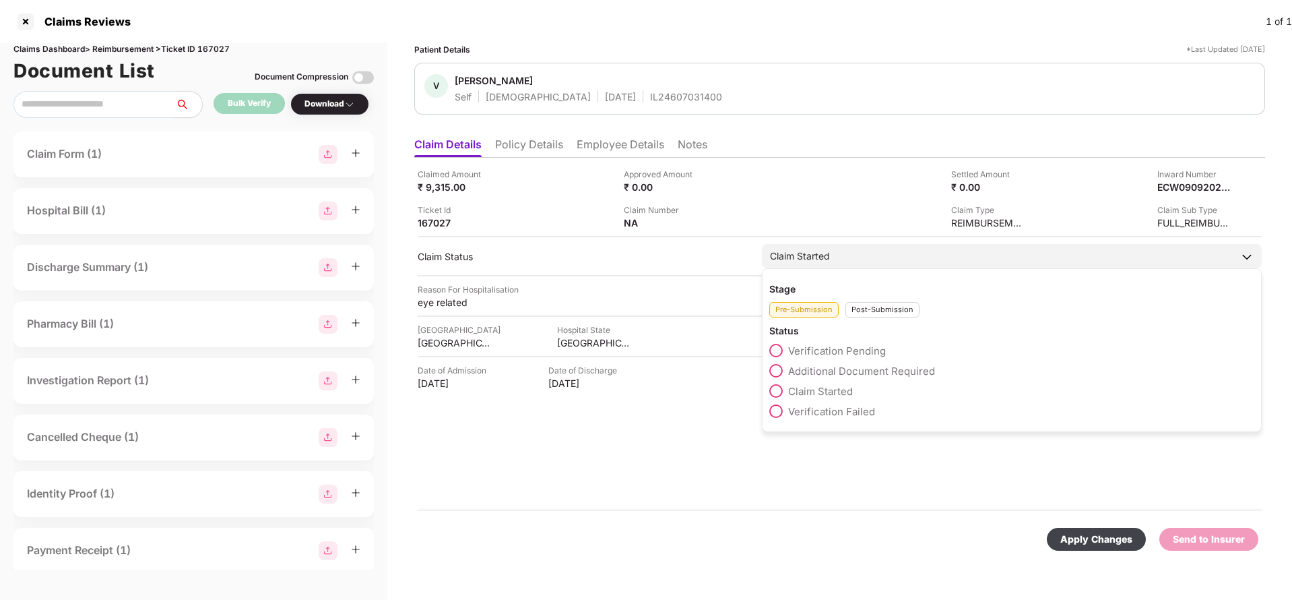
click at [947, 255] on div "Claim Started" at bounding box center [1012, 256] width 500 height 24
click at [888, 300] on div "Pre-Submission Post-Submission" at bounding box center [1012, 306] width 485 height 22
click at [875, 306] on div "Post-Submission" at bounding box center [883, 309] width 74 height 15
click at [823, 365] on span "Claim Under Process" at bounding box center [839, 371] width 102 height 13
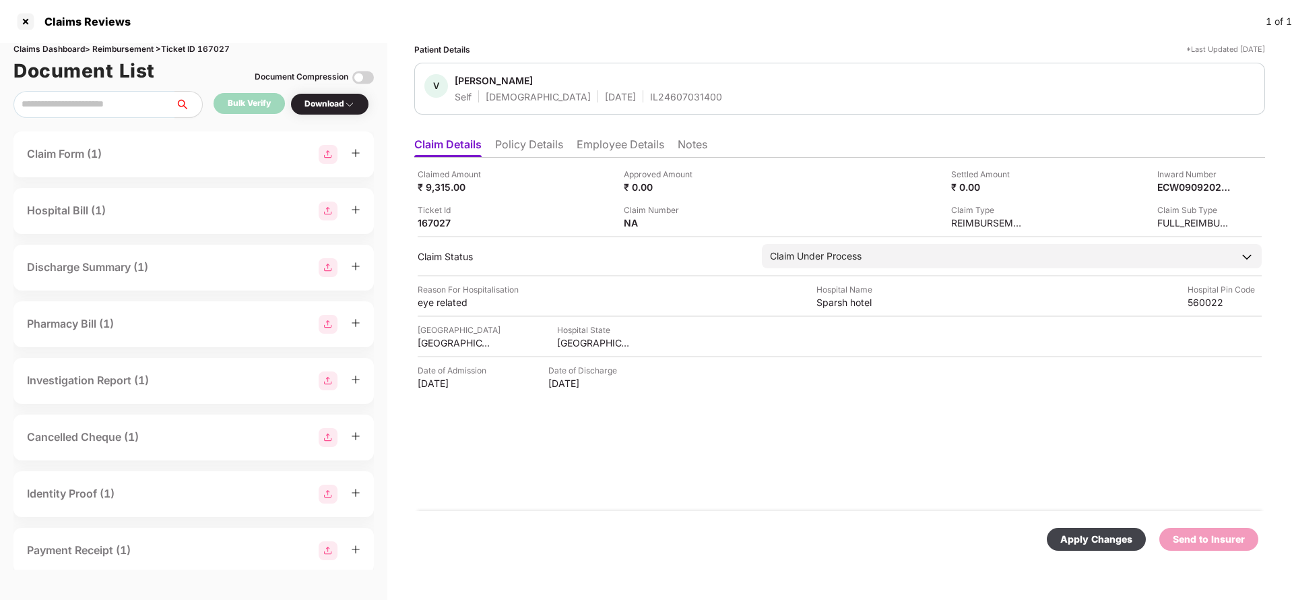
click at [1086, 528] on div "Apply Changes" at bounding box center [1096, 539] width 99 height 23
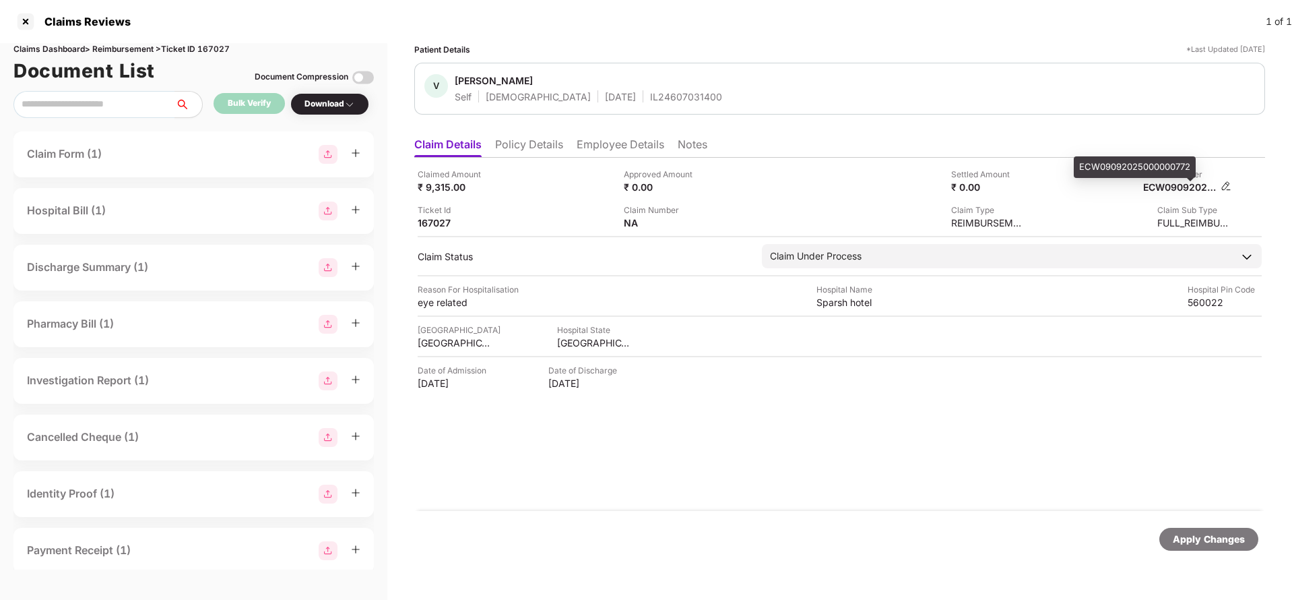
click at [1166, 185] on div "ECW09092025000000772" at bounding box center [1180, 187] width 74 height 13
copy div "ECW09092025000000772"
click at [650, 94] on div "IL24607031400" at bounding box center [686, 96] width 72 height 13
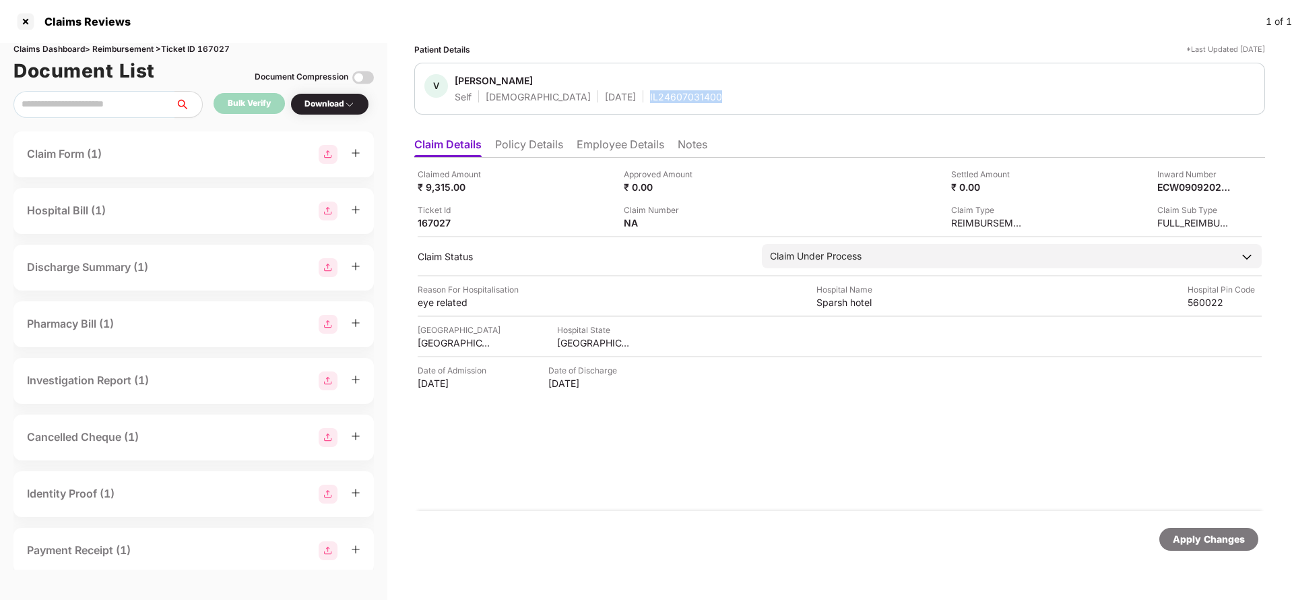
click at [650, 94] on div "IL24607031400" at bounding box center [686, 96] width 72 height 13
copy div "IL24607031400"
click at [1181, 534] on div "Apply Changes" at bounding box center [1209, 539] width 72 height 15
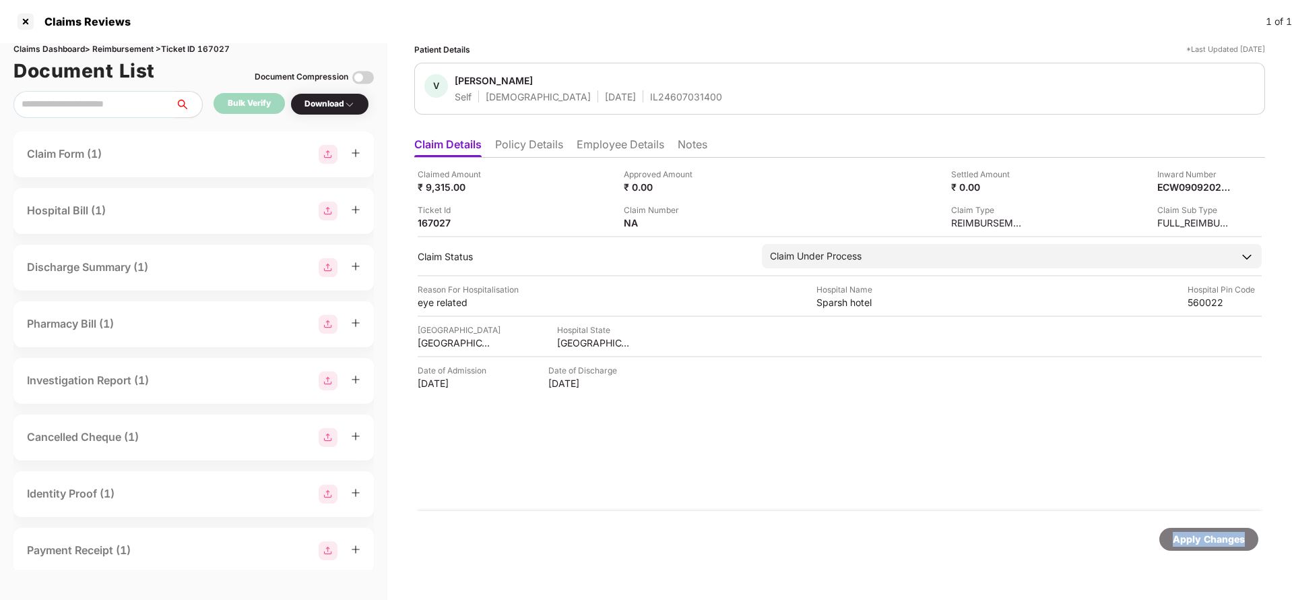
click at [1181, 534] on div "Apply Changes" at bounding box center [1209, 539] width 72 height 15
click at [219, 47] on div "Claims Dashboard > Reimbursement > Ticket ID 167027" at bounding box center [193, 49] width 361 height 13
copy div "167027"
click at [1188, 534] on div "Apply Changes" at bounding box center [1209, 539] width 72 height 15
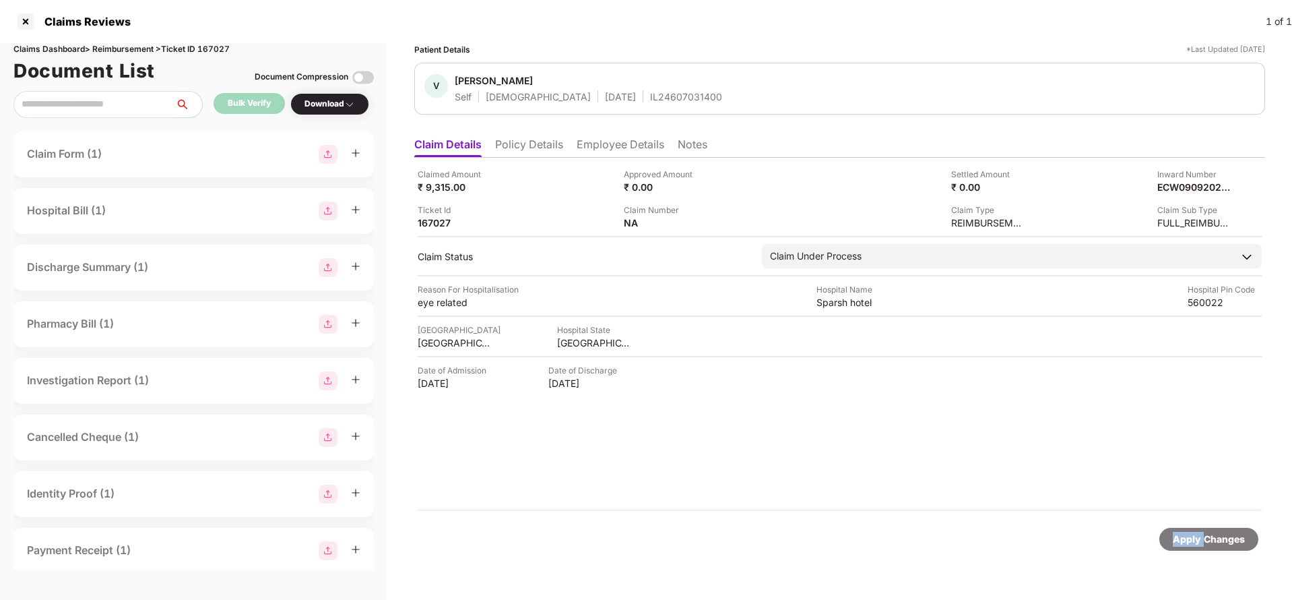
click at [1188, 534] on div "Apply Changes" at bounding box center [1209, 539] width 72 height 15
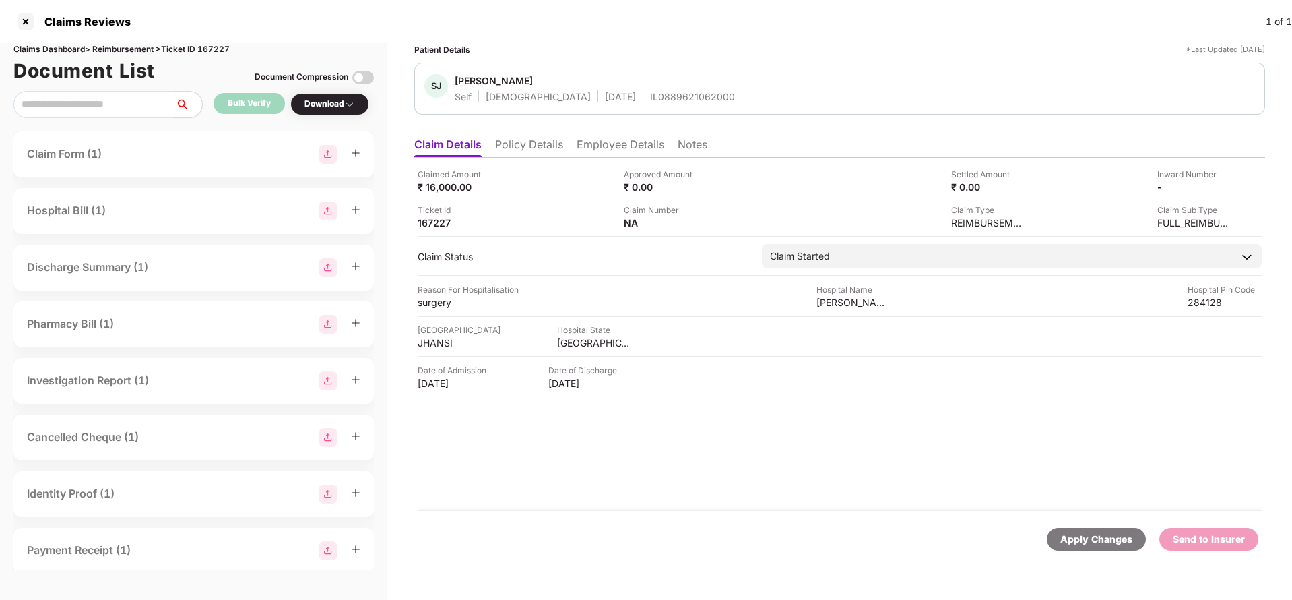
click at [548, 142] on li "Policy Details" at bounding box center [529, 147] width 68 height 20
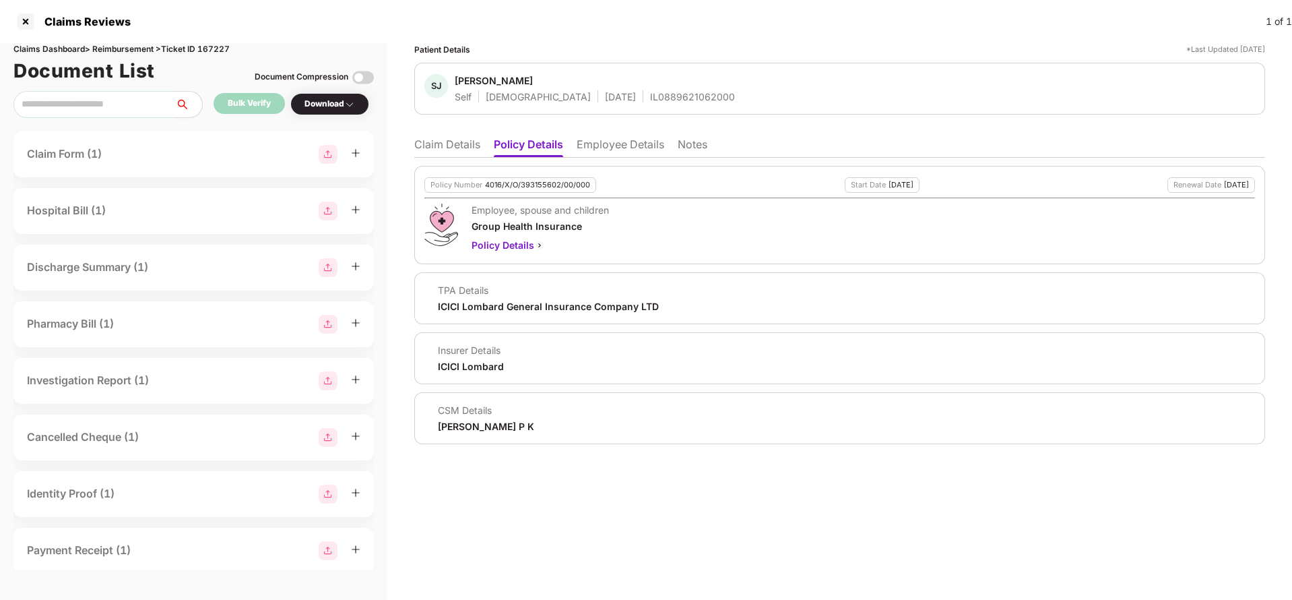
click at [546, 178] on div "Policy Number 4016/X/O/393155602/00/000" at bounding box center [511, 184] width 172 height 15
copy div "4016/X/O/393155602/00/000"
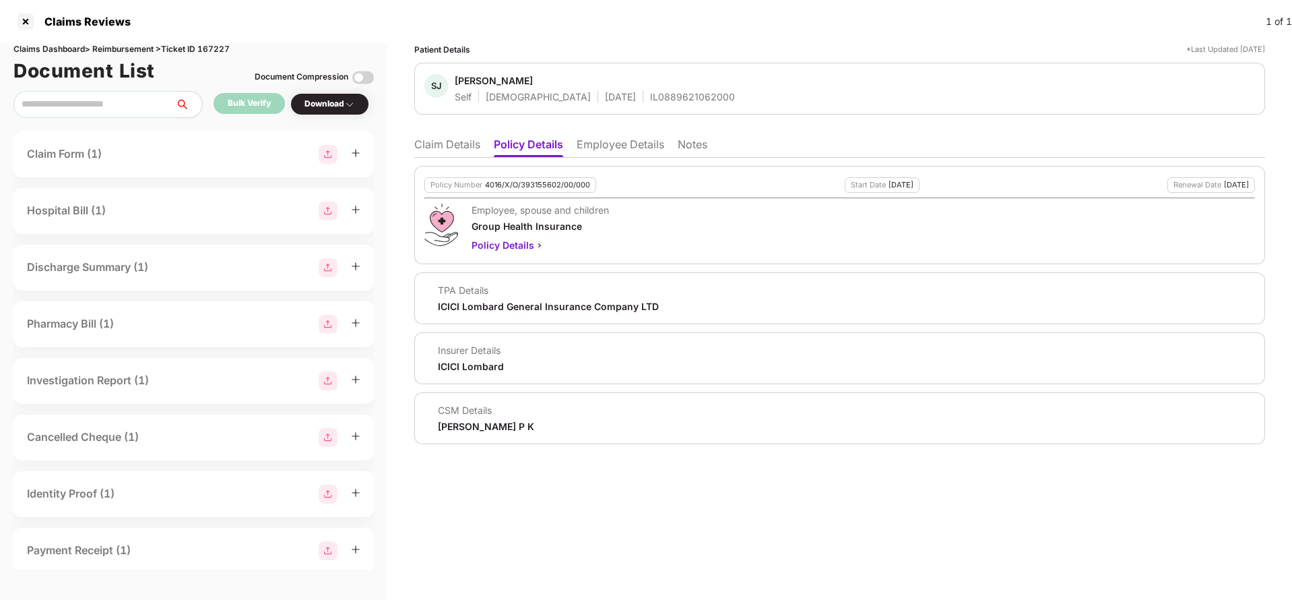
click at [446, 135] on ul "Claim Details Policy Details Employee Details Notes" at bounding box center [839, 144] width 851 height 27
click at [437, 150] on li "Claim Details" at bounding box center [447, 147] width 66 height 20
